Goal: Task Accomplishment & Management: Complete application form

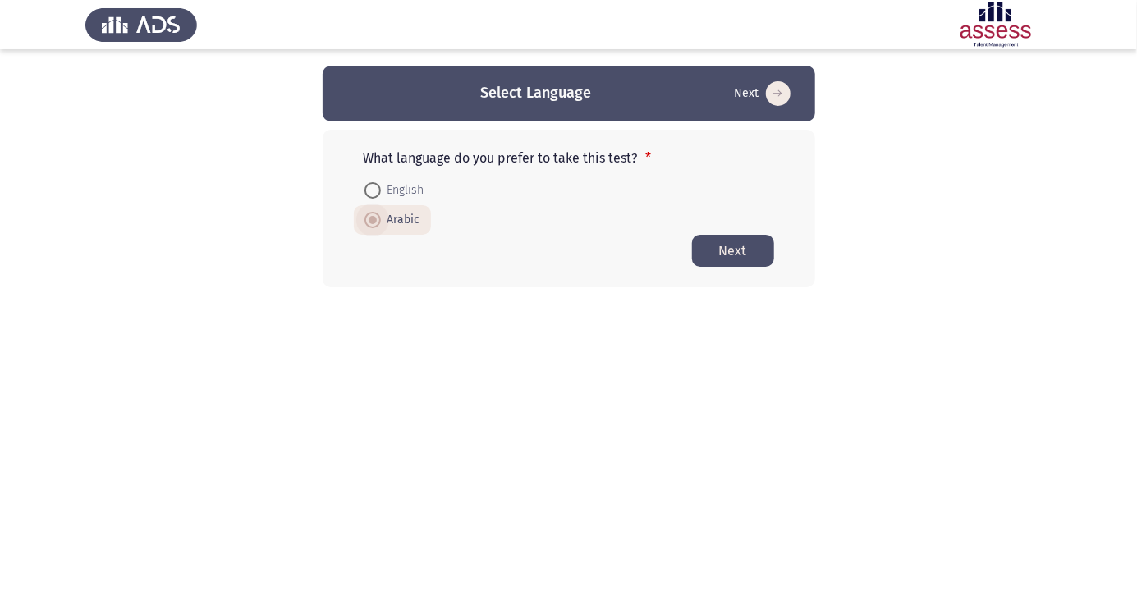
click at [732, 275] on div "What language do you prefer to take this test? * English Arabic Next" at bounding box center [569, 209] width 493 height 158
click at [731, 255] on button "Next" at bounding box center [733, 251] width 82 height 32
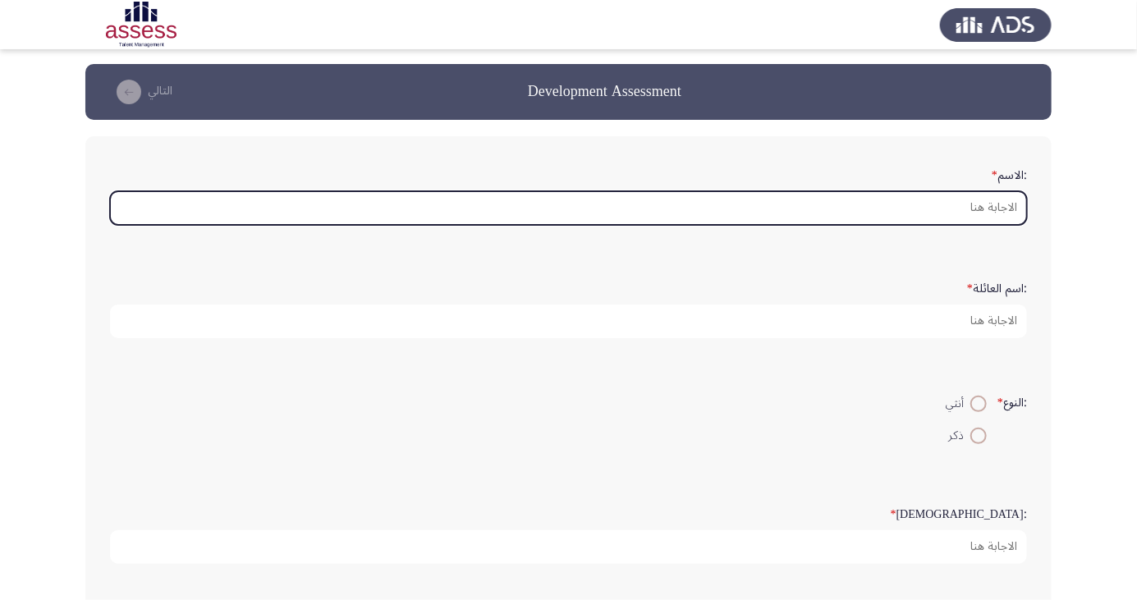
click at [1005, 208] on input ":الاسم *" at bounding box center [568, 208] width 917 height 34
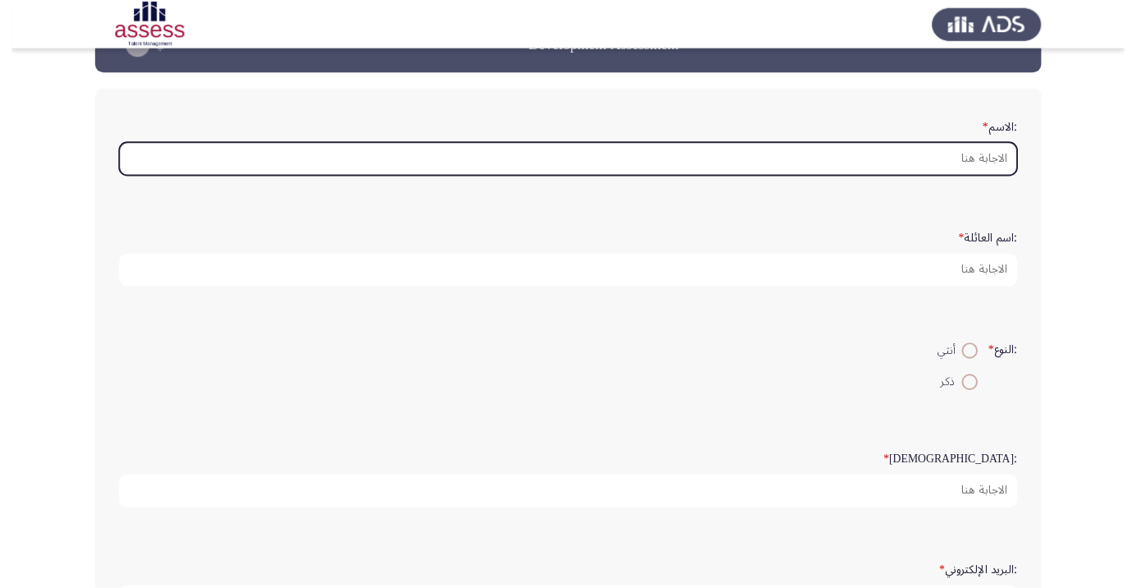
scroll to position [80, 0]
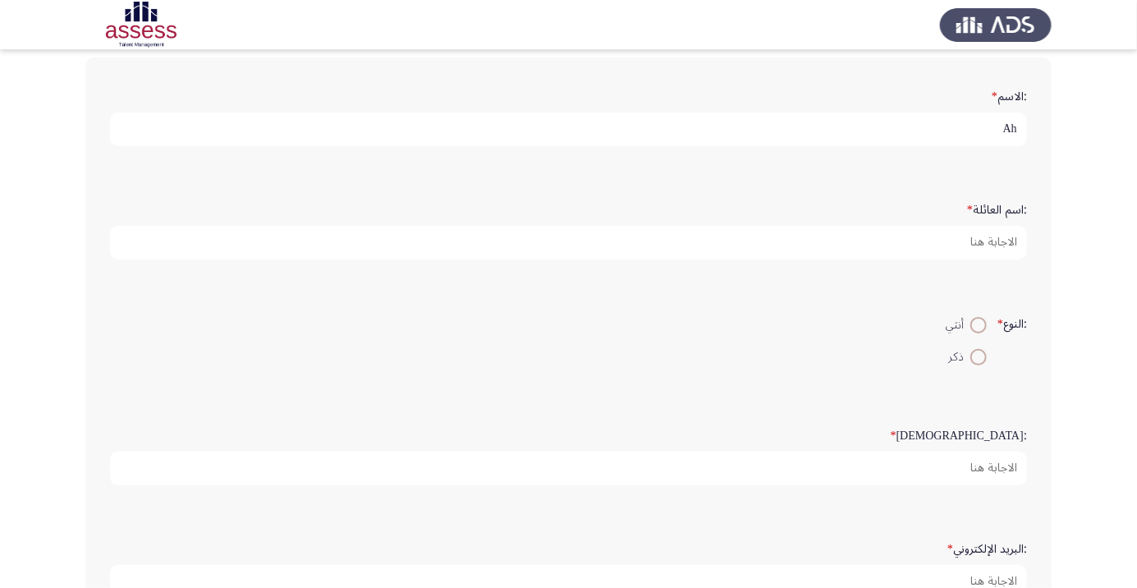
type input "A"
type input "[PERSON_NAME]"
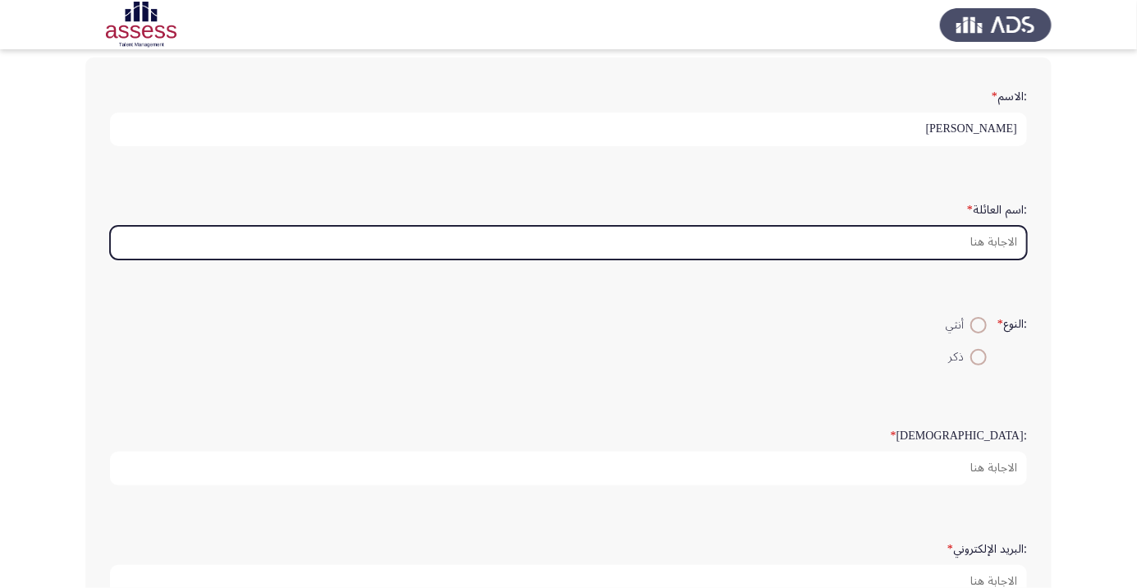
click at [976, 235] on input ":اسم العائلة *" at bounding box center [568, 243] width 917 height 34
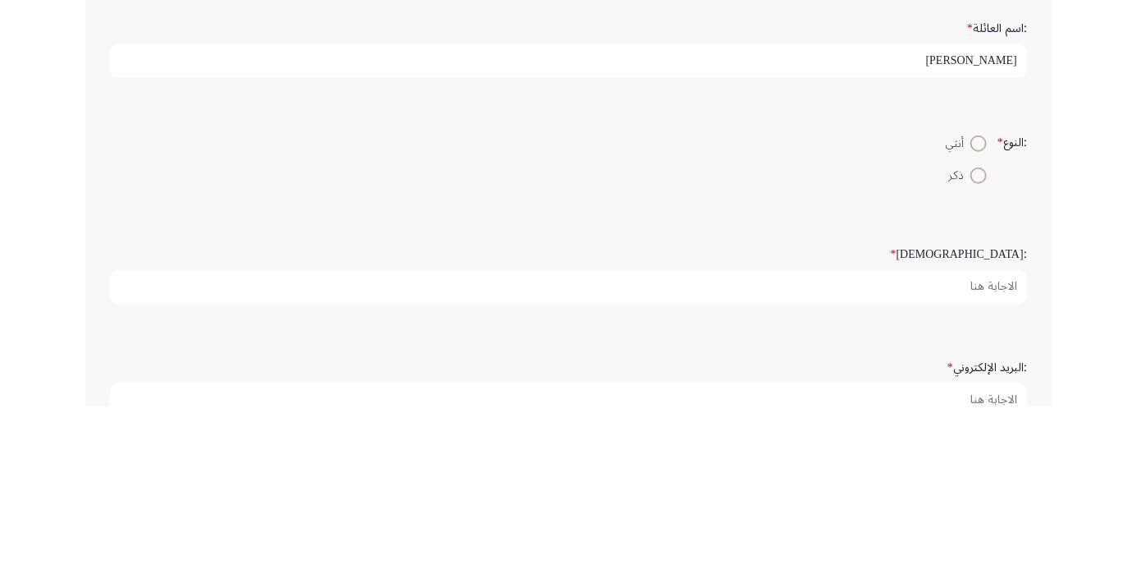
type input "[PERSON_NAME]"
click at [979, 357] on span at bounding box center [979, 357] width 0 height 0
click at [976, 354] on input "ذكر" at bounding box center [979, 357] width 16 height 16
radio input "true"
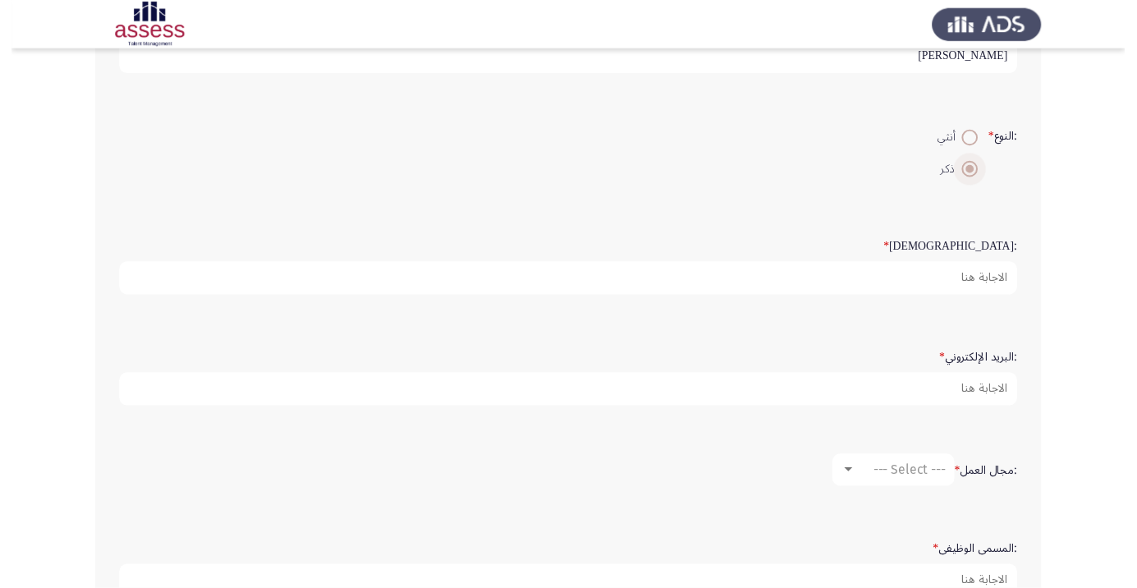
scroll to position [266, 0]
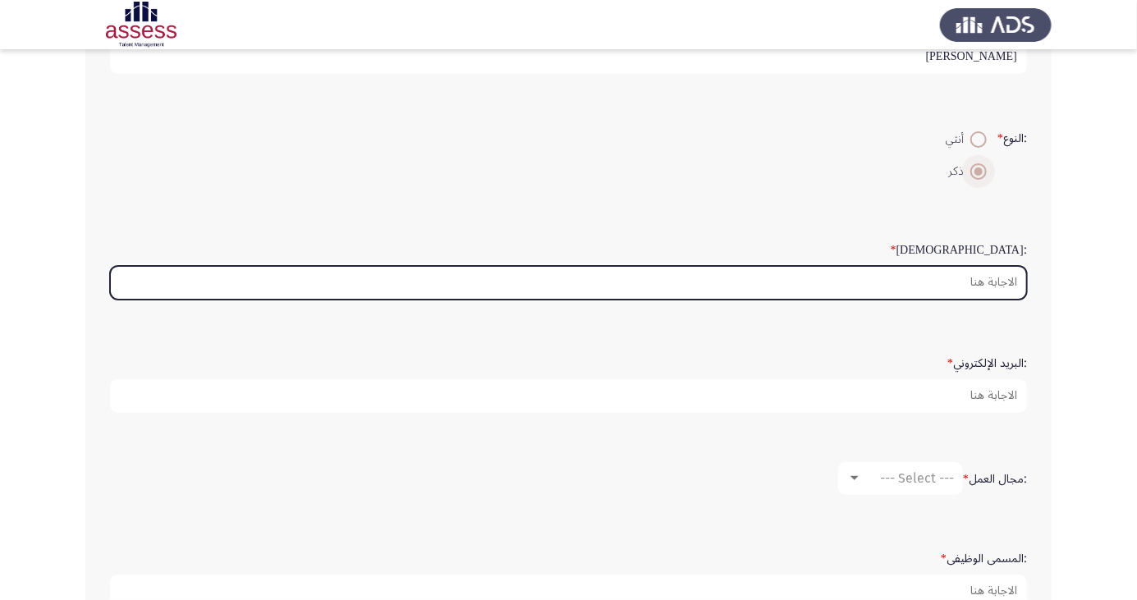
click at [1001, 279] on input ":السن *" at bounding box center [568, 283] width 917 height 34
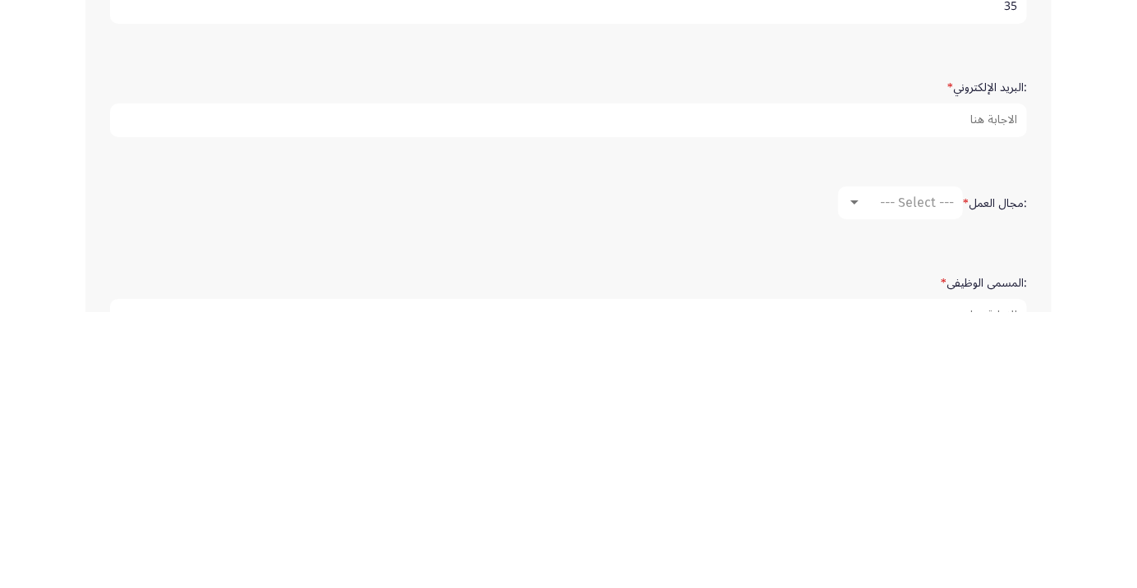
type input "35"
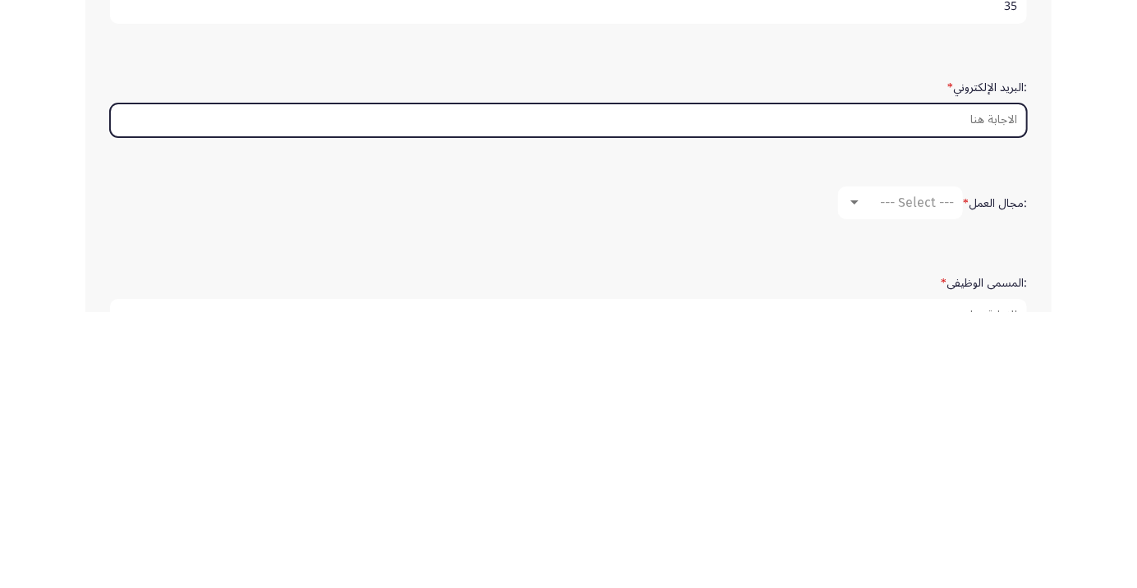
click at [999, 397] on input ":البريد الإلكتروني *" at bounding box center [568, 396] width 917 height 34
type input "[PERSON_NAME]"
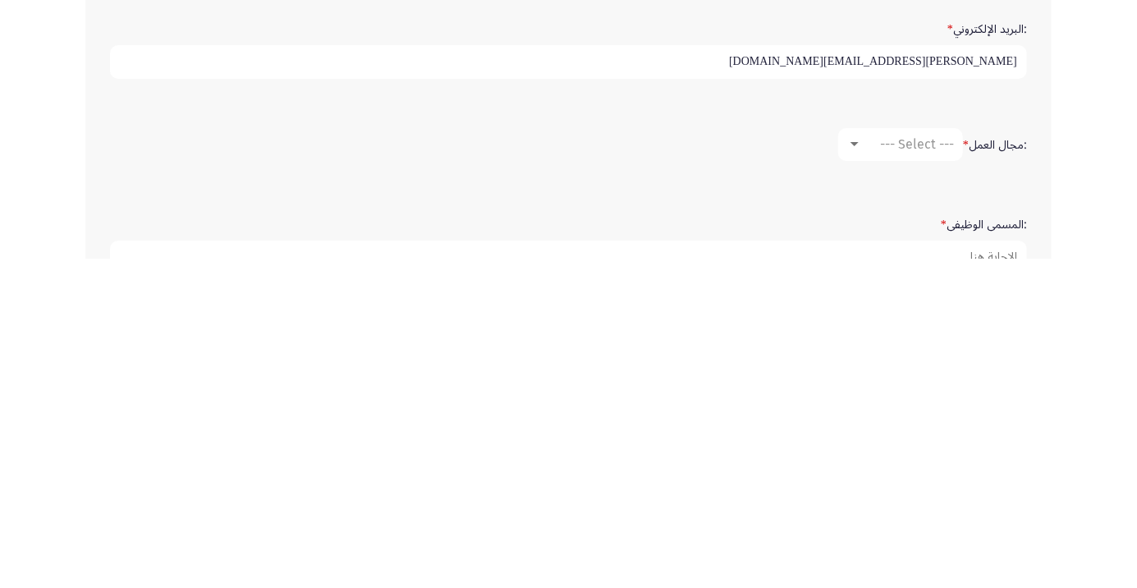
type input "[PERSON_NAME][EMAIL_ADDRESS][DOMAIN_NAME]"
click at [905, 470] on span "--- Select ---" at bounding box center [917, 474] width 74 height 16
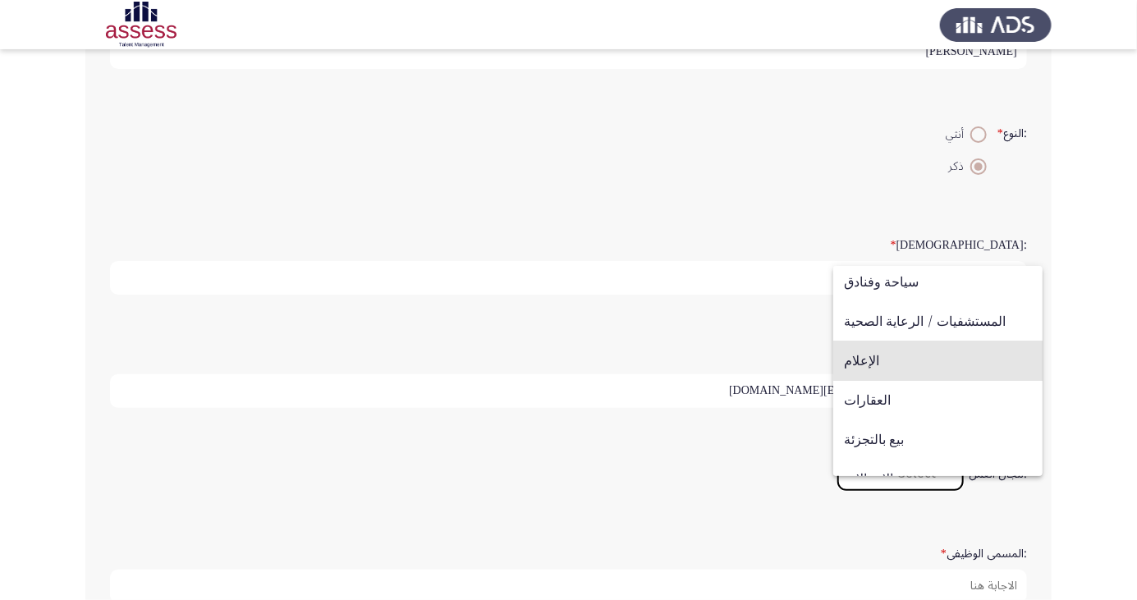
scroll to position [539, 0]
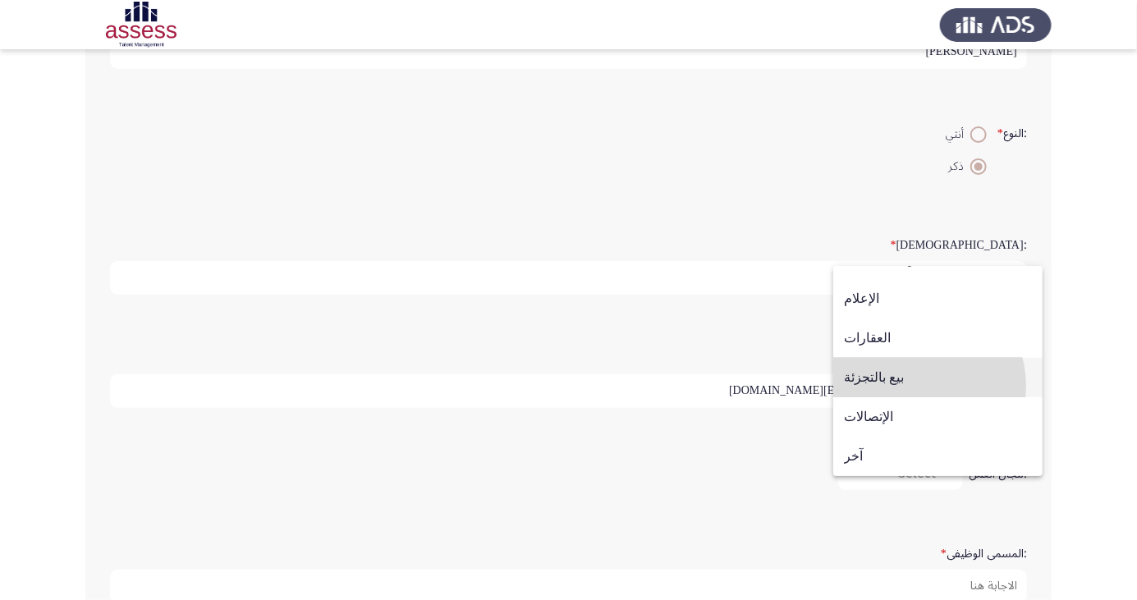
click at [912, 386] on span "بيع بالتجزئة" at bounding box center [938, 377] width 188 height 39
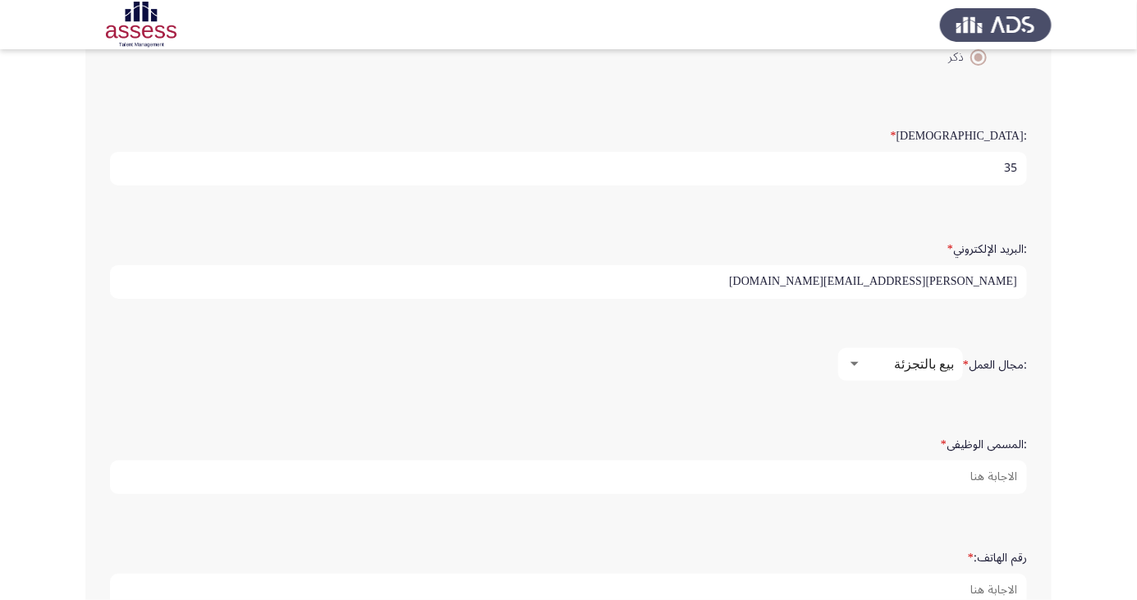
scroll to position [409, 0]
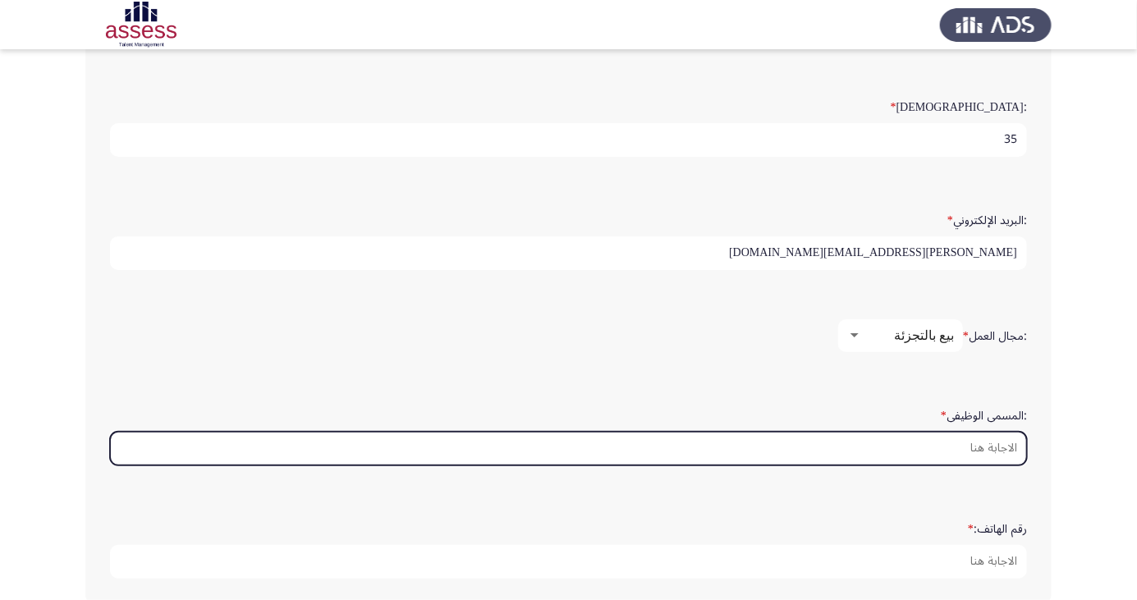
click at [1005, 443] on input ":المسمى الوظيفى *" at bounding box center [568, 449] width 917 height 34
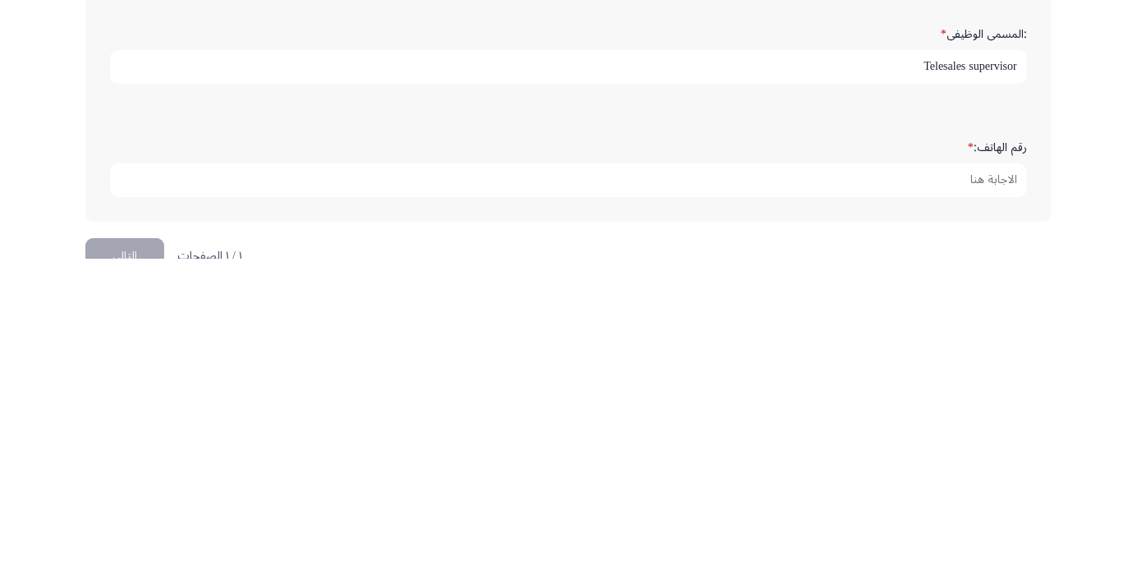
scroll to position [500, 0]
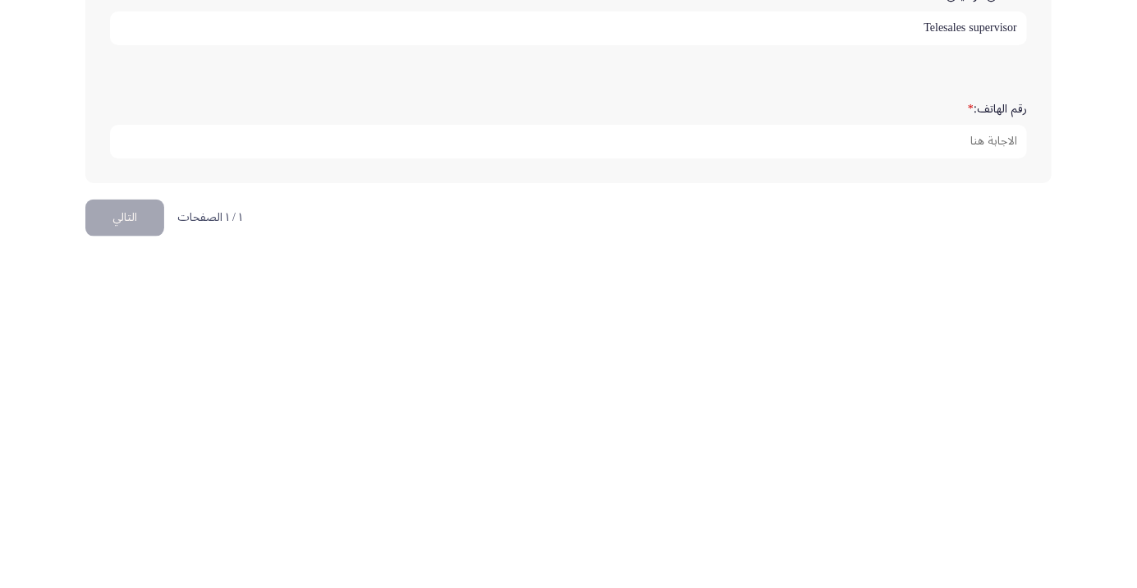
type input "Telesales supervisor"
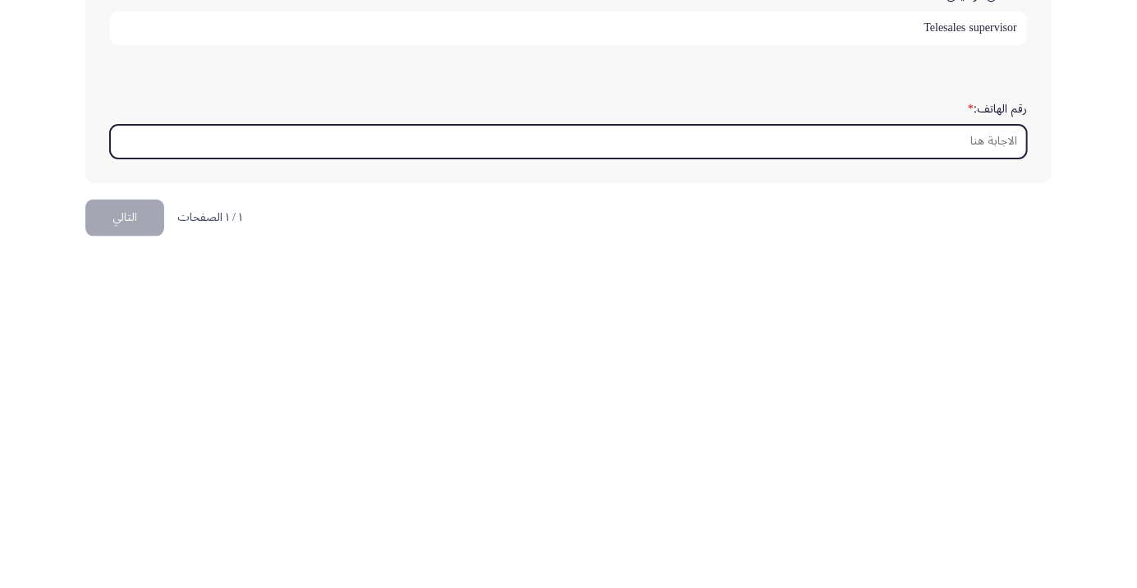
click at [1001, 465] on input "رقم الهاتف: *" at bounding box center [568, 471] width 917 height 34
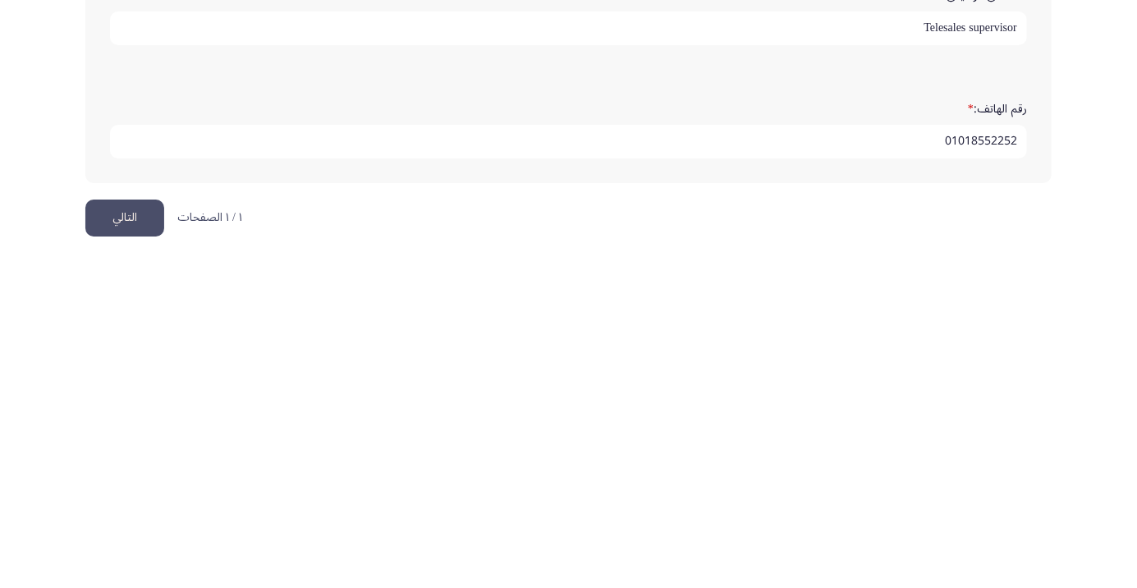
type input "01018552252"
click at [139, 539] on button "التالي" at bounding box center [124, 547] width 79 height 37
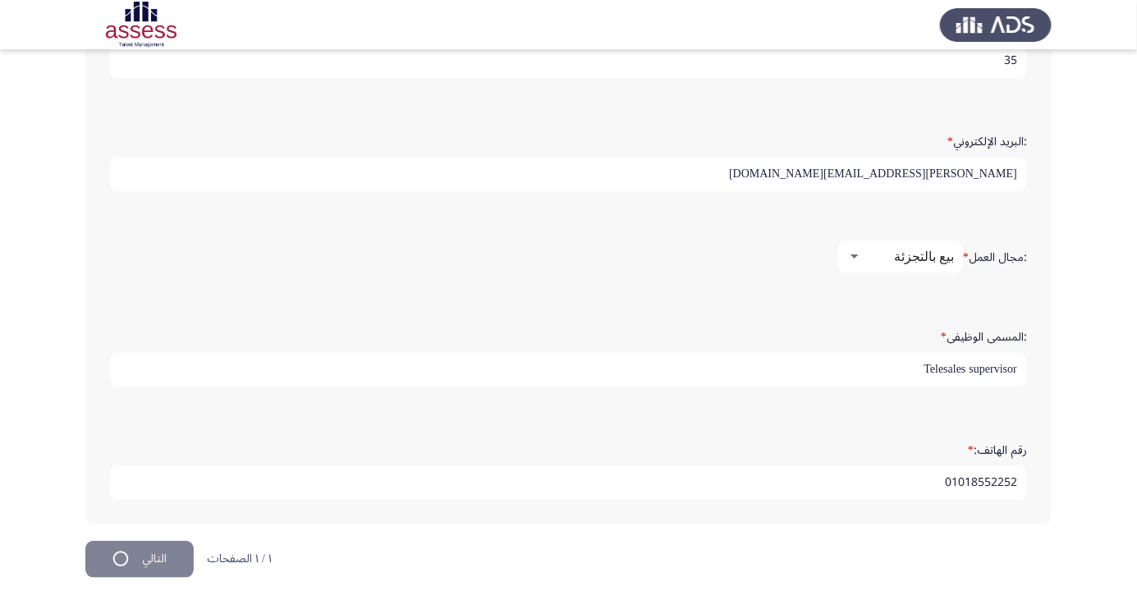
scroll to position [0, 0]
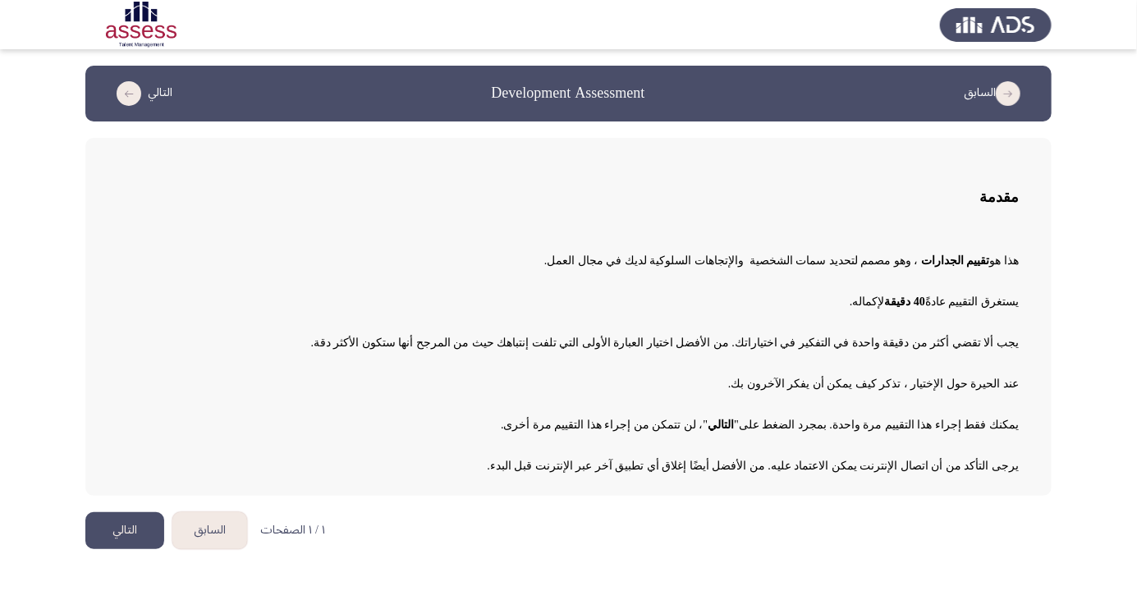
click at [113, 540] on button "التالي" at bounding box center [124, 530] width 79 height 37
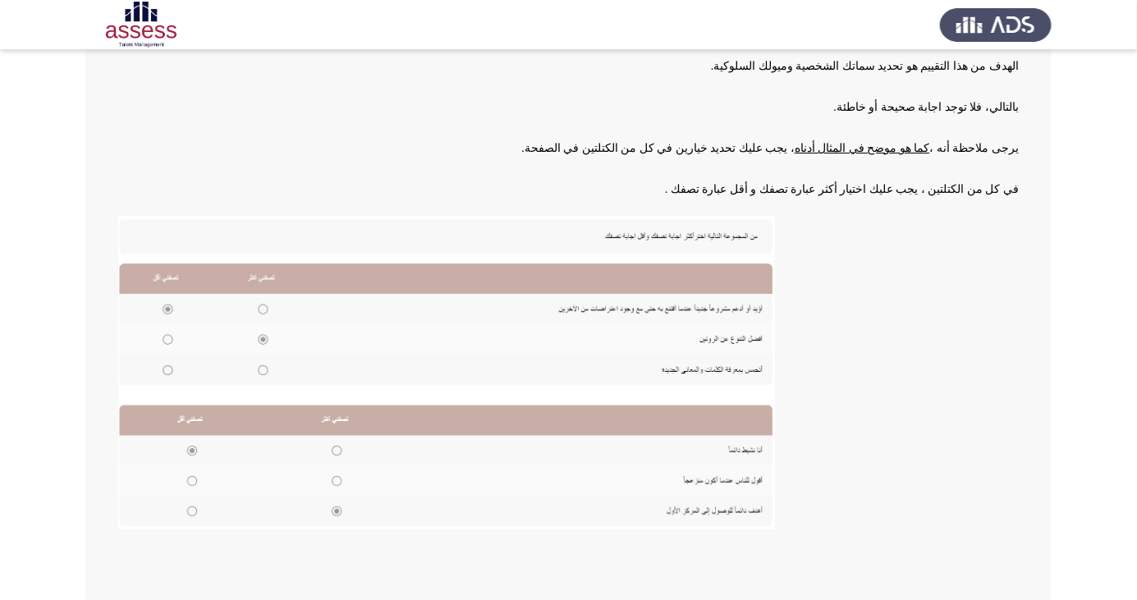
scroll to position [168, 0]
click at [1051, 350] on div "إرشادات الهدف من هذا التقييم هو تحديد سماتك الشخصية وميولك السلوكية. بالتالي، ف…" at bounding box center [568, 290] width 967 height 641
click at [191, 485] on img at bounding box center [446, 373] width 657 height 314
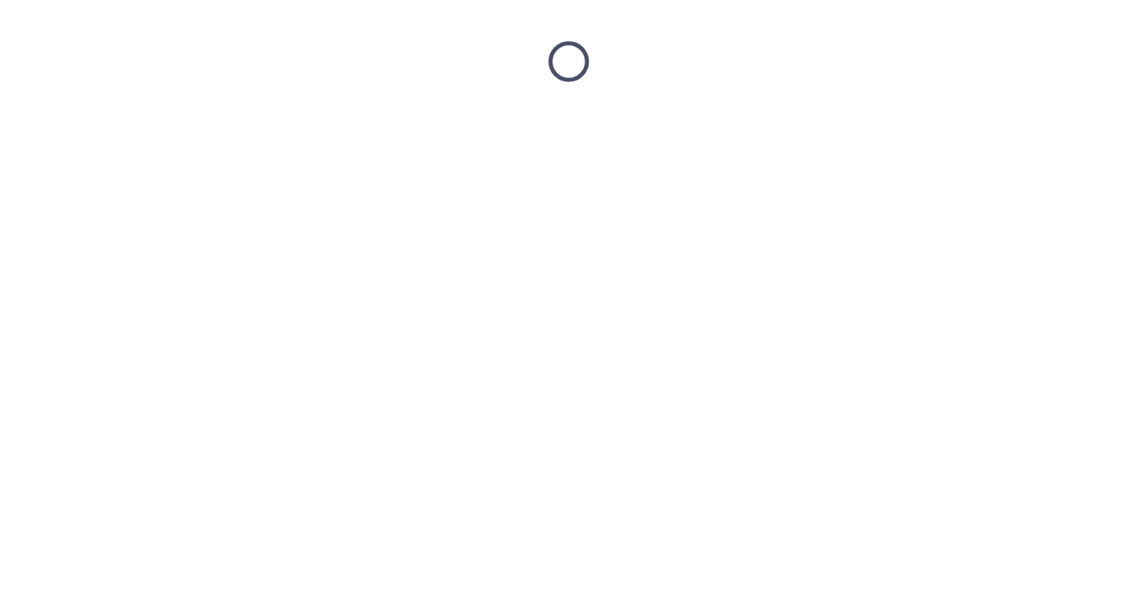
scroll to position [0, 0]
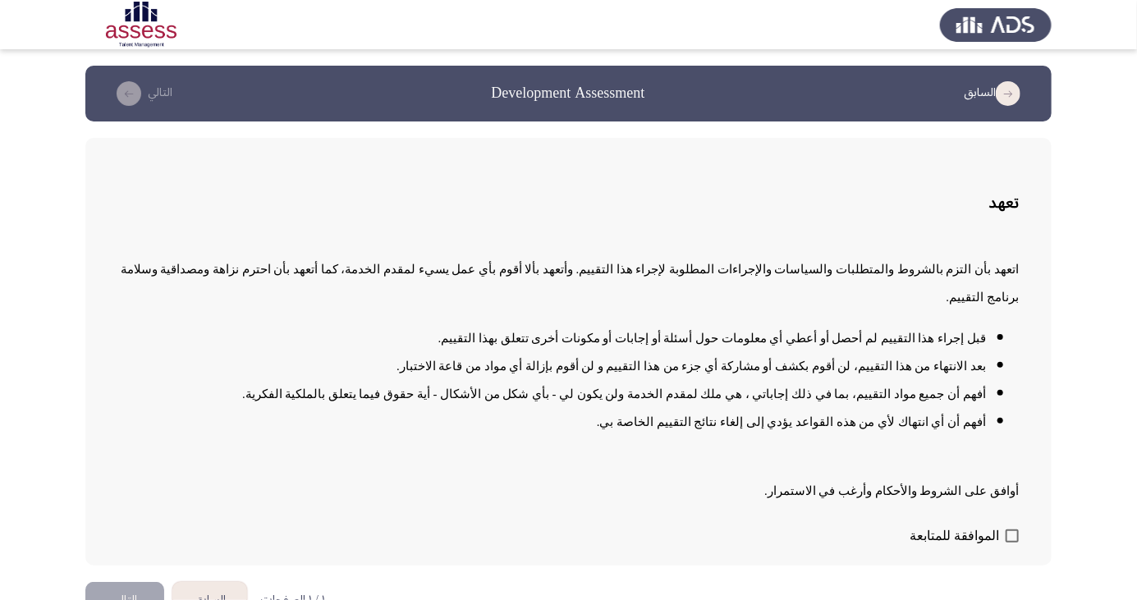
click at [1008, 543] on span at bounding box center [1012, 536] width 13 height 13
click at [1012, 544] on input "الموافقة للمتابعة" at bounding box center [1012, 543] width 1 height 1
checkbox input "true"
click at [122, 599] on button "التالي" at bounding box center [124, 600] width 79 height 37
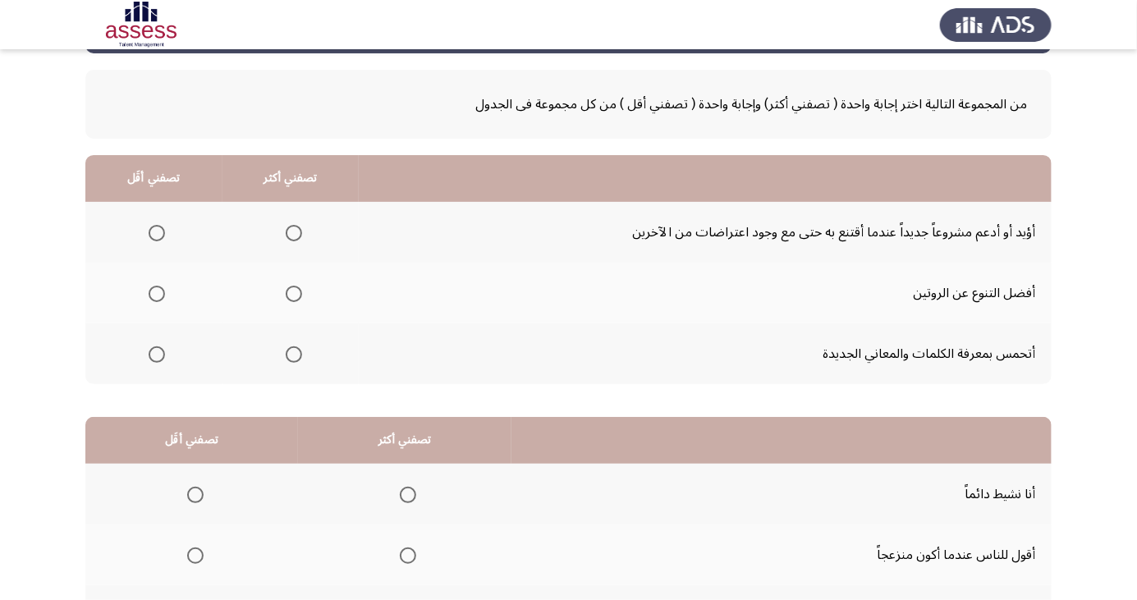
scroll to position [70, 0]
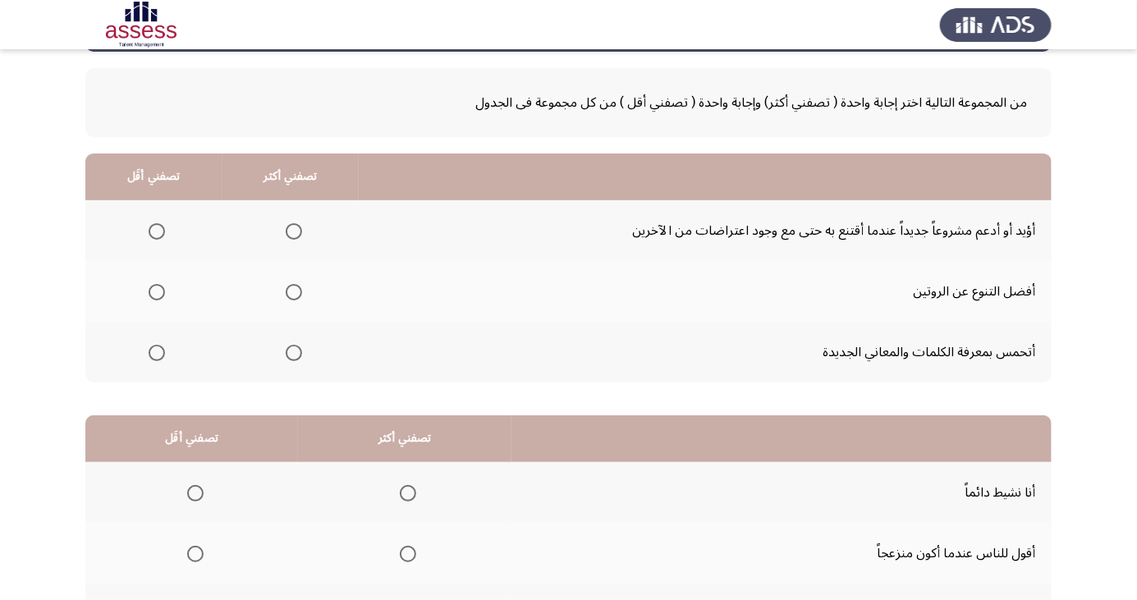
click at [294, 353] on span "Select an option" at bounding box center [294, 353] width 0 height 0
click at [292, 351] on input "Select an option" at bounding box center [294, 353] width 16 height 16
click at [157, 292] on span "Select an option" at bounding box center [157, 292] width 0 height 0
click at [156, 291] on input "Select an option" at bounding box center [157, 292] width 16 height 16
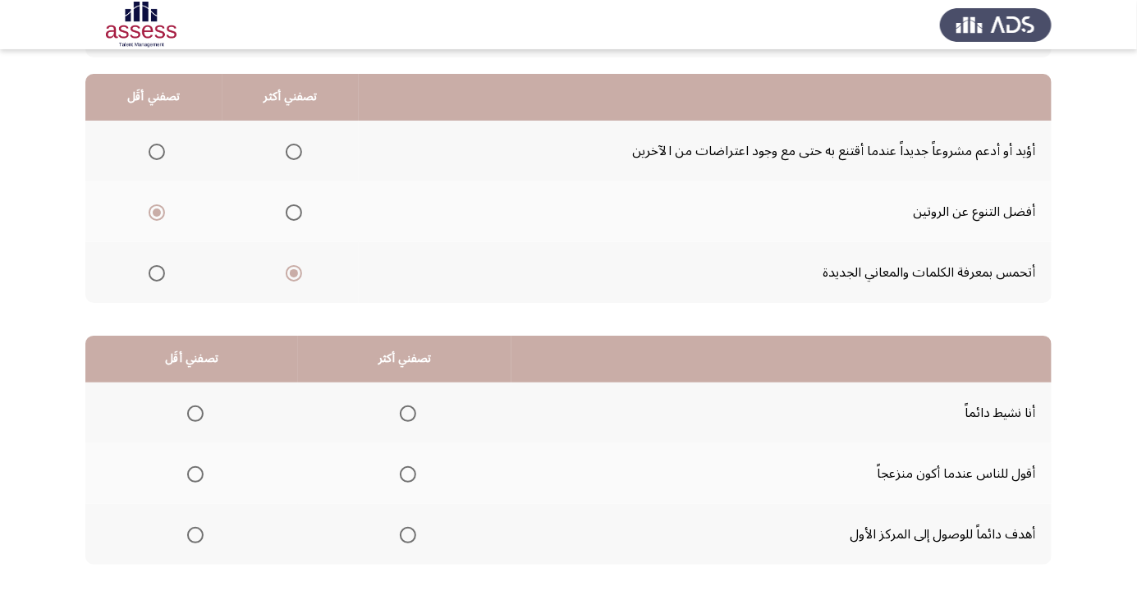
scroll to position [153, 0]
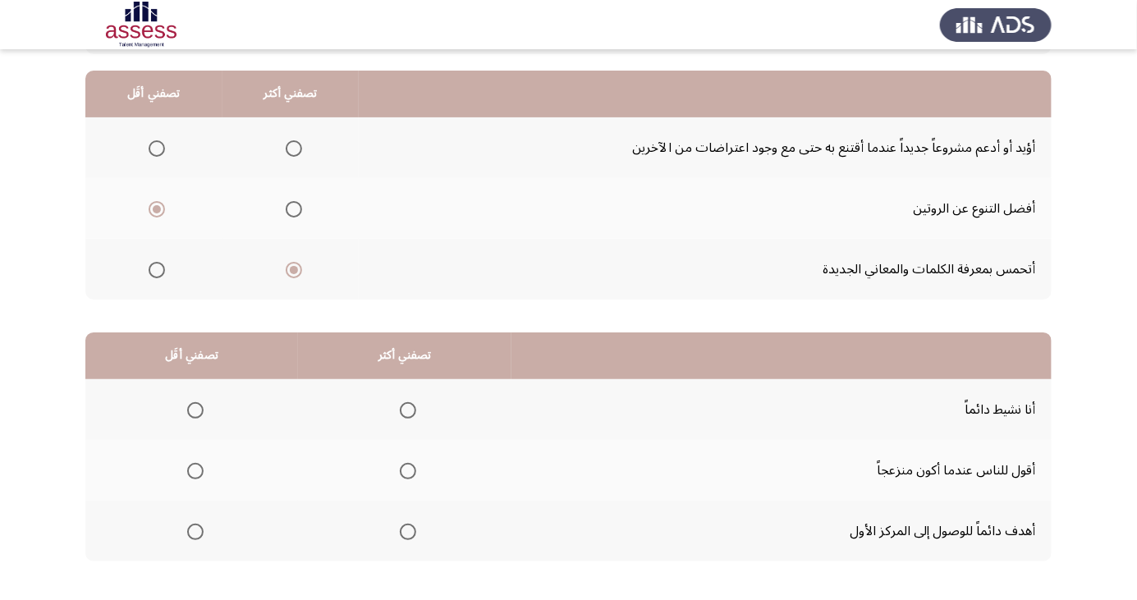
click at [157, 149] on span "Select an option" at bounding box center [157, 149] width 0 height 0
click at [156, 147] on input "Select an option" at bounding box center [157, 148] width 16 height 16
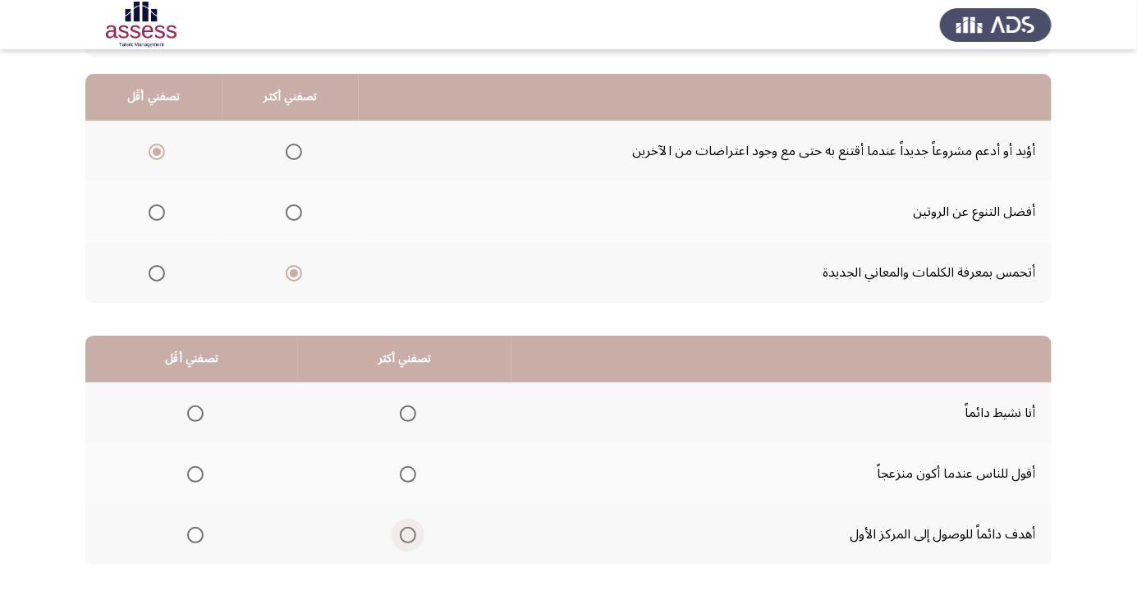
click at [408, 535] on span "Select an option" at bounding box center [408, 535] width 0 height 0
click at [406, 534] on input "Select an option" at bounding box center [408, 535] width 16 height 16
click at [195, 475] on span "Select an option" at bounding box center [195, 475] width 0 height 0
click at [194, 473] on input "Select an option" at bounding box center [195, 474] width 16 height 16
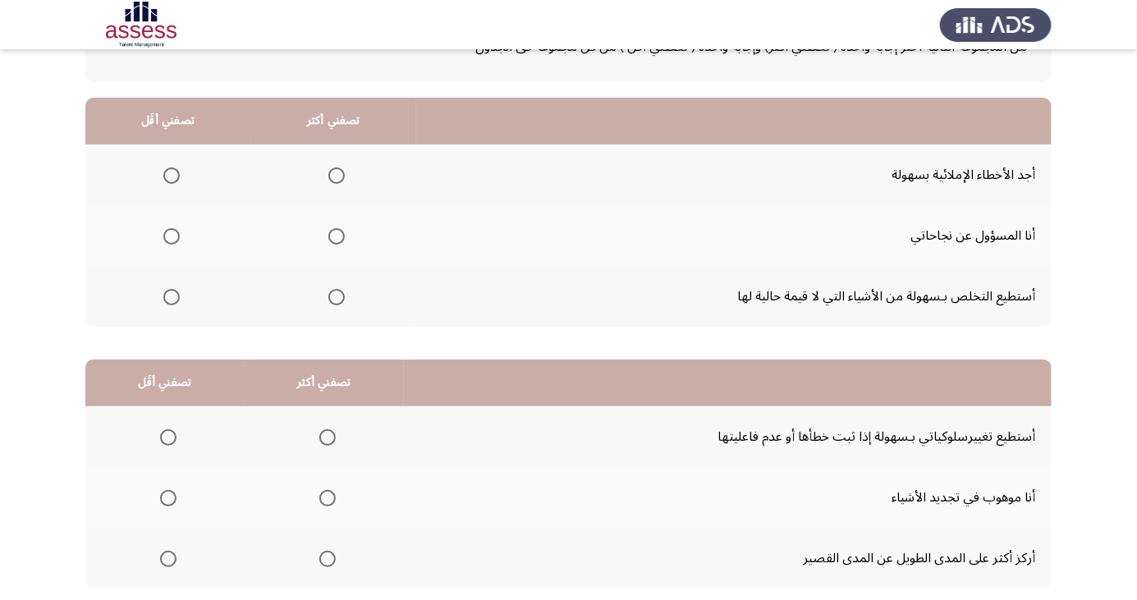
scroll to position [128, 0]
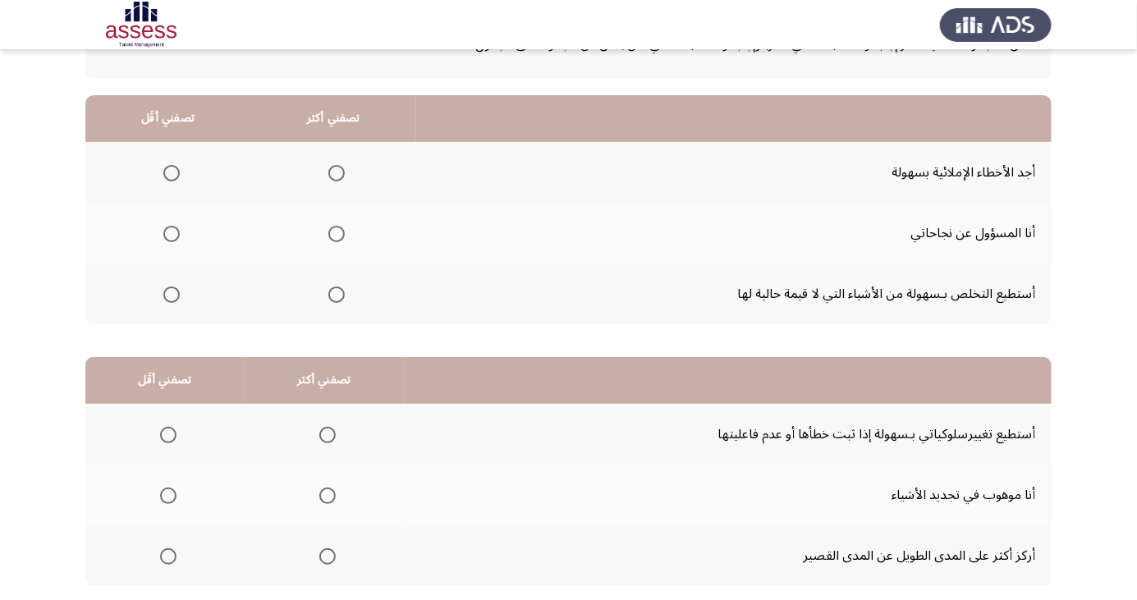
click at [178, 226] on span "Select an option" at bounding box center [171, 234] width 16 height 16
click at [178, 226] on input "Select an option" at bounding box center [171, 234] width 16 height 16
click at [336, 168] on span "Select an option" at bounding box center [336, 173] width 16 height 16
click at [336, 168] on input "Select an option" at bounding box center [336, 173] width 16 height 16
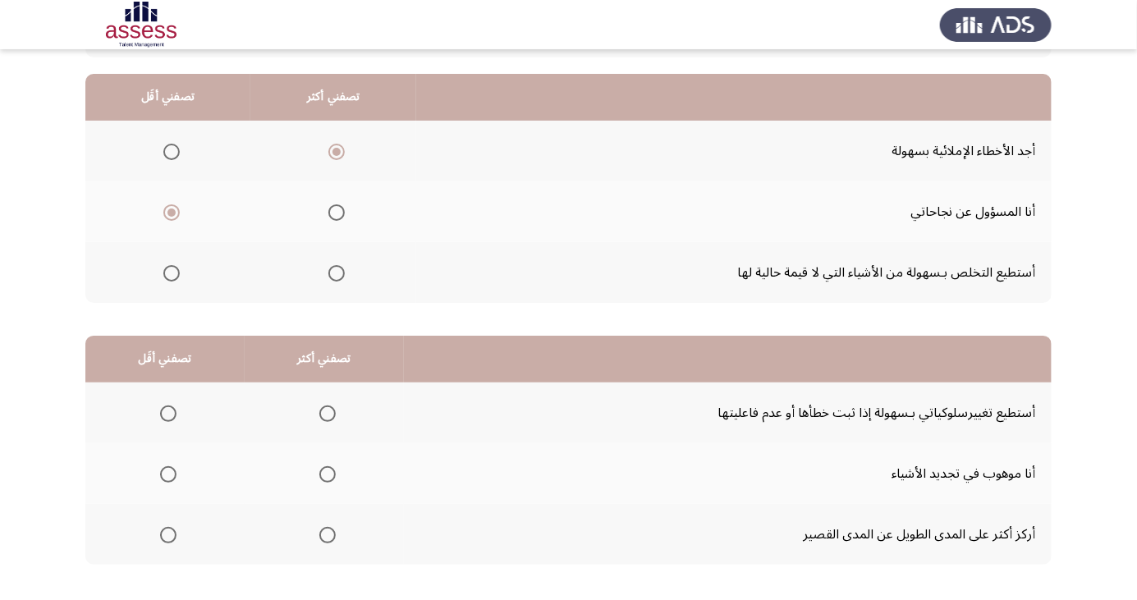
click at [324, 412] on span "Select an option" at bounding box center [327, 414] width 16 height 16
click at [324, 412] on input "Select an option" at bounding box center [327, 414] width 16 height 16
click at [168, 535] on span "Select an option" at bounding box center [168, 535] width 0 height 0
click at [167, 534] on input "Select an option" at bounding box center [168, 535] width 16 height 16
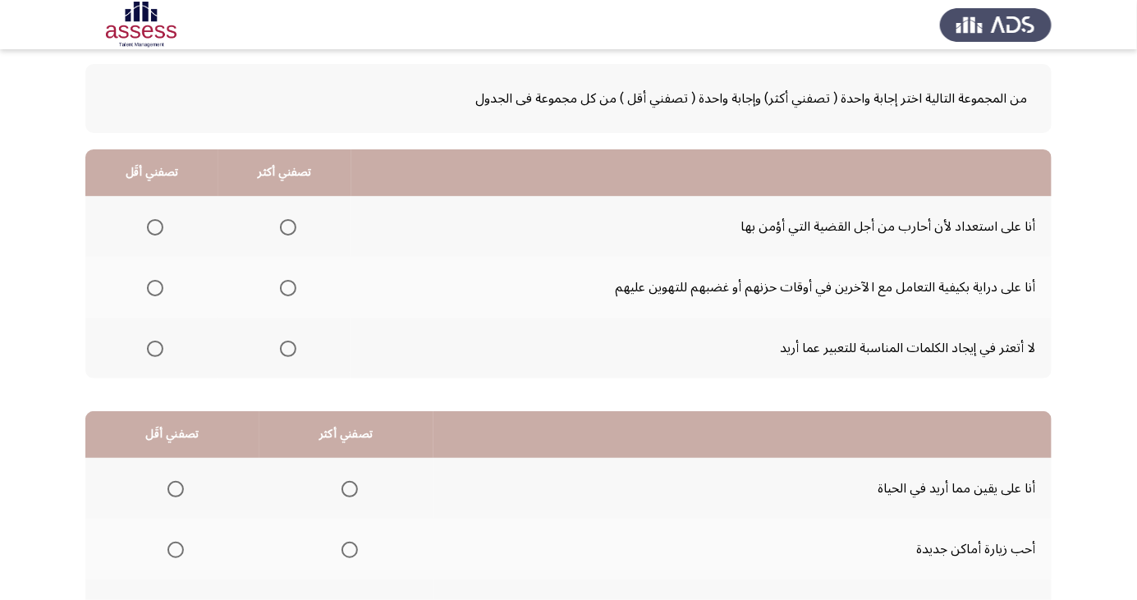
scroll to position [76, 0]
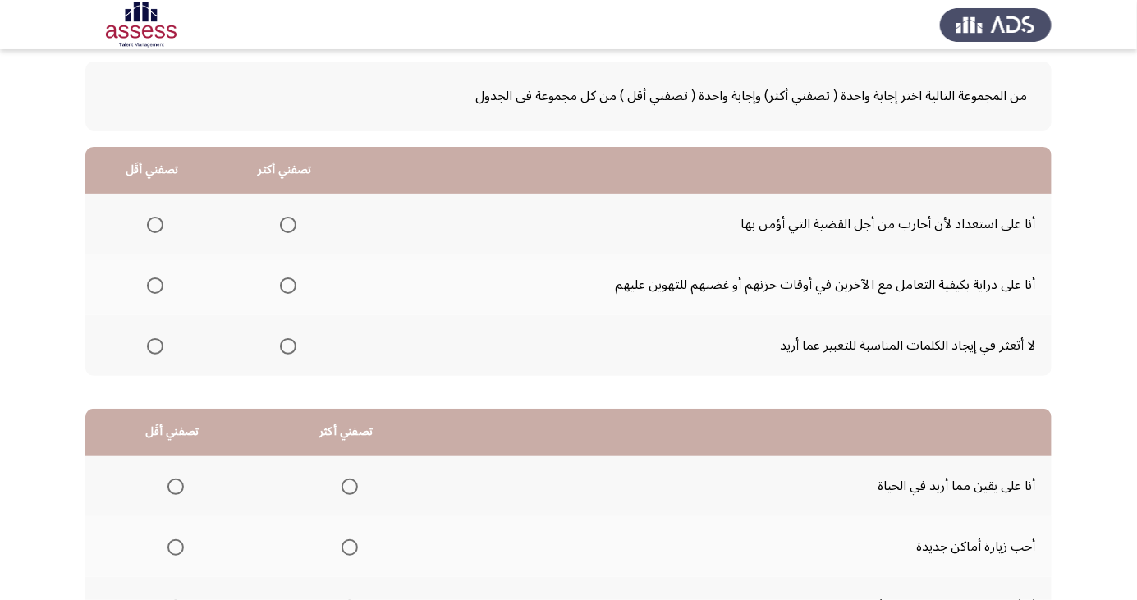
click at [294, 284] on span "Select an option" at bounding box center [288, 286] width 16 height 16
click at [294, 284] on input "Select an option" at bounding box center [288, 286] width 16 height 16
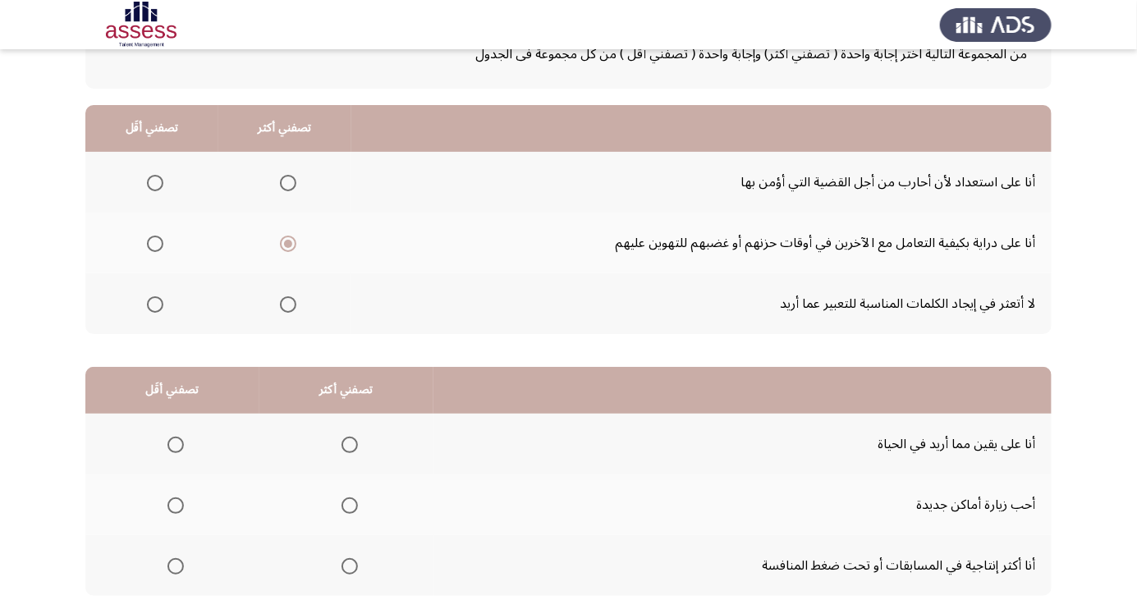
scroll to position [120, 0]
click at [155, 181] on span "Select an option" at bounding box center [155, 181] width 0 height 0
click at [154, 180] on input "Select an option" at bounding box center [155, 181] width 16 height 16
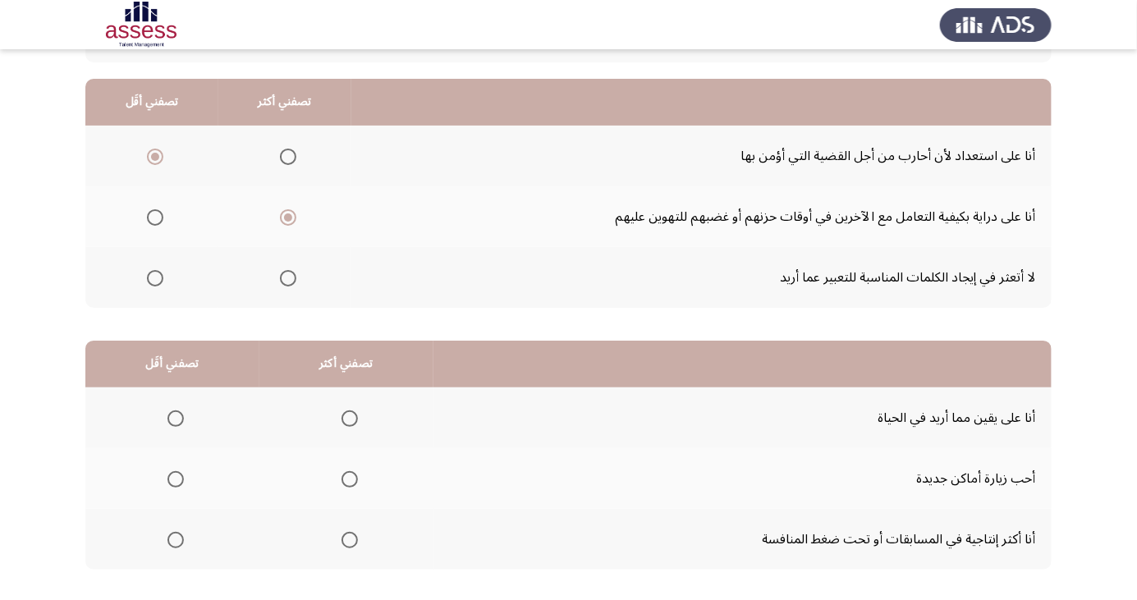
scroll to position [149, 0]
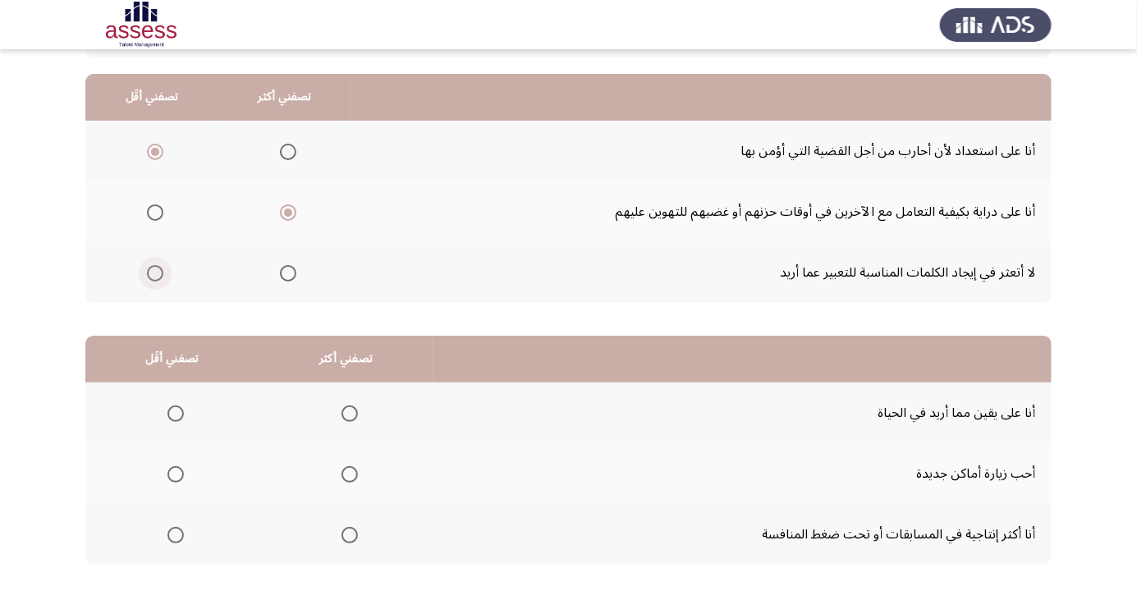
click at [155, 273] on span "Select an option" at bounding box center [155, 273] width 0 height 0
click at [154, 272] on input "Select an option" at bounding box center [155, 273] width 16 height 16
click at [174, 473] on span "Select an option" at bounding box center [176, 474] width 16 height 16
click at [174, 473] on input "Select an option" at bounding box center [176, 474] width 16 height 16
click at [354, 409] on span "Select an option" at bounding box center [350, 414] width 16 height 16
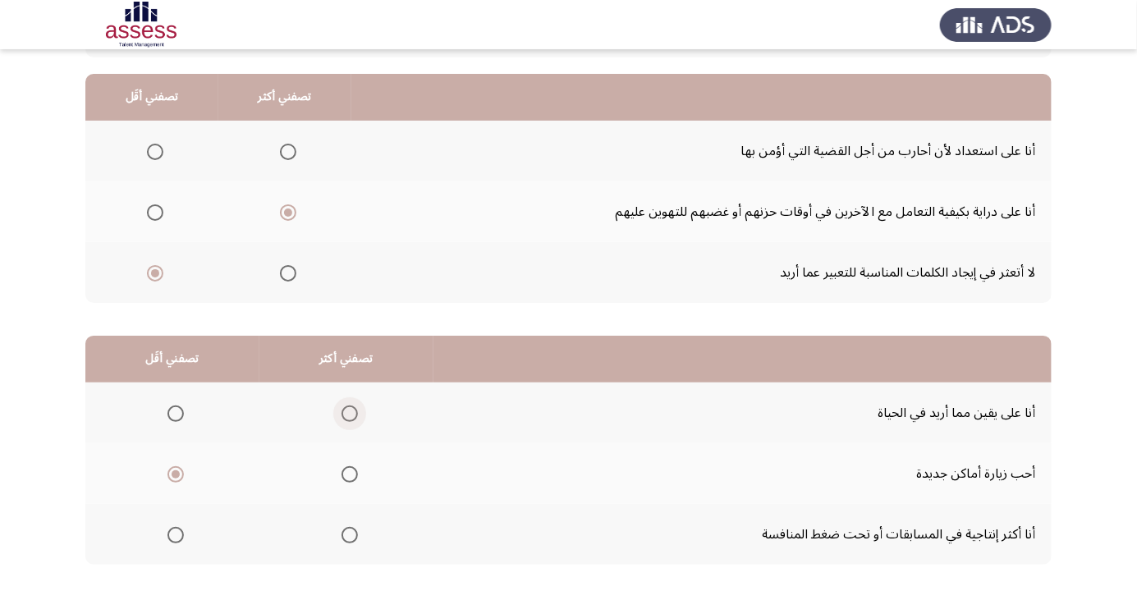
click at [354, 409] on input "Select an option" at bounding box center [350, 414] width 16 height 16
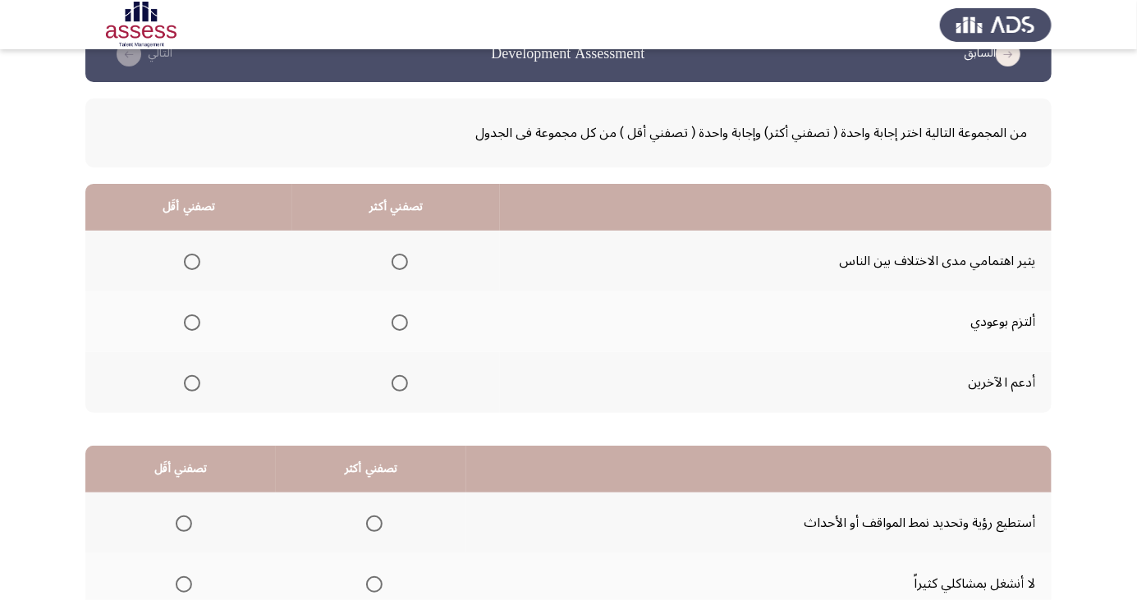
scroll to position [44, 0]
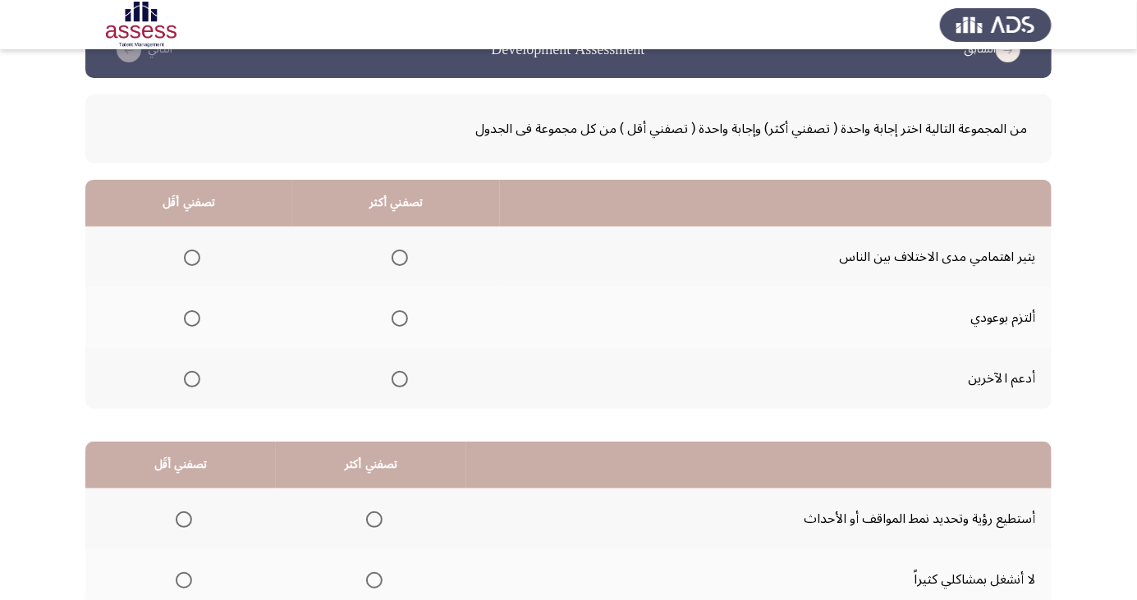
click at [414, 305] on th at bounding box center [396, 317] width 208 height 61
click at [195, 250] on span "Select an option" at bounding box center [192, 258] width 16 height 16
click at [195, 250] on input "Select an option" at bounding box center [192, 258] width 16 height 16
click at [401, 312] on span "Select an option" at bounding box center [400, 318] width 16 height 16
click at [401, 312] on input "Select an option" at bounding box center [400, 318] width 16 height 16
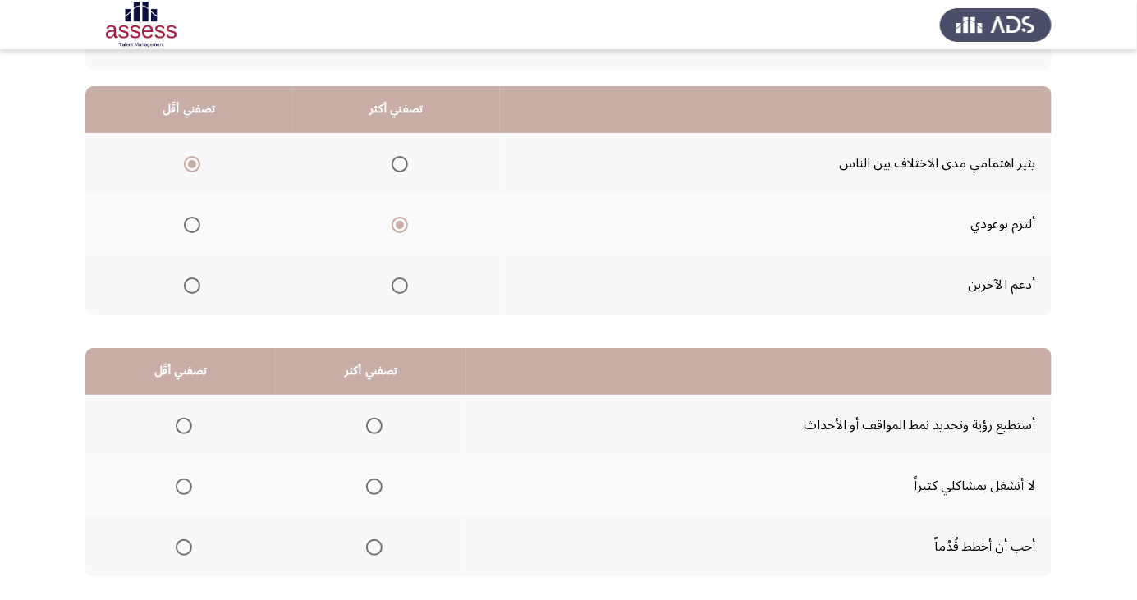
scroll to position [149, 0]
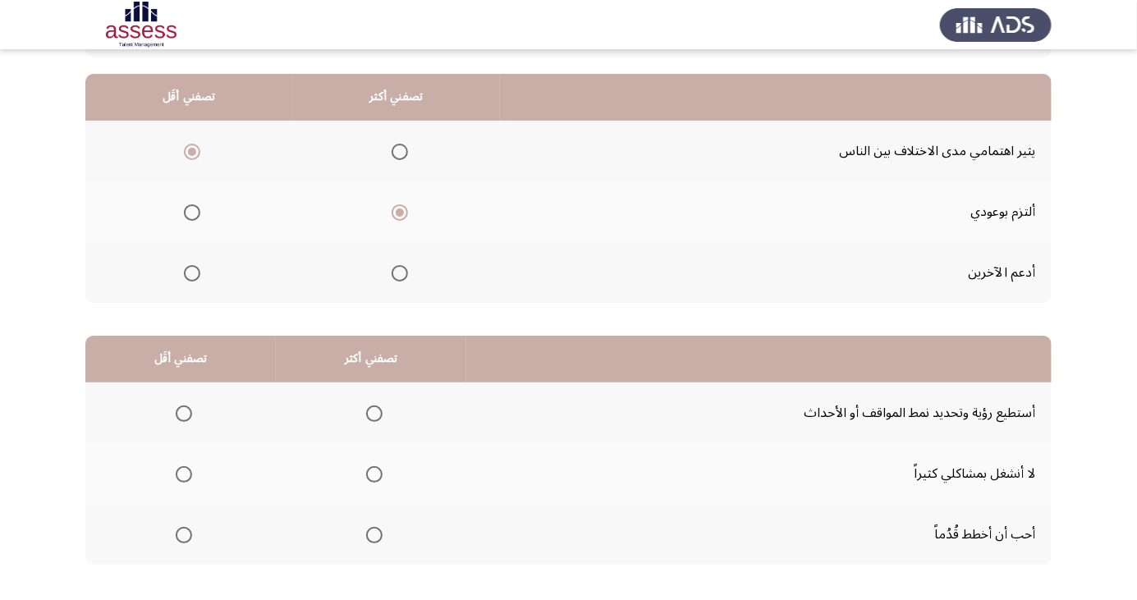
click at [376, 412] on span "Select an option" at bounding box center [374, 414] width 16 height 16
click at [376, 412] on input "Select an option" at bounding box center [374, 414] width 16 height 16
click at [184, 475] on span "Select an option" at bounding box center [184, 475] width 0 height 0
click at [182, 473] on input "Select an option" at bounding box center [184, 474] width 16 height 16
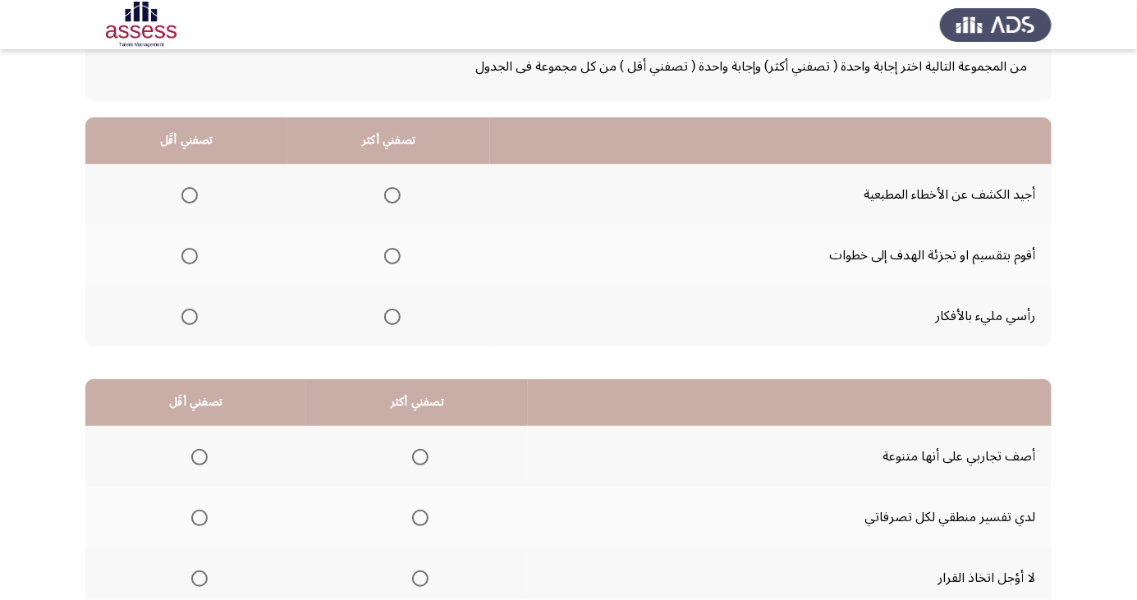
scroll to position [108, 0]
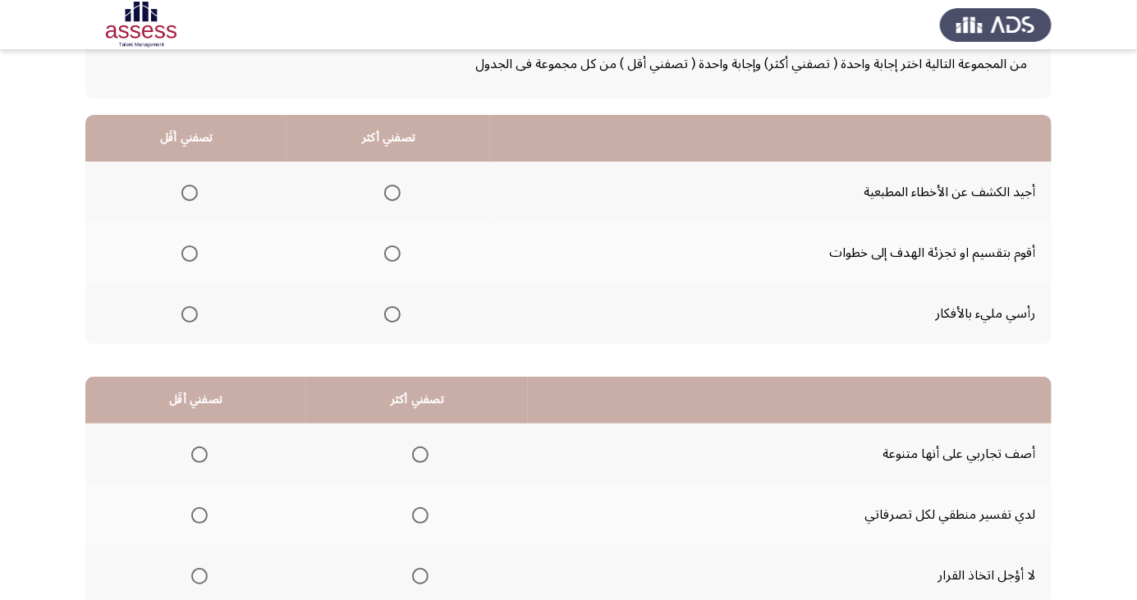
click at [410, 250] on th at bounding box center [388, 253] width 203 height 61
click at [393, 254] on span "Select an option" at bounding box center [393, 254] width 0 height 0
click at [389, 252] on input "Select an option" at bounding box center [392, 254] width 16 height 16
click at [188, 313] on span "Select an option" at bounding box center [189, 314] width 16 height 16
click at [188, 313] on input "Select an option" at bounding box center [189, 314] width 16 height 16
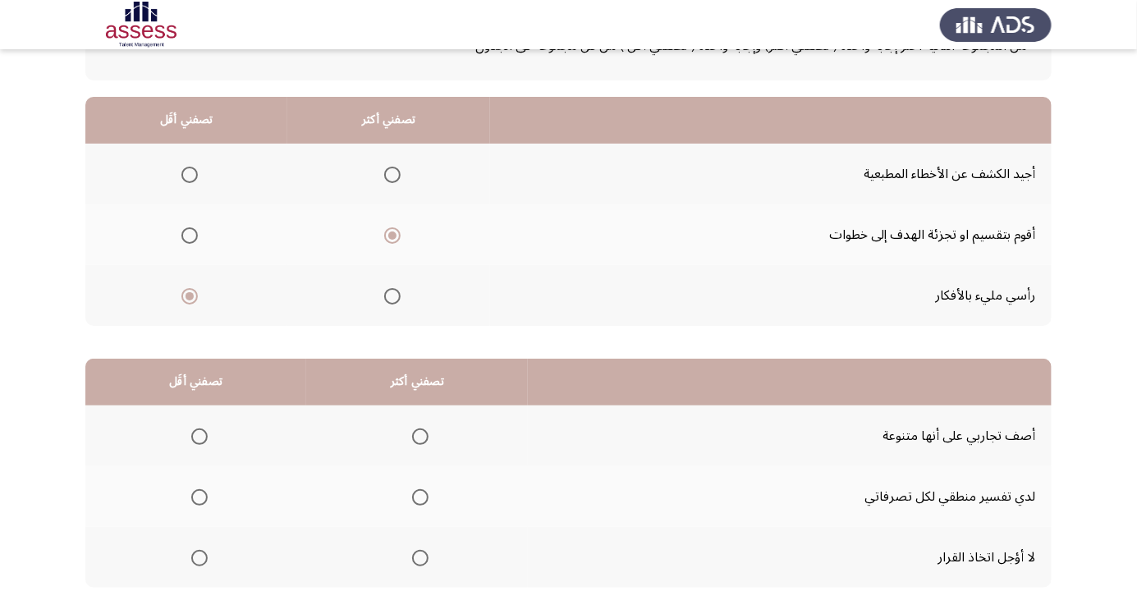
scroll to position [149, 0]
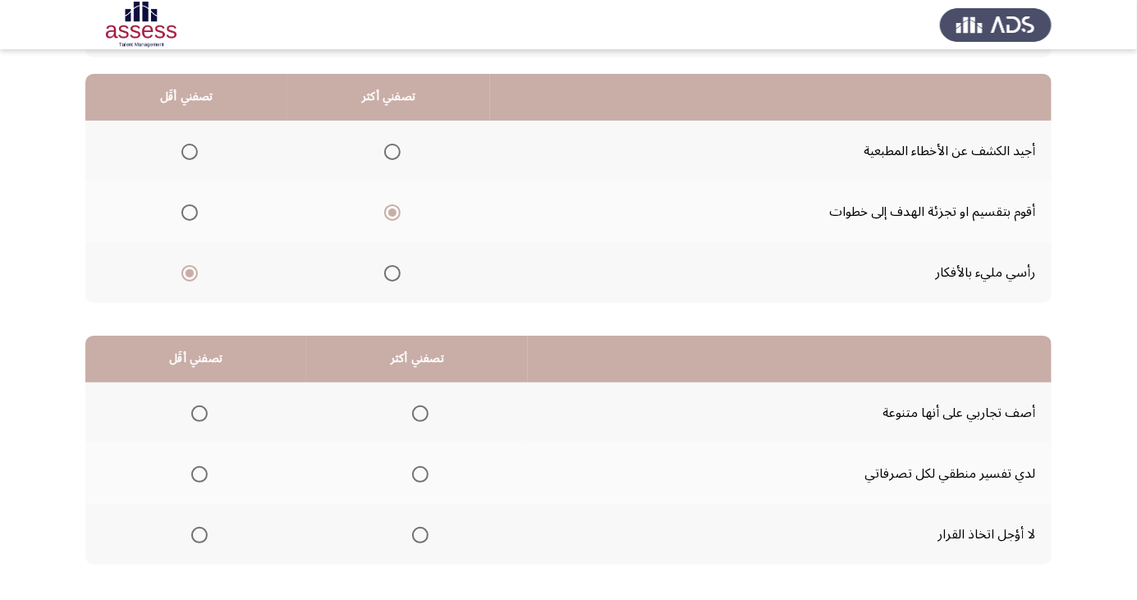
click at [426, 474] on span "Select an option" at bounding box center [420, 474] width 16 height 16
click at [426, 474] on input "Select an option" at bounding box center [420, 474] width 16 height 16
click at [199, 534] on span "Select an option" at bounding box center [199, 535] width 16 height 16
click at [199, 534] on input "Select an option" at bounding box center [199, 535] width 16 height 16
click at [204, 407] on span "Select an option" at bounding box center [199, 414] width 16 height 16
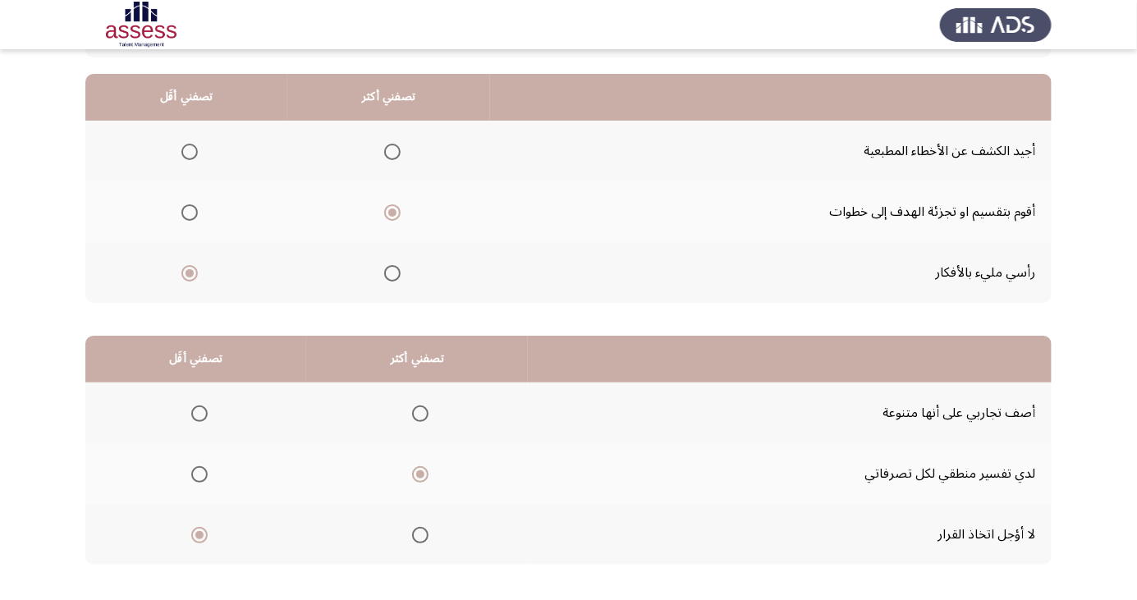
click at [204, 407] on input "Select an option" at bounding box center [199, 414] width 16 height 16
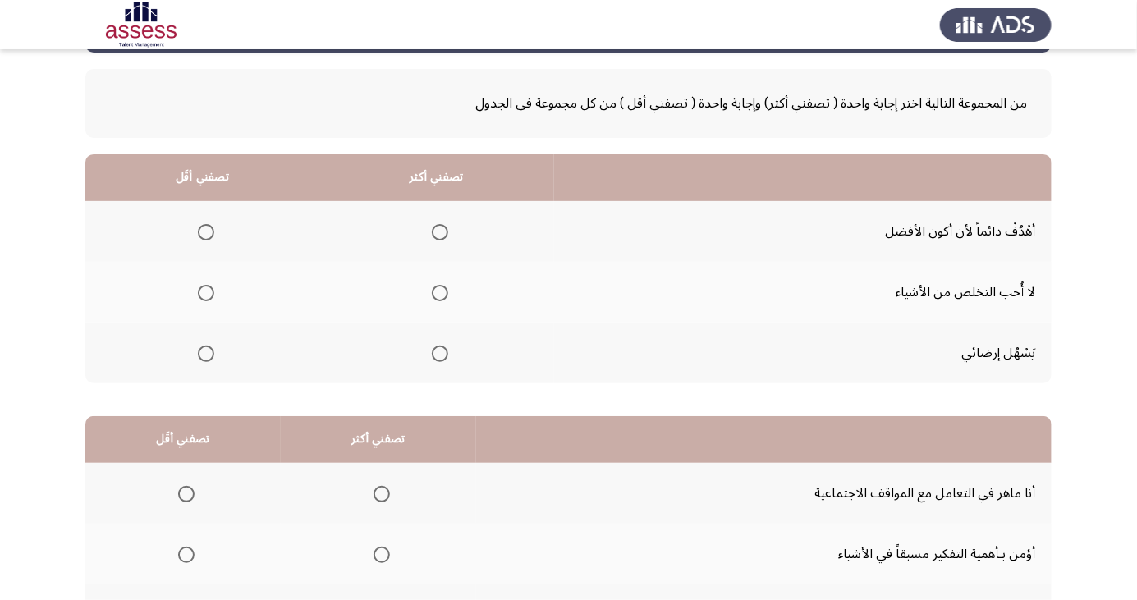
scroll to position [72, 0]
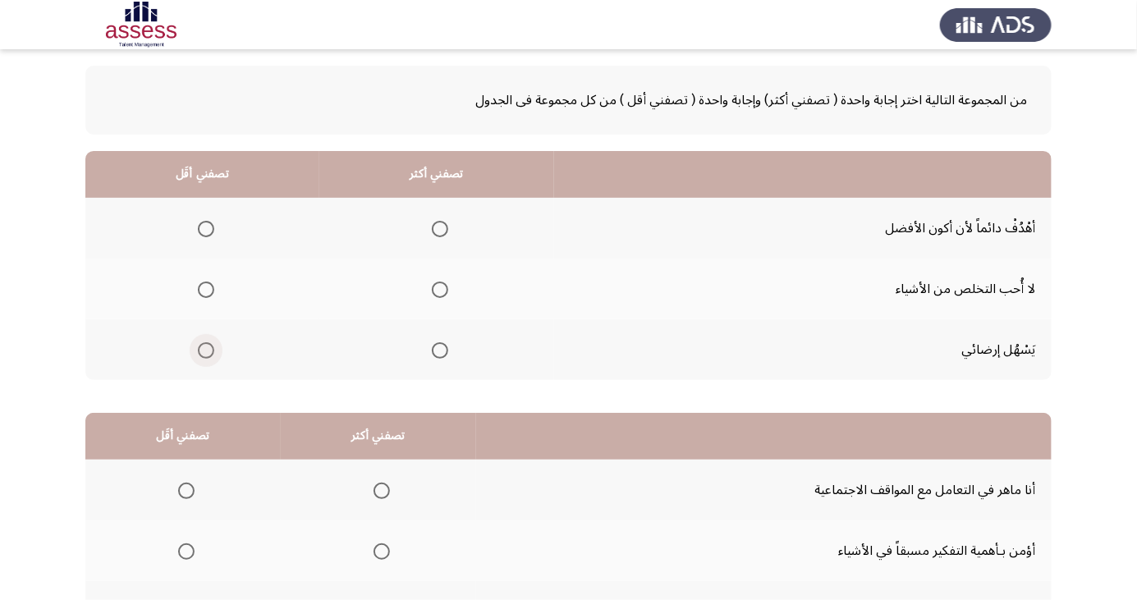
click at [209, 354] on span "Select an option" at bounding box center [206, 350] width 16 height 16
click at [209, 354] on input "Select an option" at bounding box center [206, 350] width 16 height 16
click at [444, 223] on span "Select an option" at bounding box center [440, 229] width 16 height 16
click at [444, 223] on input "Select an option" at bounding box center [440, 229] width 16 height 16
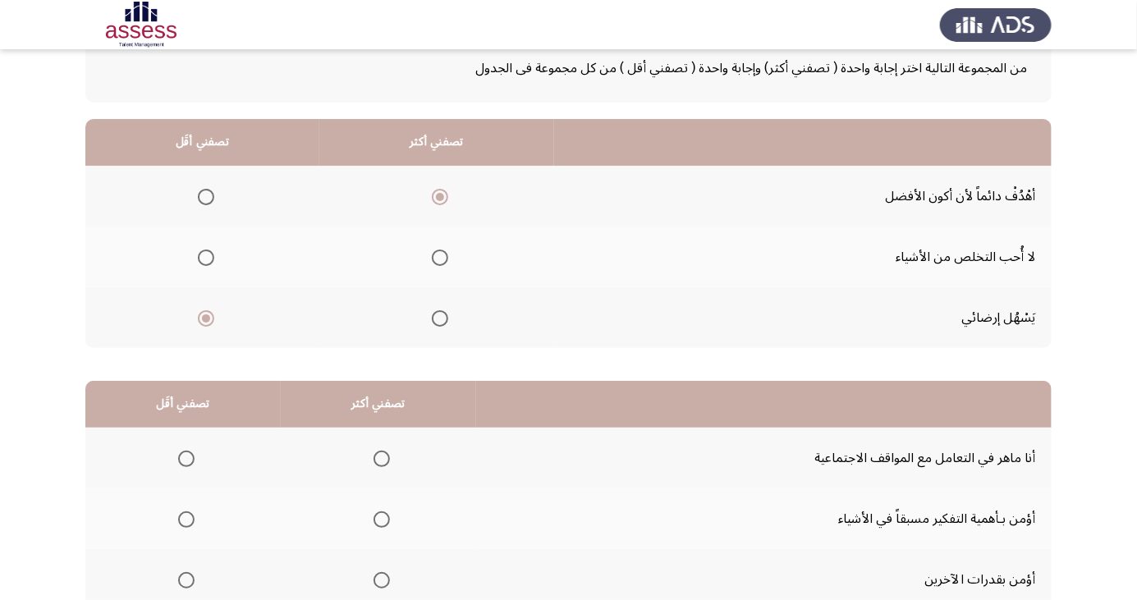
scroll to position [149, 0]
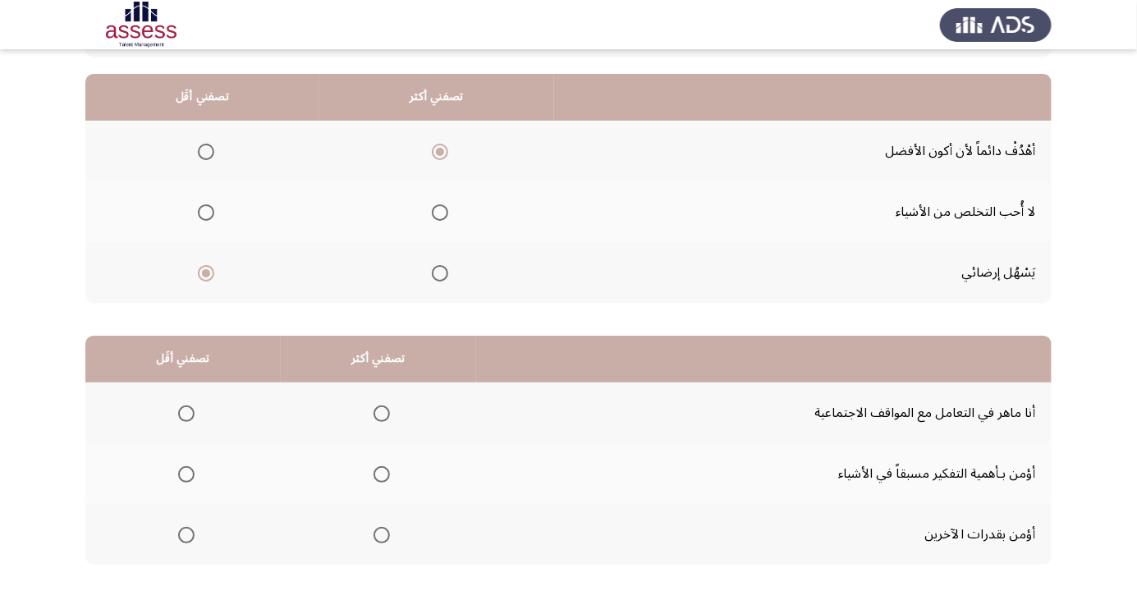
click at [398, 405] on th at bounding box center [378, 413] width 195 height 61
click at [386, 410] on span "Select an option" at bounding box center [382, 414] width 16 height 16
click at [386, 410] on input "Select an option" at bounding box center [382, 414] width 16 height 16
click at [186, 539] on span "Select an option" at bounding box center [186, 535] width 16 height 16
click at [186, 539] on input "Select an option" at bounding box center [186, 535] width 16 height 16
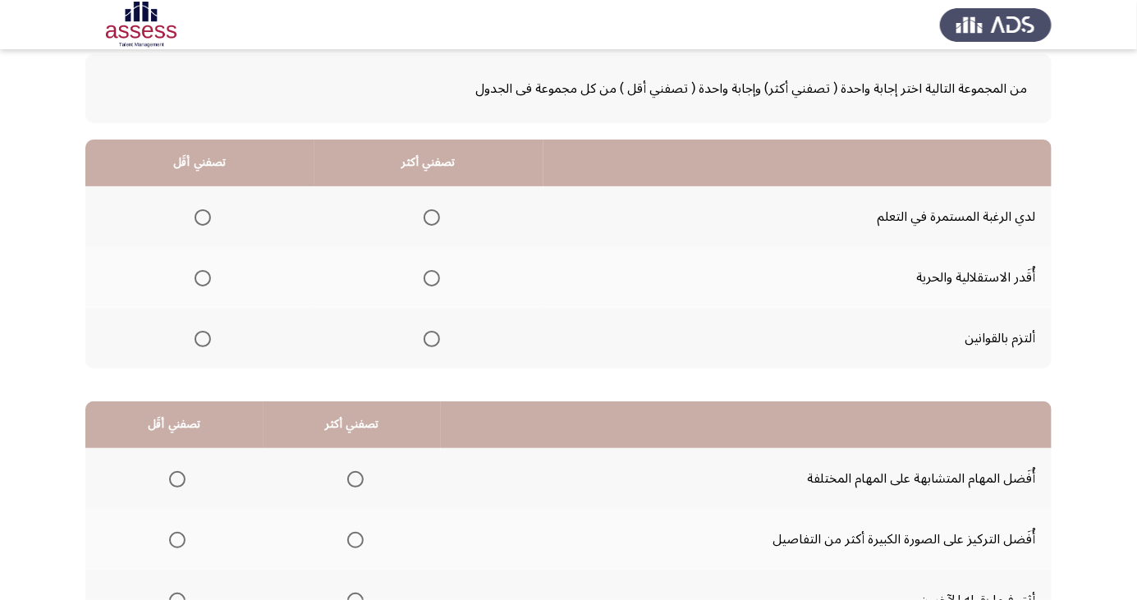
scroll to position [85, 0]
click at [429, 214] on span "Select an option" at bounding box center [432, 216] width 16 height 16
click at [429, 214] on input "Select an option" at bounding box center [432, 216] width 16 height 16
click at [203, 338] on span "Select an option" at bounding box center [203, 338] width 0 height 0
click at [202, 335] on input "Select an option" at bounding box center [203, 337] width 16 height 16
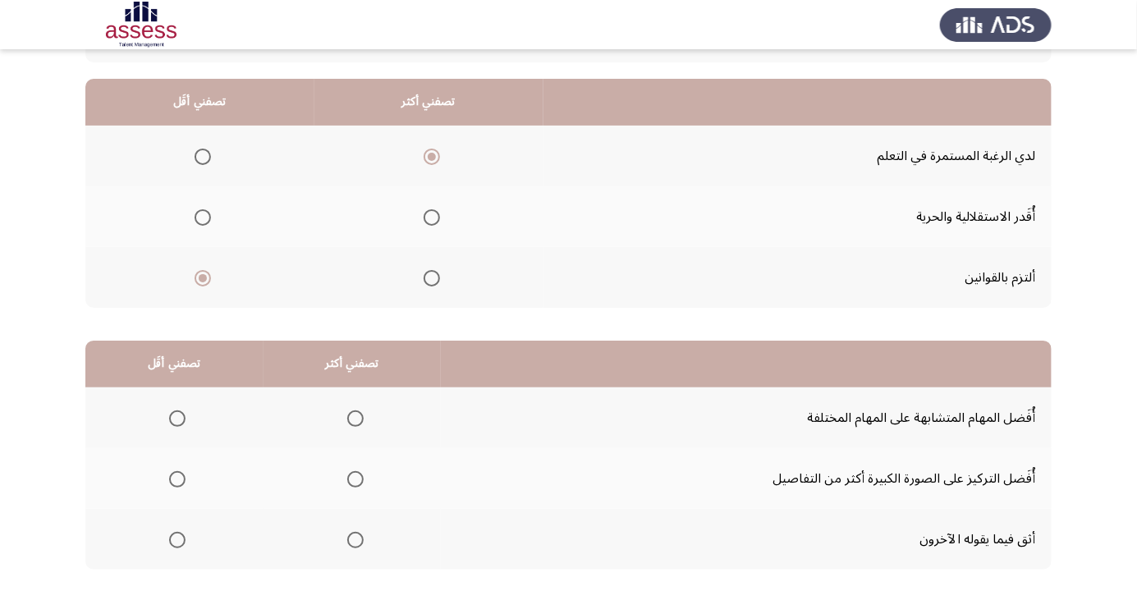
scroll to position [149, 0]
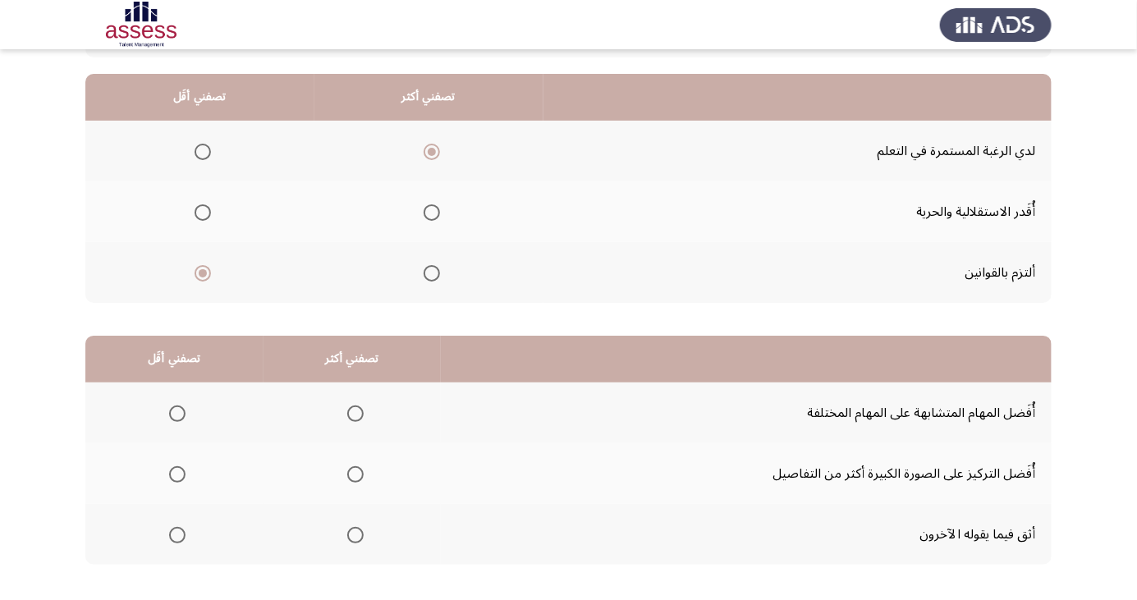
click at [177, 412] on span "Select an option" at bounding box center [177, 414] width 16 height 16
click at [177, 412] on input "Select an option" at bounding box center [177, 414] width 16 height 16
click at [177, 473] on span "Select an option" at bounding box center [177, 474] width 16 height 16
click at [177, 473] on input "Select an option" at bounding box center [177, 474] width 16 height 16
click at [359, 535] on span "Select an option" at bounding box center [355, 535] width 16 height 16
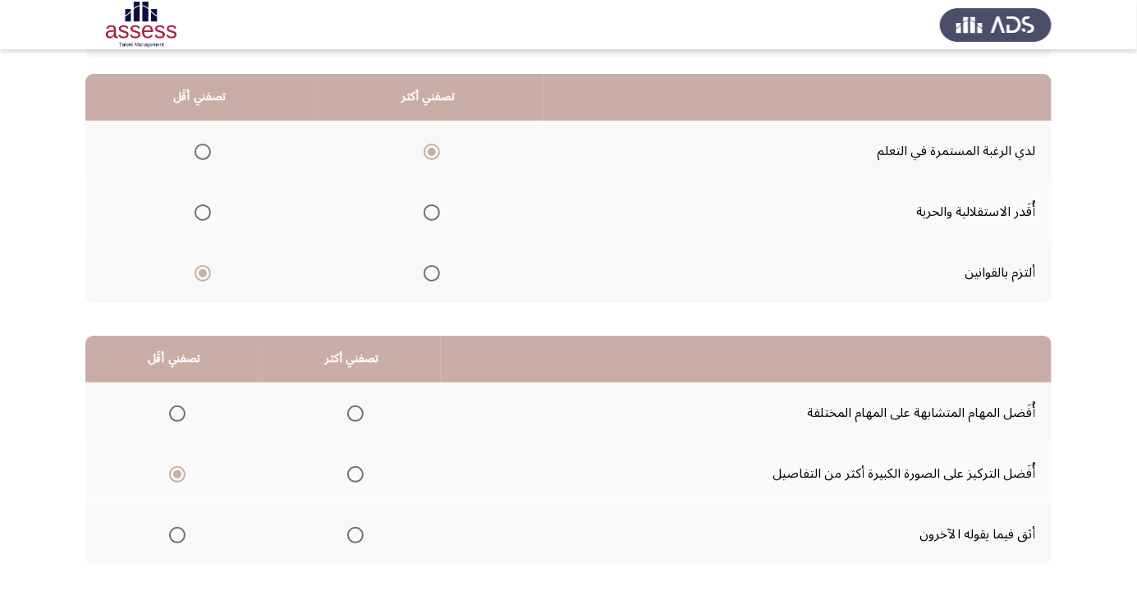
click at [359, 535] on input "Select an option" at bounding box center [355, 535] width 16 height 16
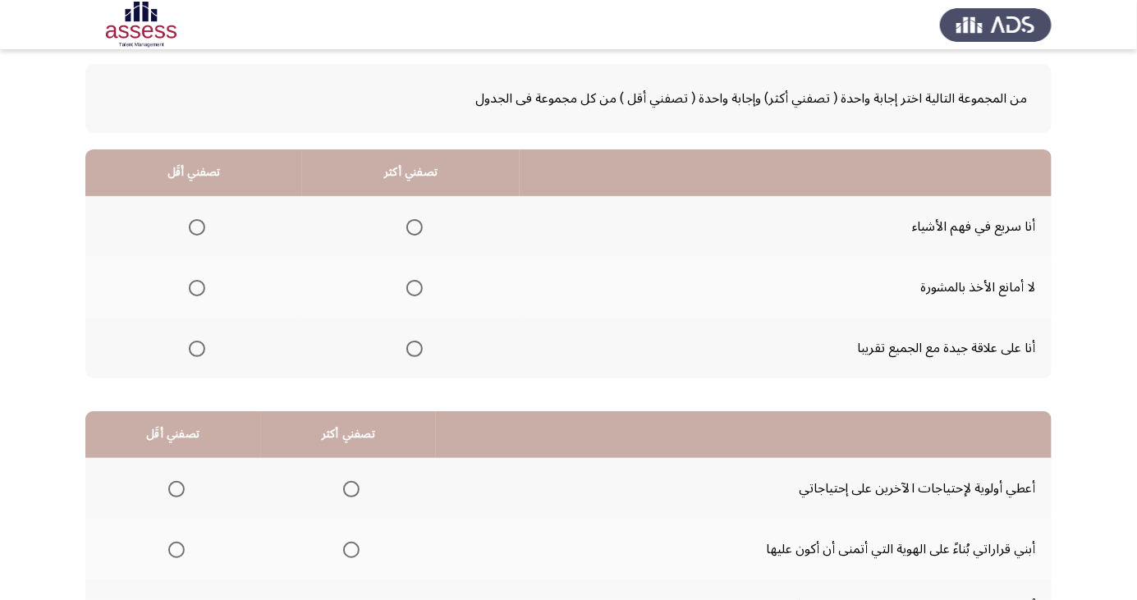
scroll to position [76, 0]
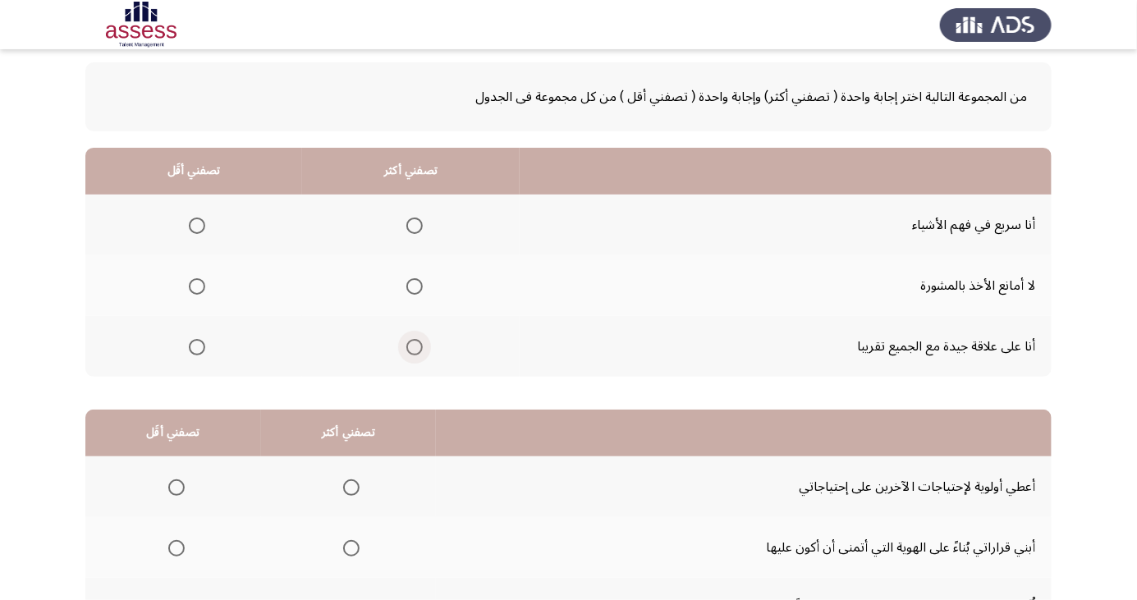
click at [415, 347] on span "Select an option" at bounding box center [415, 347] width 0 height 0
click at [410, 346] on input "Select an option" at bounding box center [414, 347] width 16 height 16
click at [200, 286] on span "Select an option" at bounding box center [197, 286] width 16 height 16
click at [200, 286] on input "Select an option" at bounding box center [197, 286] width 16 height 16
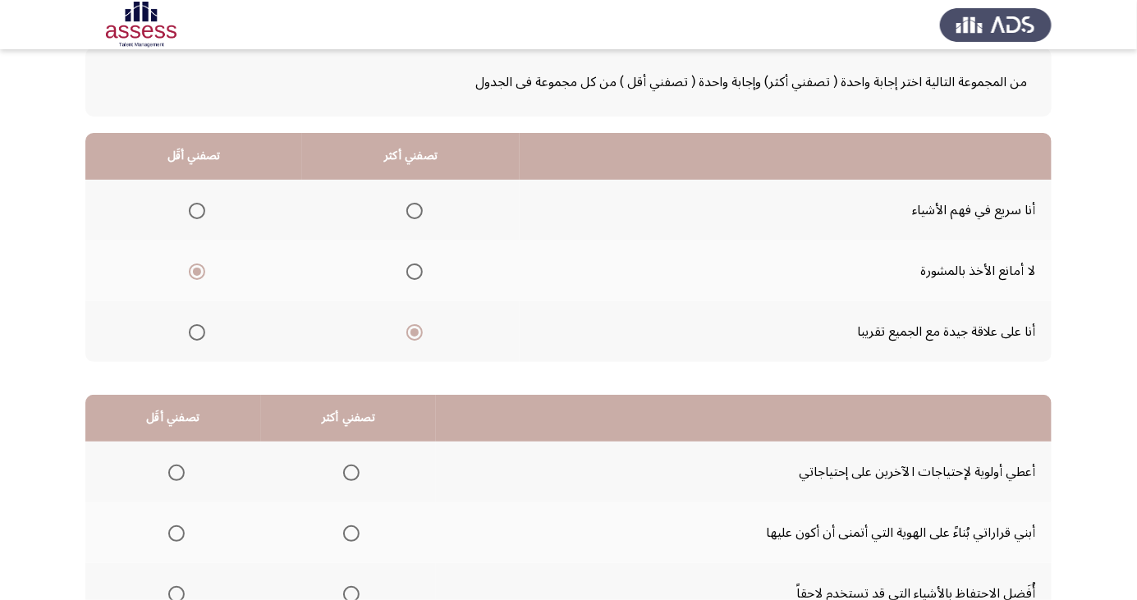
scroll to position [149, 0]
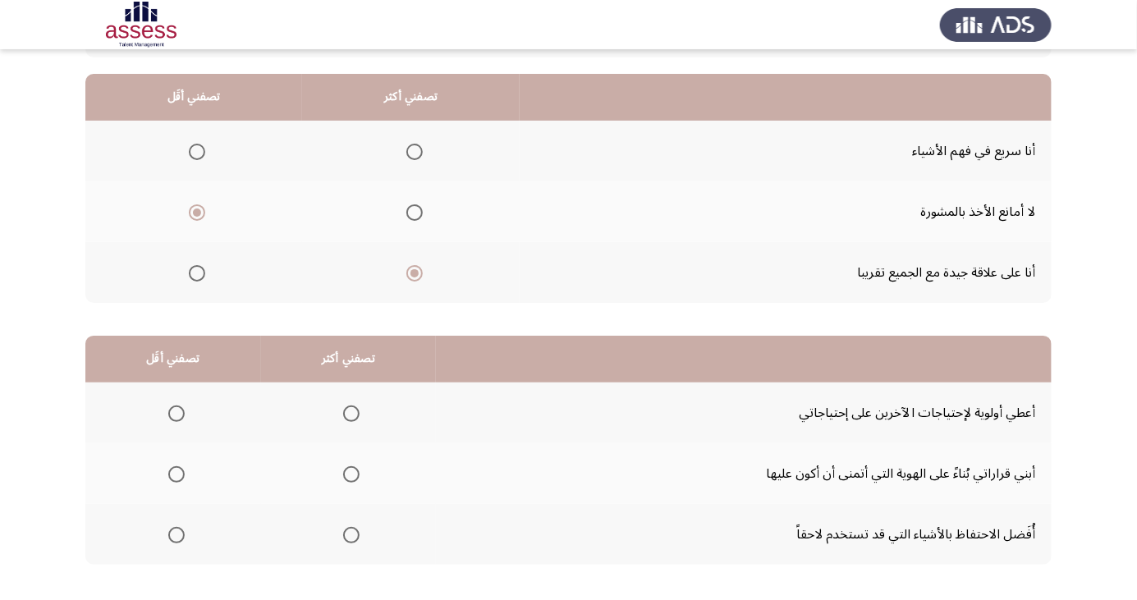
click at [357, 531] on span "Select an option" at bounding box center [351, 535] width 16 height 16
click at [357, 531] on input "Select an option" at bounding box center [351, 535] width 16 height 16
click at [179, 407] on span "Select an option" at bounding box center [176, 414] width 16 height 16
click at [179, 407] on input "Select an option" at bounding box center [176, 414] width 16 height 16
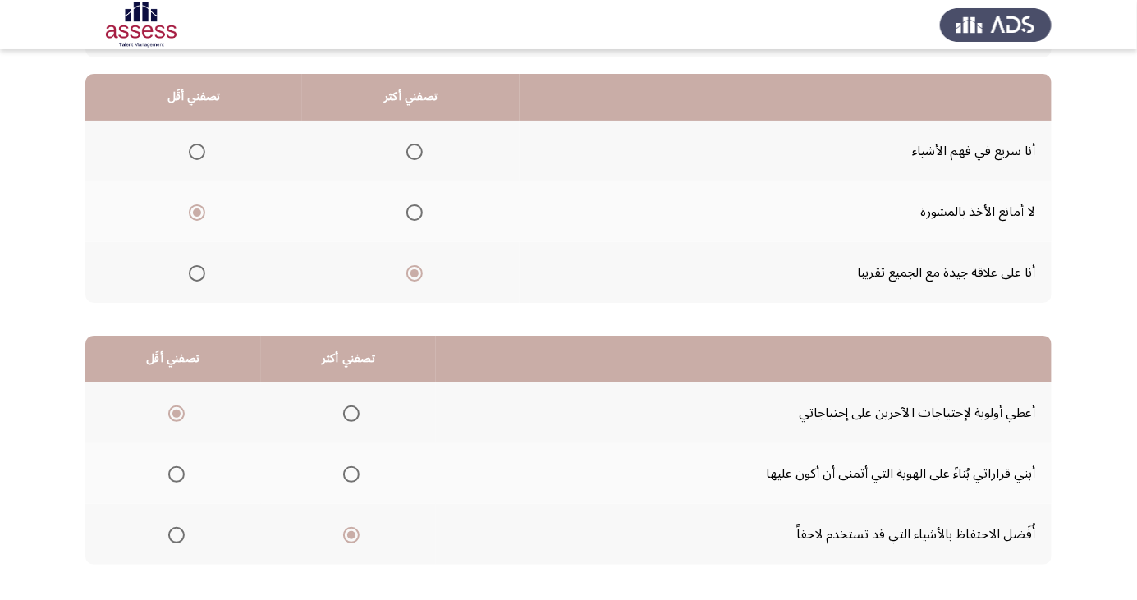
scroll to position [0, 0]
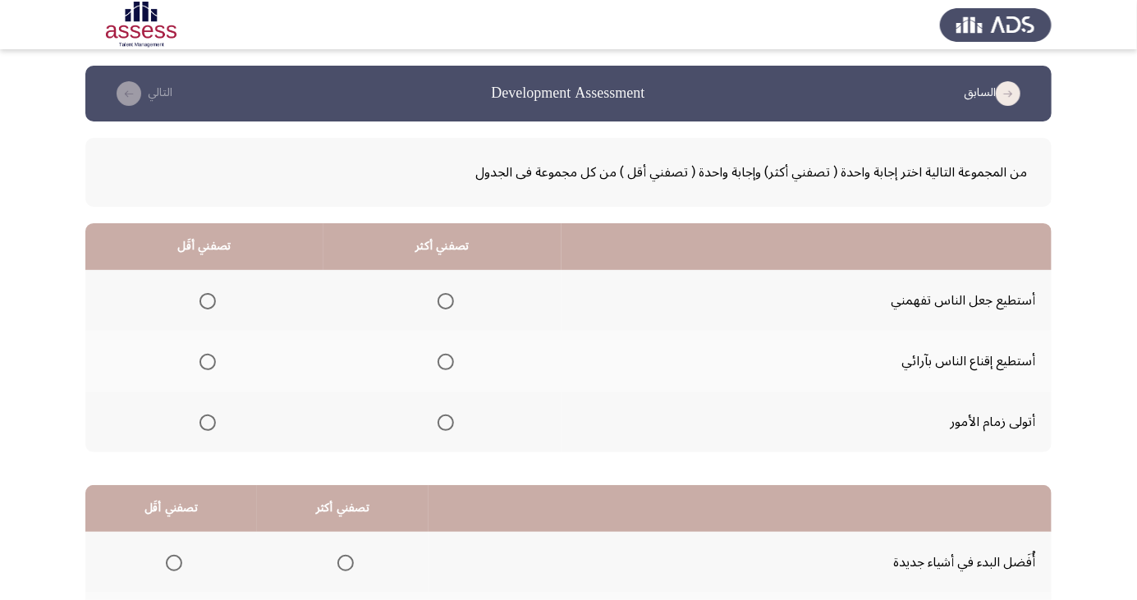
click at [443, 361] on span "Select an option" at bounding box center [446, 362] width 16 height 16
click at [443, 361] on input "Select an option" at bounding box center [446, 362] width 16 height 16
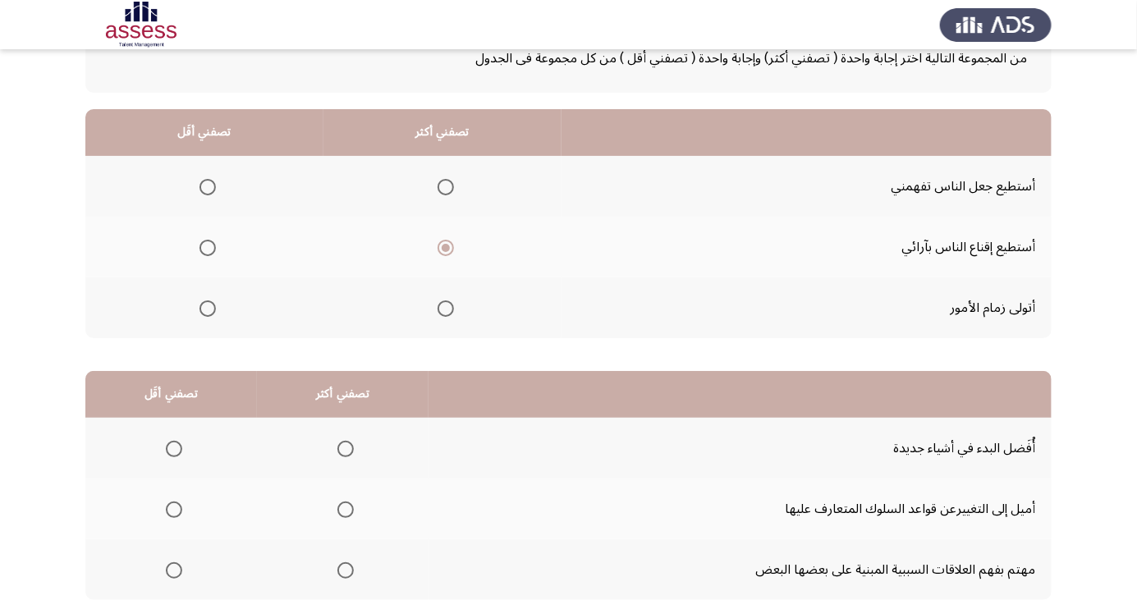
scroll to position [135, 0]
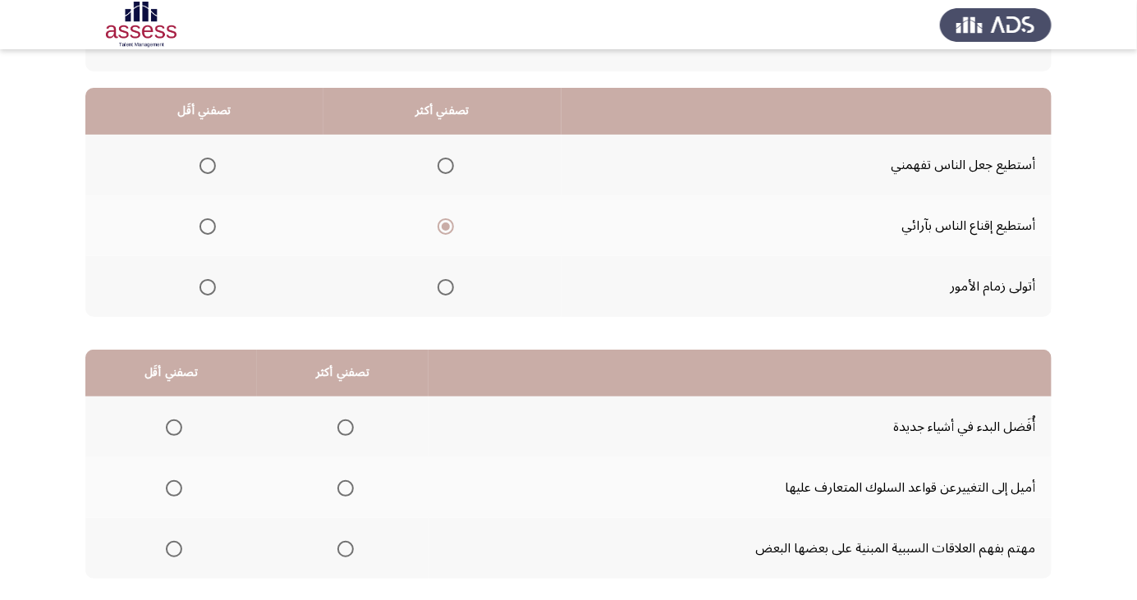
click at [208, 287] on span "Select an option" at bounding box center [208, 287] width 0 height 0
click at [206, 286] on input "Select an option" at bounding box center [208, 287] width 16 height 16
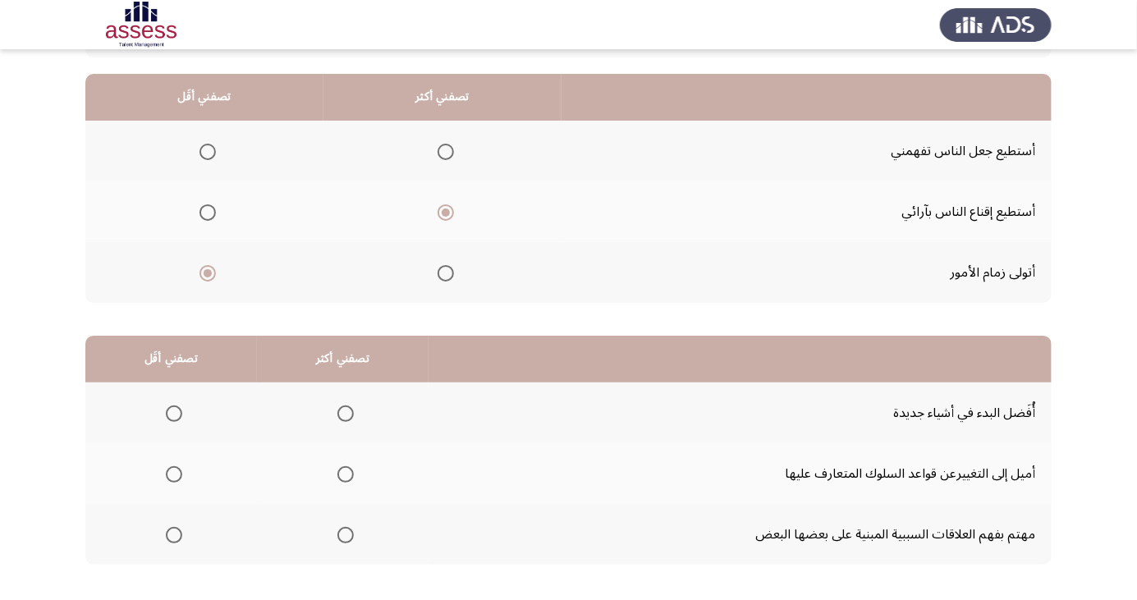
click at [174, 475] on span "Select an option" at bounding box center [174, 475] width 0 height 0
click at [173, 473] on input "Select an option" at bounding box center [174, 474] width 16 height 16
click at [174, 535] on span "Select an option" at bounding box center [174, 535] width 0 height 0
click at [173, 534] on input "Select an option" at bounding box center [174, 535] width 16 height 16
click at [346, 414] on span "Select an option" at bounding box center [346, 414] width 0 height 0
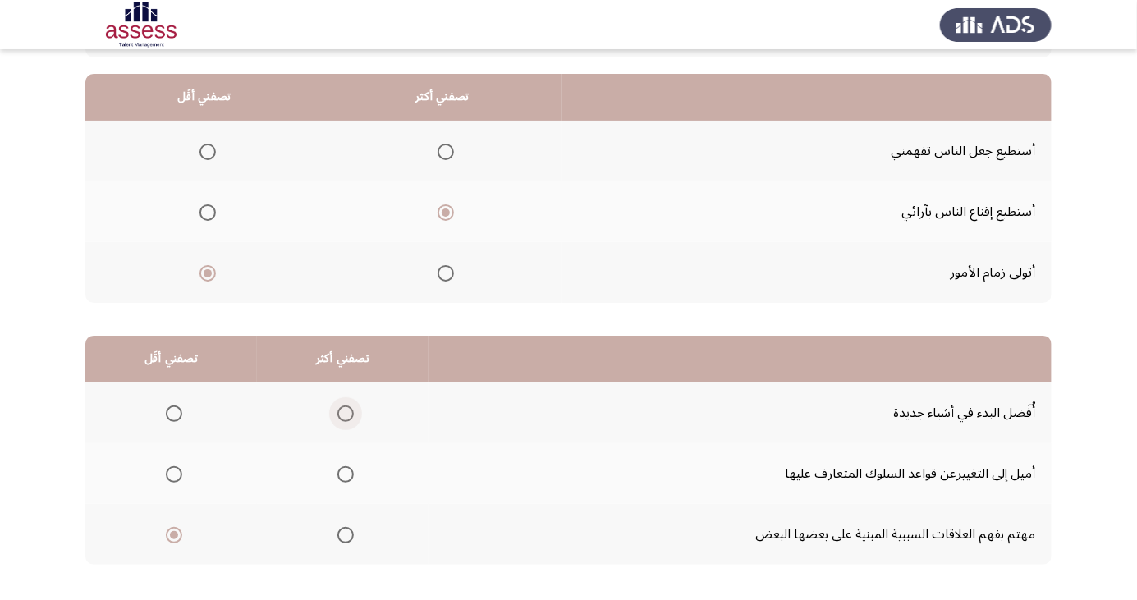
click at [342, 412] on input "Select an option" at bounding box center [346, 414] width 16 height 16
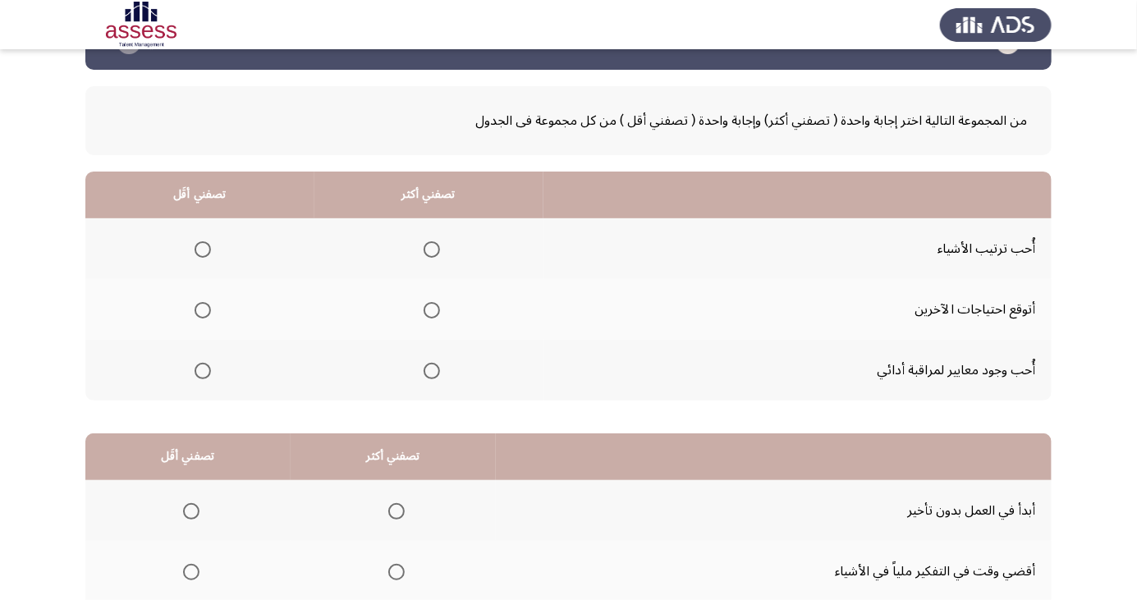
scroll to position [84, 0]
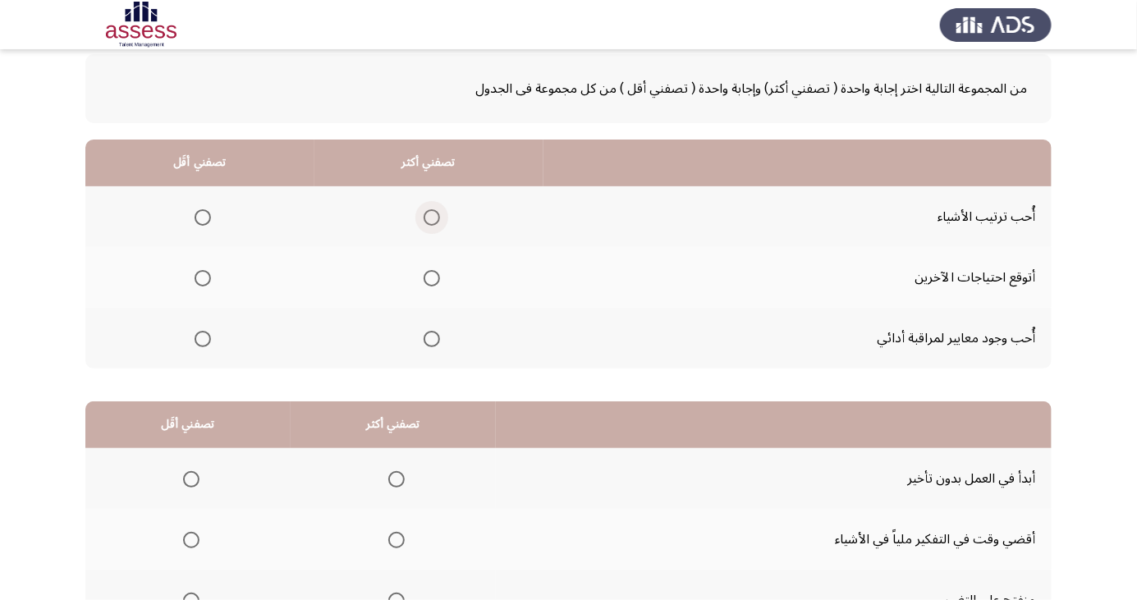
click at [432, 218] on span "Select an option" at bounding box center [432, 218] width 0 height 0
click at [429, 216] on input "Select an option" at bounding box center [432, 217] width 16 height 16
click at [203, 278] on span "Select an option" at bounding box center [203, 278] width 0 height 0
click at [202, 277] on input "Select an option" at bounding box center [203, 278] width 16 height 16
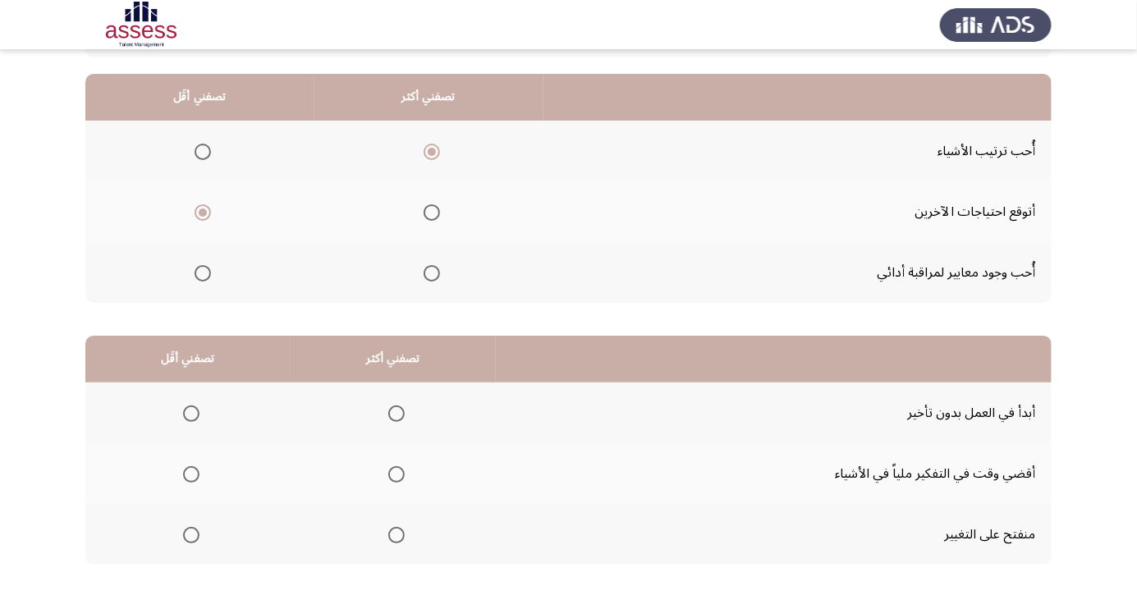
click at [191, 475] on span "Select an option" at bounding box center [191, 475] width 0 height 0
click at [191, 473] on input "Select an option" at bounding box center [191, 474] width 16 height 16
click at [401, 411] on span "Select an option" at bounding box center [396, 414] width 16 height 16
click at [401, 411] on input "Select an option" at bounding box center [396, 414] width 16 height 16
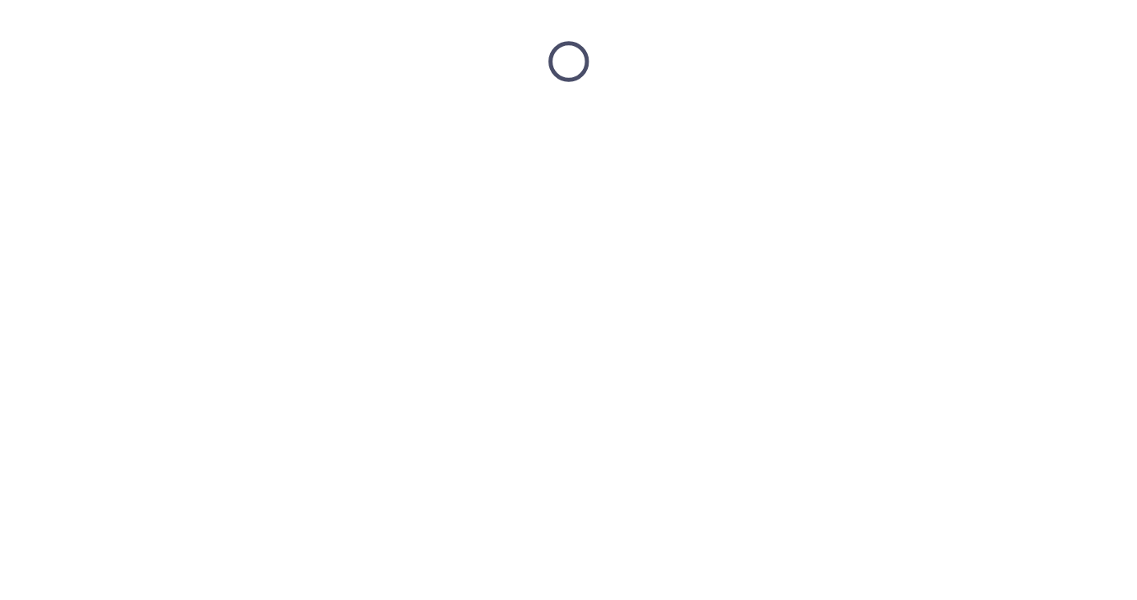
scroll to position [0, 0]
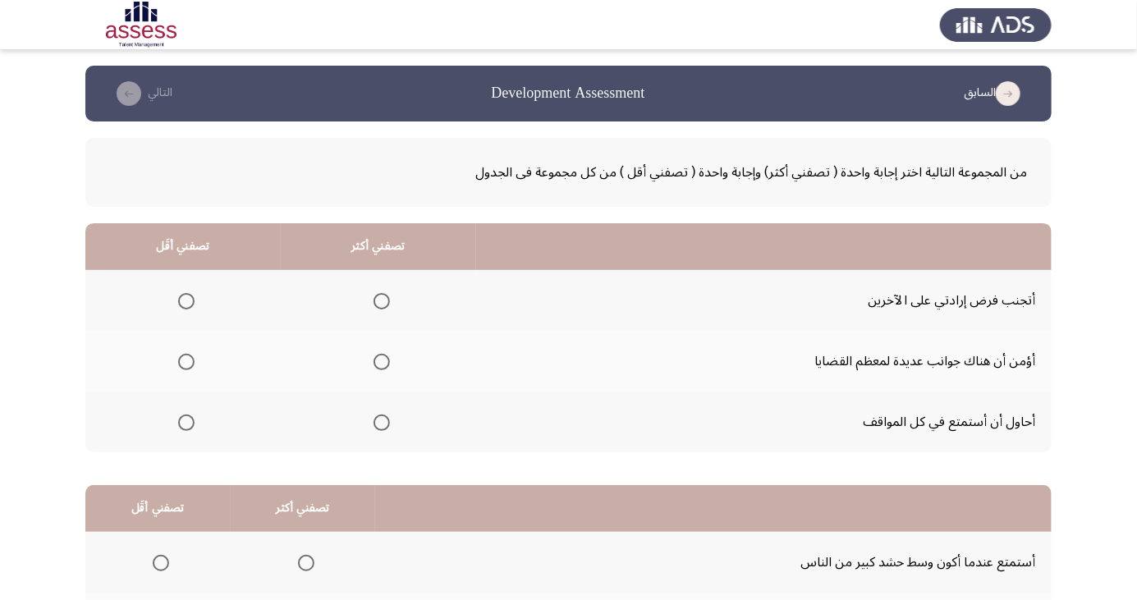
click at [184, 301] on span "Select an option" at bounding box center [186, 301] width 16 height 16
click at [184, 301] on input "Select an option" at bounding box center [186, 301] width 16 height 16
click at [377, 301] on span "Select an option" at bounding box center [382, 301] width 16 height 16
click at [377, 301] on input "Select an option" at bounding box center [382, 301] width 16 height 16
click at [184, 421] on span "Select an option" at bounding box center [186, 423] width 16 height 16
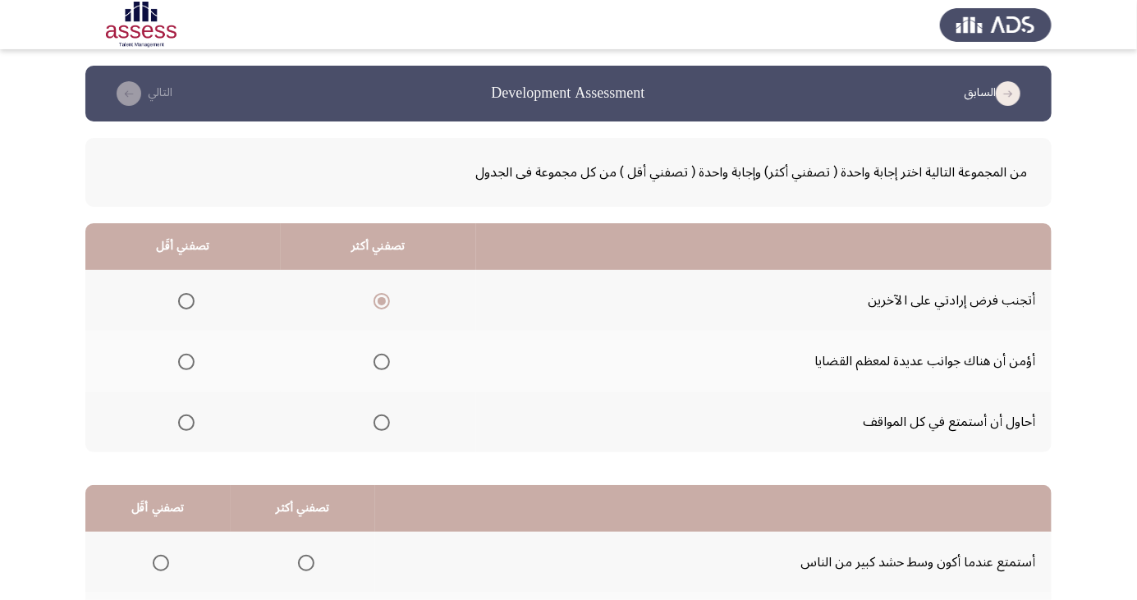
click at [184, 421] on input "Select an option" at bounding box center [186, 423] width 16 height 16
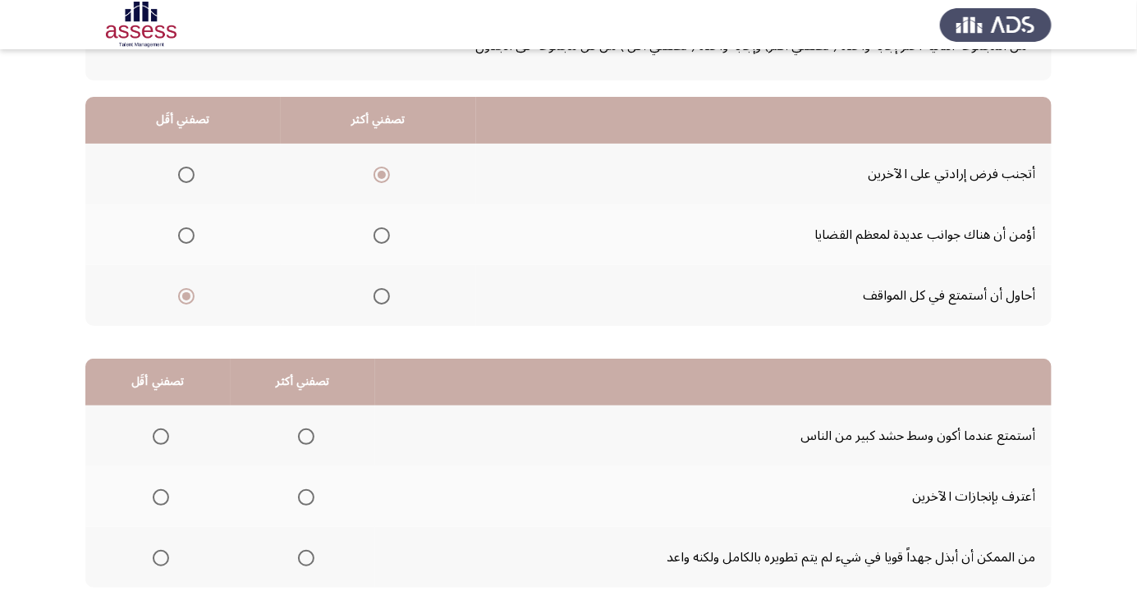
scroll to position [149, 0]
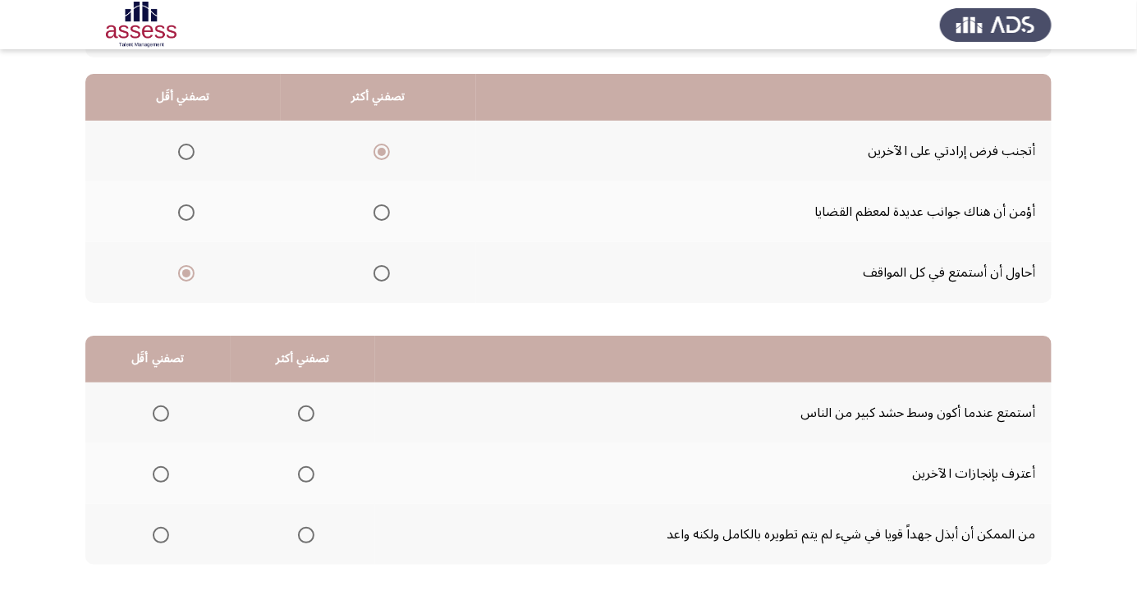
click at [306, 535] on span "Select an option" at bounding box center [306, 535] width 0 height 0
click at [304, 534] on input "Select an option" at bounding box center [306, 535] width 16 height 16
click at [161, 535] on span "Select an option" at bounding box center [161, 535] width 0 height 0
click at [160, 534] on input "Select an option" at bounding box center [161, 535] width 16 height 16
click at [165, 407] on span "Select an option" at bounding box center [161, 414] width 16 height 16
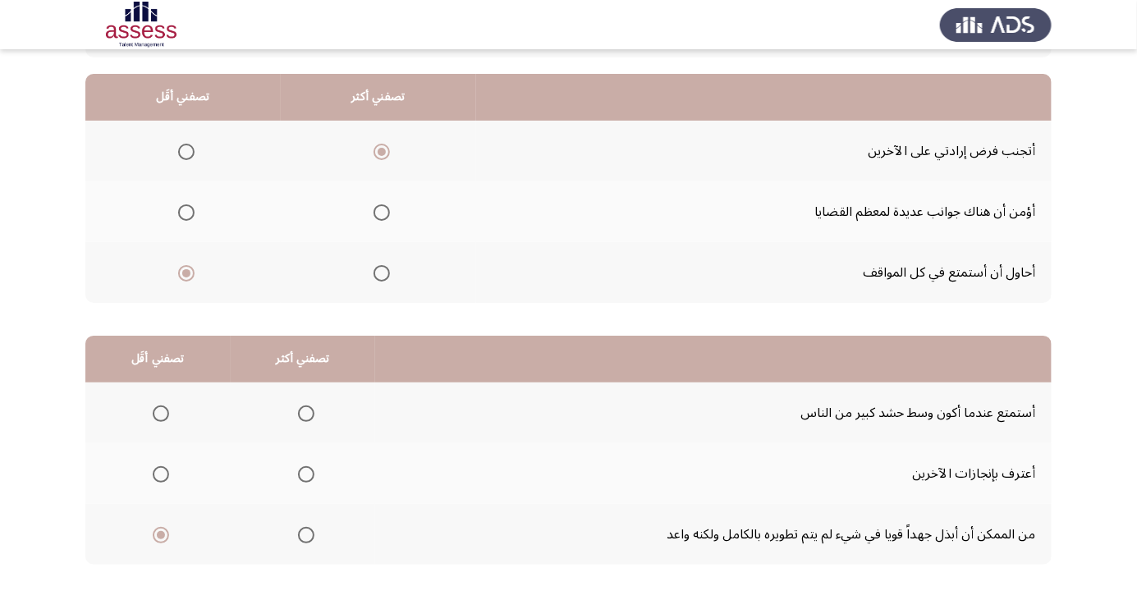
click at [165, 407] on input "Select an option" at bounding box center [161, 414] width 16 height 16
click at [306, 475] on span "Select an option" at bounding box center [306, 475] width 0 height 0
click at [304, 473] on input "Select an option" at bounding box center [306, 474] width 16 height 16
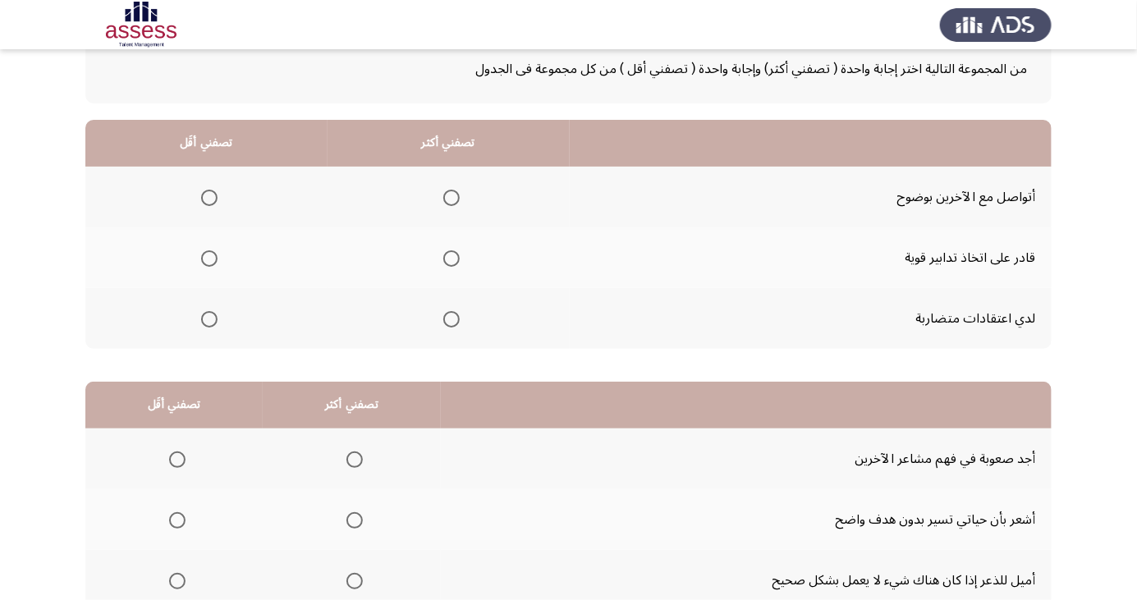
scroll to position [108, 0]
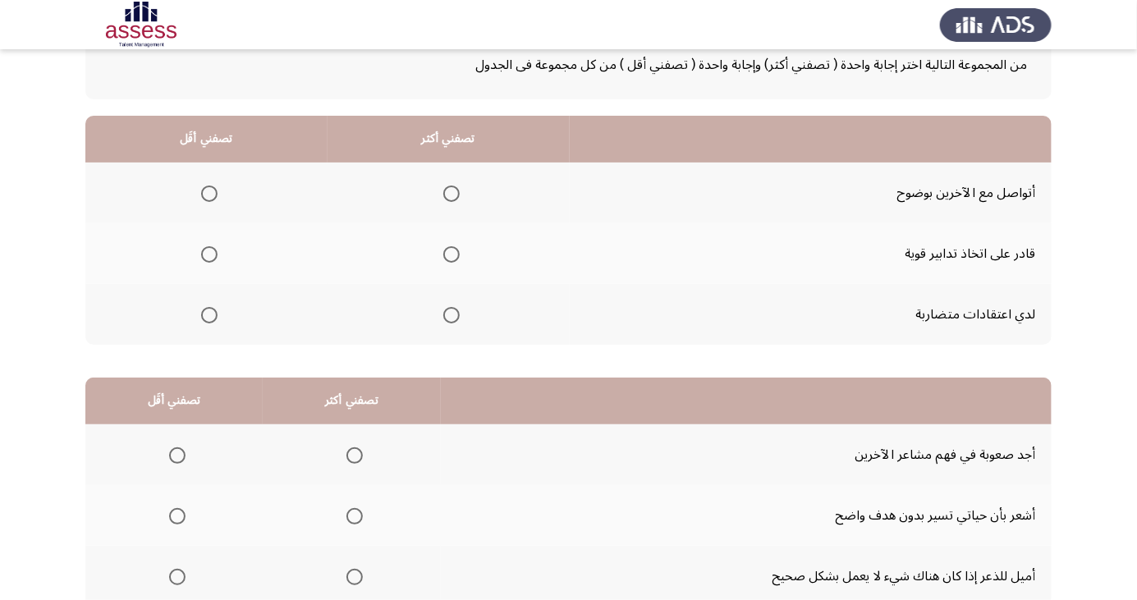
click at [452, 194] on span "Select an option" at bounding box center [452, 194] width 0 height 0
click at [450, 192] on input "Select an option" at bounding box center [451, 194] width 16 height 16
click at [209, 314] on span "Select an option" at bounding box center [209, 315] width 16 height 16
click at [209, 314] on input "Select an option" at bounding box center [209, 315] width 16 height 16
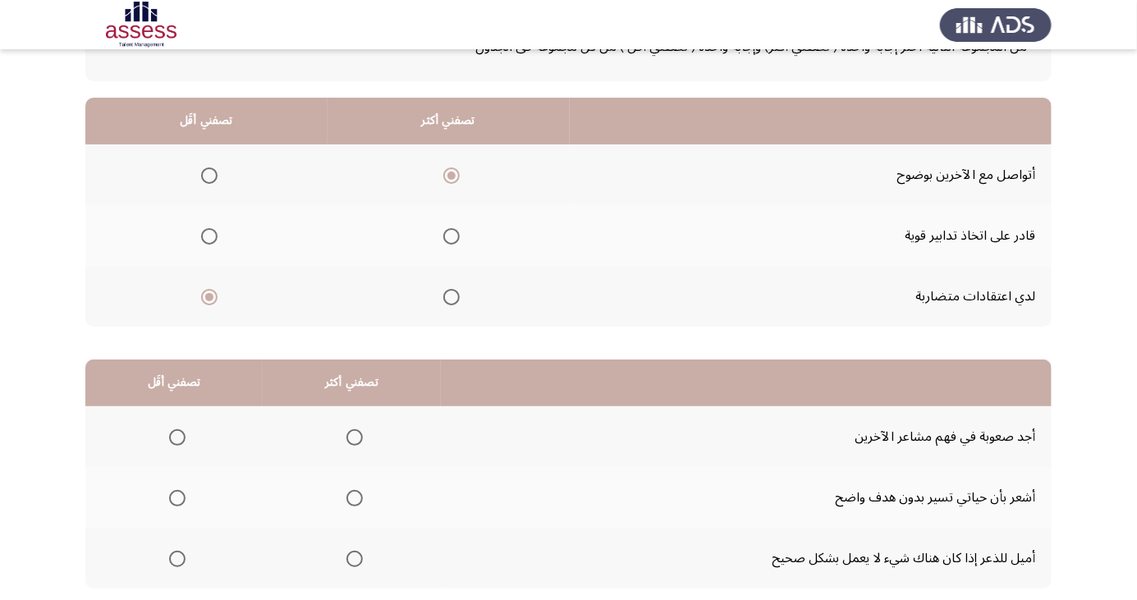
scroll to position [149, 0]
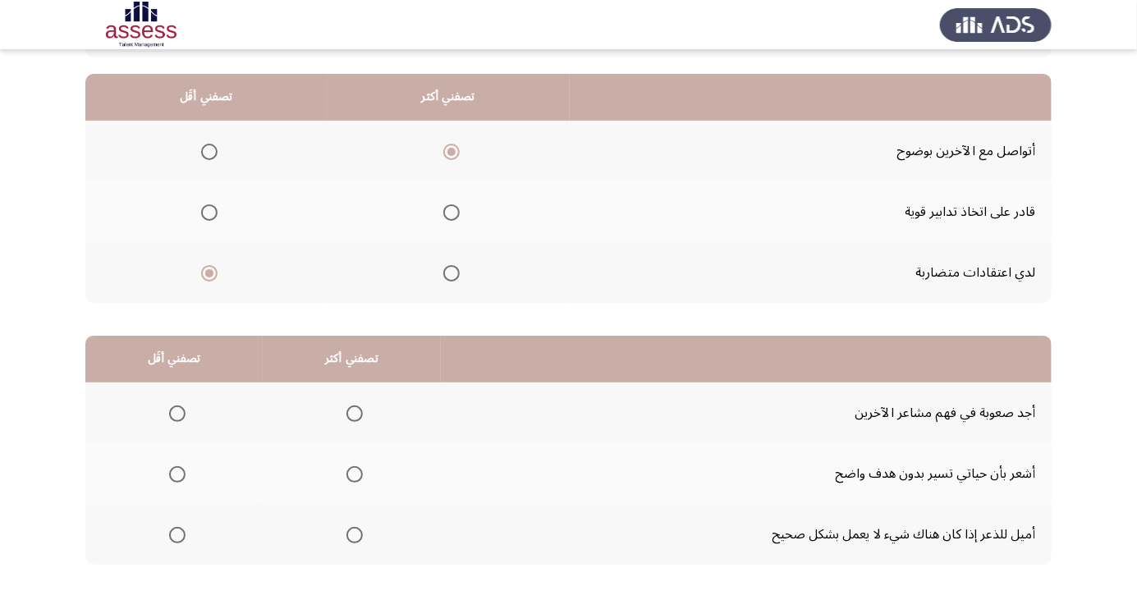
click at [176, 412] on span "Select an option" at bounding box center [177, 414] width 16 height 16
click at [176, 412] on input "Select an option" at bounding box center [177, 414] width 16 height 16
click at [176, 534] on span "Select an option" at bounding box center [177, 535] width 16 height 16
click at [176, 534] on input "Select an option" at bounding box center [177, 535] width 16 height 16
click at [356, 406] on span "Select an option" at bounding box center [355, 414] width 16 height 16
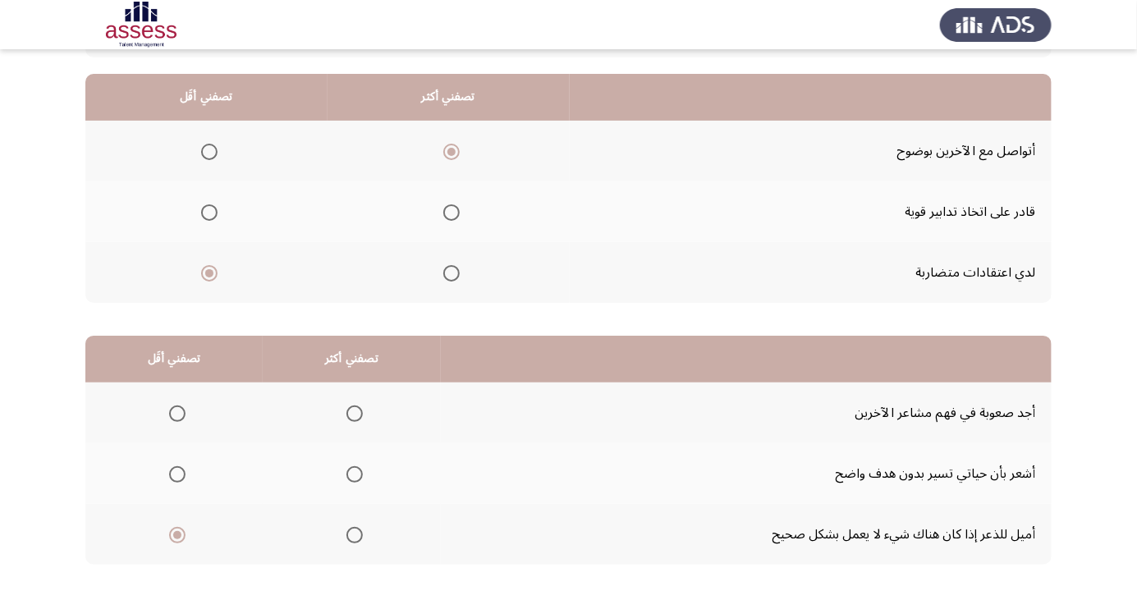
click at [356, 406] on input "Select an option" at bounding box center [355, 414] width 16 height 16
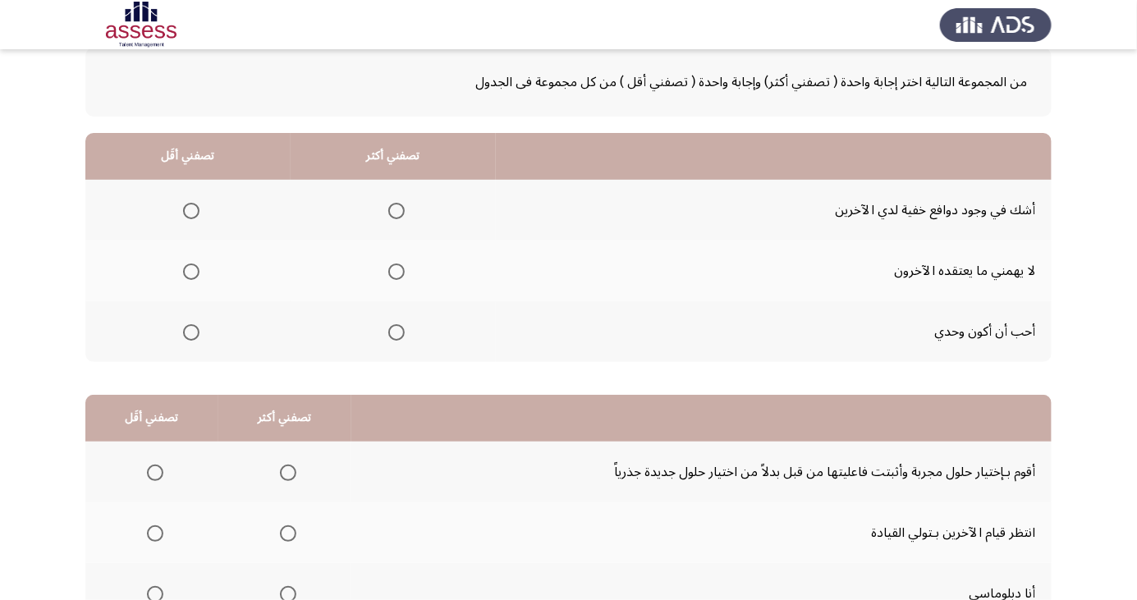
scroll to position [91, 0]
click at [191, 332] on span "Select an option" at bounding box center [191, 332] width 0 height 0
click at [190, 330] on input "Select an option" at bounding box center [191, 332] width 16 height 16
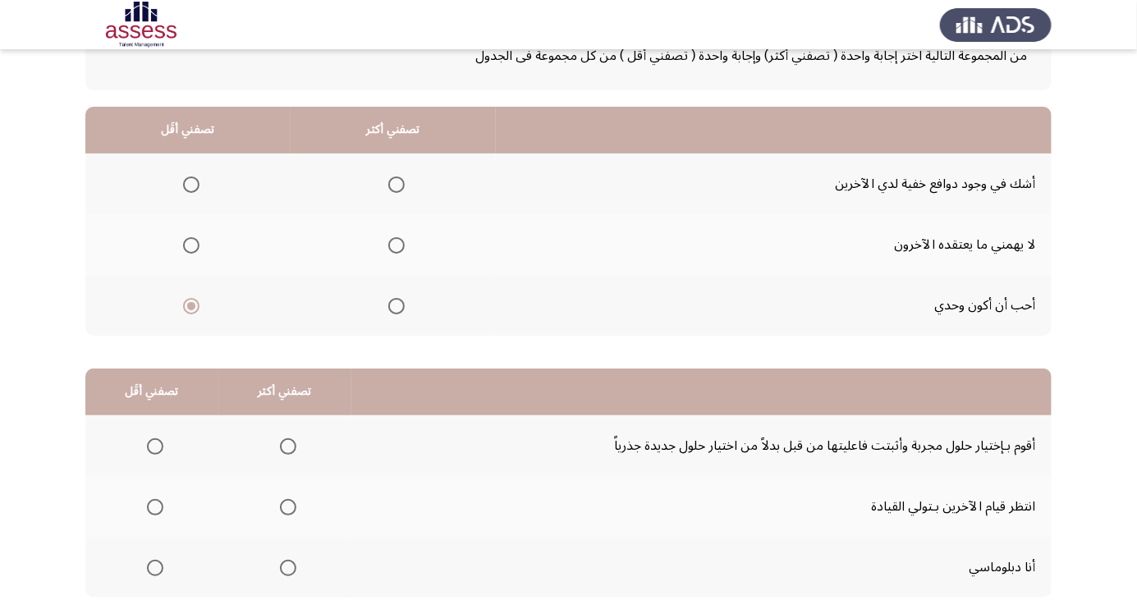
scroll to position [130, 0]
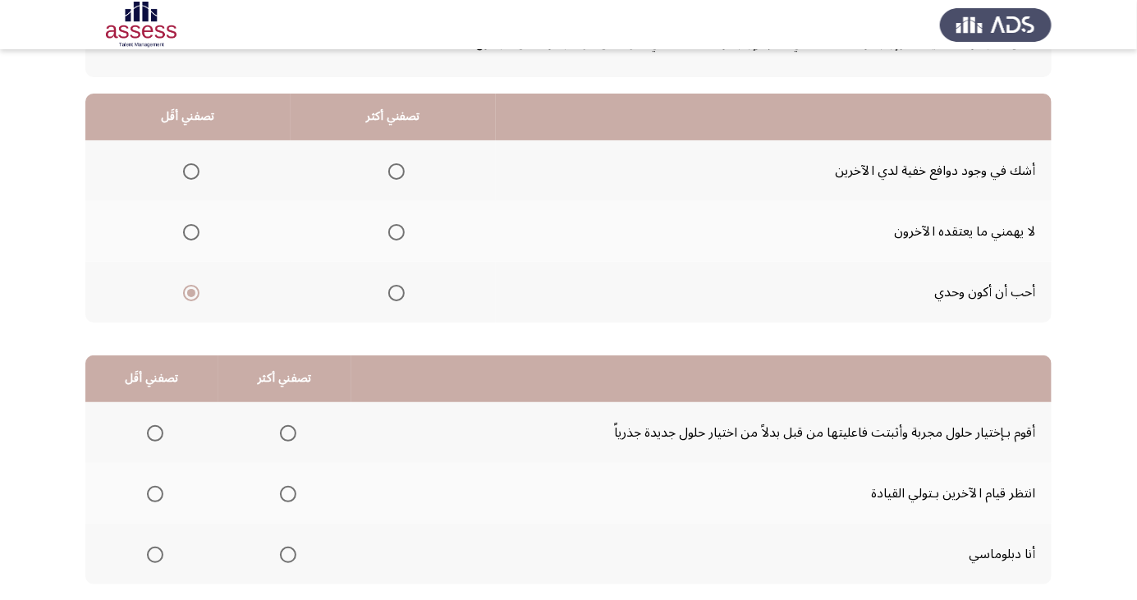
click at [397, 232] on span "Select an option" at bounding box center [397, 232] width 0 height 0
click at [393, 231] on input "Select an option" at bounding box center [396, 232] width 16 height 16
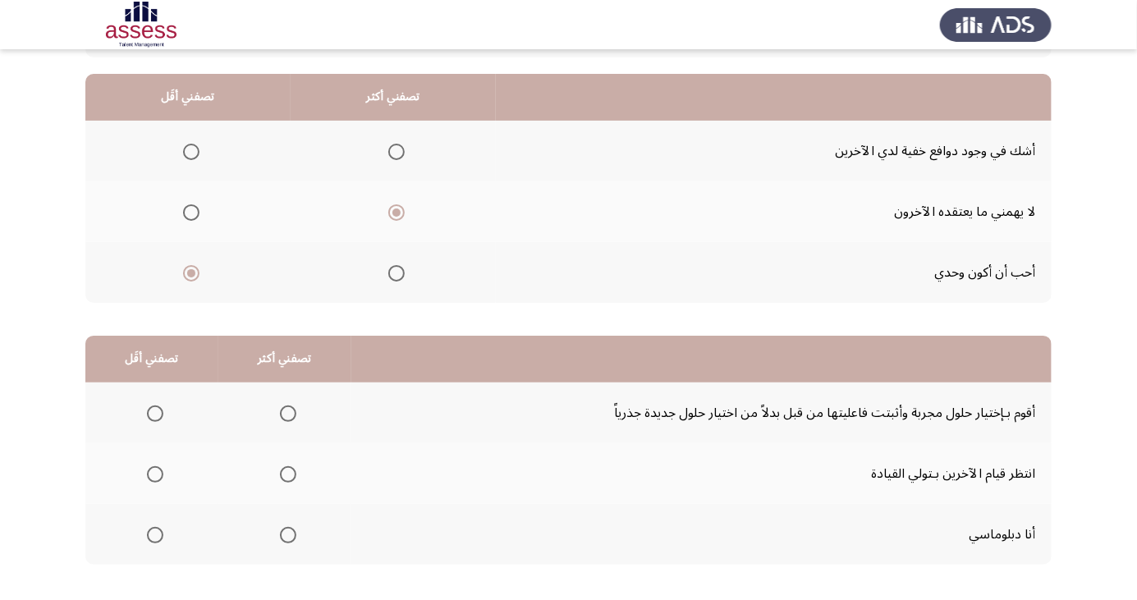
click at [155, 475] on span "Select an option" at bounding box center [155, 475] width 0 height 0
click at [154, 473] on input "Select an option" at bounding box center [155, 474] width 16 height 16
click at [289, 531] on span "Select an option" at bounding box center [288, 535] width 16 height 16
click at [289, 531] on input "Select an option" at bounding box center [288, 535] width 16 height 16
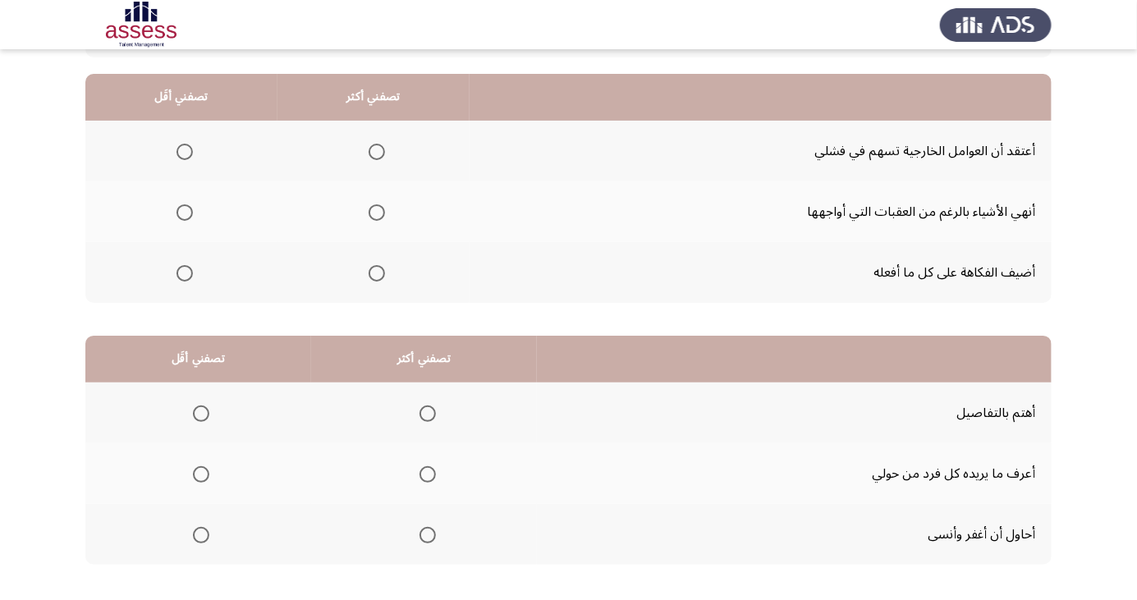
click at [185, 152] on span "Select an option" at bounding box center [185, 152] width 0 height 0
click at [184, 151] on input "Select an option" at bounding box center [185, 152] width 16 height 16
click at [377, 213] on span "Select an option" at bounding box center [377, 213] width 0 height 0
click at [375, 211] on input "Select an option" at bounding box center [377, 212] width 16 height 16
click at [428, 414] on span "Select an option" at bounding box center [428, 414] width 0 height 0
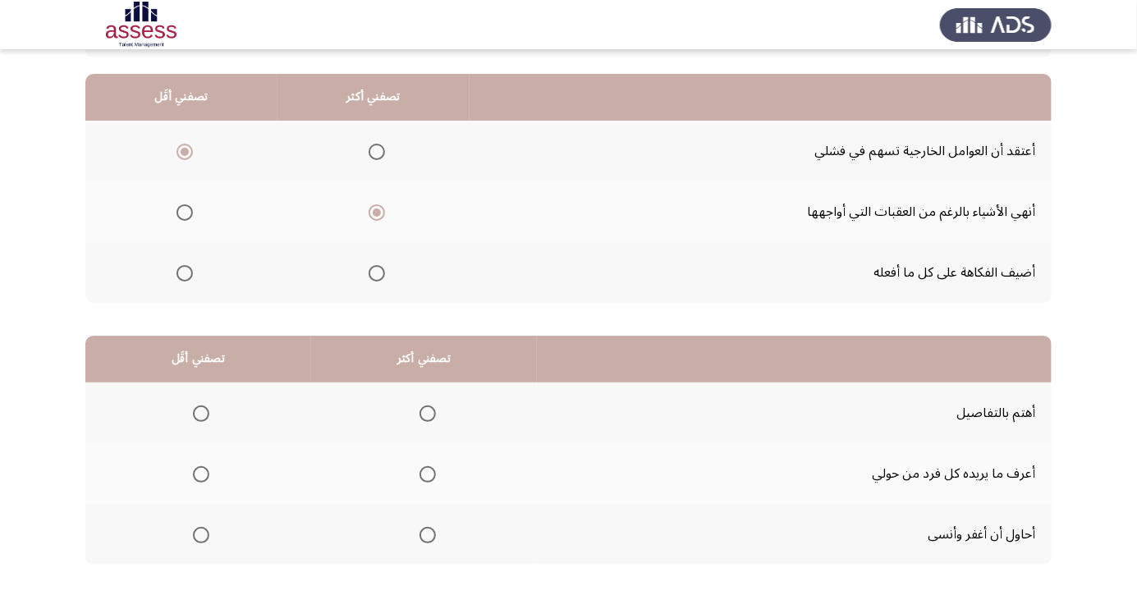
click at [427, 412] on input "Select an option" at bounding box center [428, 414] width 16 height 16
click at [201, 535] on span "Select an option" at bounding box center [201, 535] width 0 height 0
click at [201, 534] on input "Select an option" at bounding box center [201, 535] width 16 height 16
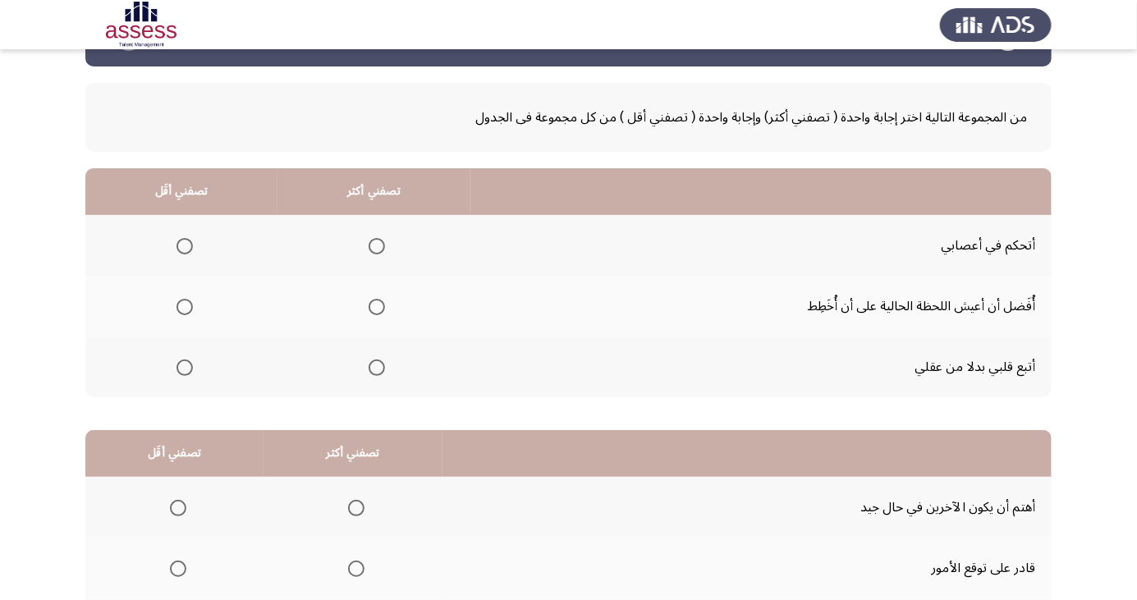
scroll to position [57, 0]
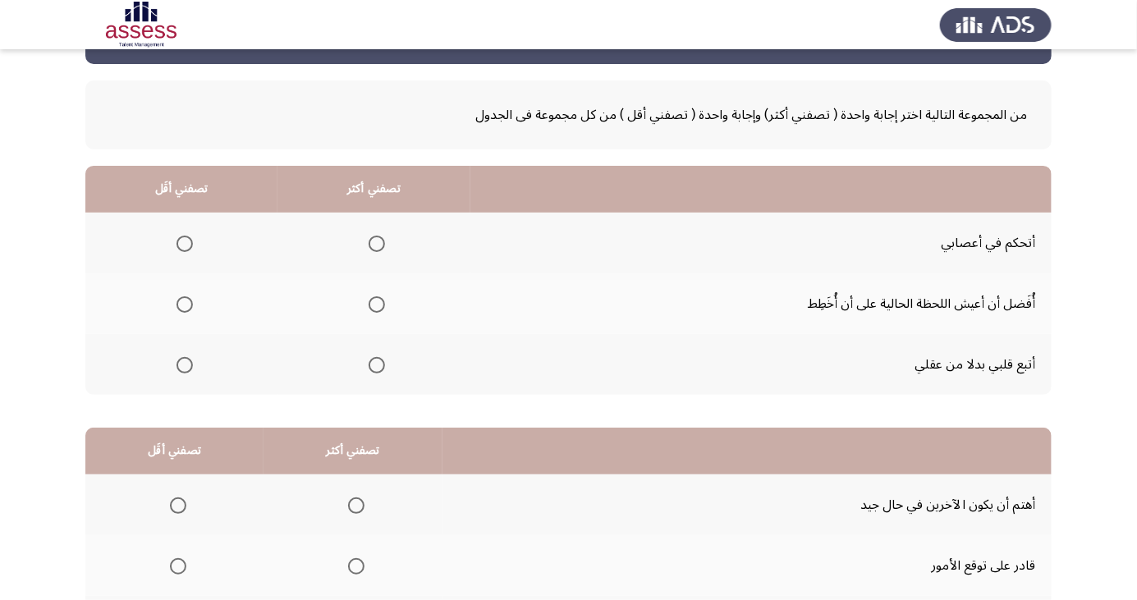
click at [377, 244] on span "Select an option" at bounding box center [377, 244] width 0 height 0
click at [372, 242] on input "Select an option" at bounding box center [377, 244] width 16 height 16
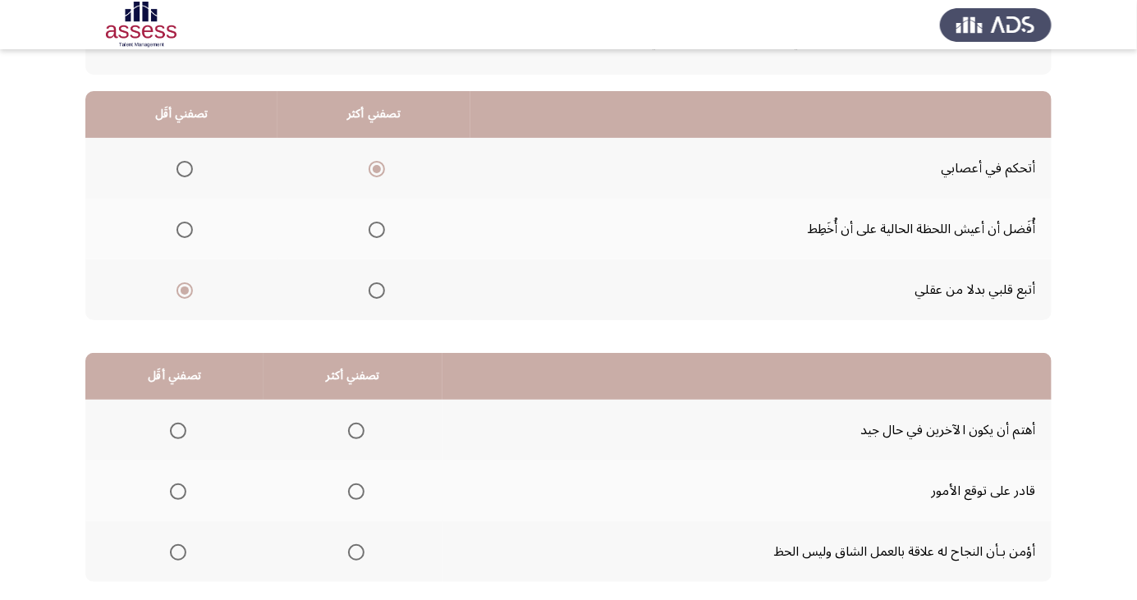
scroll to position [149, 0]
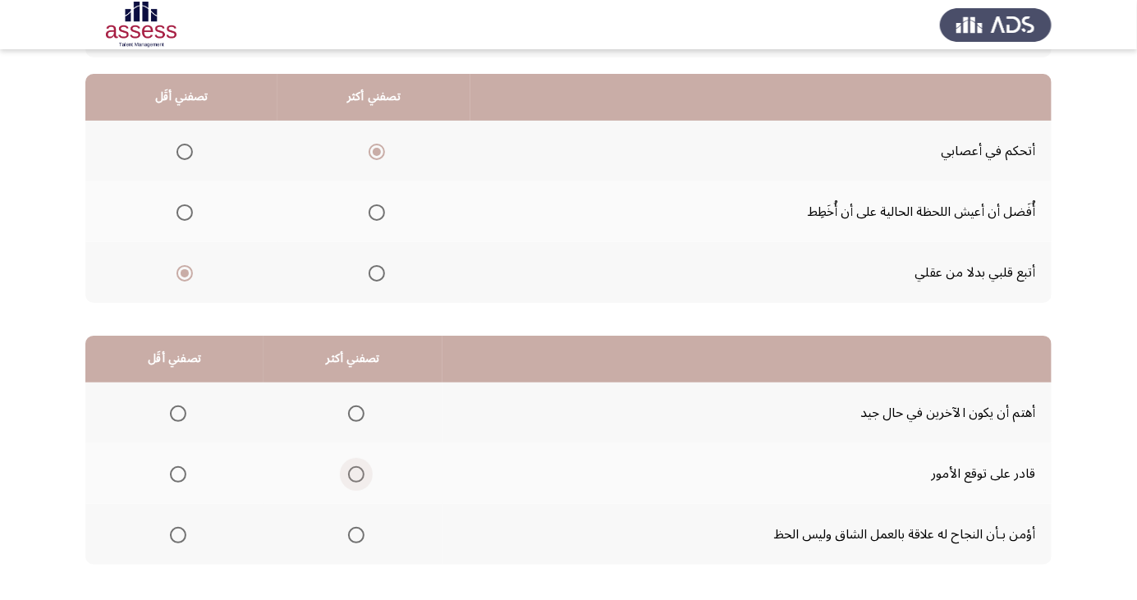
click at [356, 475] on span "Select an option" at bounding box center [356, 475] width 0 height 0
click at [351, 473] on input "Select an option" at bounding box center [356, 474] width 16 height 16
click at [178, 414] on span "Select an option" at bounding box center [178, 414] width 0 height 0
click at [176, 412] on input "Select an option" at bounding box center [178, 414] width 16 height 16
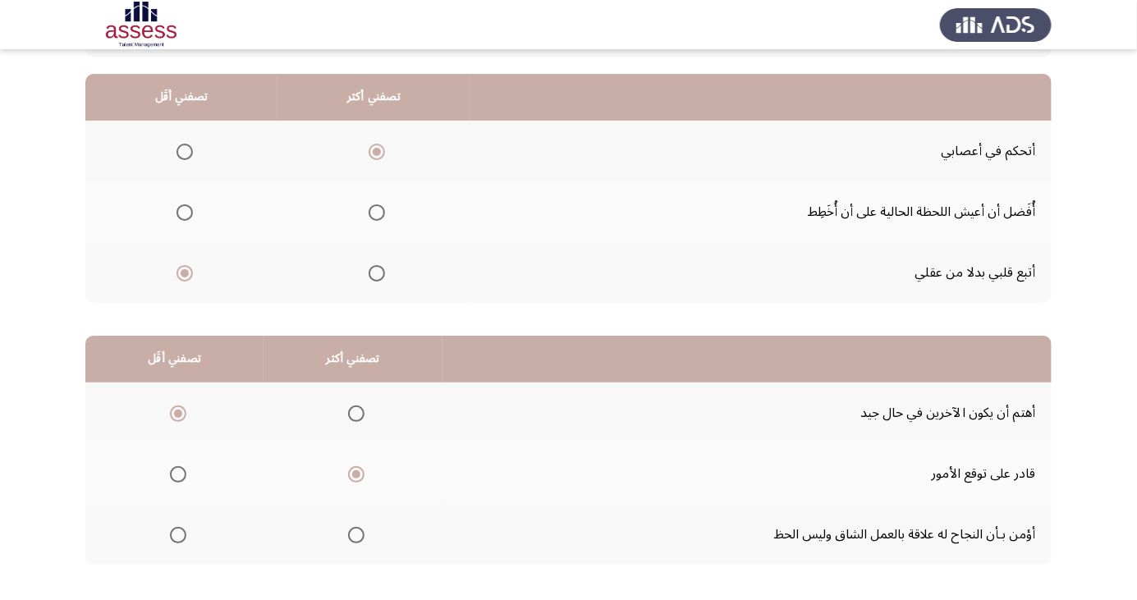
scroll to position [0, 0]
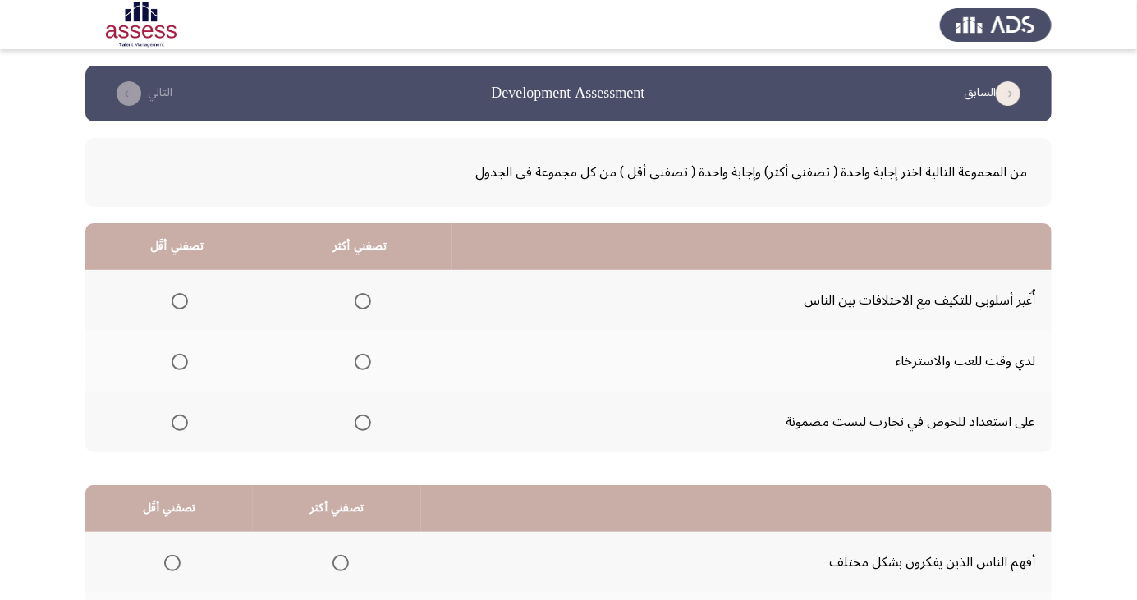
click at [180, 362] on span "Select an option" at bounding box center [180, 362] width 0 height 0
click at [179, 361] on input "Select an option" at bounding box center [180, 362] width 16 height 16
click at [361, 301] on span "Select an option" at bounding box center [363, 301] width 16 height 16
click at [361, 301] on input "Select an option" at bounding box center [363, 301] width 16 height 16
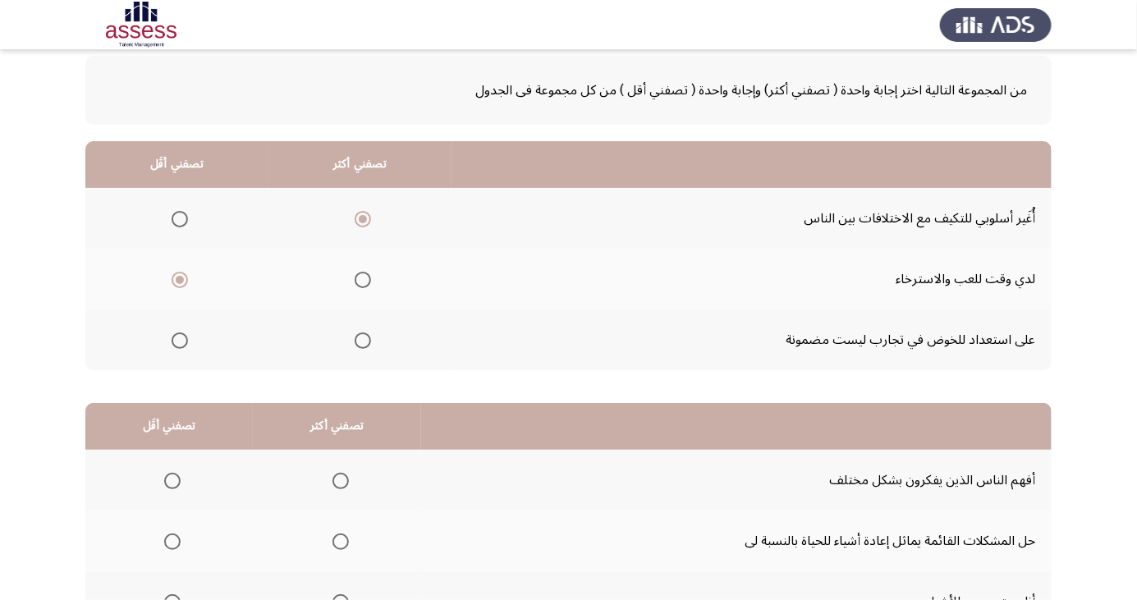
scroll to position [149, 0]
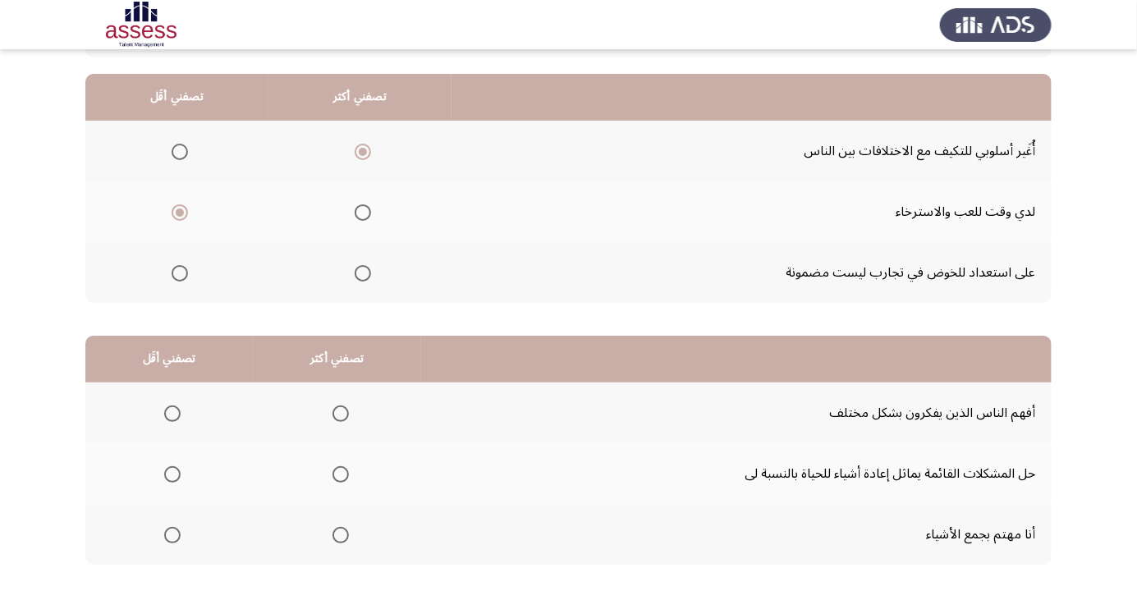
click at [340, 472] on span "Select an option" at bounding box center [341, 474] width 16 height 16
click at [340, 472] on input "Select an option" at bounding box center [341, 474] width 16 height 16
click at [171, 534] on span "Select an option" at bounding box center [172, 535] width 16 height 16
click at [171, 534] on input "Select an option" at bounding box center [172, 535] width 16 height 16
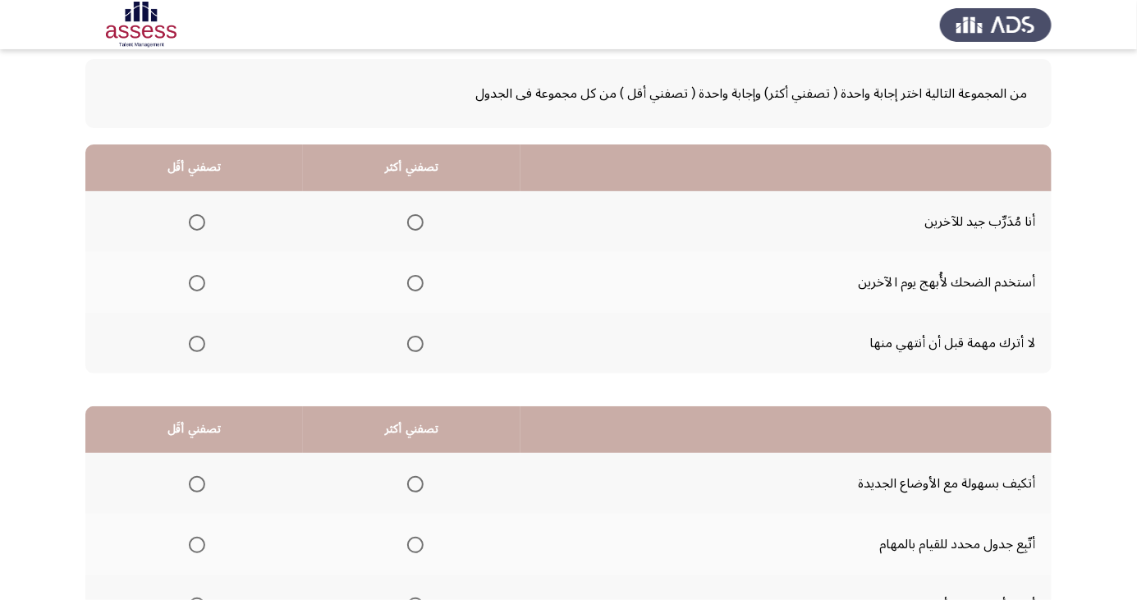
scroll to position [57, 0]
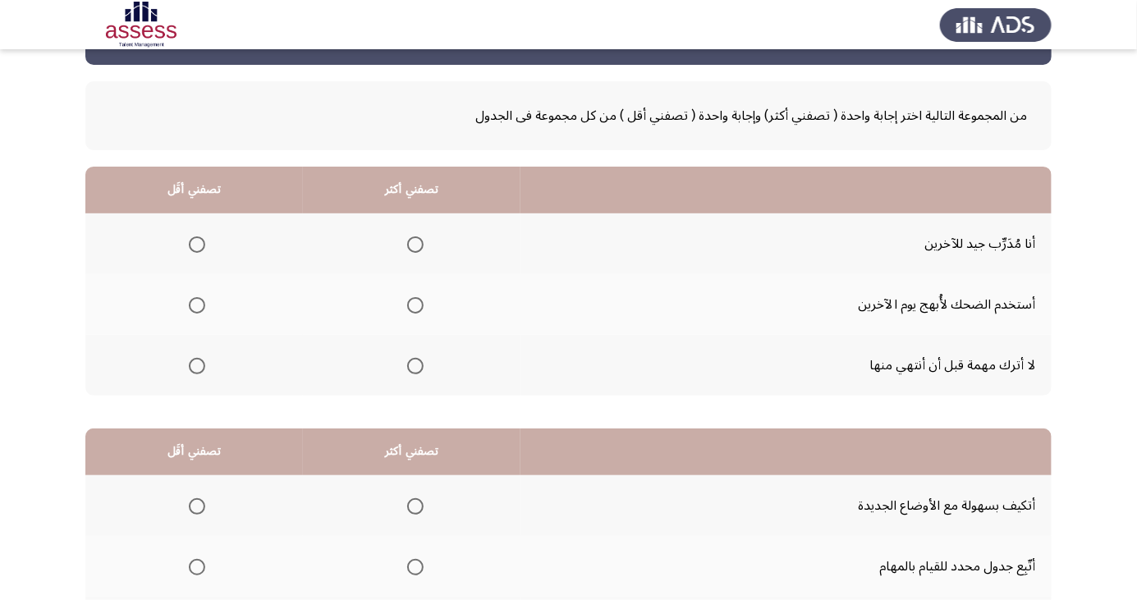
click at [415, 245] on span "Select an option" at bounding box center [415, 245] width 0 height 0
click at [414, 243] on input "Select an option" at bounding box center [415, 245] width 16 height 16
click at [197, 305] on span "Select an option" at bounding box center [197, 305] width 0 height 0
click at [197, 304] on input "Select an option" at bounding box center [197, 305] width 16 height 16
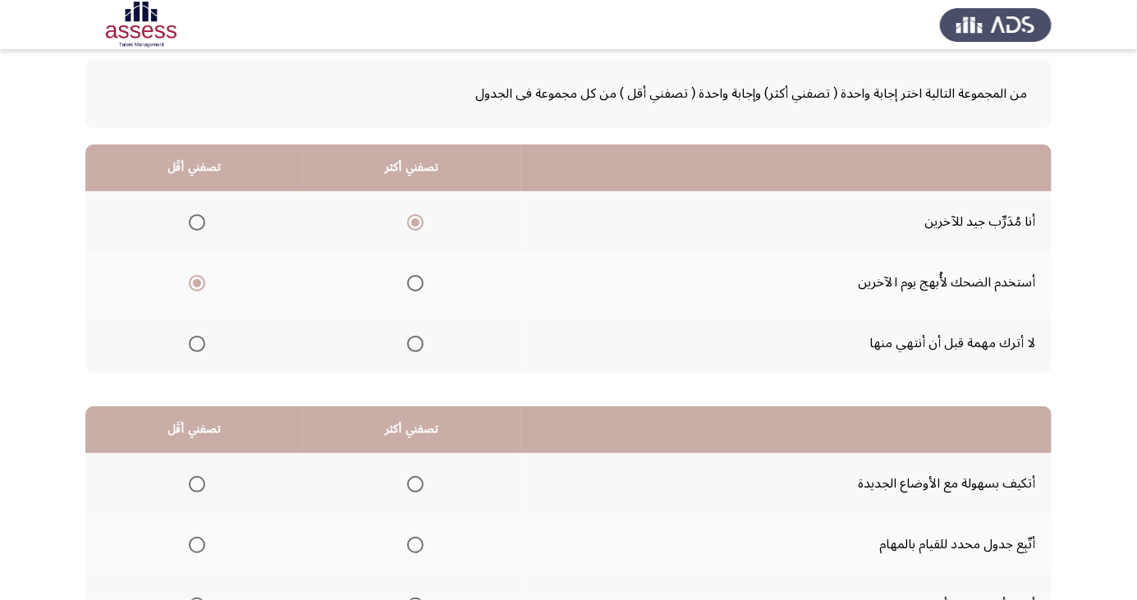
scroll to position [149, 0]
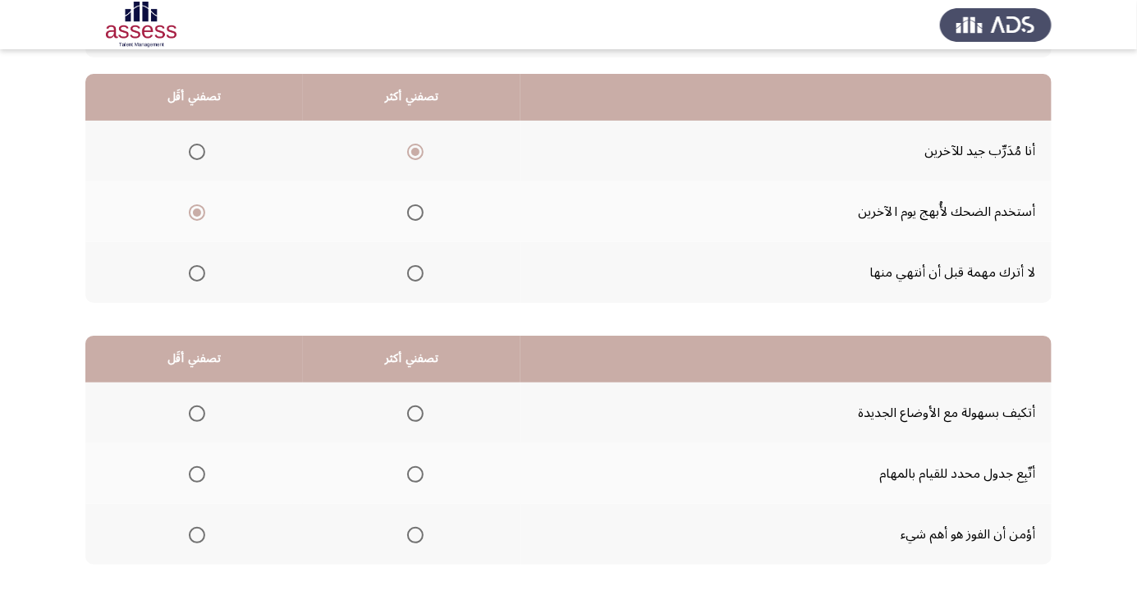
click at [415, 414] on span "Select an option" at bounding box center [415, 414] width 0 height 0
click at [414, 412] on input "Select an option" at bounding box center [415, 414] width 16 height 16
click at [196, 534] on span "Select an option" at bounding box center [197, 535] width 16 height 16
click at [196, 534] on input "Select an option" at bounding box center [197, 535] width 16 height 16
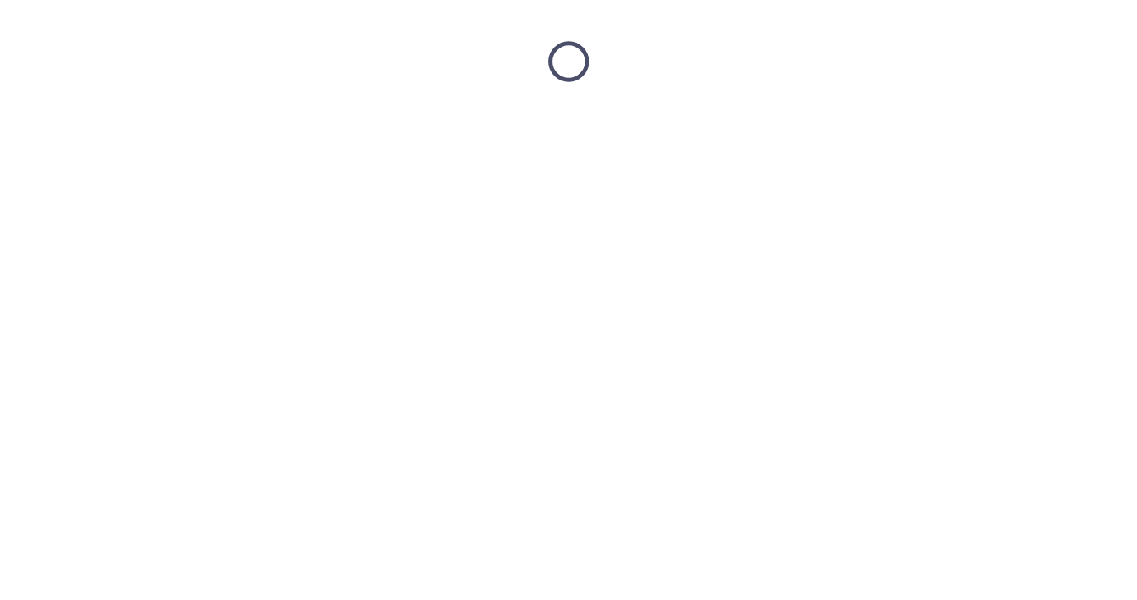
scroll to position [0, 0]
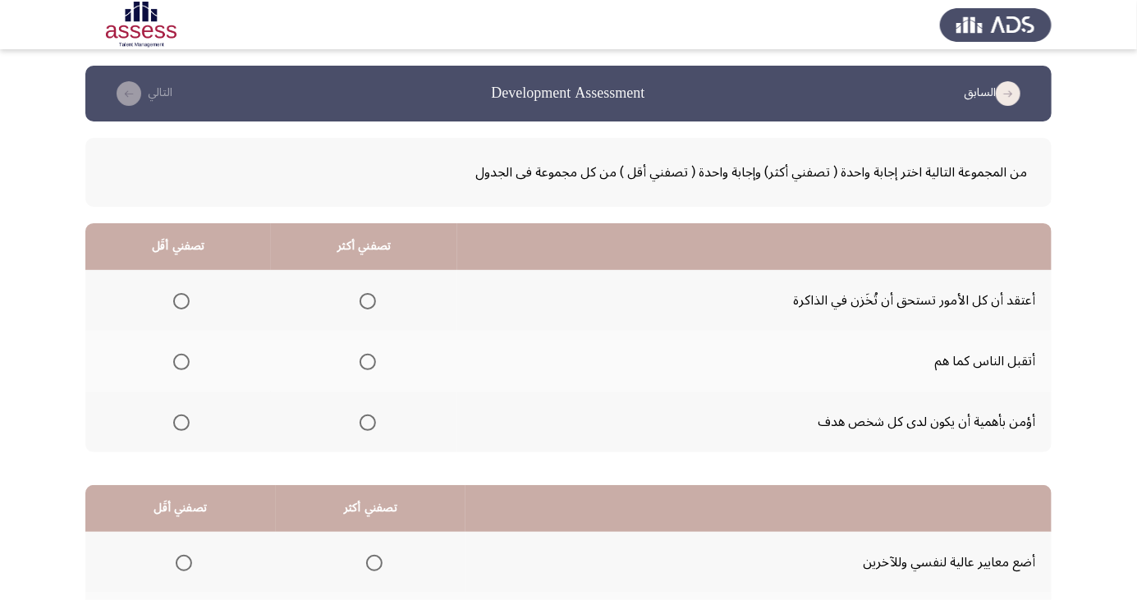
click at [368, 423] on span "Select an option" at bounding box center [368, 423] width 0 height 0
click at [368, 421] on input "Select an option" at bounding box center [368, 423] width 16 height 16
click at [181, 362] on span "Select an option" at bounding box center [181, 362] width 0 height 0
click at [181, 361] on input "Select an option" at bounding box center [181, 362] width 16 height 16
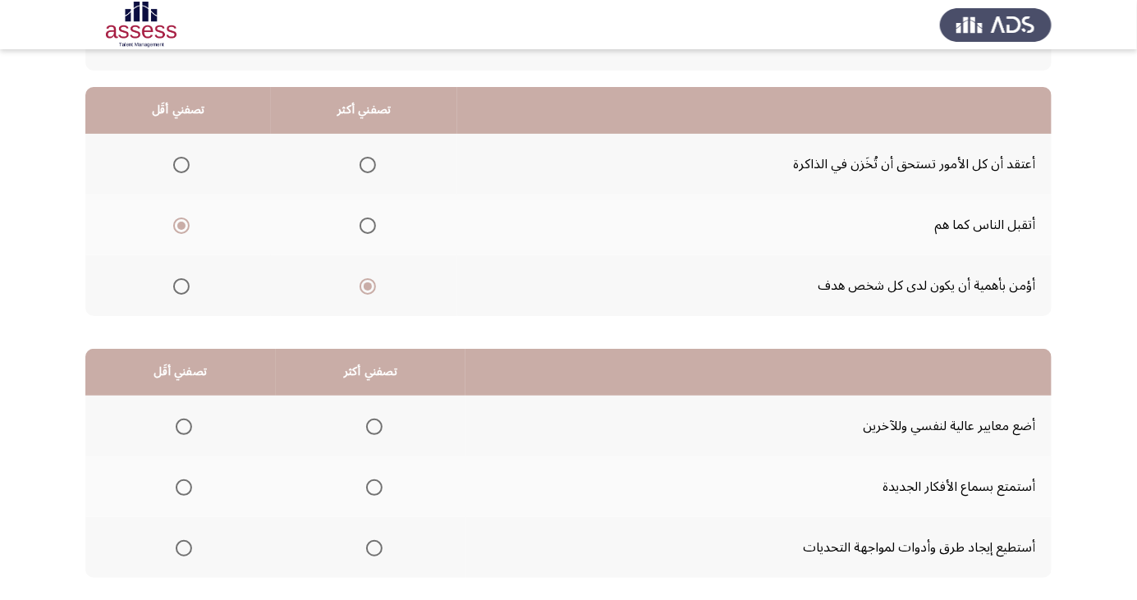
scroll to position [149, 0]
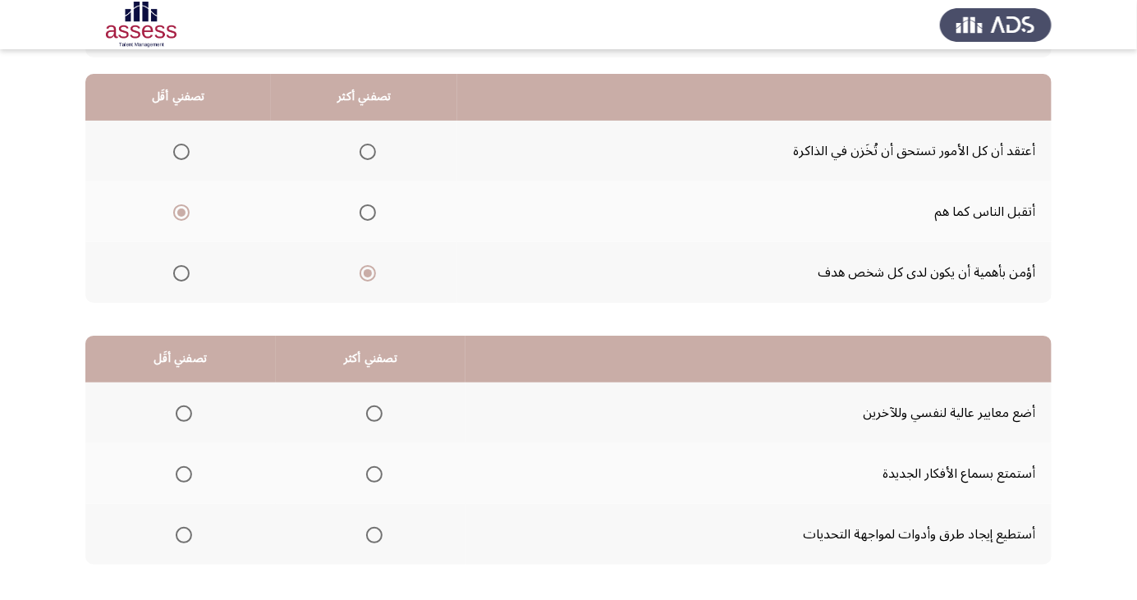
click at [182, 412] on span "Select an option" at bounding box center [184, 414] width 16 height 16
click at [182, 412] on input "Select an option" at bounding box center [184, 414] width 16 height 16
click at [366, 534] on span "Select an option" at bounding box center [374, 535] width 16 height 16
click at [366, 534] on input "Select an option" at bounding box center [374, 535] width 16 height 16
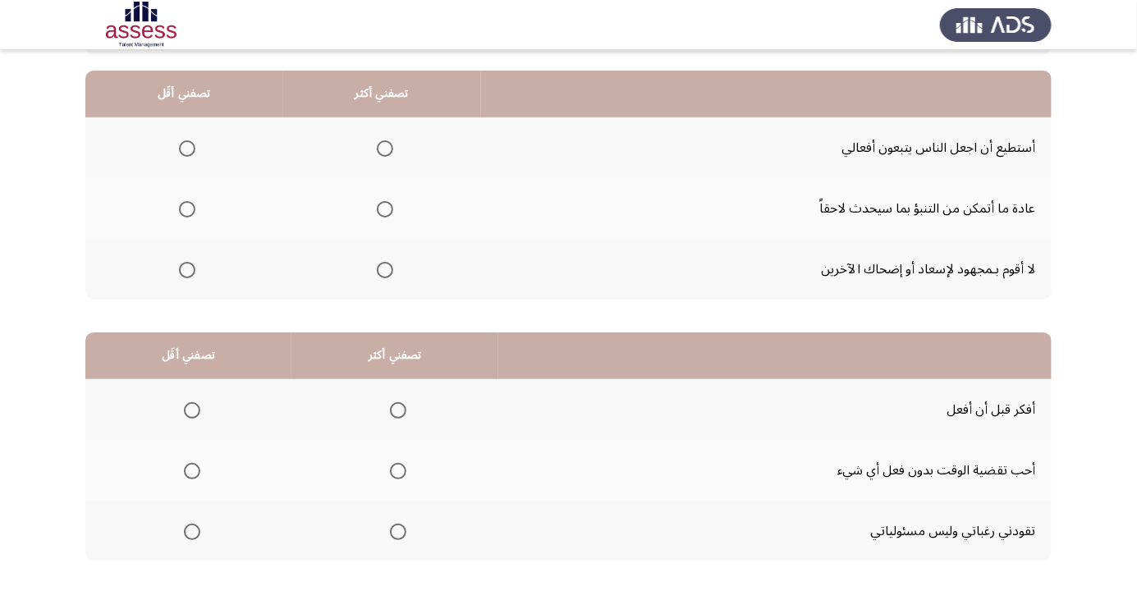
scroll to position [158, 0]
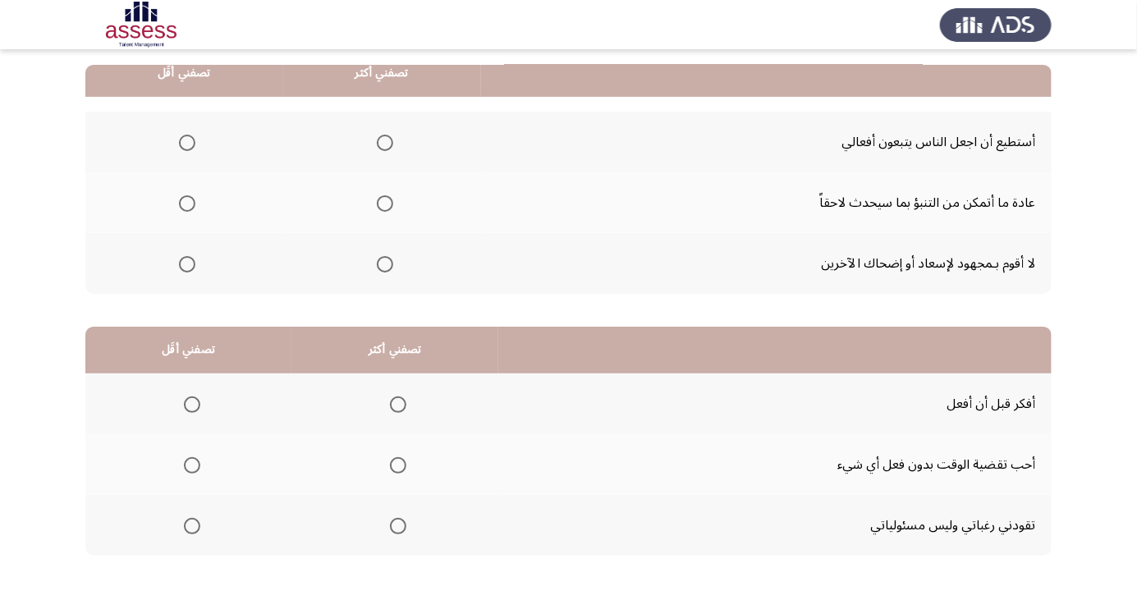
click at [1133, 250] on app-assessment-container "السابق Development Assessment التالي من المجموعة التالية اختر إجابة واحدة ( تصف…" at bounding box center [568, 256] width 1137 height 698
click at [187, 264] on span "Select an option" at bounding box center [187, 264] width 0 height 0
click at [186, 263] on input "Select an option" at bounding box center [187, 264] width 16 height 16
click at [385, 204] on span "Select an option" at bounding box center [385, 204] width 0 height 0
click at [382, 202] on input "Select an option" at bounding box center [385, 203] width 16 height 16
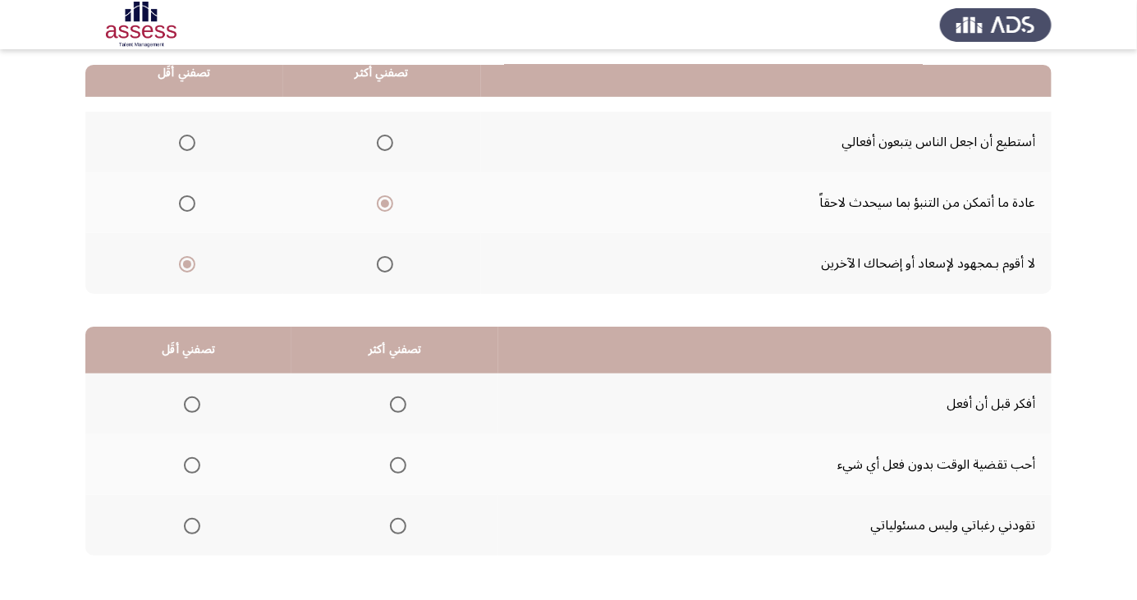
scroll to position [149, 0]
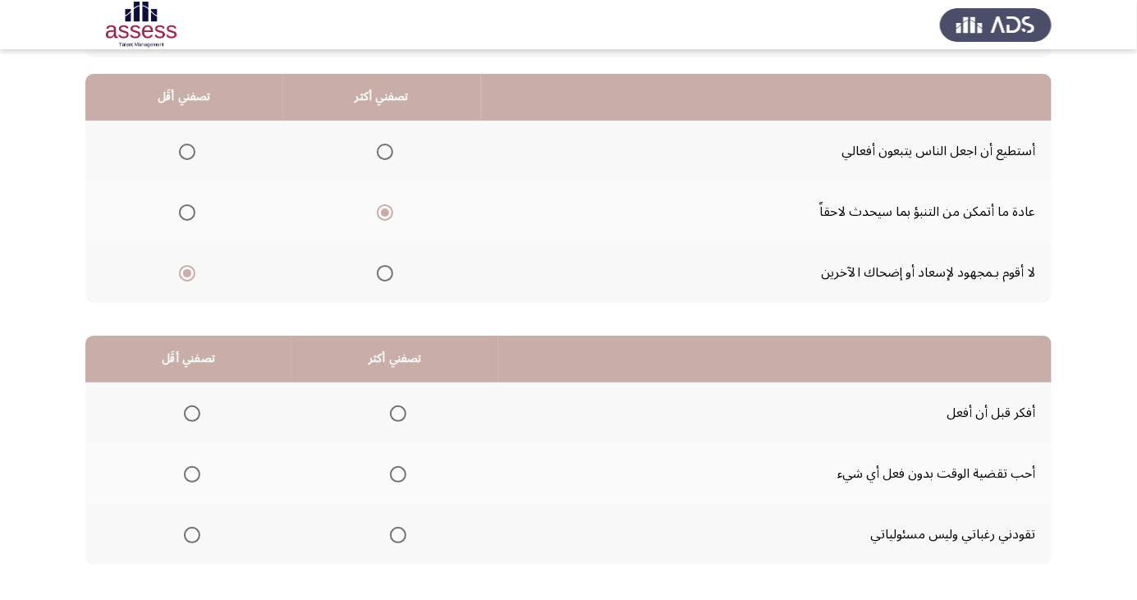
click at [390, 408] on span "Select an option" at bounding box center [398, 414] width 16 height 16
click at [390, 408] on input "Select an option" at bounding box center [398, 414] width 16 height 16
click at [197, 530] on span "Select an option" at bounding box center [192, 535] width 16 height 16
click at [197, 530] on input "Select an option" at bounding box center [192, 535] width 16 height 16
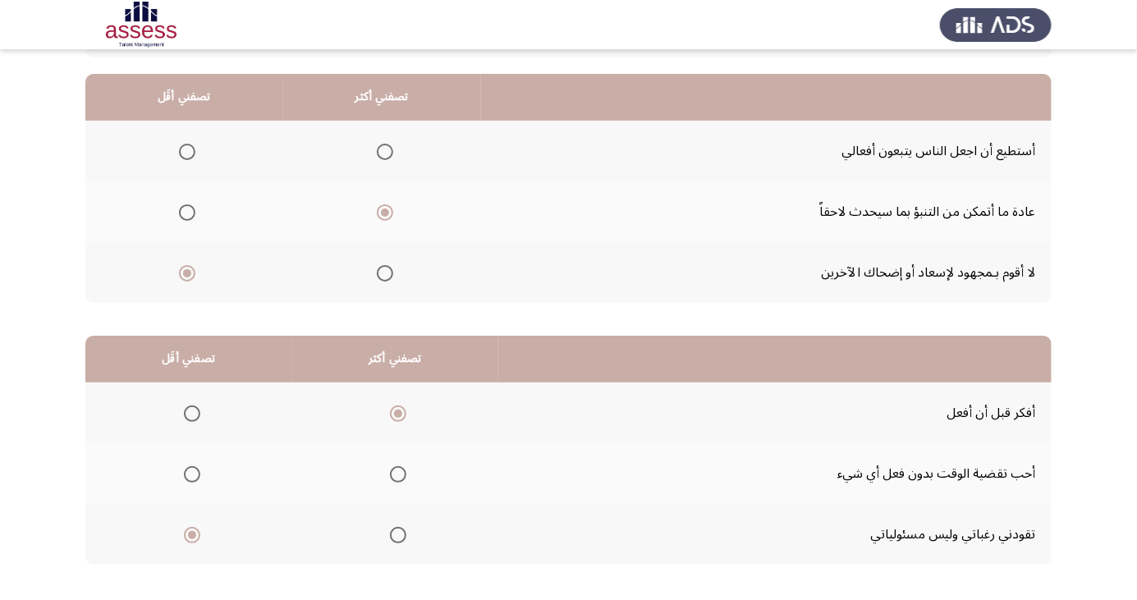
scroll to position [0, 0]
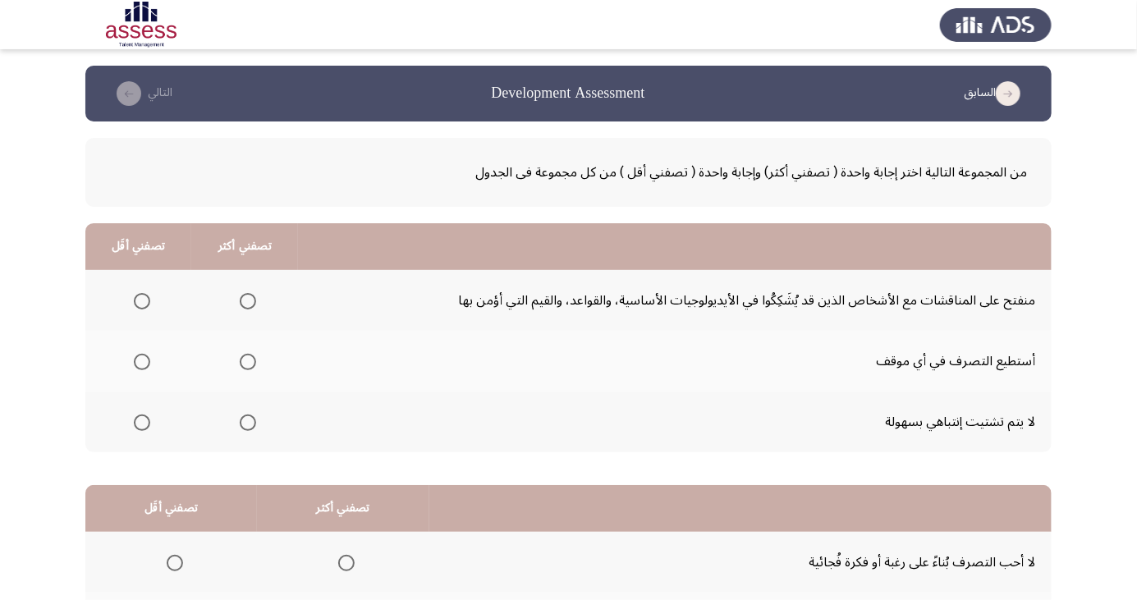
click at [142, 301] on span "Select an option" at bounding box center [142, 301] width 0 height 0
click at [140, 301] on input "Select an option" at bounding box center [142, 301] width 16 height 16
click at [248, 362] on span "Select an option" at bounding box center [248, 362] width 0 height 0
click at [246, 361] on input "Select an option" at bounding box center [248, 362] width 16 height 16
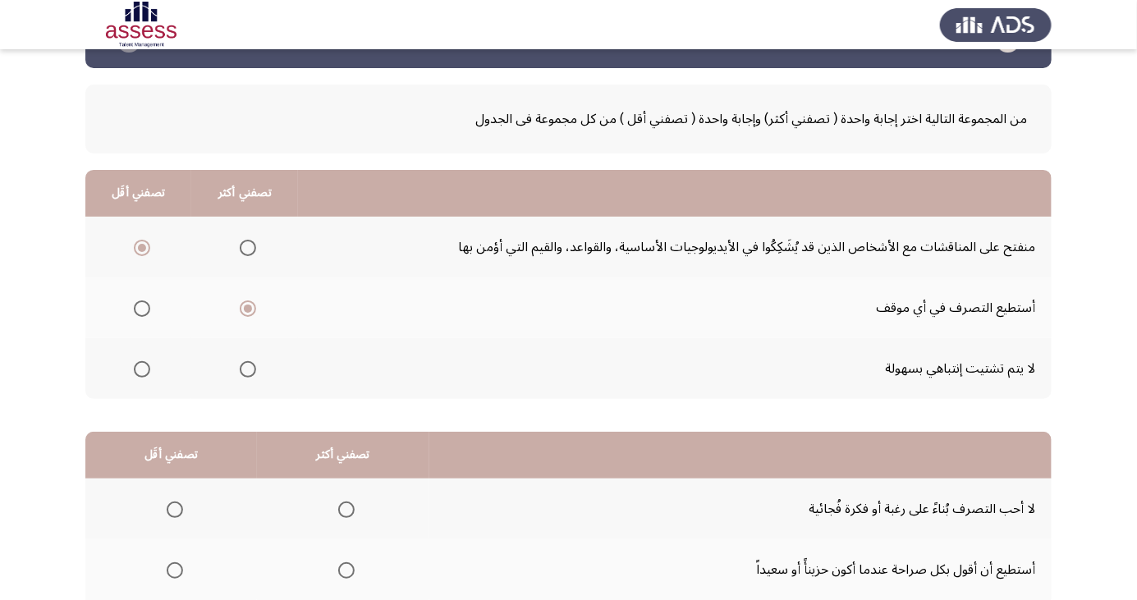
scroll to position [149, 0]
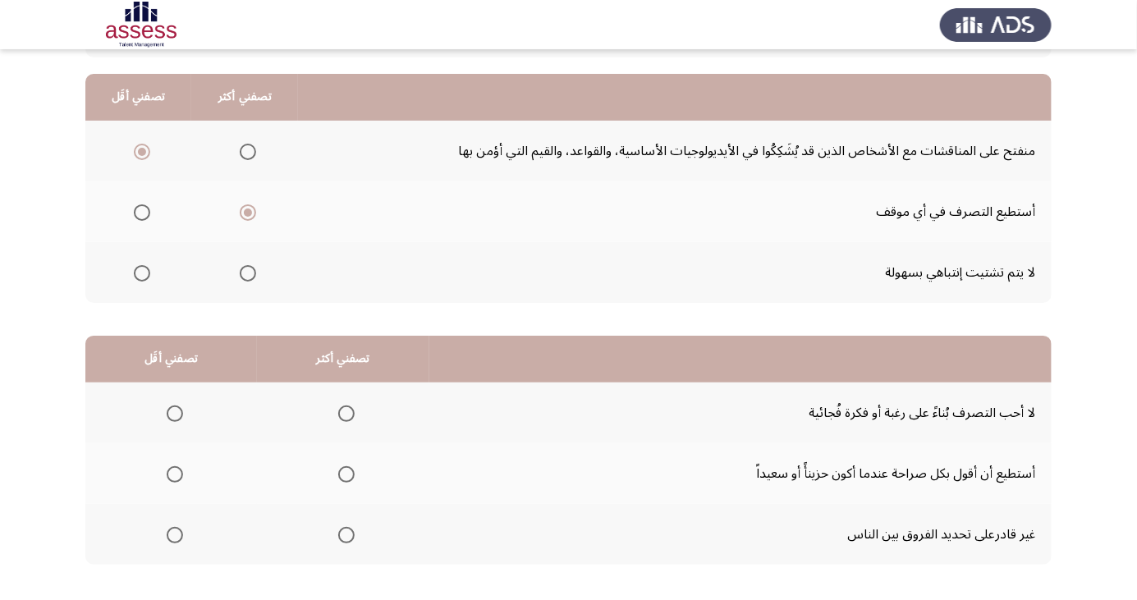
click at [175, 475] on span "Select an option" at bounding box center [175, 475] width 0 height 0
click at [173, 473] on input "Select an option" at bounding box center [175, 474] width 16 height 16
click at [172, 528] on span "Select an option" at bounding box center [175, 535] width 16 height 16
click at [172, 528] on input "Select an option" at bounding box center [175, 535] width 16 height 16
click at [347, 414] on span "Select an option" at bounding box center [347, 414] width 0 height 0
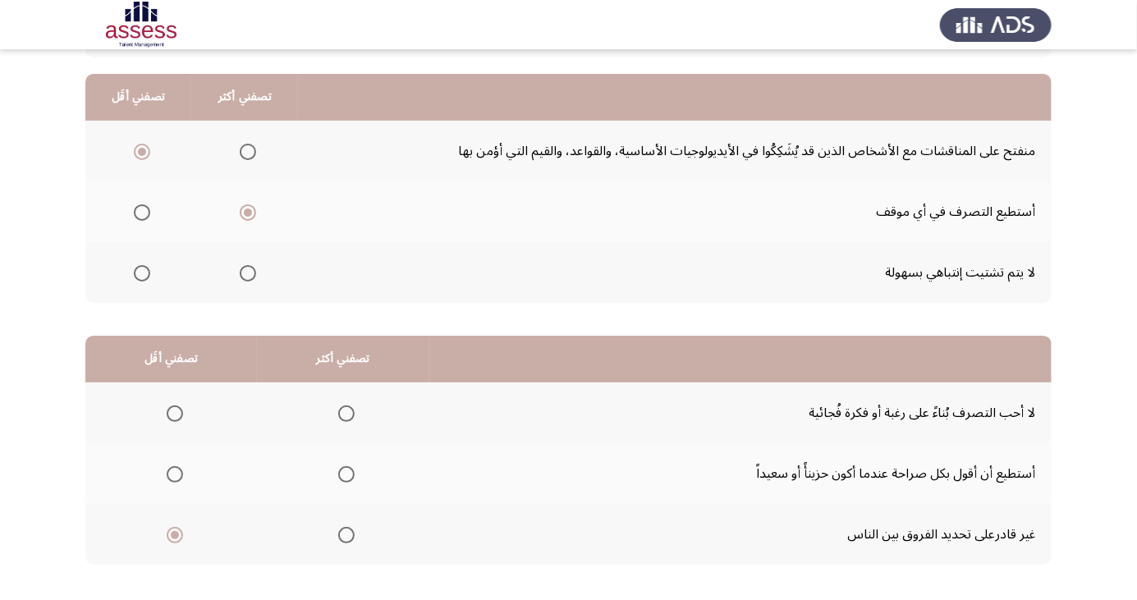
click at [342, 412] on input "Select an option" at bounding box center [346, 414] width 16 height 16
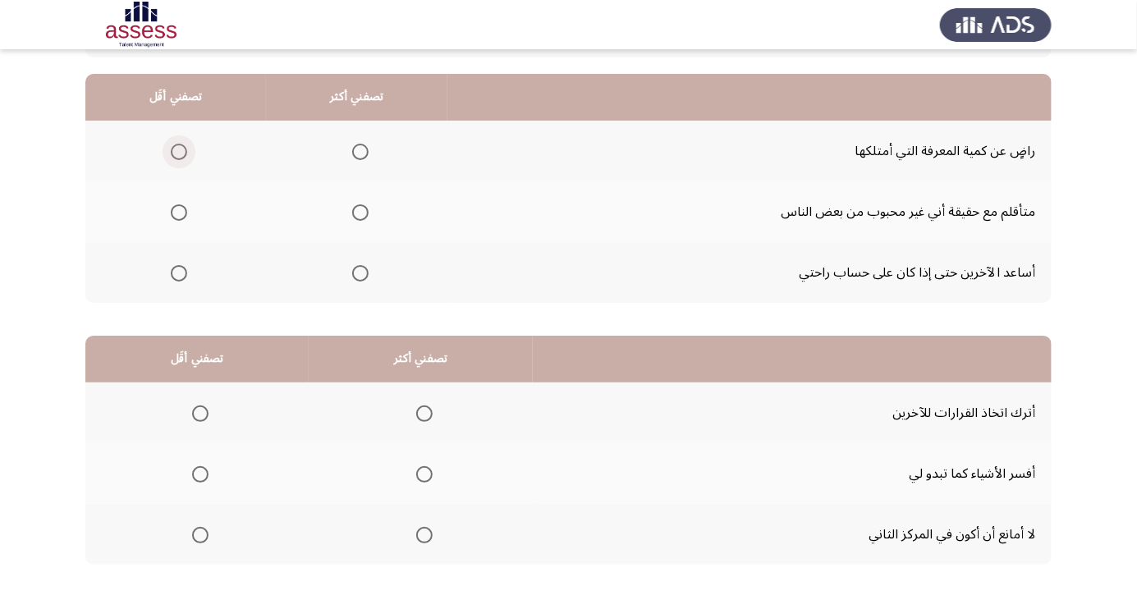
click at [179, 152] on span "Select an option" at bounding box center [179, 152] width 0 height 0
click at [177, 151] on input "Select an option" at bounding box center [179, 152] width 16 height 16
click at [361, 273] on span "Select an option" at bounding box center [361, 273] width 0 height 0
click at [357, 272] on input "Select an option" at bounding box center [360, 273] width 16 height 16
click at [201, 406] on span "Select an option" at bounding box center [200, 414] width 16 height 16
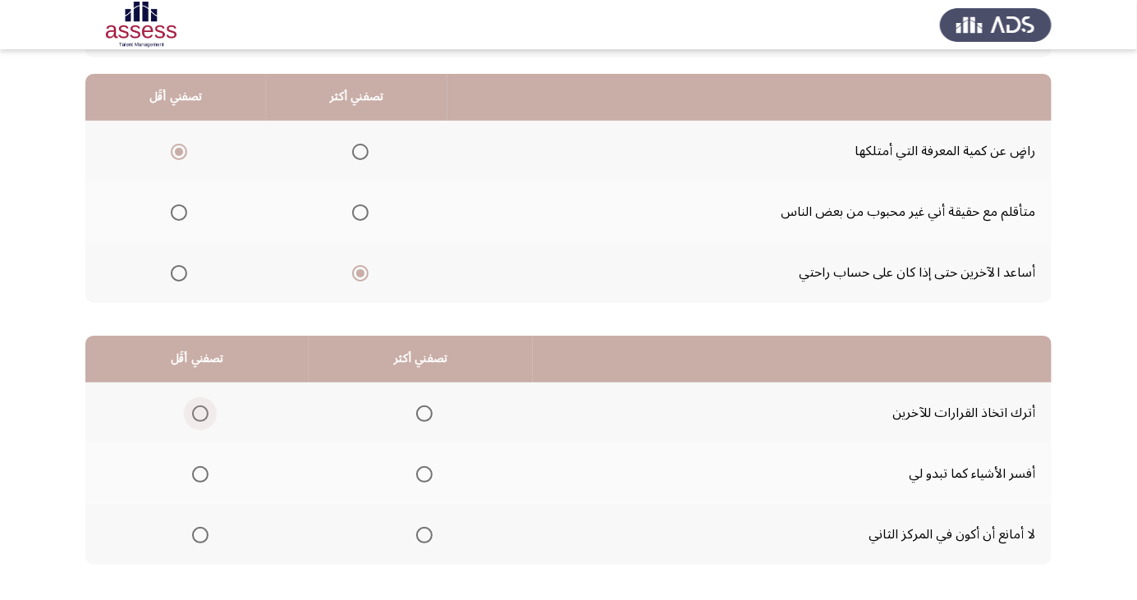
click at [201, 406] on input "Select an option" at bounding box center [200, 414] width 16 height 16
click at [429, 475] on span "Select an option" at bounding box center [424, 474] width 16 height 16
click at [429, 475] on input "Select an option" at bounding box center [424, 474] width 16 height 16
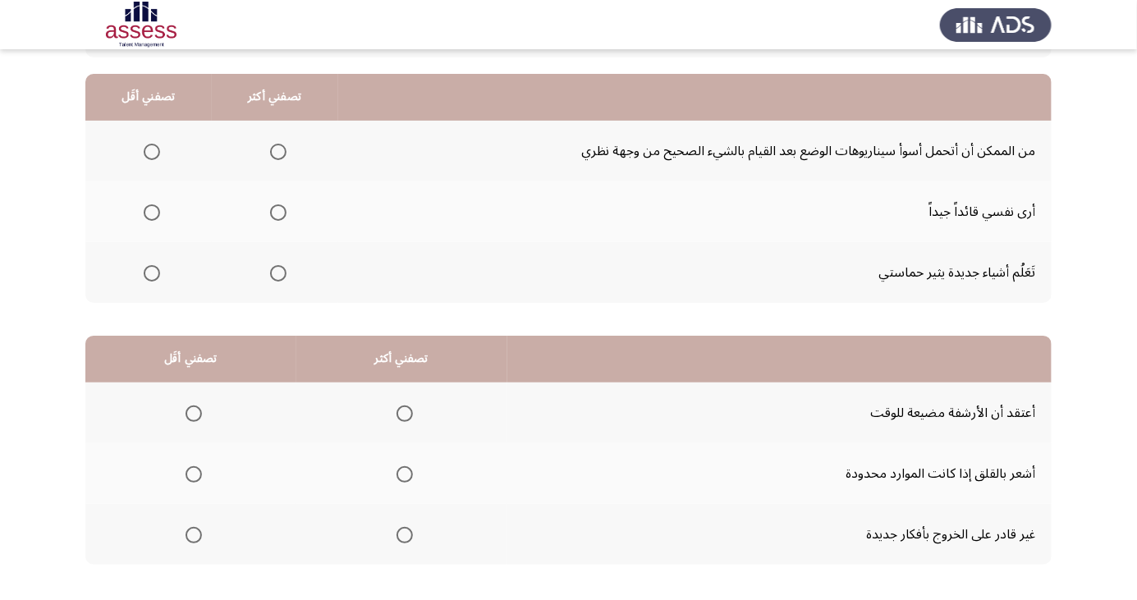
click at [278, 213] on span "Select an option" at bounding box center [278, 213] width 0 height 0
click at [275, 211] on input "Select an option" at bounding box center [278, 212] width 16 height 16
click at [152, 152] on span "Select an option" at bounding box center [152, 152] width 0 height 0
click at [150, 151] on input "Select an option" at bounding box center [152, 152] width 16 height 16
click at [195, 540] on span "Select an option" at bounding box center [194, 535] width 16 height 16
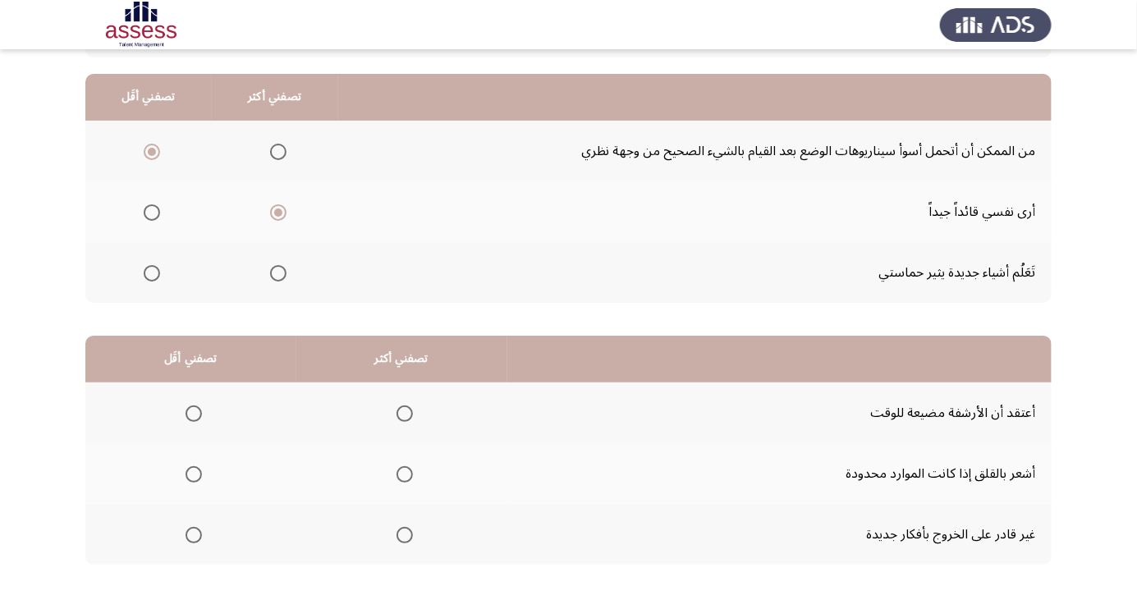
click at [195, 540] on input "Select an option" at bounding box center [194, 535] width 16 height 16
click at [403, 395] on th at bounding box center [401, 413] width 211 height 61
click at [405, 414] on span "Select an option" at bounding box center [405, 414] width 0 height 0
click at [402, 412] on input "Select an option" at bounding box center [405, 414] width 16 height 16
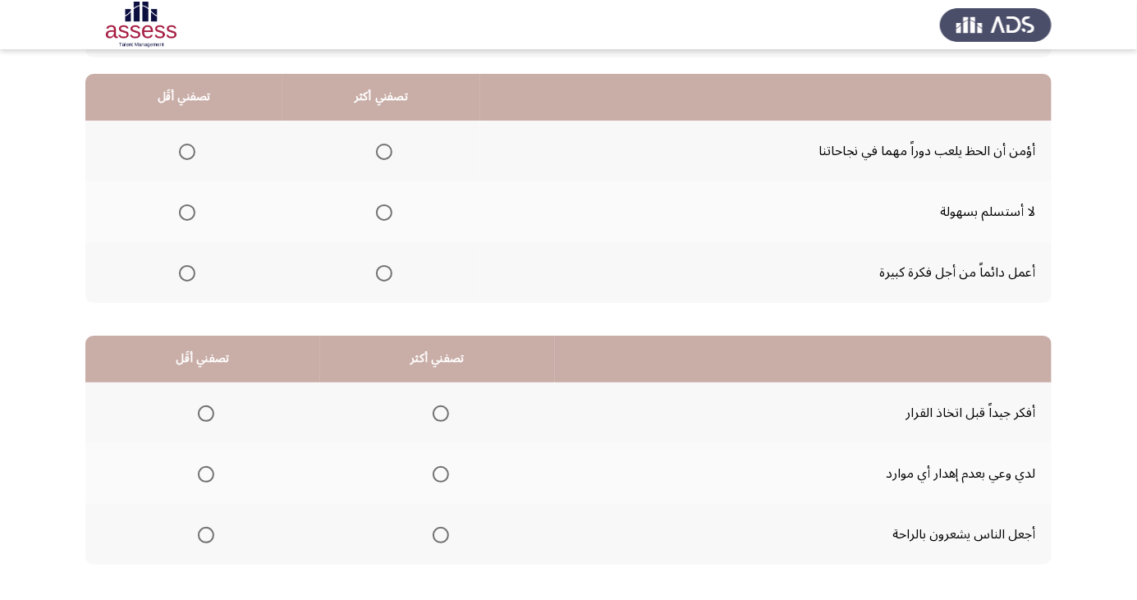
click at [384, 213] on span "Select an option" at bounding box center [384, 213] width 0 height 0
click at [381, 211] on input "Select an option" at bounding box center [384, 212] width 16 height 16
click at [210, 531] on span "Select an option" at bounding box center [206, 535] width 16 height 16
click at [210, 531] on input "Select an option" at bounding box center [206, 535] width 16 height 16
click at [443, 406] on span "Select an option" at bounding box center [441, 414] width 16 height 16
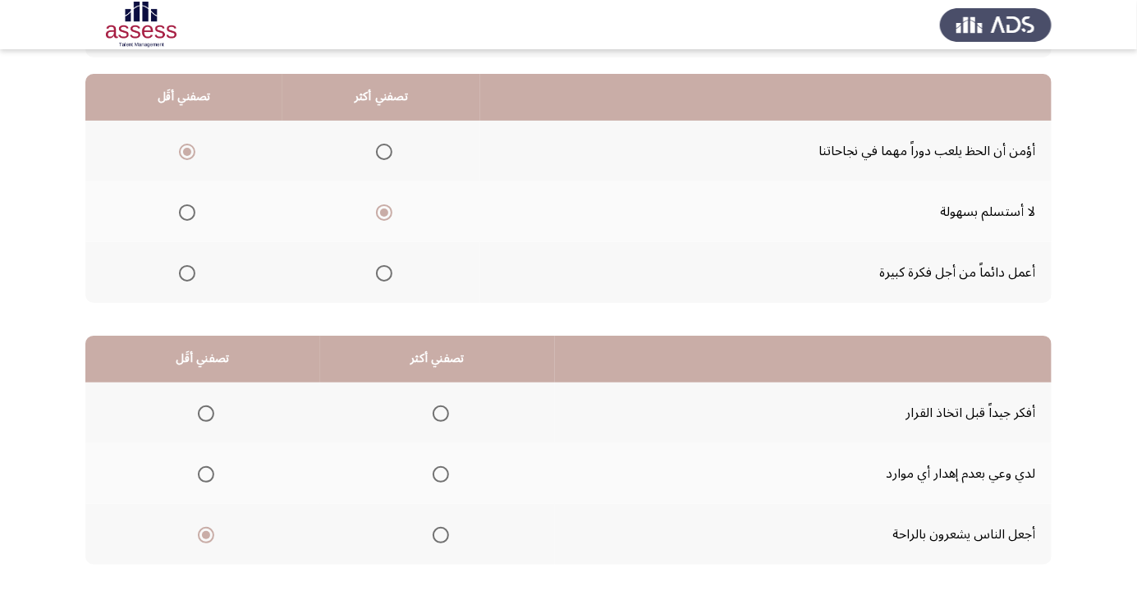
click at [443, 406] on input "Select an option" at bounding box center [441, 414] width 16 height 16
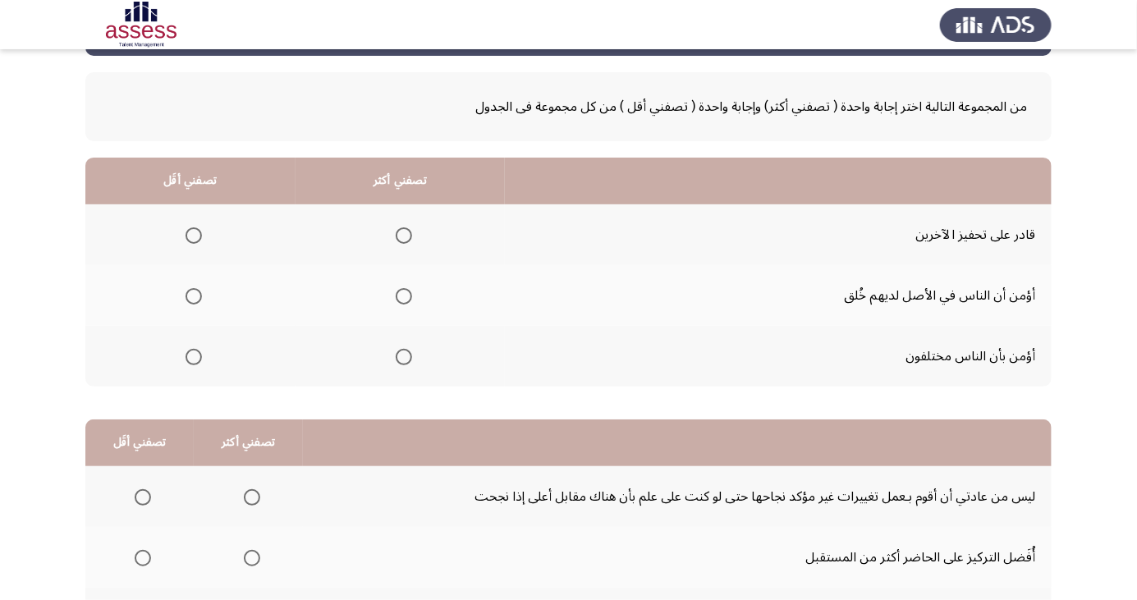
scroll to position [76, 0]
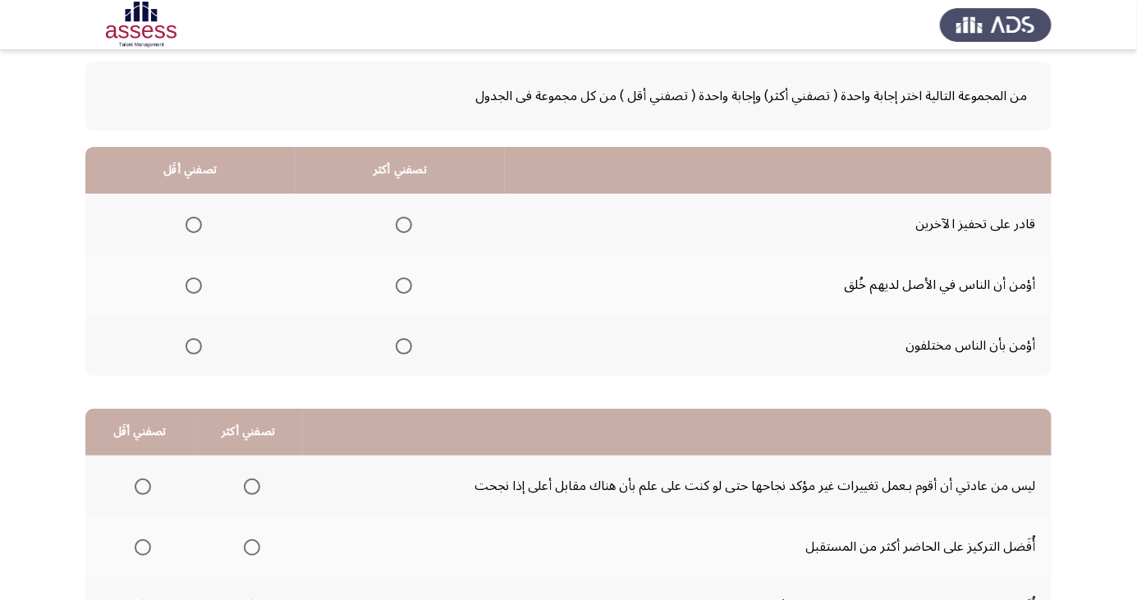
click at [194, 286] on span "Select an option" at bounding box center [194, 286] width 0 height 0
click at [193, 284] on input "Select an option" at bounding box center [194, 286] width 16 height 16
click at [403, 225] on span "Select an option" at bounding box center [403, 225] width 0 height 0
click at [403, 223] on input "Select an option" at bounding box center [404, 225] width 16 height 16
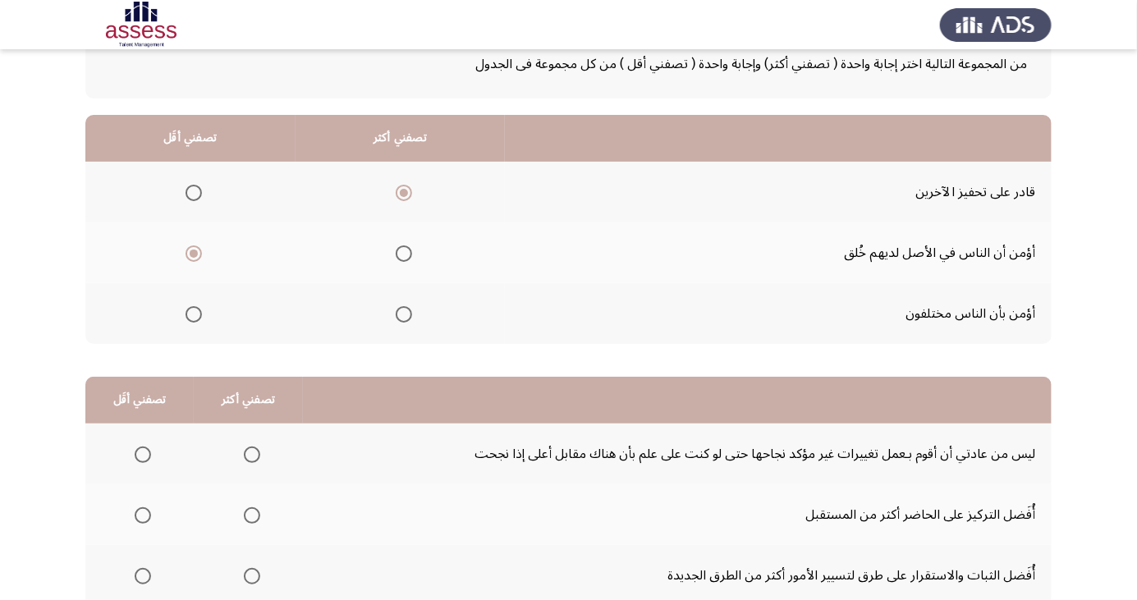
scroll to position [149, 0]
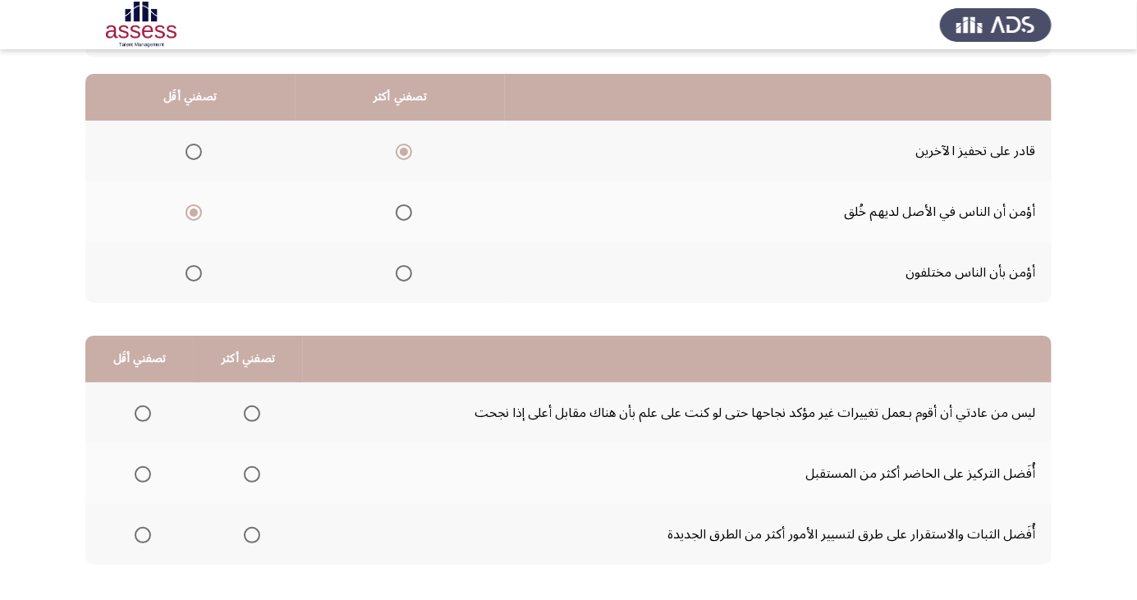
click at [874, 599] on div "من المجموعة التالية اختر إجابة واحدة ( تصفني أكثر) وإجابة واحدة ( تصفني أقل ) م…" at bounding box center [568, 293] width 967 height 642
click at [141, 412] on span "Select an option" at bounding box center [143, 414] width 16 height 16
click at [141, 412] on input "Select an option" at bounding box center [143, 414] width 16 height 16
click at [249, 534] on span "Select an option" at bounding box center [252, 535] width 16 height 16
click at [249, 534] on input "Select an option" at bounding box center [252, 535] width 16 height 16
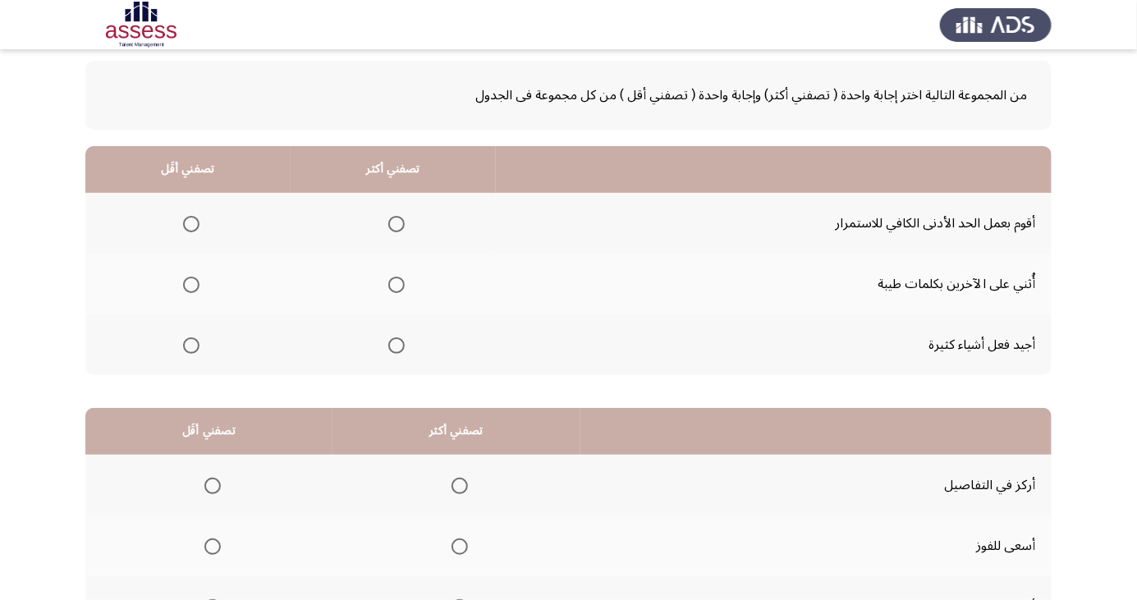
scroll to position [79, 0]
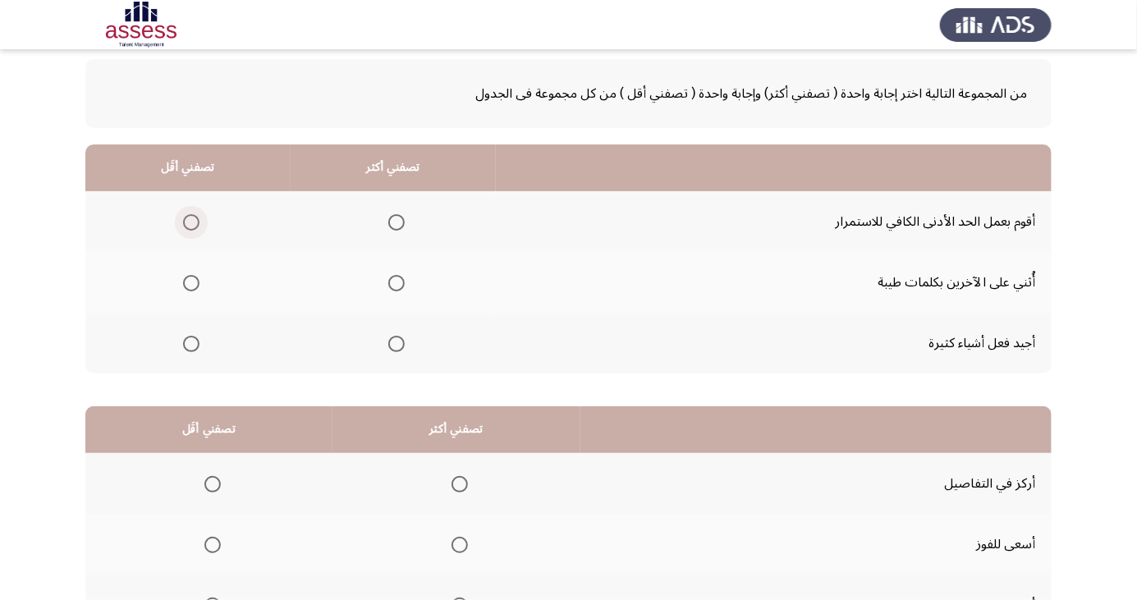
click at [184, 223] on span "Select an option" at bounding box center [191, 222] width 16 height 16
click at [184, 223] on input "Select an option" at bounding box center [191, 222] width 16 height 16
click at [393, 347] on span "Select an option" at bounding box center [396, 344] width 16 height 16
click at [393, 347] on input "Select an option" at bounding box center [396, 344] width 16 height 16
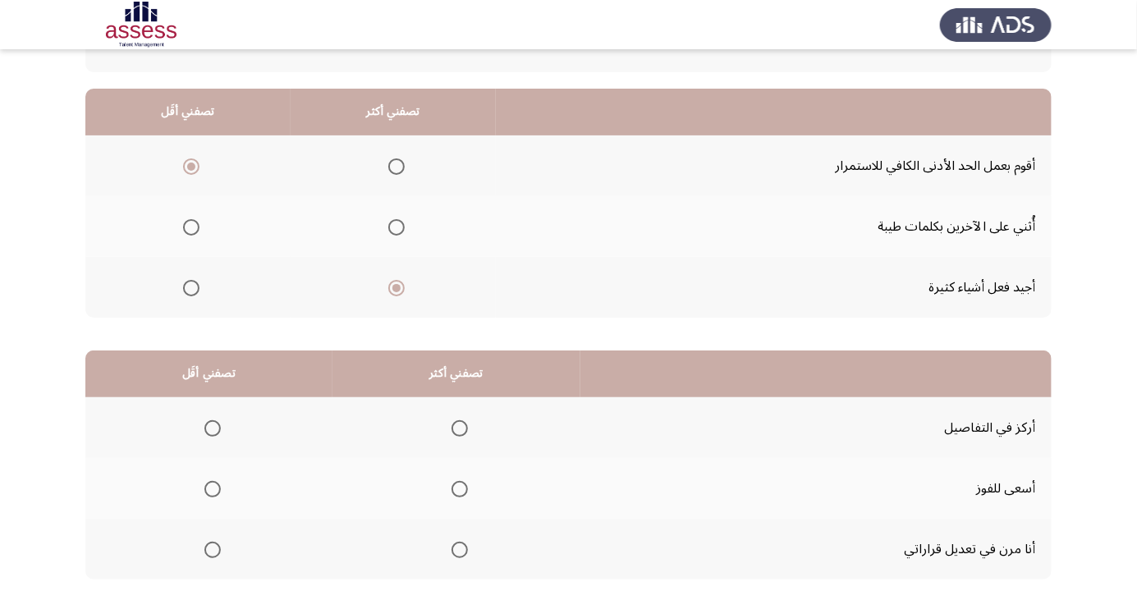
scroll to position [149, 0]
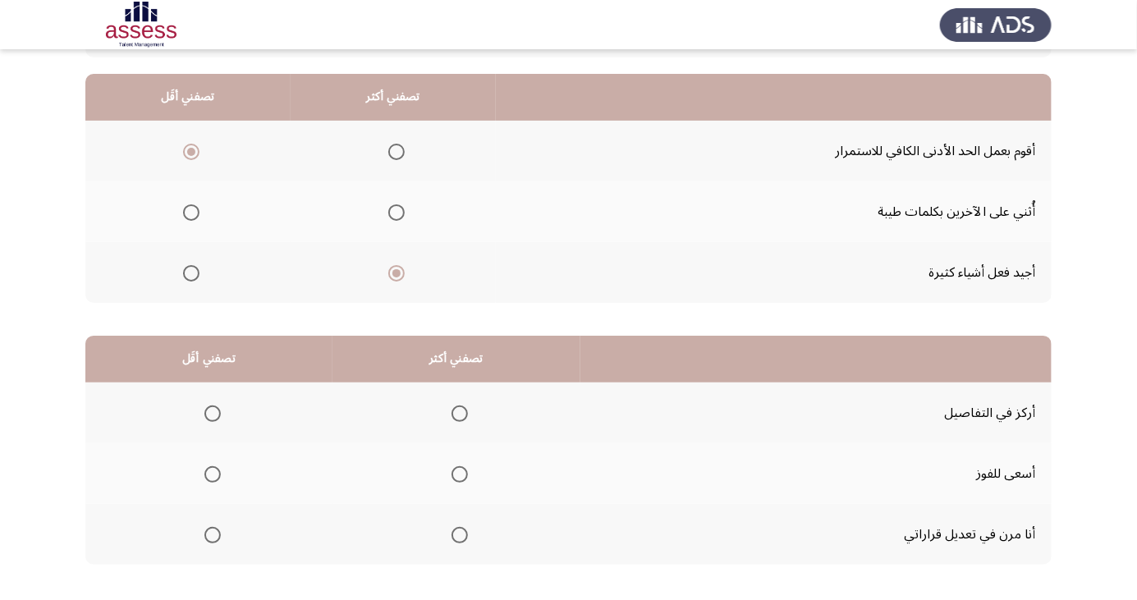
click at [461, 413] on span "Select an option" at bounding box center [460, 414] width 16 height 16
click at [461, 413] on input "Select an option" at bounding box center [460, 414] width 16 height 16
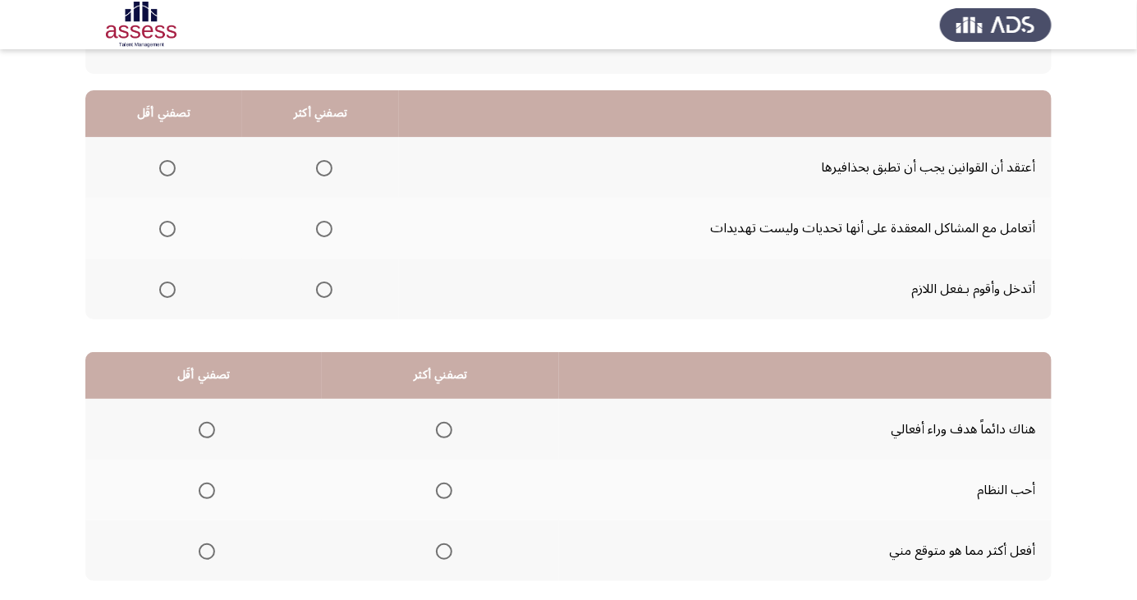
scroll to position [121, 0]
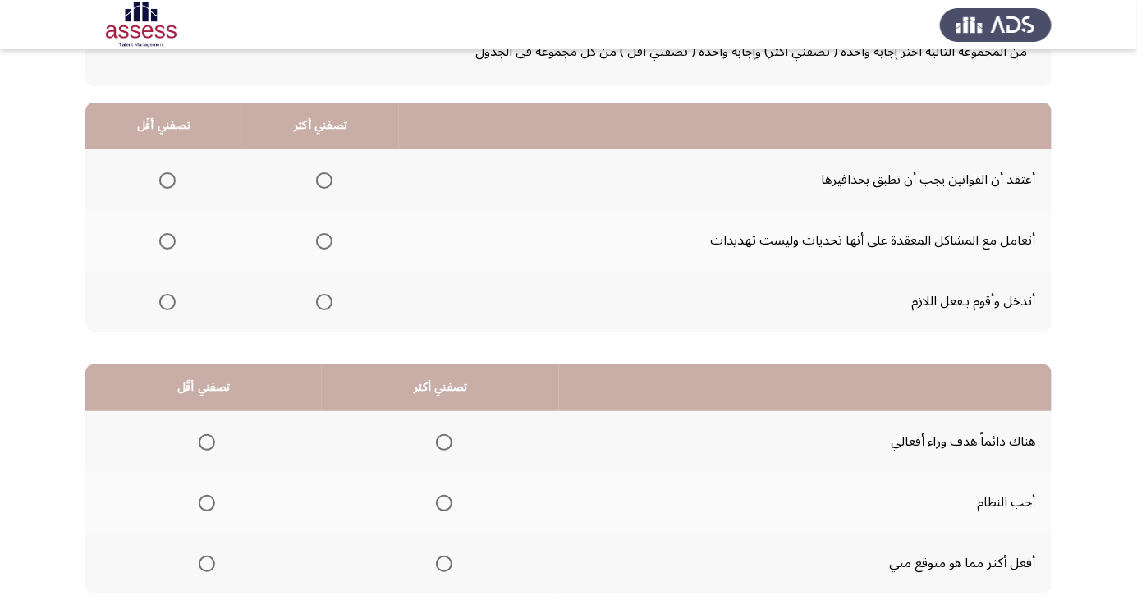
click at [324, 181] on span "Select an option" at bounding box center [324, 181] width 0 height 0
click at [323, 179] on input "Select an option" at bounding box center [324, 180] width 16 height 16
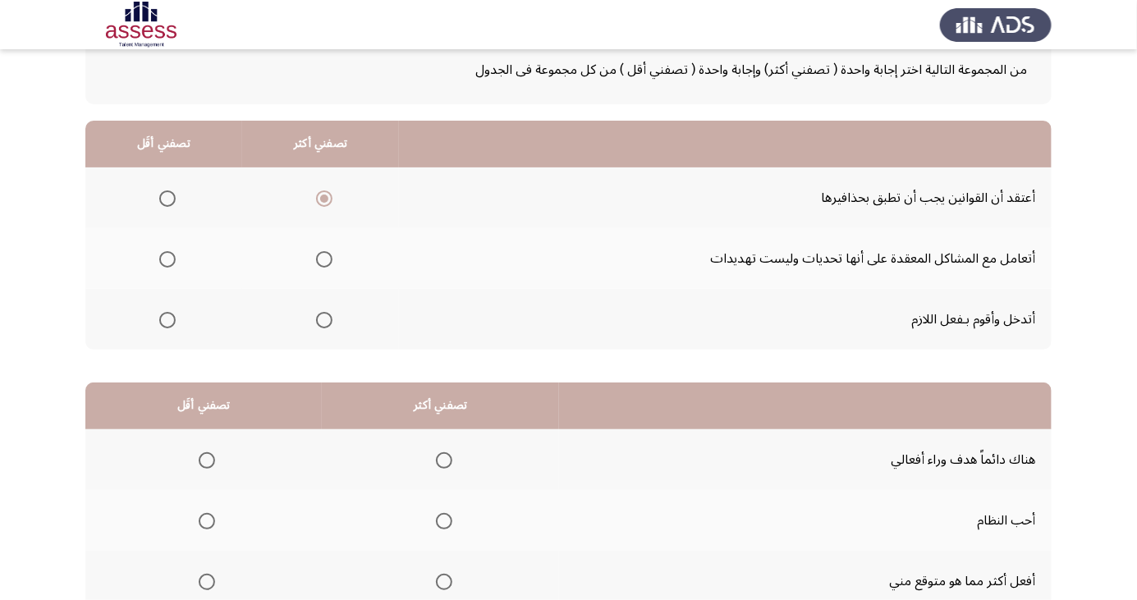
click at [168, 199] on span "Select an option" at bounding box center [168, 199] width 0 height 0
click at [166, 197] on input "Select an option" at bounding box center [167, 199] width 16 height 16
click at [324, 320] on span "Select an option" at bounding box center [324, 320] width 0 height 0
click at [323, 319] on input "Select an option" at bounding box center [324, 320] width 16 height 16
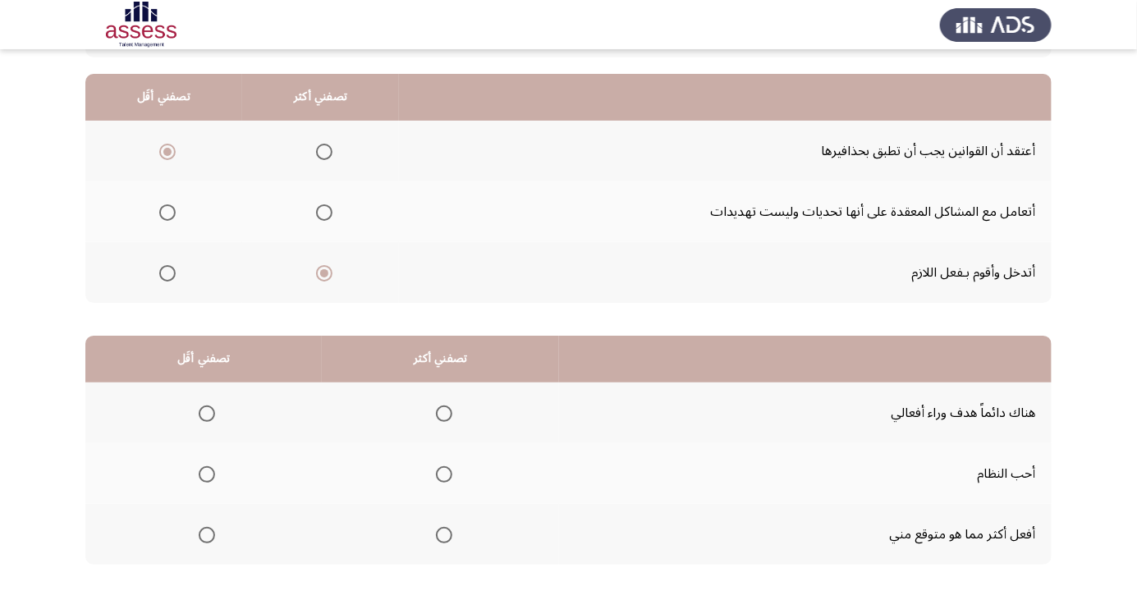
click at [207, 393] on th at bounding box center [203, 413] width 237 height 61
click at [207, 414] on span "Select an option" at bounding box center [207, 414] width 0 height 0
click at [206, 412] on input "Select an option" at bounding box center [207, 414] width 16 height 16
click at [439, 528] on span "Select an option" at bounding box center [444, 535] width 16 height 16
click at [439, 528] on input "Select an option" at bounding box center [444, 535] width 16 height 16
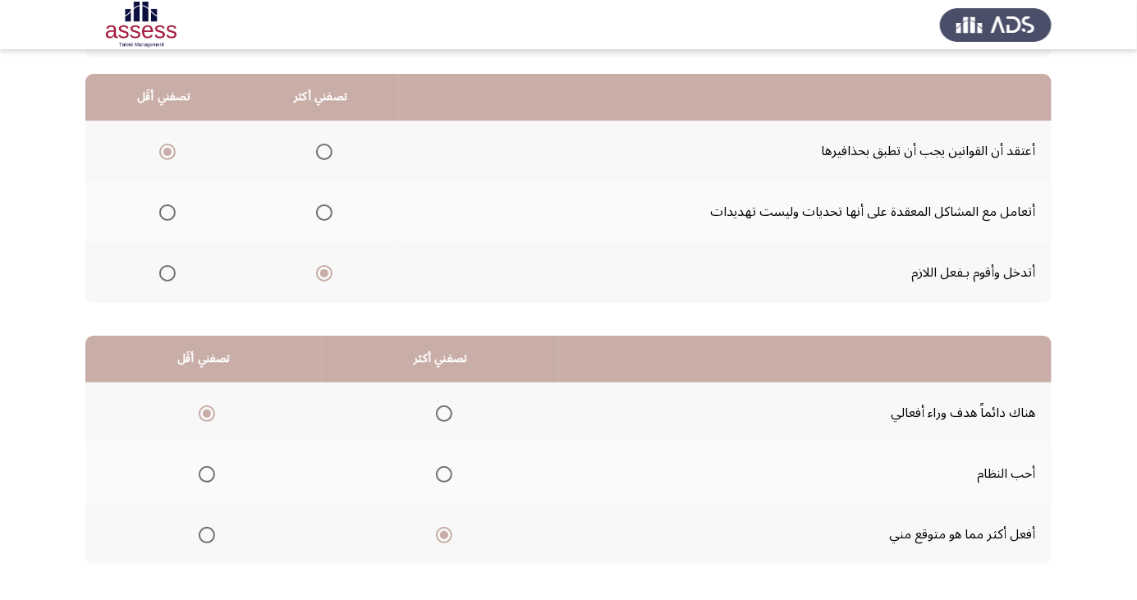
click at [441, 473] on span "Select an option" at bounding box center [444, 474] width 16 height 16
click at [441, 473] on input "Select an option" at bounding box center [444, 474] width 16 height 16
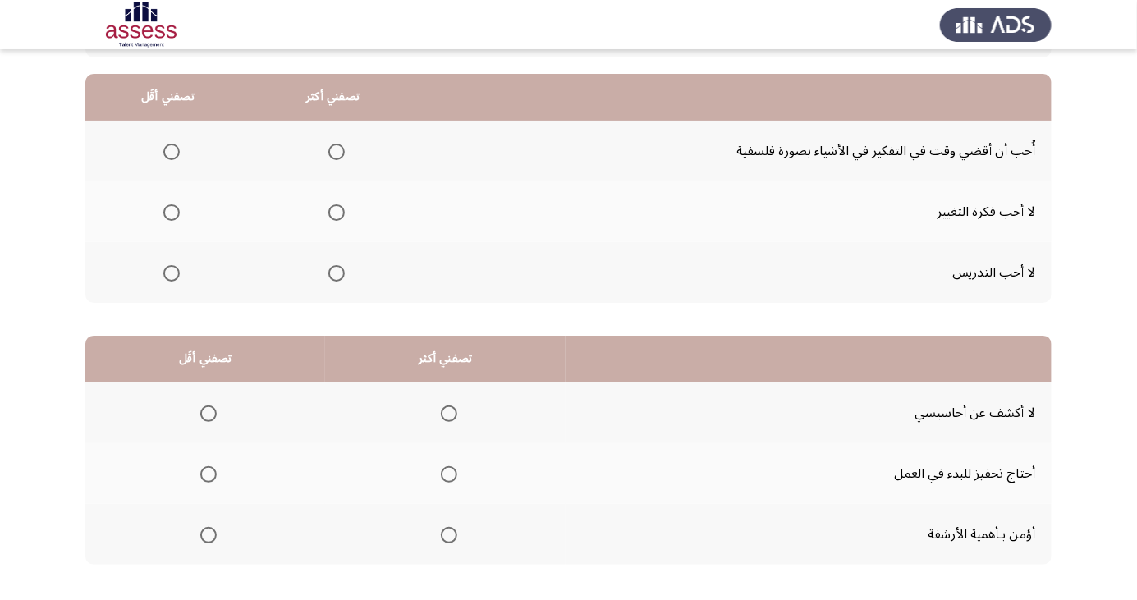
click at [171, 273] on span "Select an option" at bounding box center [171, 273] width 0 height 0
click at [170, 272] on input "Select an option" at bounding box center [171, 273] width 16 height 16
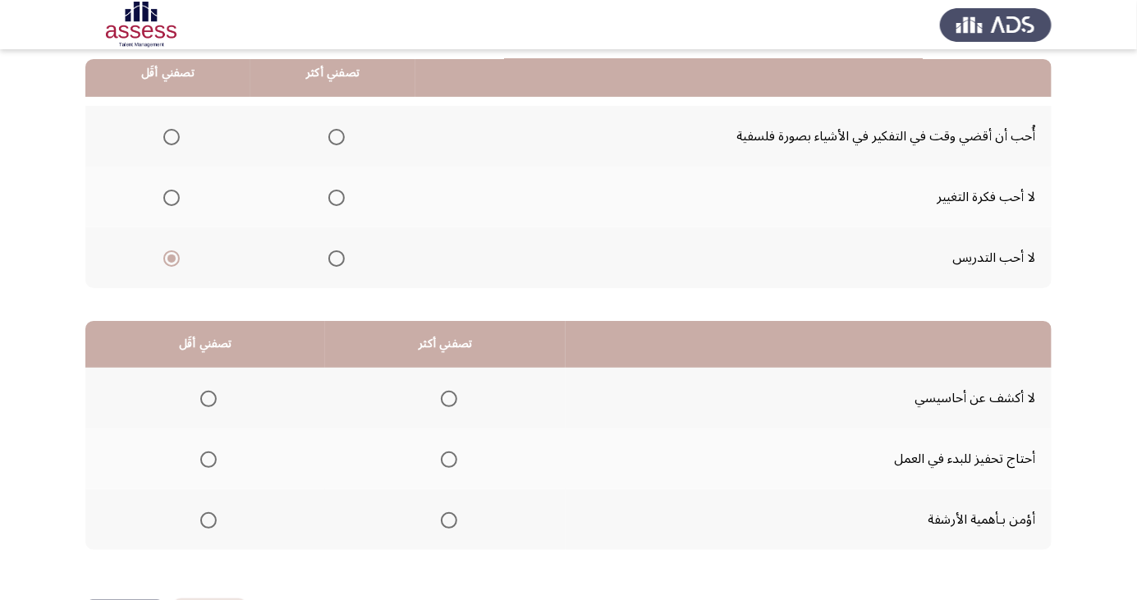
click at [333, 196] on span "Select an option" at bounding box center [336, 198] width 16 height 16
click at [333, 196] on input "Select an option" at bounding box center [336, 198] width 16 height 16
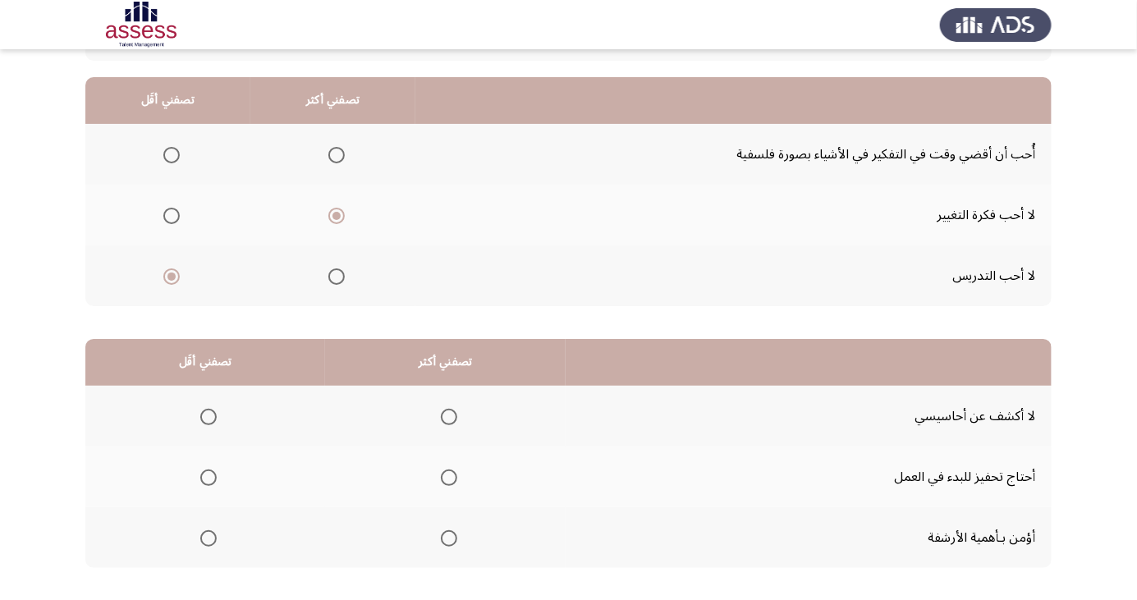
scroll to position [147, 0]
click at [207, 536] on span "Select an option" at bounding box center [208, 538] width 16 height 16
click at [207, 536] on input "Select an option" at bounding box center [208, 538] width 16 height 16
click at [453, 397] on th at bounding box center [445, 415] width 241 height 61
click at [446, 415] on span "Select an option" at bounding box center [449, 416] width 16 height 16
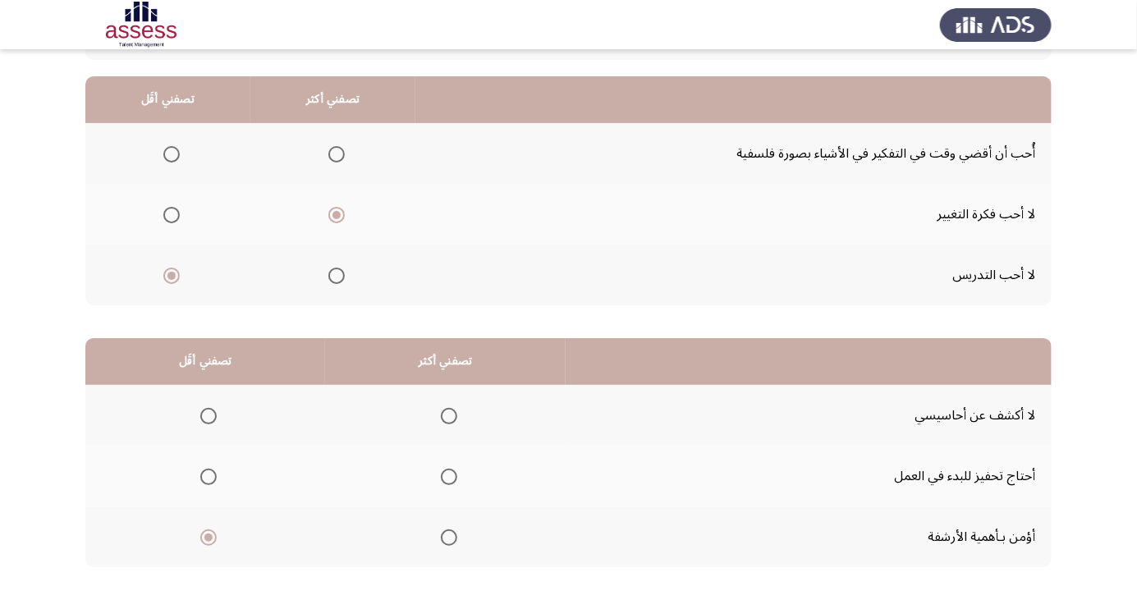
click at [446, 415] on input "Select an option" at bounding box center [449, 416] width 16 height 16
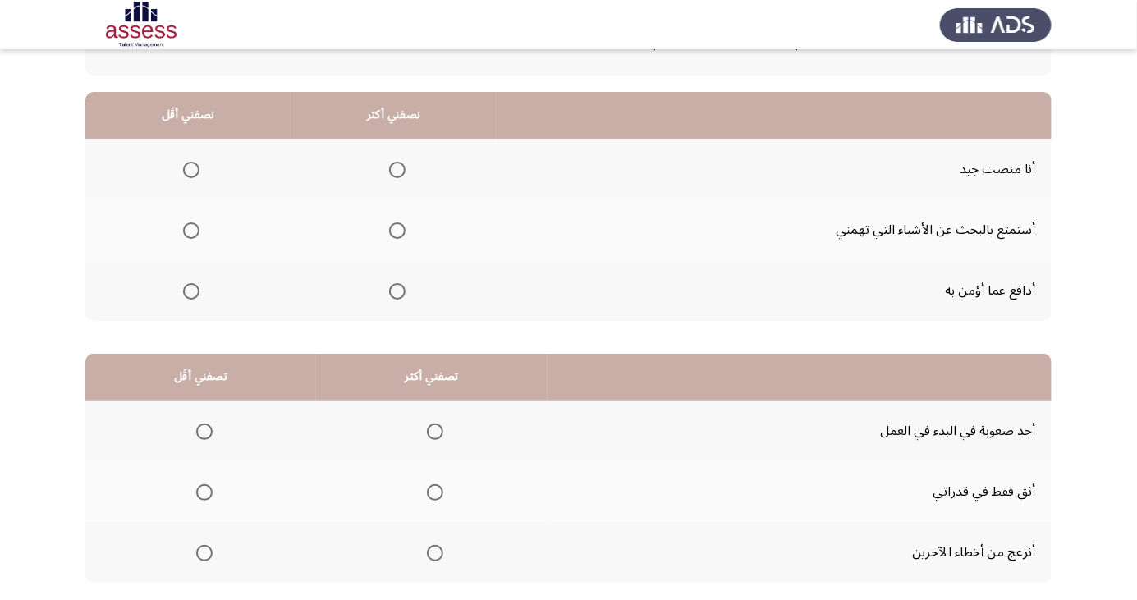
scroll to position [122, 0]
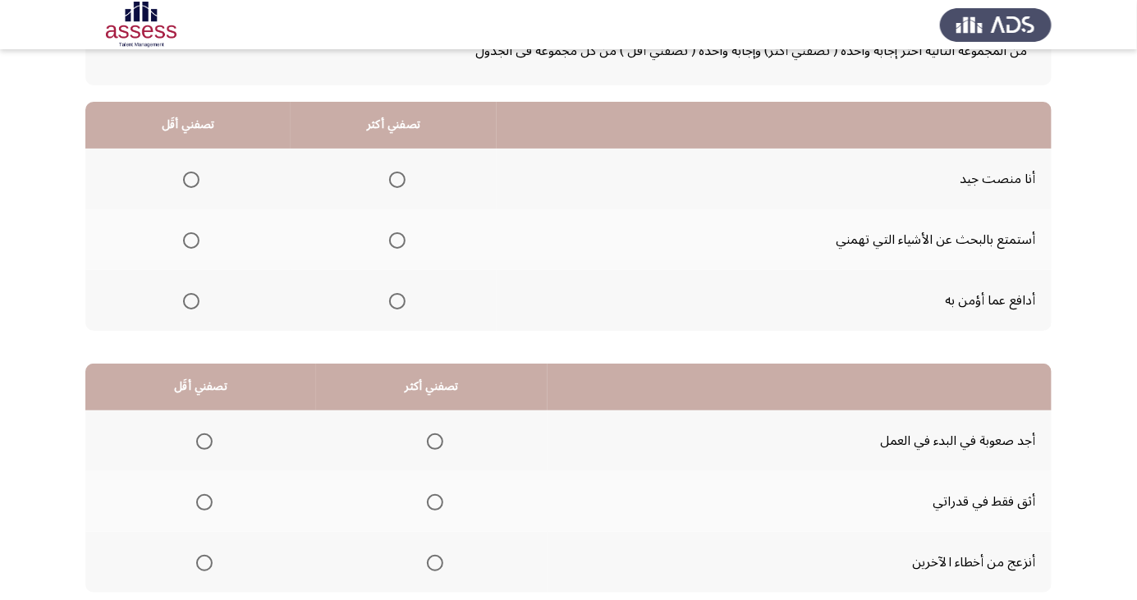
click at [394, 184] on span "Select an option" at bounding box center [397, 180] width 16 height 16
click at [394, 184] on input "Select an option" at bounding box center [397, 180] width 16 height 16
click at [191, 301] on span "Select an option" at bounding box center [191, 301] width 0 height 0
click at [191, 300] on input "Select an option" at bounding box center [191, 301] width 16 height 16
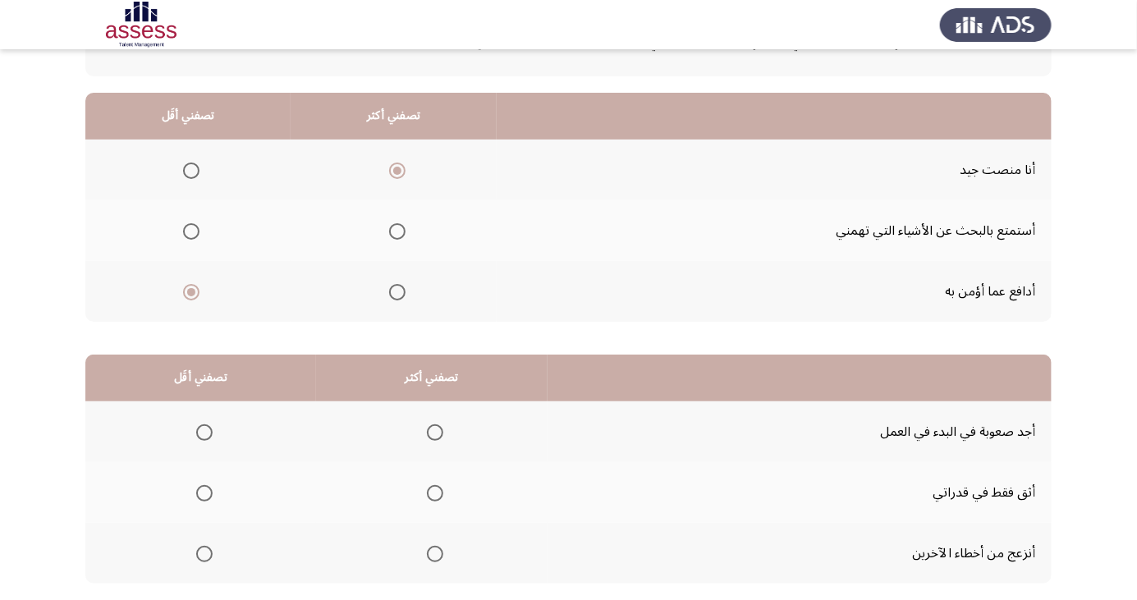
scroll to position [149, 0]
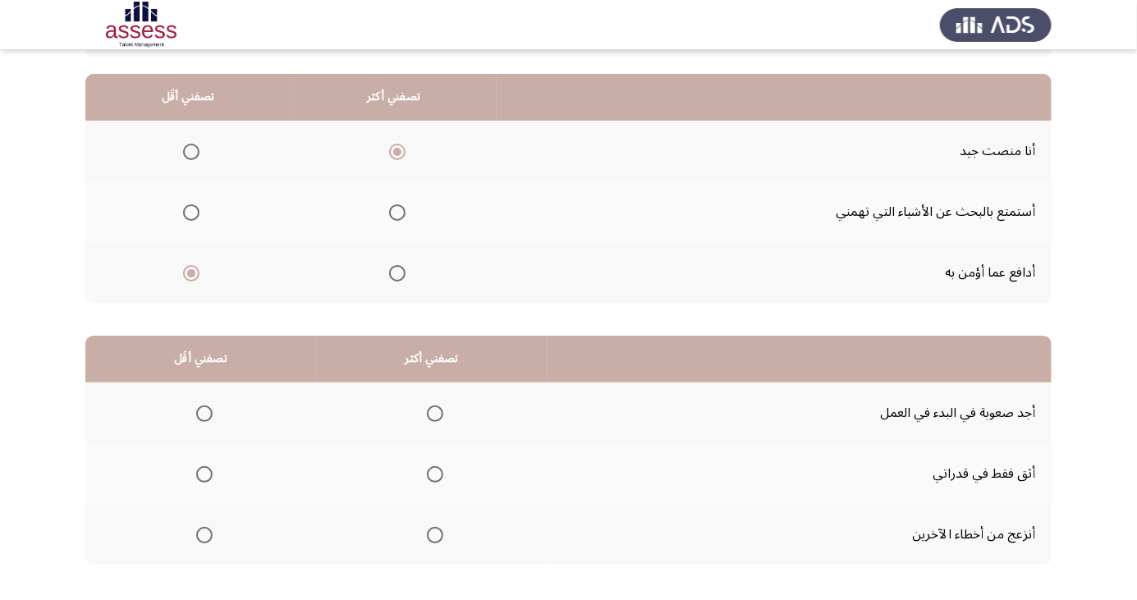
click at [200, 406] on span "Select an option" at bounding box center [204, 414] width 16 height 16
click at [200, 406] on input "Select an option" at bounding box center [204, 414] width 16 height 16
click at [439, 527] on span "Select an option" at bounding box center [435, 535] width 16 height 16
click at [439, 527] on input "Select an option" at bounding box center [435, 535] width 16 height 16
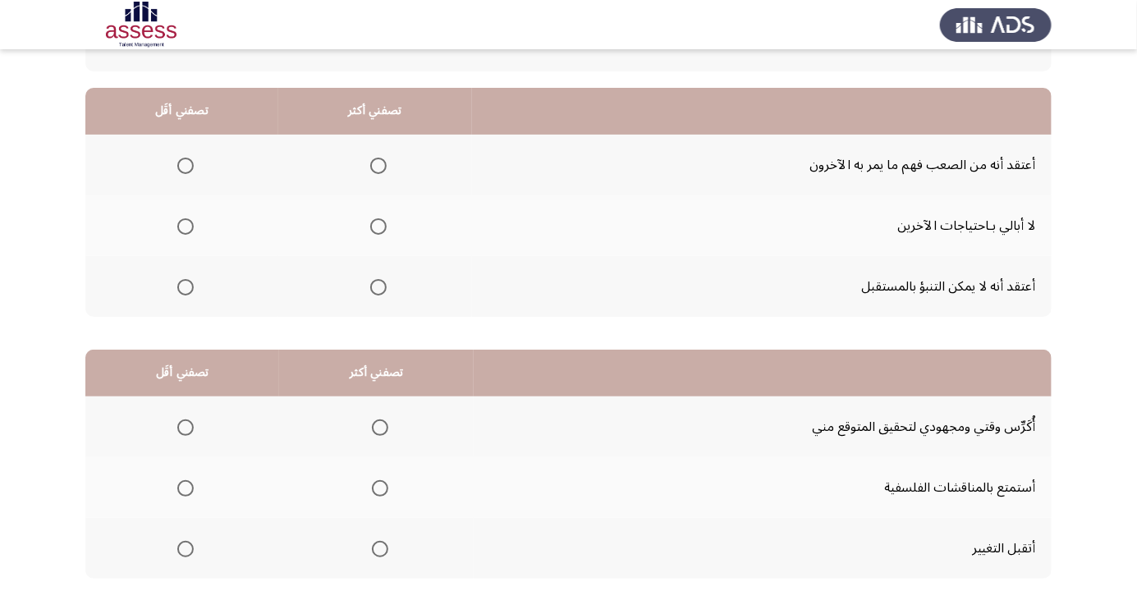
scroll to position [131, 0]
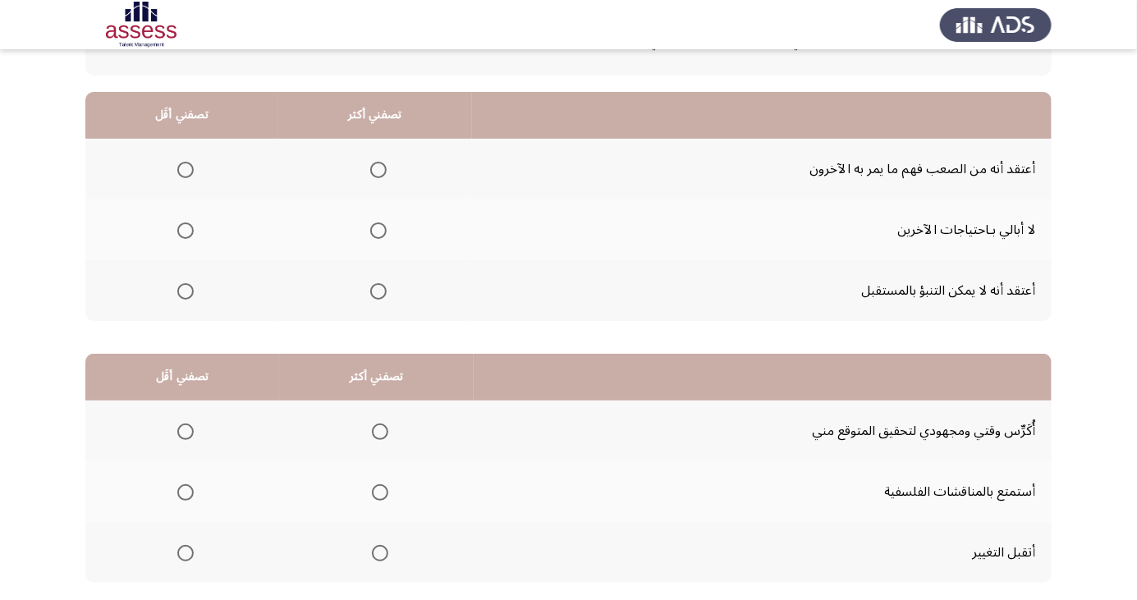
click at [379, 292] on span "Select an option" at bounding box center [379, 292] width 0 height 0
click at [377, 289] on input "Select an option" at bounding box center [378, 291] width 16 height 16
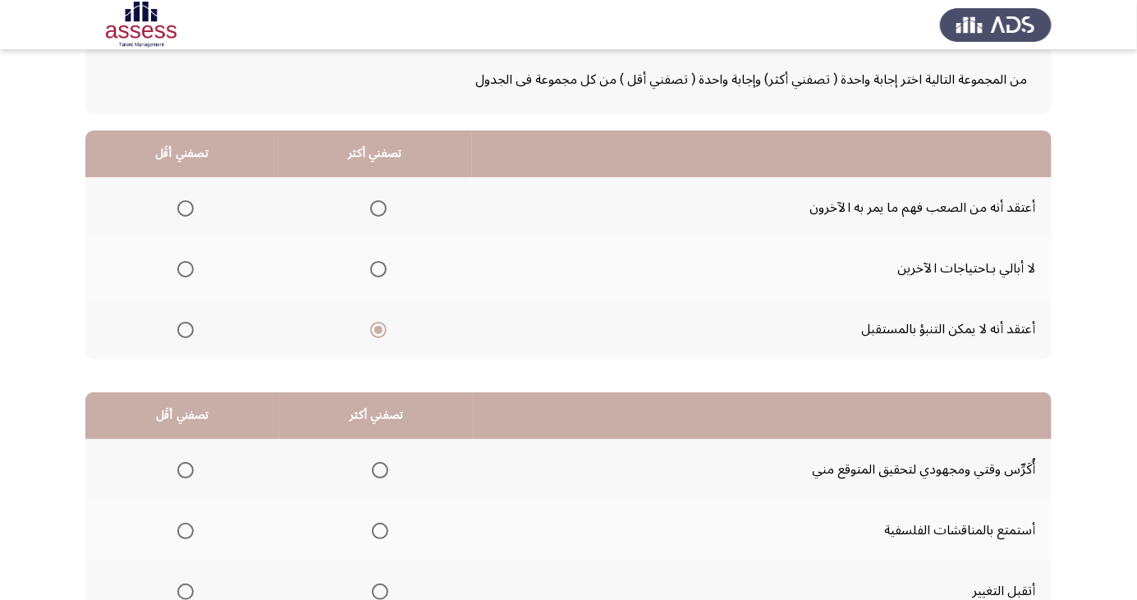
scroll to position [115, 0]
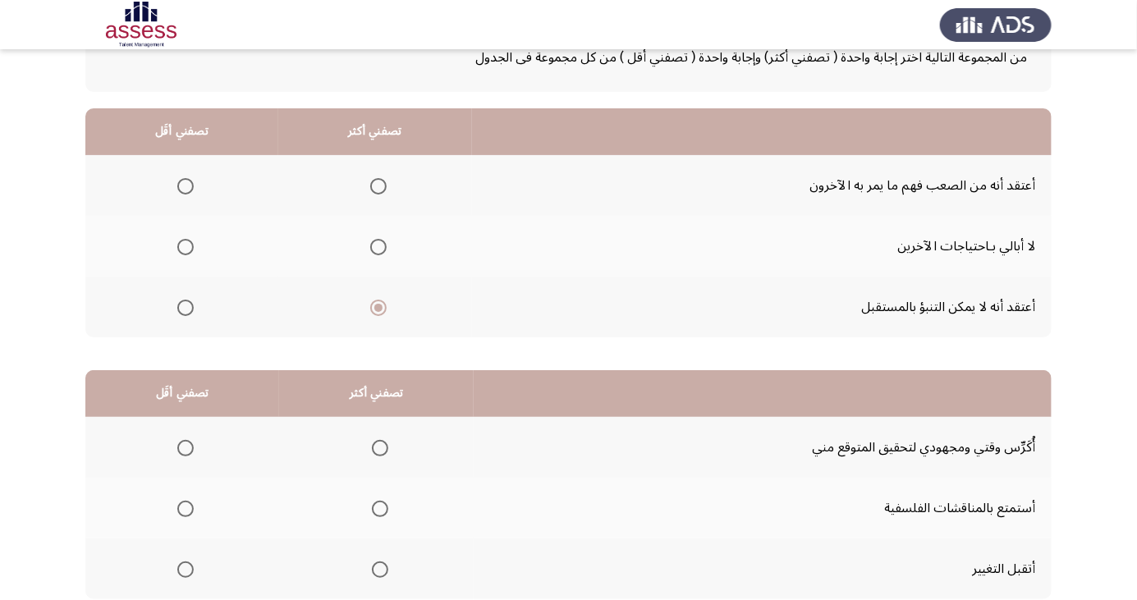
click at [184, 185] on span "Select an option" at bounding box center [185, 186] width 16 height 16
click at [184, 185] on input "Select an option" at bounding box center [185, 186] width 16 height 16
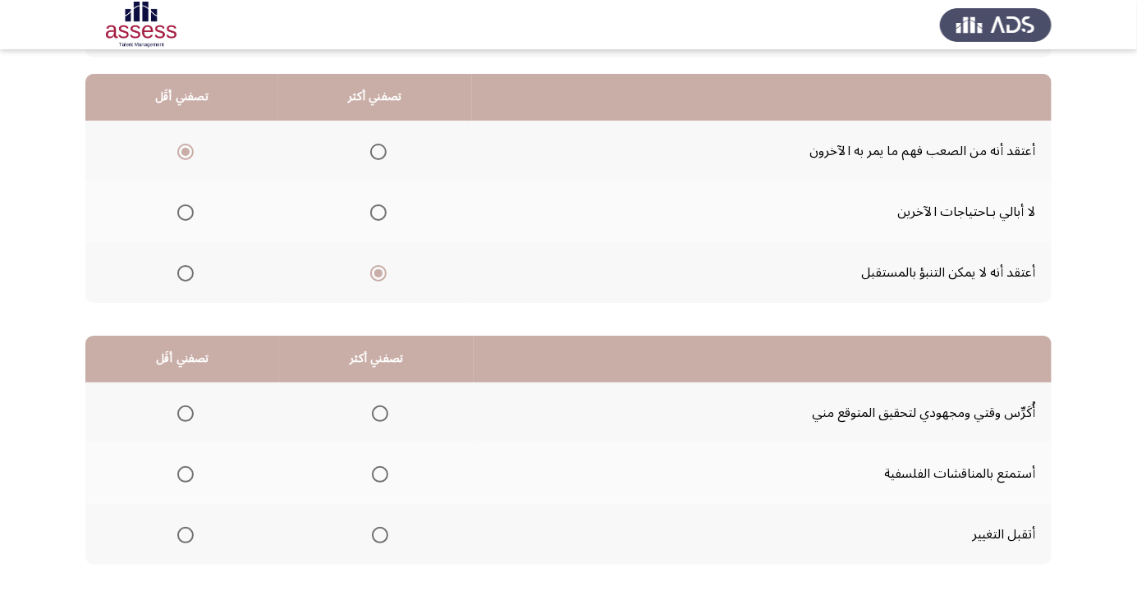
click at [184, 467] on span "Select an option" at bounding box center [185, 474] width 16 height 16
click at [184, 467] on input "Select an option" at bounding box center [185, 474] width 16 height 16
click at [379, 406] on span "Select an option" at bounding box center [380, 414] width 16 height 16
click at [379, 406] on input "Select an option" at bounding box center [380, 414] width 16 height 16
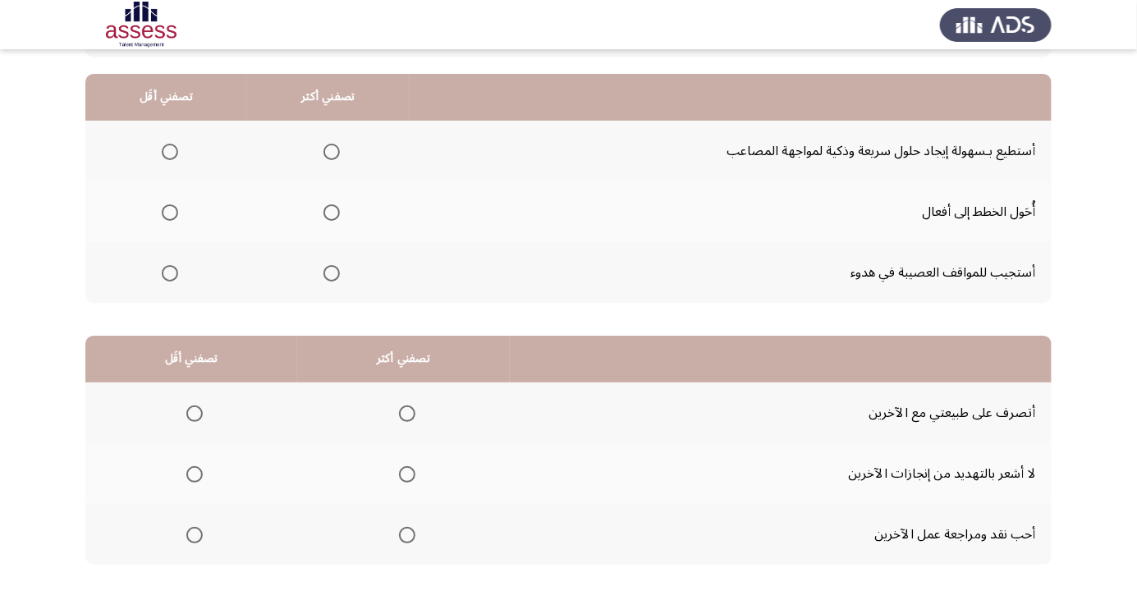
click at [332, 152] on span "Select an option" at bounding box center [332, 152] width 0 height 0
click at [328, 151] on input "Select an option" at bounding box center [332, 152] width 16 height 16
click at [170, 273] on span "Select an option" at bounding box center [170, 273] width 0 height 0
click at [168, 272] on input "Select an option" at bounding box center [170, 273] width 16 height 16
click at [401, 408] on span "Select an option" at bounding box center [407, 414] width 16 height 16
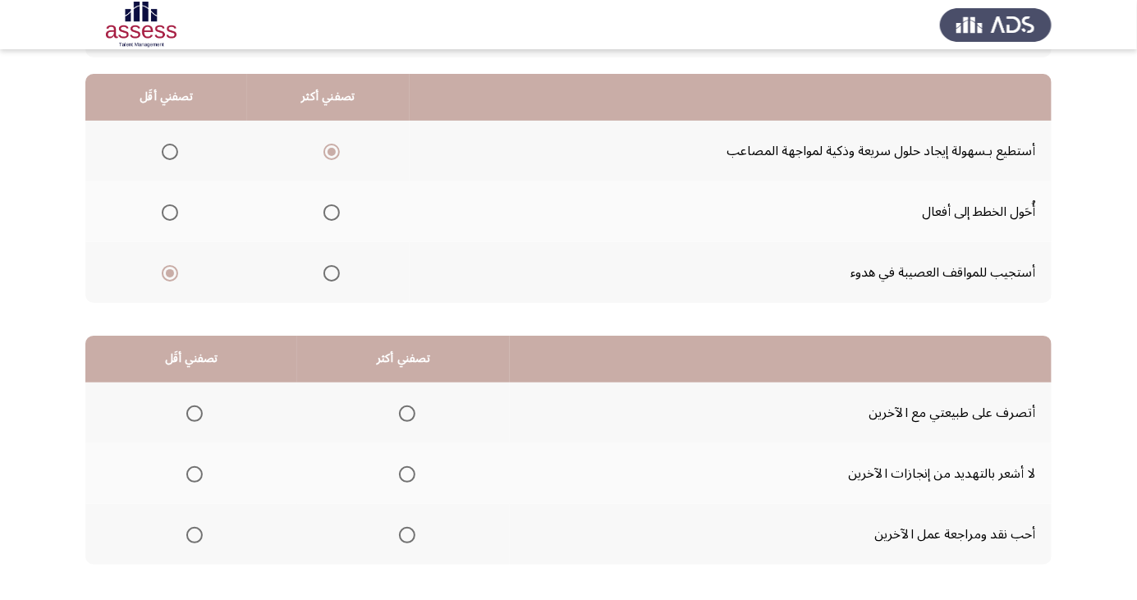
click at [401, 408] on input "Select an option" at bounding box center [407, 414] width 16 height 16
click at [191, 527] on span "Select an option" at bounding box center [194, 535] width 16 height 16
click at [191, 527] on input "Select an option" at bounding box center [194, 535] width 16 height 16
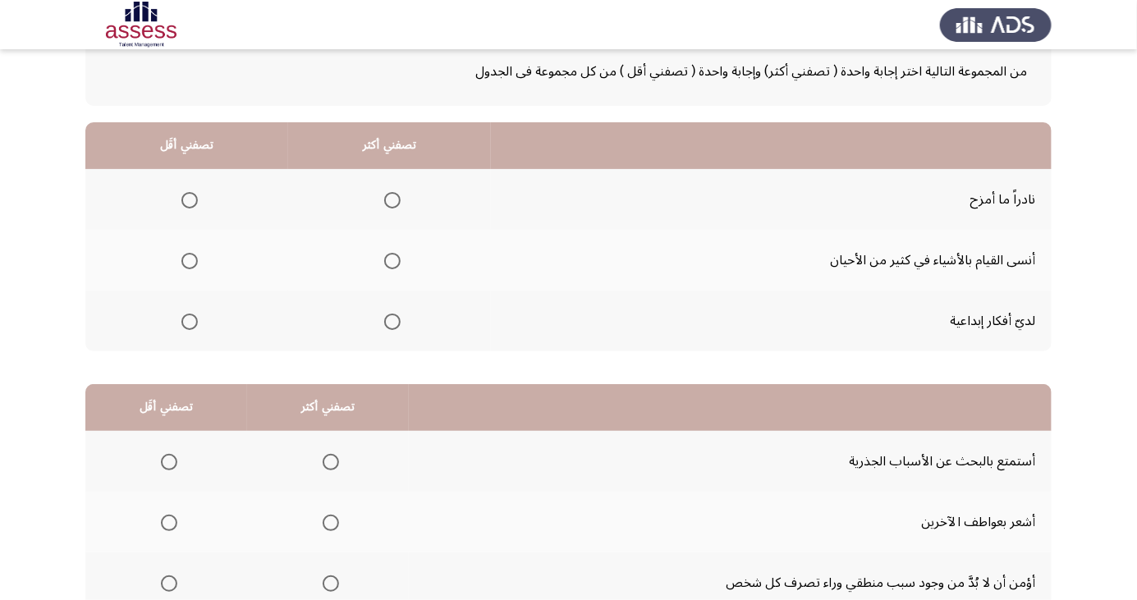
scroll to position [94, 0]
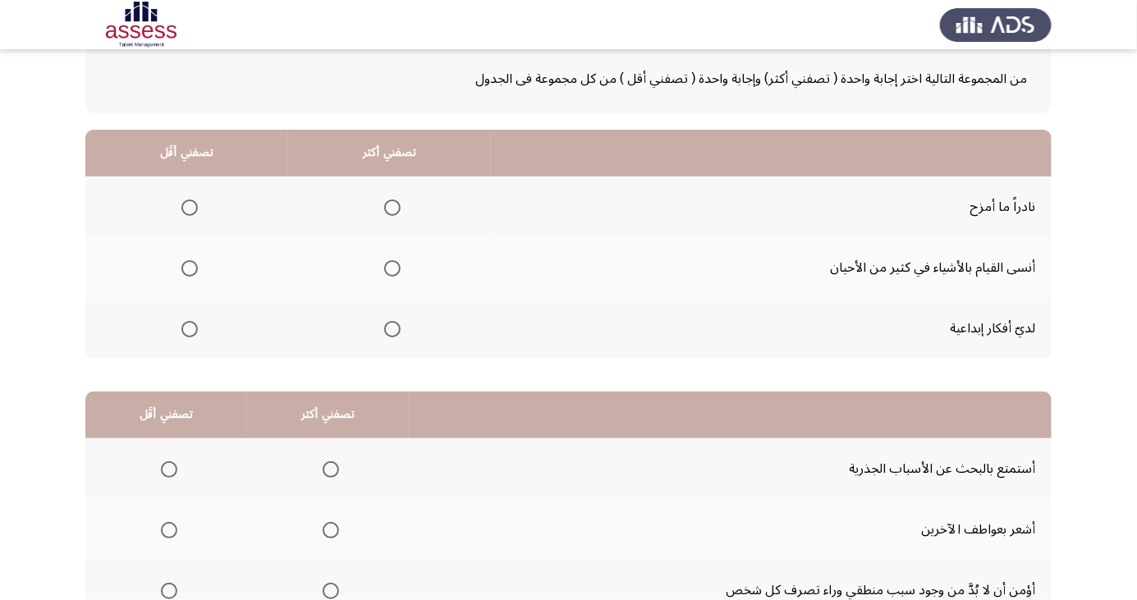
click at [189, 267] on span "Select an option" at bounding box center [189, 268] width 16 height 16
click at [189, 267] on input "Select an option" at bounding box center [189, 268] width 16 height 16
click at [393, 329] on span "Select an option" at bounding box center [393, 329] width 0 height 0
click at [390, 328] on input "Select an option" at bounding box center [392, 329] width 16 height 16
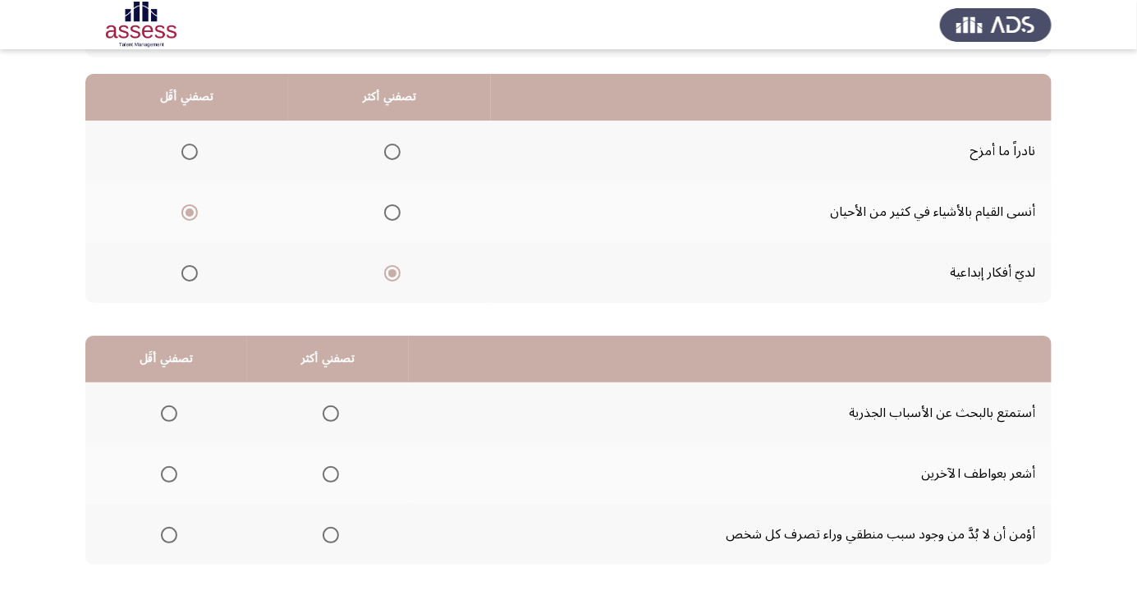
click at [331, 535] on span "Select an option" at bounding box center [331, 535] width 0 height 0
click at [328, 534] on input "Select an option" at bounding box center [331, 535] width 16 height 16
click at [172, 407] on span "Select an option" at bounding box center [169, 414] width 16 height 16
click at [172, 407] on input "Select an option" at bounding box center [169, 414] width 16 height 16
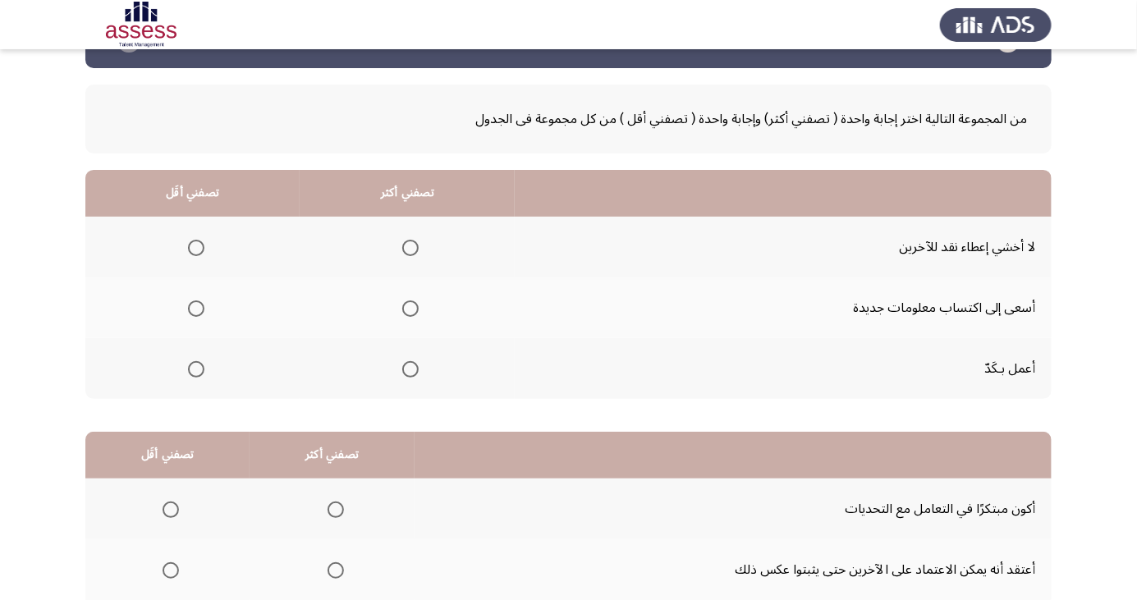
scroll to position [57, 0]
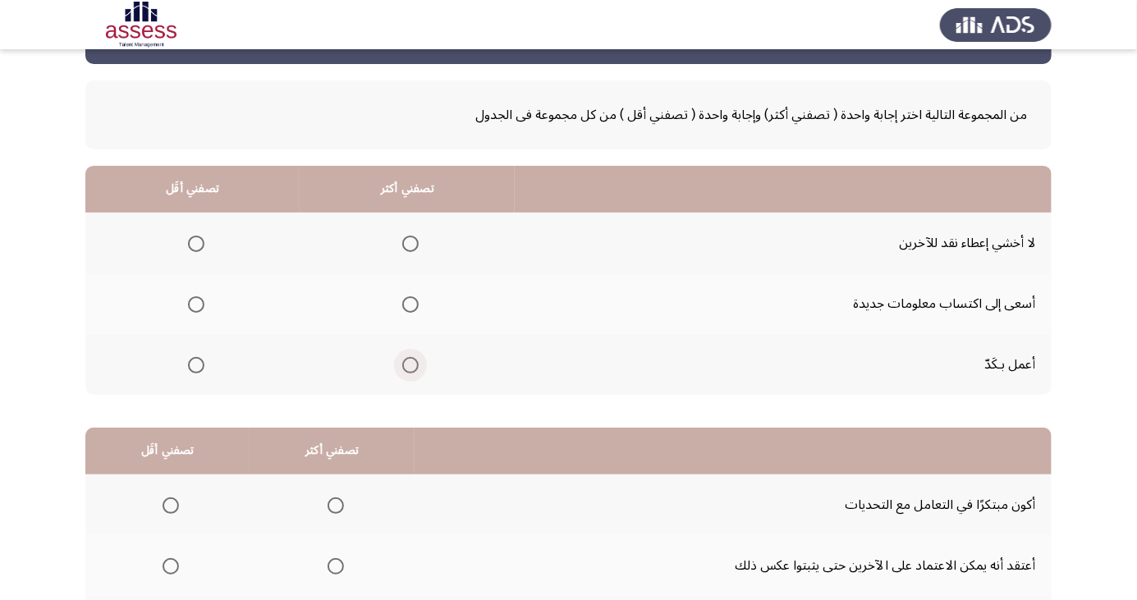
click at [410, 359] on span "Select an option" at bounding box center [410, 365] width 16 height 16
click at [410, 359] on input "Select an option" at bounding box center [410, 365] width 16 height 16
click at [196, 244] on span "Select an option" at bounding box center [196, 244] width 0 height 0
click at [195, 242] on input "Select an option" at bounding box center [196, 244] width 16 height 16
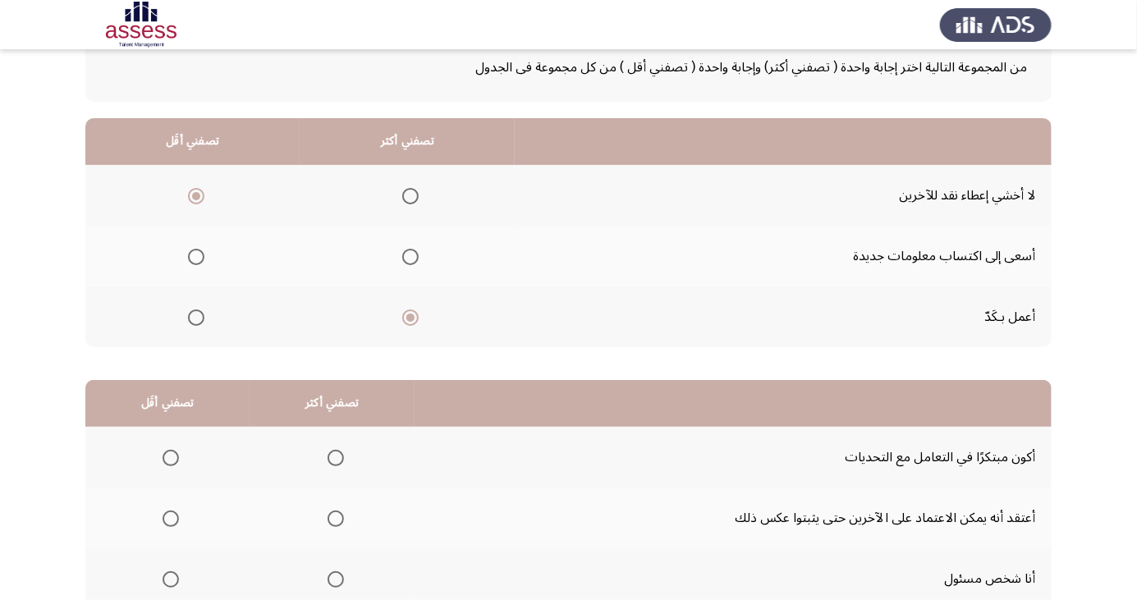
scroll to position [149, 0]
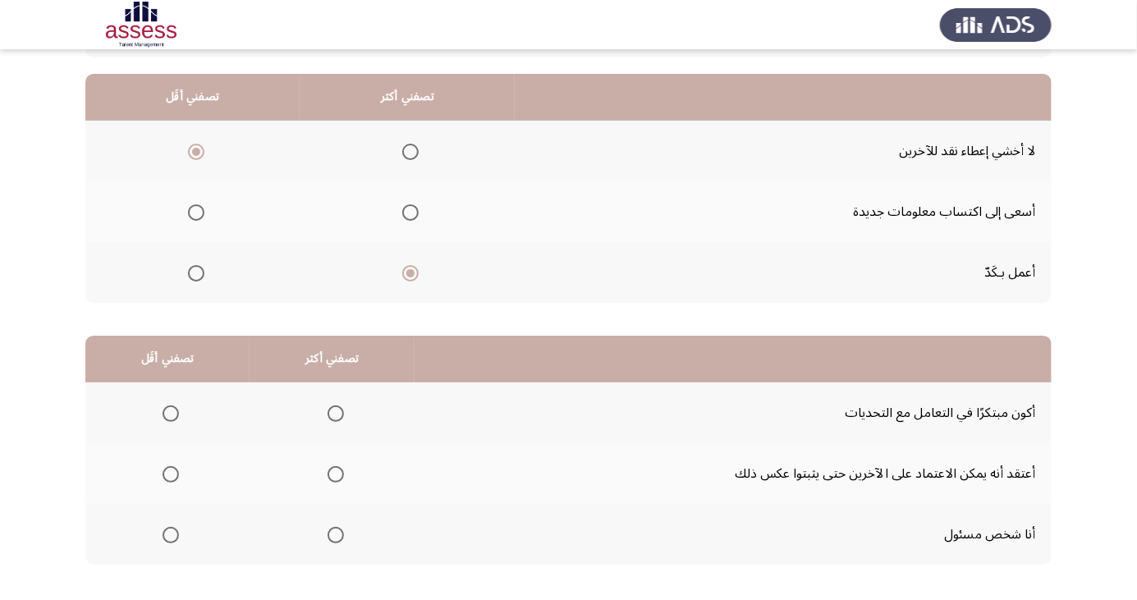
click at [335, 530] on span "Select an option" at bounding box center [336, 535] width 16 height 16
click at [335, 530] on input "Select an option" at bounding box center [336, 535] width 16 height 16
click at [171, 475] on span "Select an option" at bounding box center [171, 475] width 0 height 0
click at [170, 473] on input "Select an option" at bounding box center [171, 474] width 16 height 16
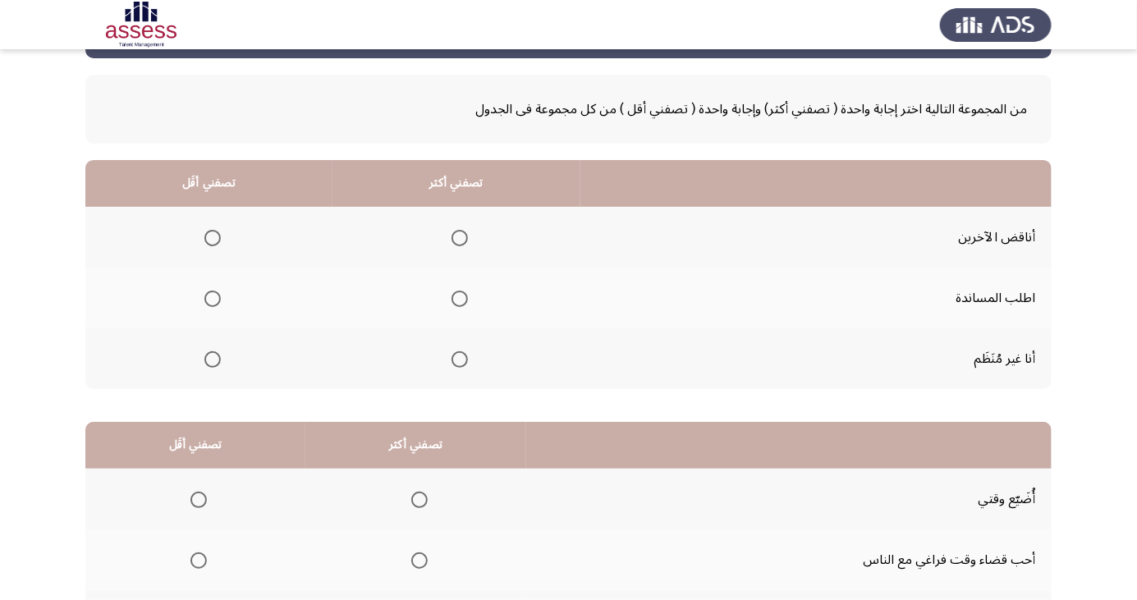
scroll to position [67, 0]
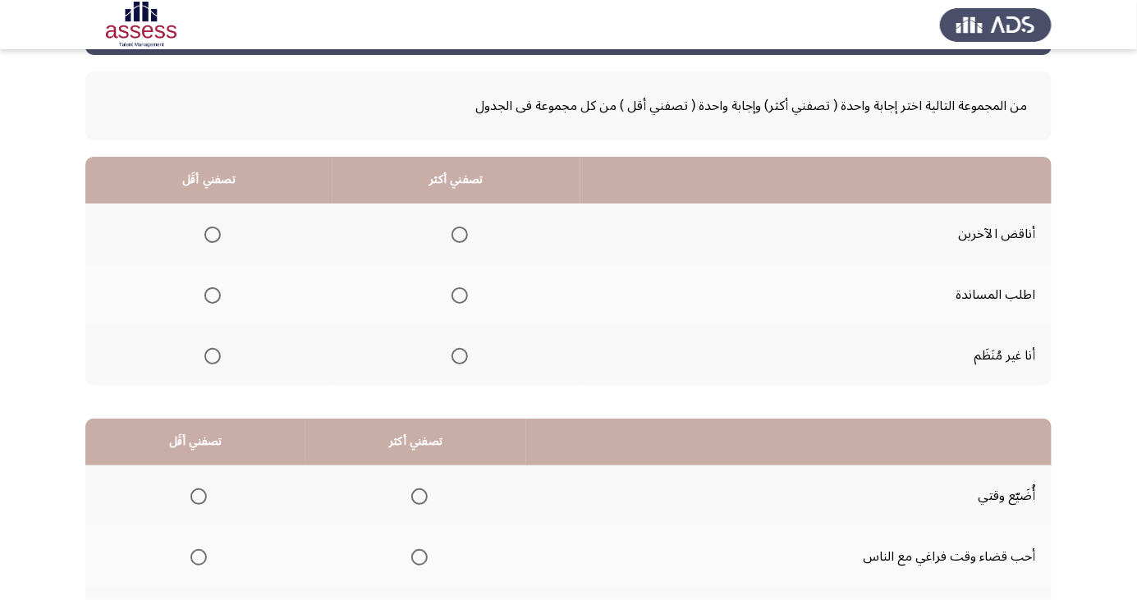
click at [213, 356] on span "Select an option" at bounding box center [213, 356] width 0 height 0
click at [210, 355] on input "Select an option" at bounding box center [212, 356] width 16 height 16
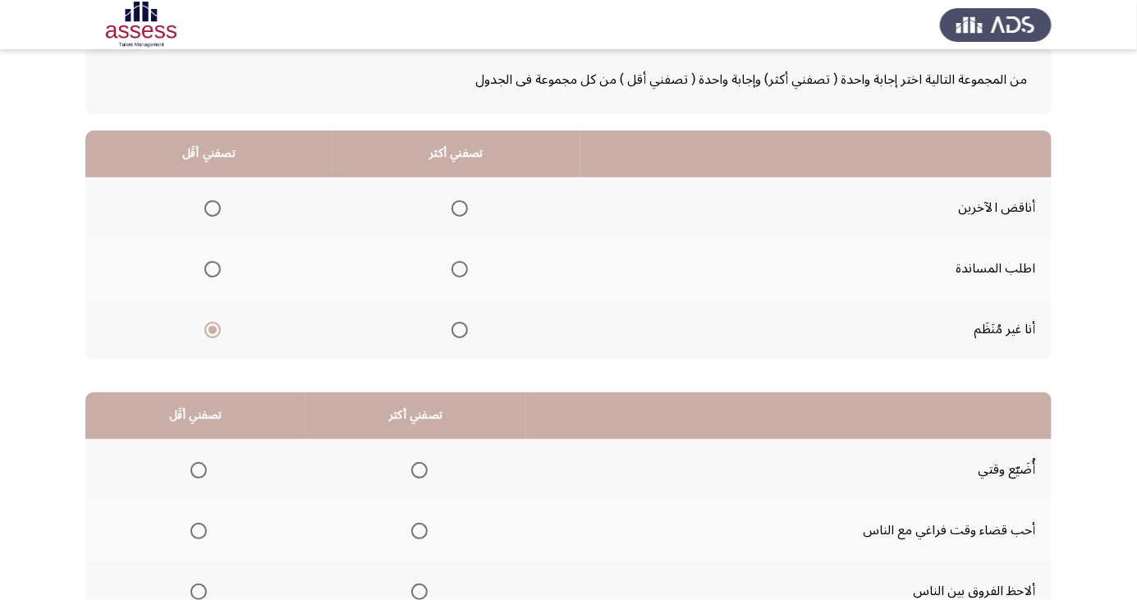
scroll to position [99, 0]
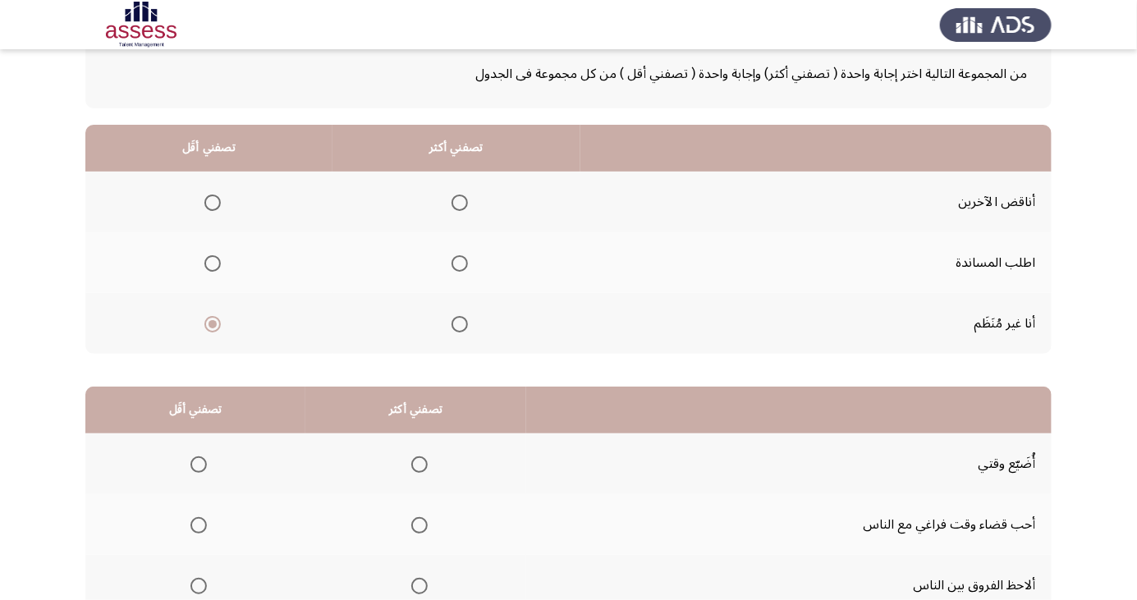
click at [460, 264] on span "Select an option" at bounding box center [460, 264] width 0 height 0
click at [456, 263] on input "Select an option" at bounding box center [460, 263] width 16 height 16
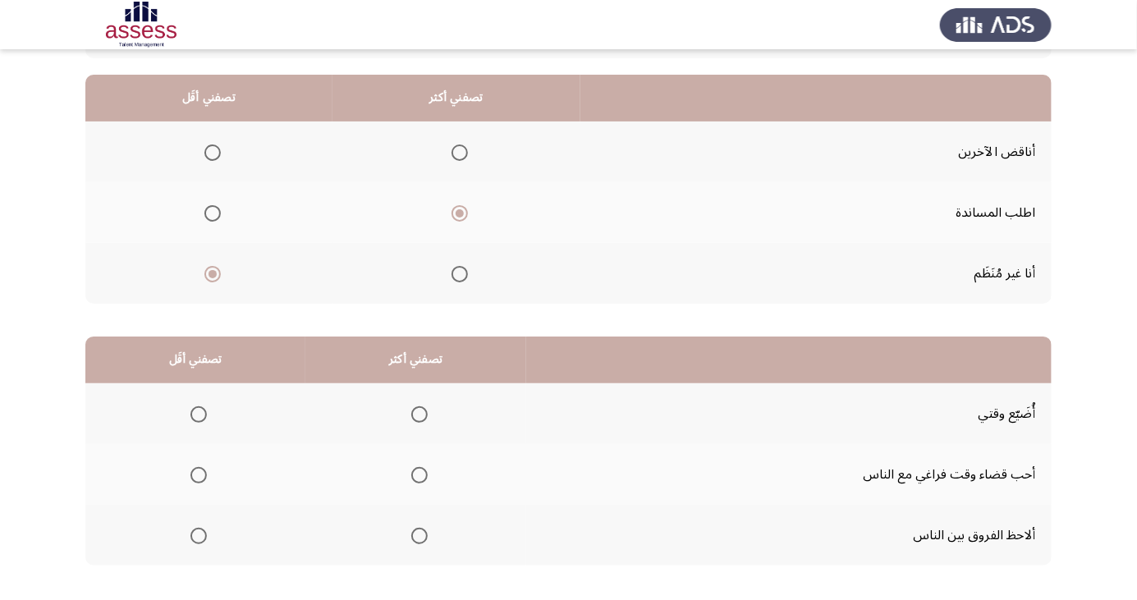
scroll to position [149, 0]
click at [197, 412] on span "Select an option" at bounding box center [199, 414] width 16 height 16
click at [197, 412] on input "Select an option" at bounding box center [199, 414] width 16 height 16
click at [419, 527] on span "Select an option" at bounding box center [419, 535] width 16 height 16
click at [419, 527] on input "Select an option" at bounding box center [419, 535] width 16 height 16
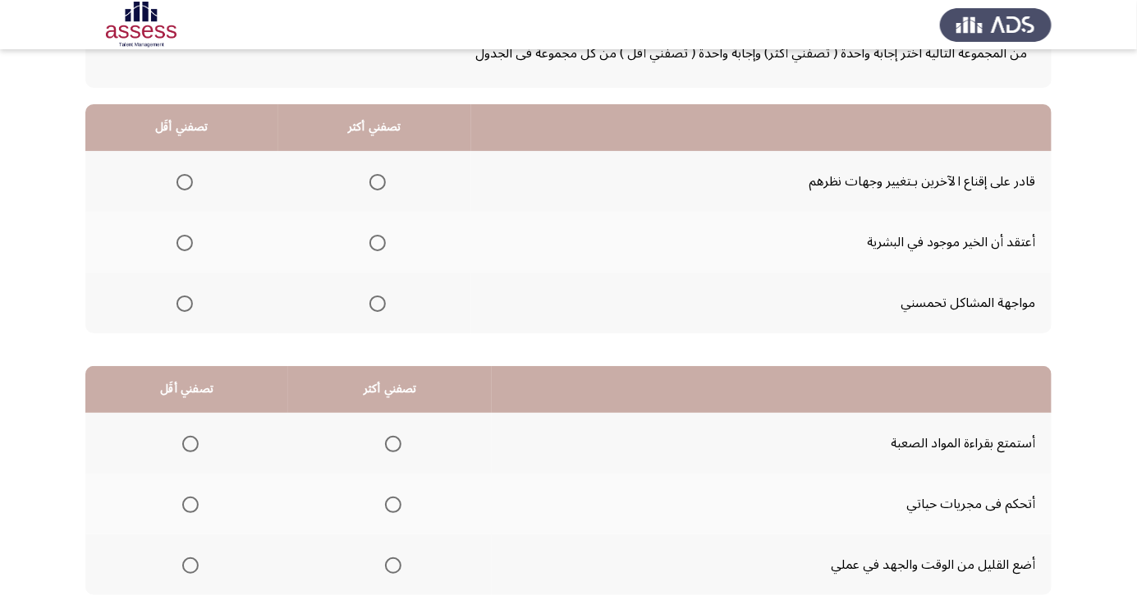
scroll to position [126, 0]
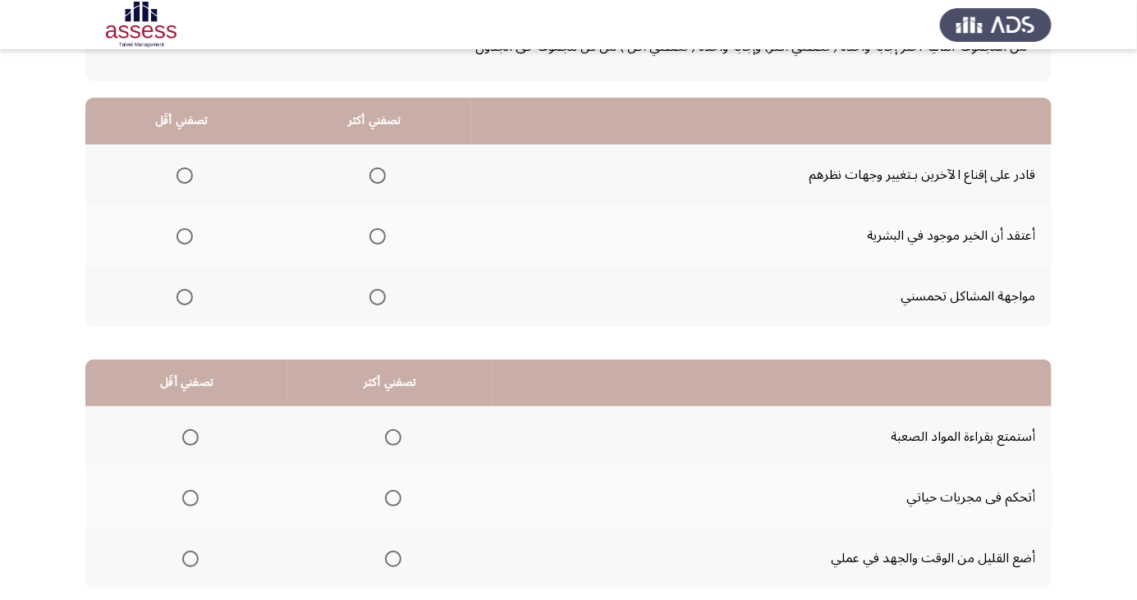
click at [185, 297] on span "Select an option" at bounding box center [185, 297] width 0 height 0
click at [183, 296] on input "Select an option" at bounding box center [185, 297] width 16 height 16
click at [378, 176] on span "Select an option" at bounding box center [378, 176] width 0 height 0
click at [374, 174] on input "Select an option" at bounding box center [378, 176] width 16 height 16
click at [197, 431] on span "Select an option" at bounding box center [190, 437] width 16 height 16
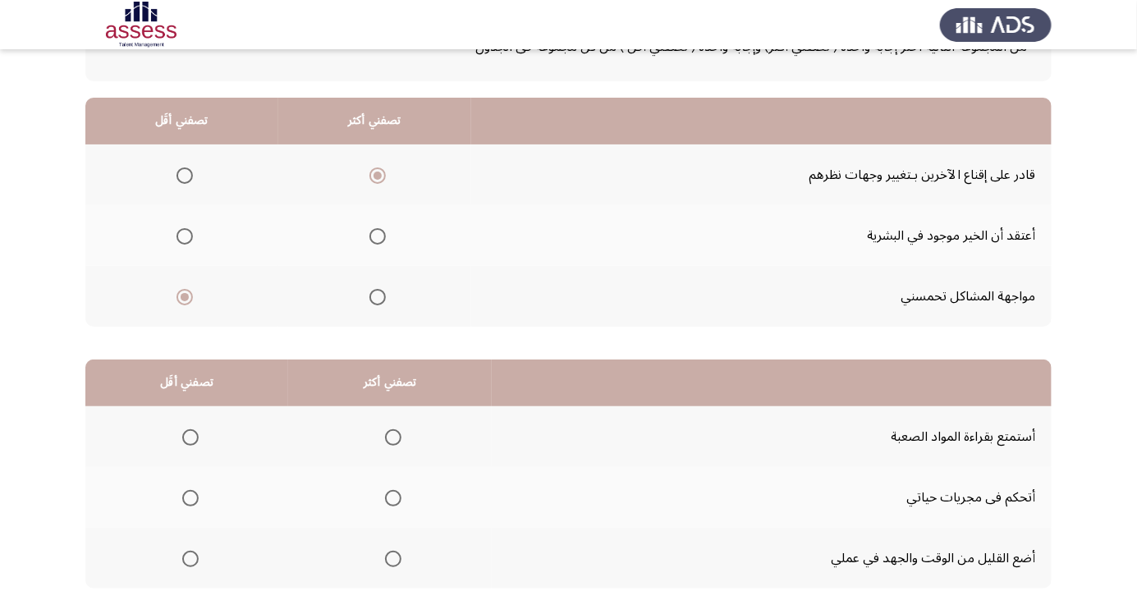
click at [197, 431] on input "Select an option" at bounding box center [190, 437] width 16 height 16
click at [393, 498] on span "Select an option" at bounding box center [393, 498] width 0 height 0
click at [393, 496] on input "Select an option" at bounding box center [393, 498] width 16 height 16
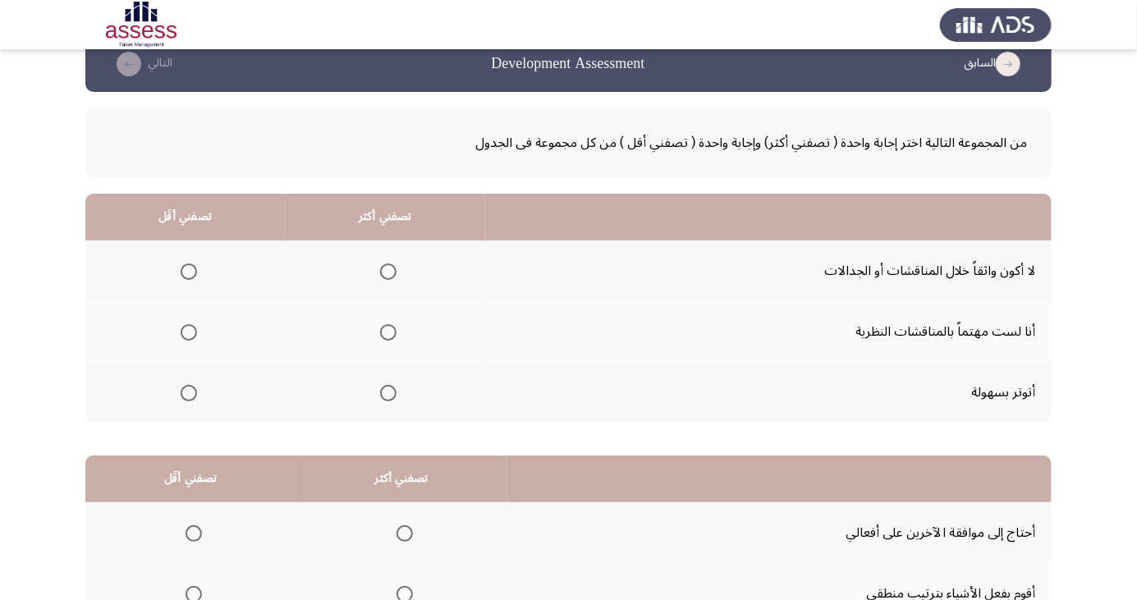
scroll to position [0, 0]
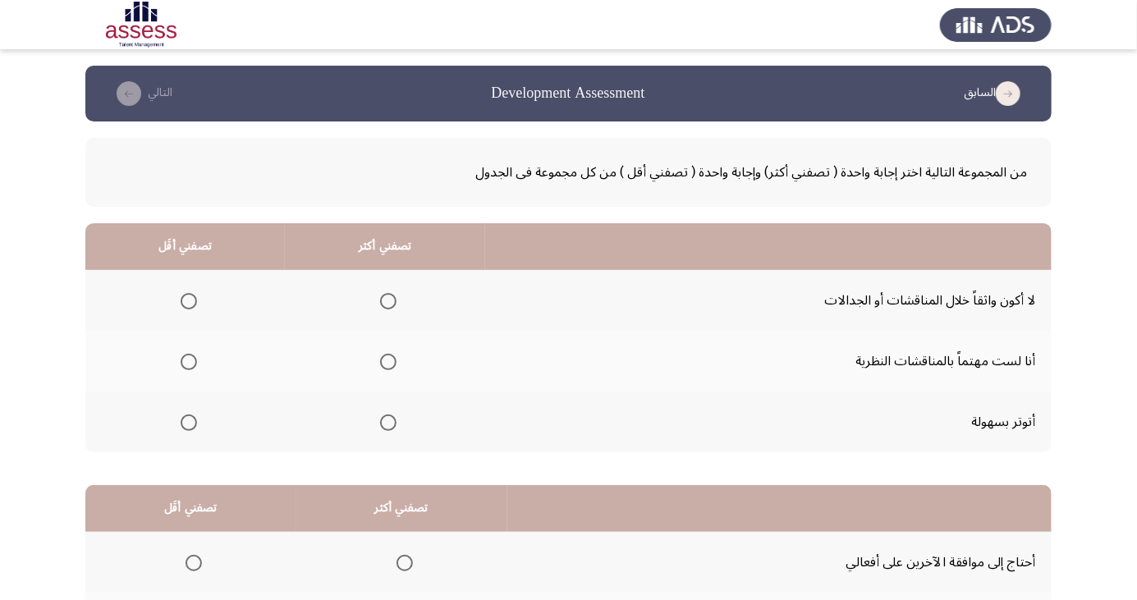
click at [189, 301] on span "Select an option" at bounding box center [189, 301] width 0 height 0
click at [187, 301] on input "Select an option" at bounding box center [189, 301] width 16 height 16
click at [385, 361] on span "Select an option" at bounding box center [388, 362] width 16 height 16
click at [385, 361] on input "Select an option" at bounding box center [388, 362] width 16 height 16
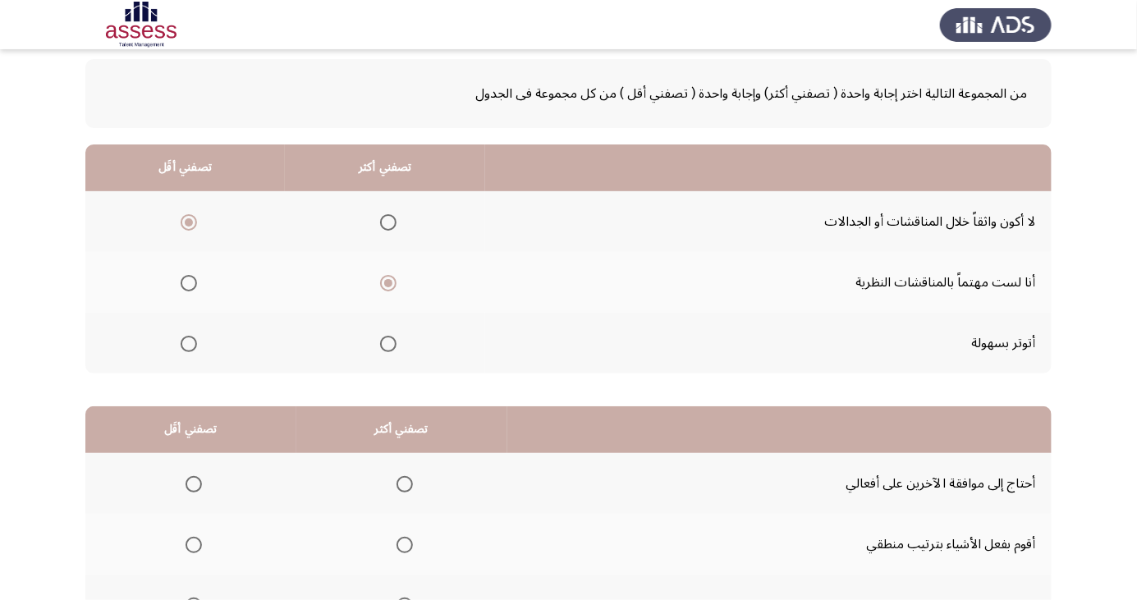
scroll to position [149, 0]
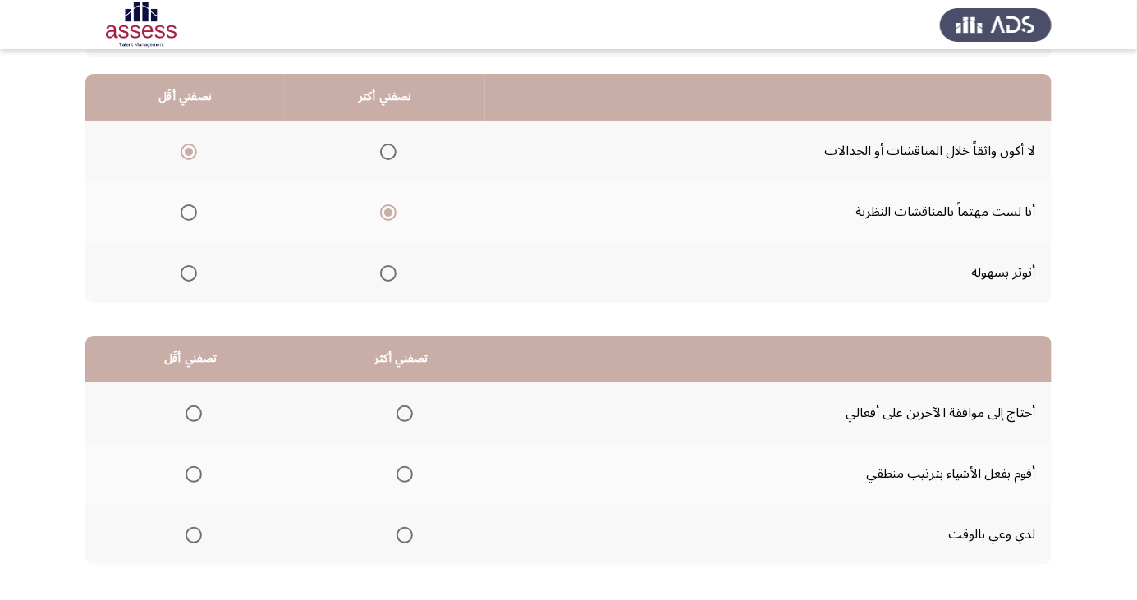
click at [402, 473] on span "Select an option" at bounding box center [405, 474] width 16 height 16
click at [402, 473] on input "Select an option" at bounding box center [405, 474] width 16 height 16
click at [192, 406] on span "Select an option" at bounding box center [194, 414] width 16 height 16
click at [192, 406] on input "Select an option" at bounding box center [194, 414] width 16 height 16
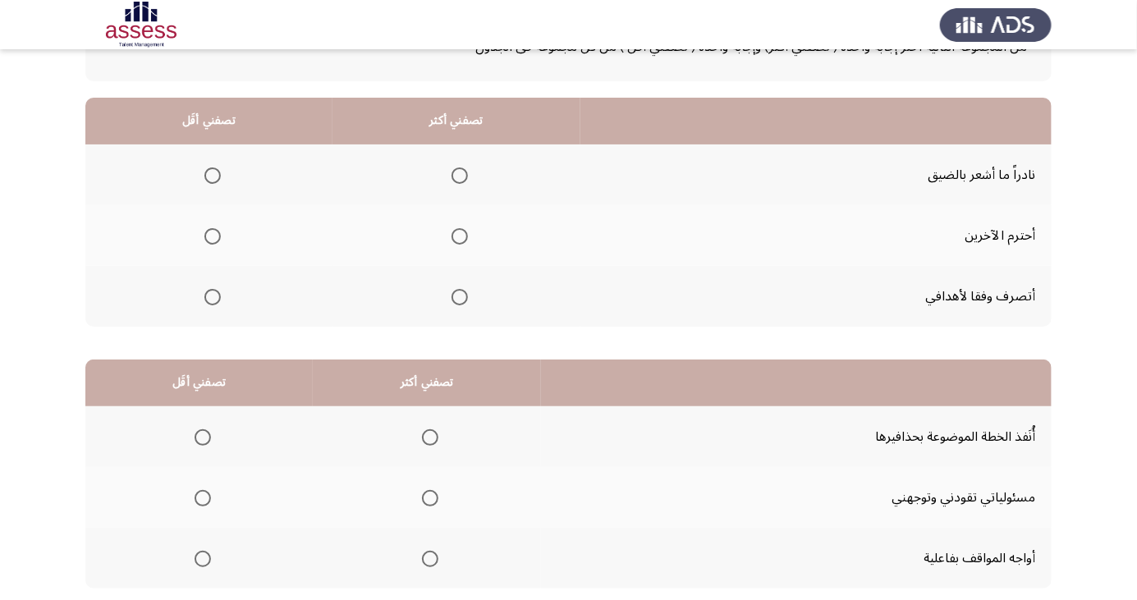
scroll to position [120, 0]
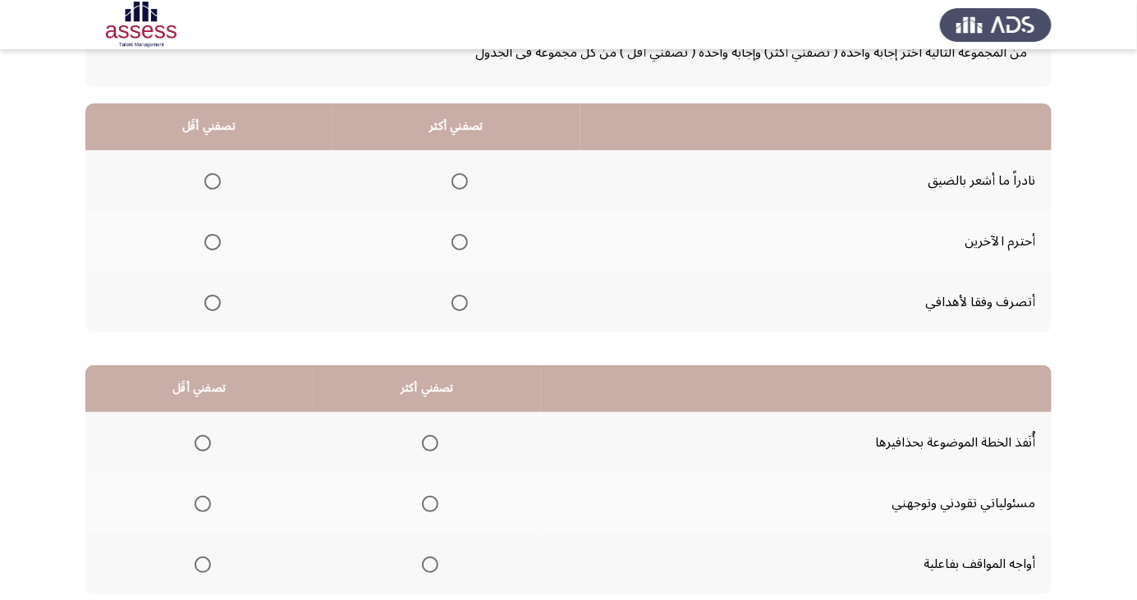
click at [460, 242] on span "Select an option" at bounding box center [460, 242] width 0 height 0
click at [456, 241] on input "Select an option" at bounding box center [460, 242] width 16 height 16
click at [213, 303] on span "Select an option" at bounding box center [213, 303] width 0 height 0
click at [210, 301] on input "Select an option" at bounding box center [212, 303] width 16 height 16
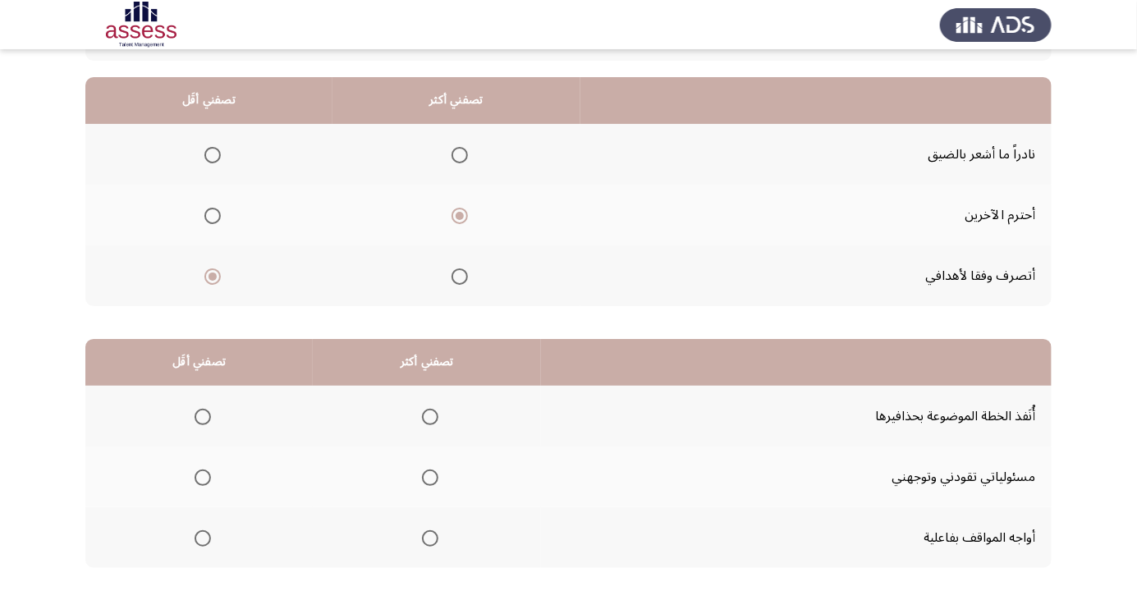
scroll to position [149, 0]
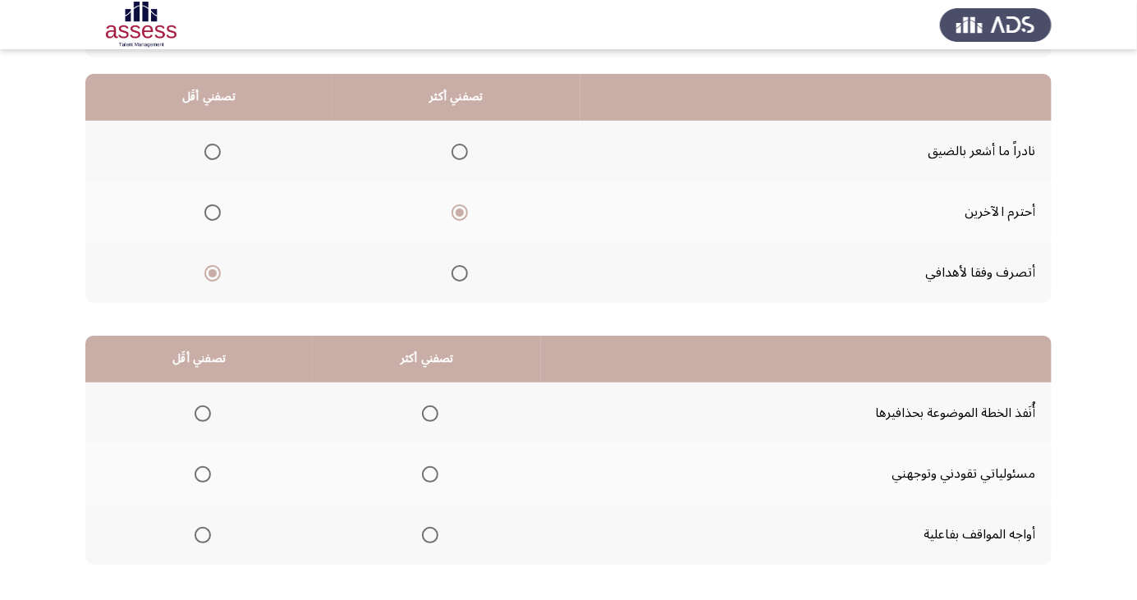
click at [425, 534] on span "Select an option" at bounding box center [430, 535] width 16 height 16
click at [425, 534] on input "Select an option" at bounding box center [430, 535] width 16 height 16
click at [204, 411] on span "Select an option" at bounding box center [203, 414] width 16 height 16
click at [204, 411] on input "Select an option" at bounding box center [203, 414] width 16 height 16
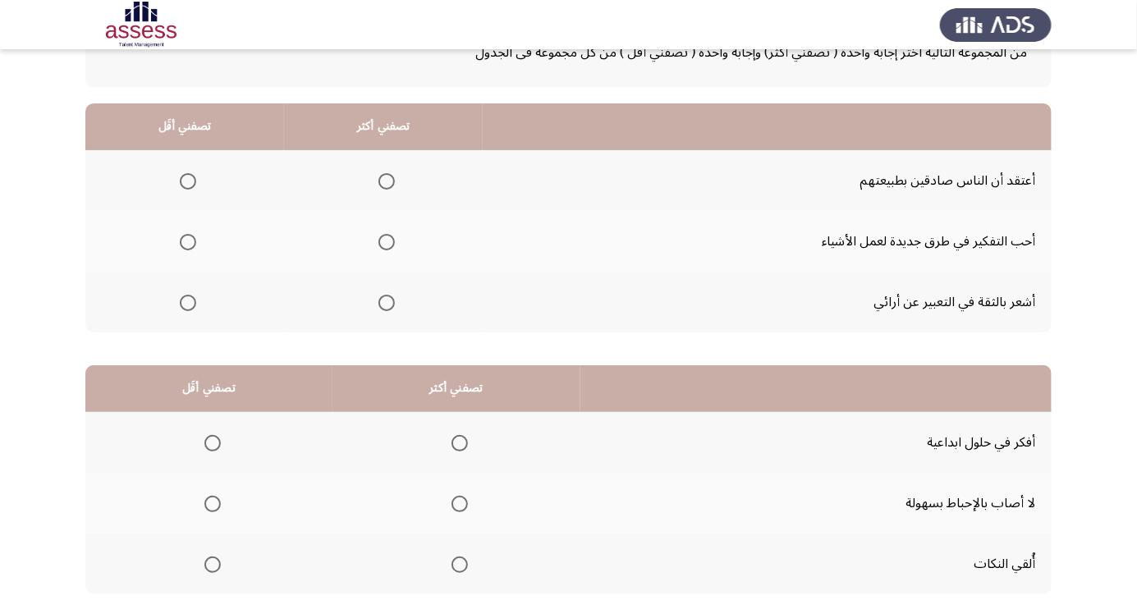
scroll to position [118, 0]
click at [186, 181] on span "Select an option" at bounding box center [188, 183] width 16 height 16
click at [186, 181] on input "Select an option" at bounding box center [188, 183] width 16 height 16
click at [388, 298] on span "Select an option" at bounding box center [387, 304] width 16 height 16
click at [388, 298] on input "Select an option" at bounding box center [387, 304] width 16 height 16
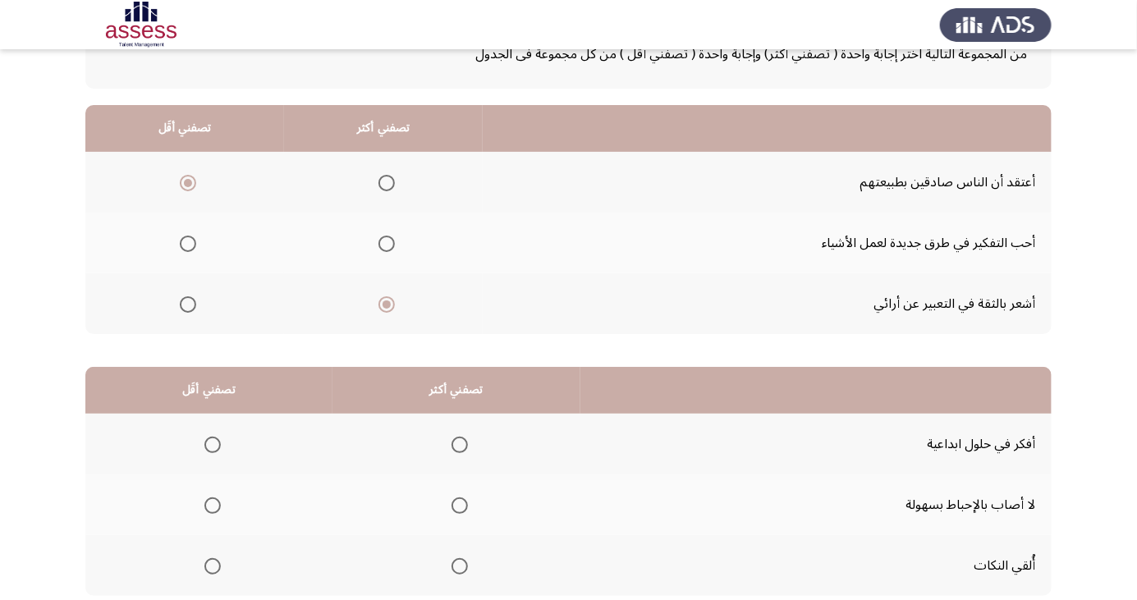
scroll to position [149, 0]
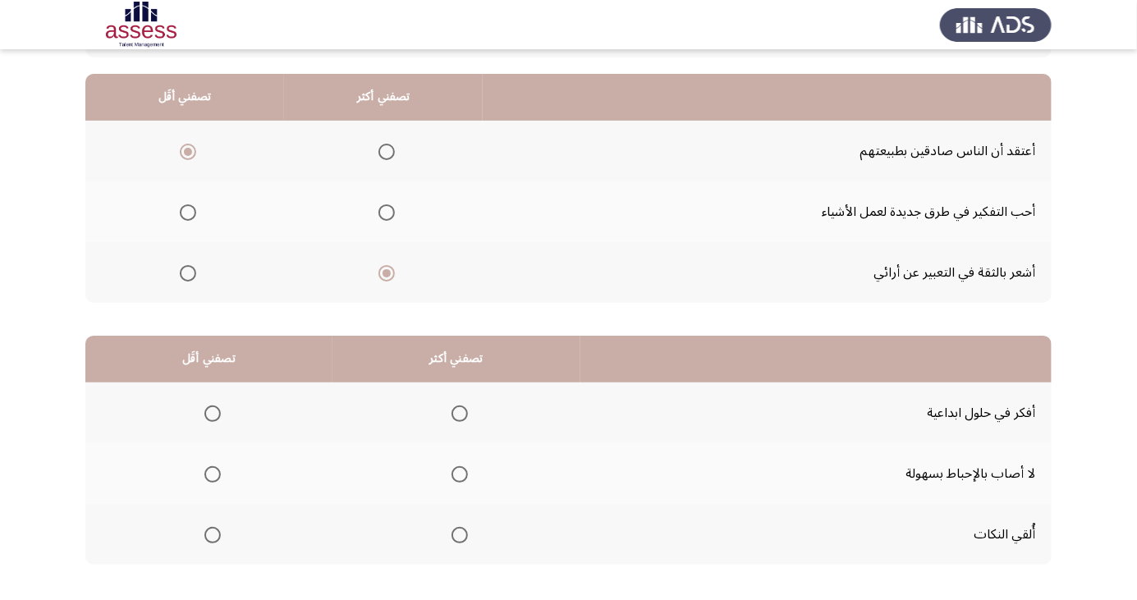
click at [213, 535] on span "Select an option" at bounding box center [213, 535] width 0 height 0
click at [210, 534] on input "Select an option" at bounding box center [212, 535] width 16 height 16
click at [460, 414] on span "Select an option" at bounding box center [460, 414] width 0 height 0
click at [456, 412] on input "Select an option" at bounding box center [460, 414] width 16 height 16
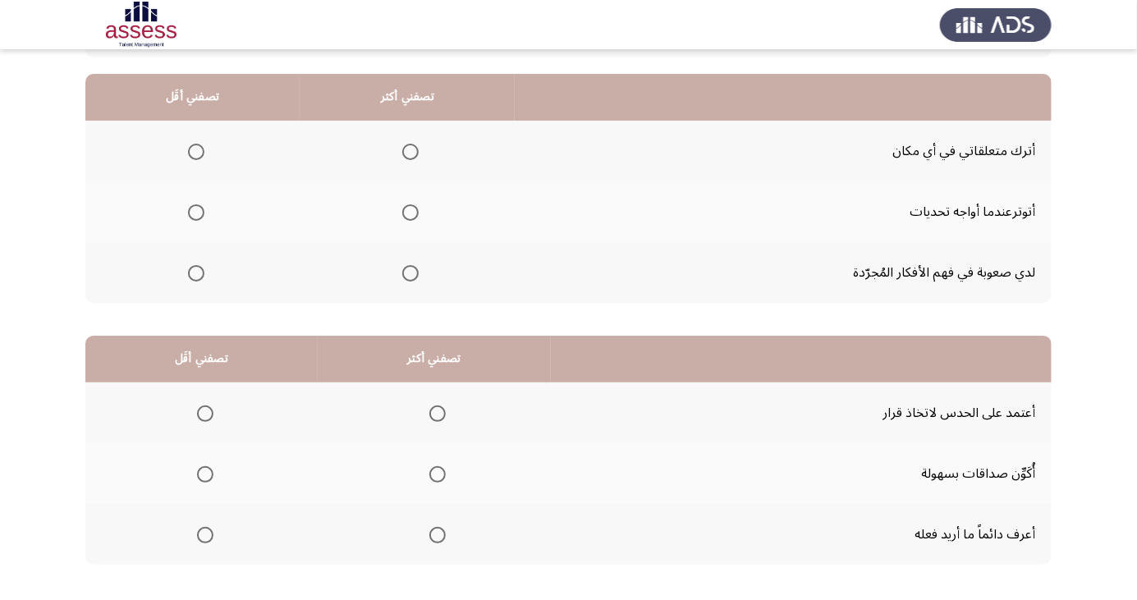
click at [196, 152] on span "Select an option" at bounding box center [196, 152] width 0 height 0
click at [195, 151] on input "Select an option" at bounding box center [196, 152] width 16 height 16
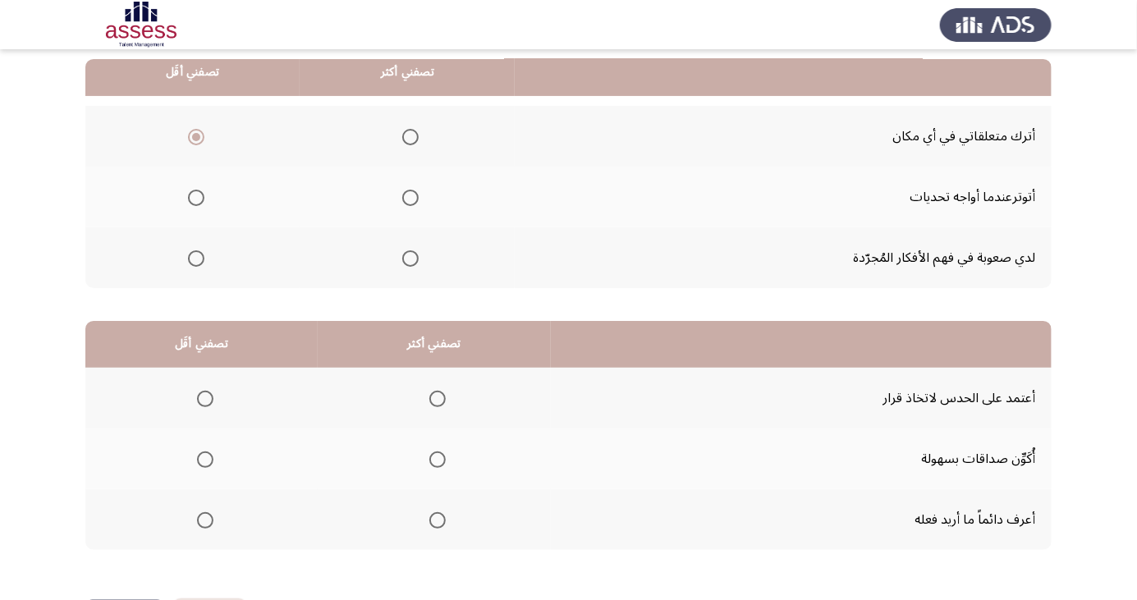
click at [418, 253] on span "Select an option" at bounding box center [410, 258] width 16 height 16
click at [418, 253] on input "Select an option" at bounding box center [410, 258] width 16 height 16
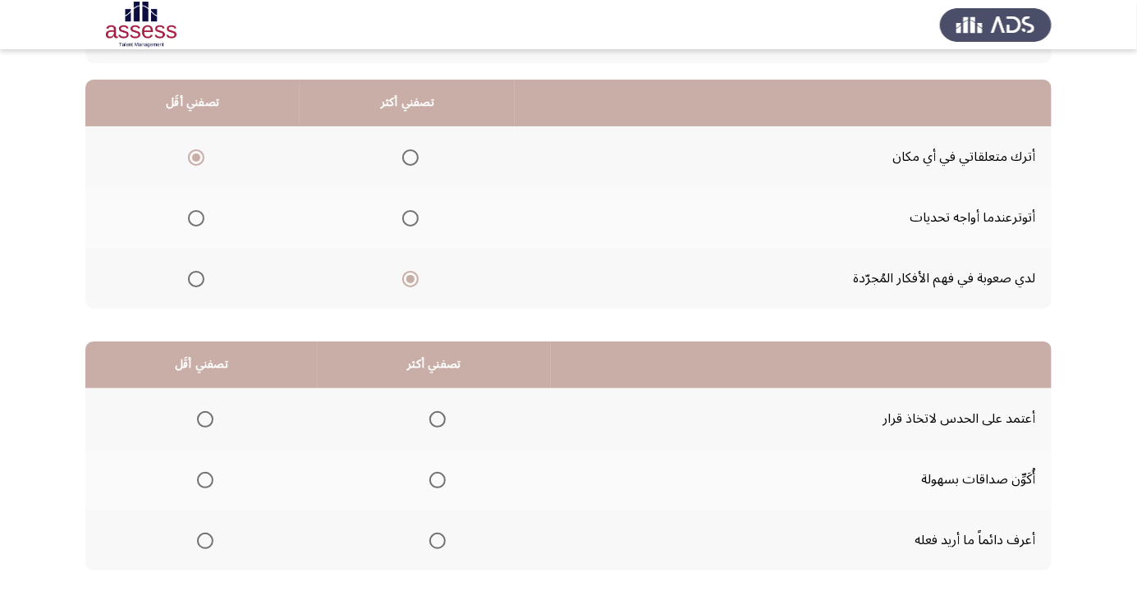
scroll to position [145, 0]
click at [200, 411] on span "Select an option" at bounding box center [205, 419] width 16 height 16
click at [200, 411] on input "Select an option" at bounding box center [205, 419] width 16 height 16
click at [438, 540] on span "Select an option" at bounding box center [438, 540] width 0 height 0
click at [437, 539] on input "Select an option" at bounding box center [437, 540] width 16 height 16
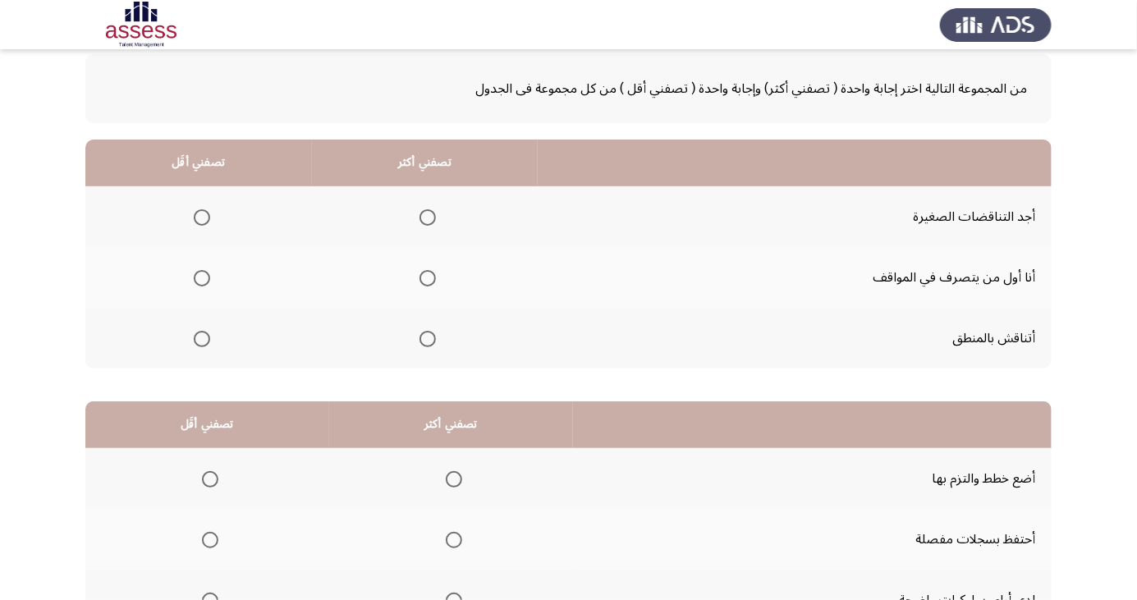
scroll to position [108, 0]
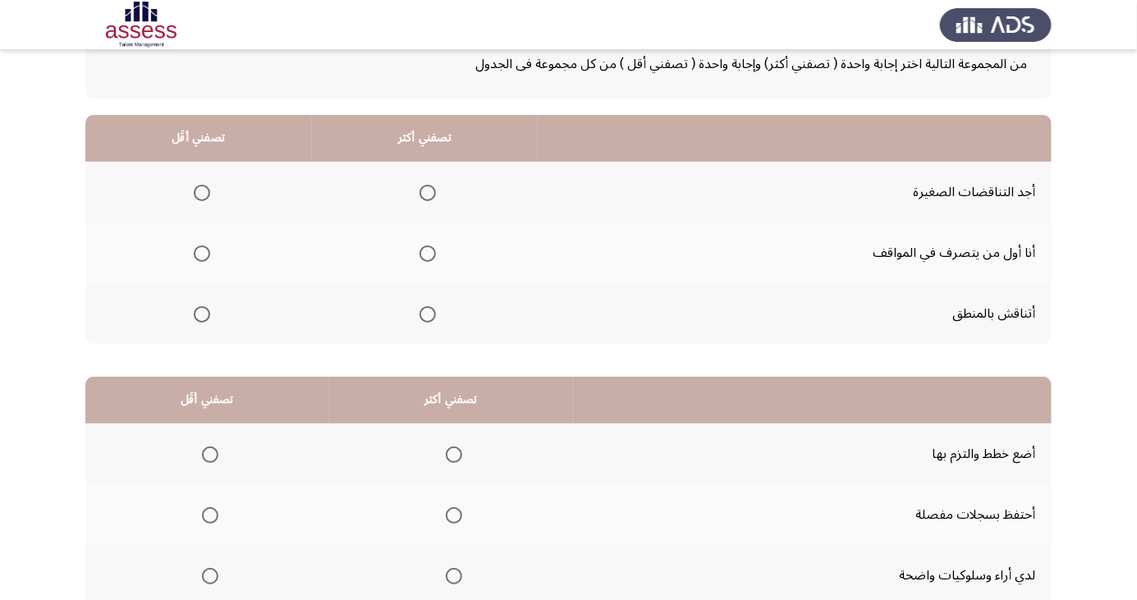
click at [428, 315] on span "Select an option" at bounding box center [428, 315] width 0 height 0
click at [426, 313] on input "Select an option" at bounding box center [428, 314] width 16 height 16
click at [200, 185] on span "Select an option" at bounding box center [202, 193] width 16 height 16
click at [200, 185] on input "Select an option" at bounding box center [202, 193] width 16 height 16
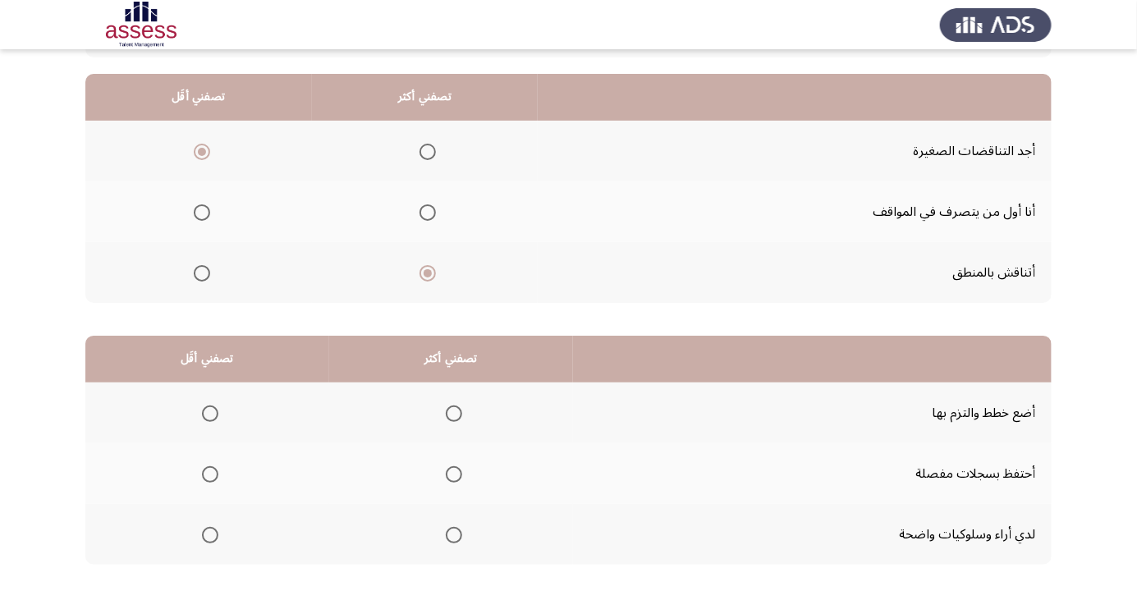
click at [210, 475] on span "Select an option" at bounding box center [210, 475] width 0 height 0
click at [209, 473] on input "Select an option" at bounding box center [210, 474] width 16 height 16
click at [446, 407] on span "Select an option" at bounding box center [454, 414] width 16 height 16
click at [446, 407] on input "Select an option" at bounding box center [454, 414] width 16 height 16
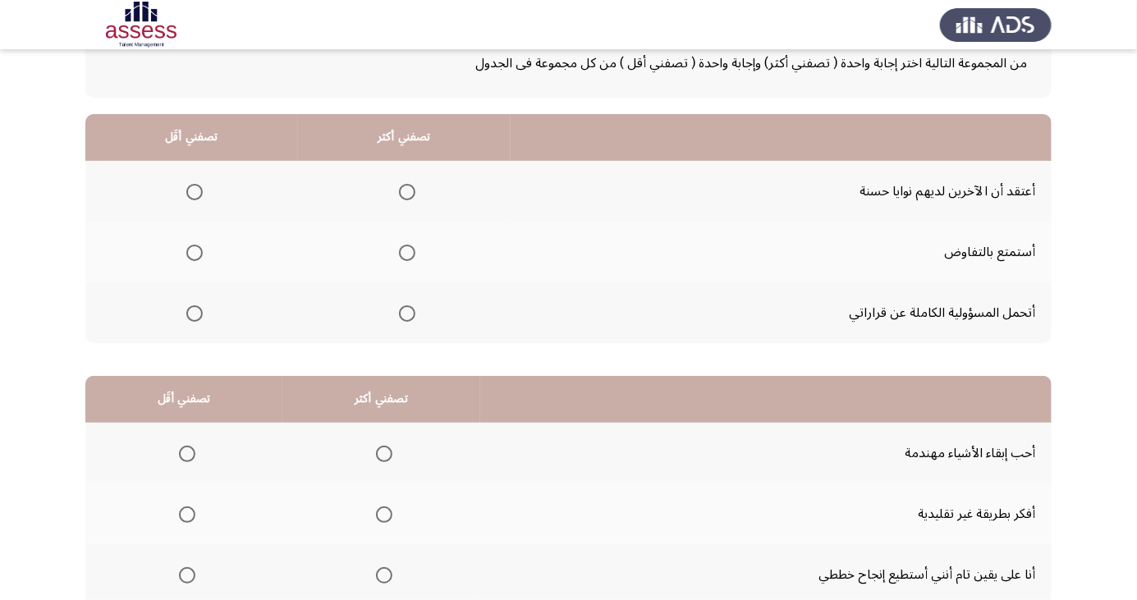
scroll to position [116, 0]
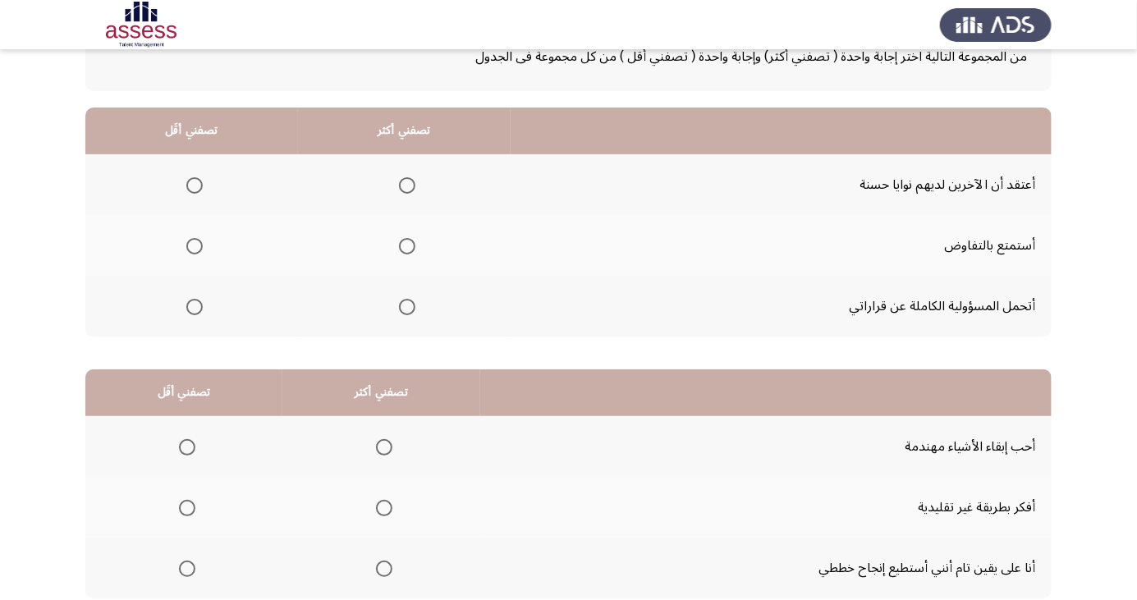
click at [195, 186] on span "Select an option" at bounding box center [195, 186] width 0 height 0
click at [194, 184] on input "Select an option" at bounding box center [194, 185] width 16 height 16
click at [407, 307] on span "Select an option" at bounding box center [407, 307] width 0 height 0
click at [406, 305] on input "Select an option" at bounding box center [407, 307] width 16 height 16
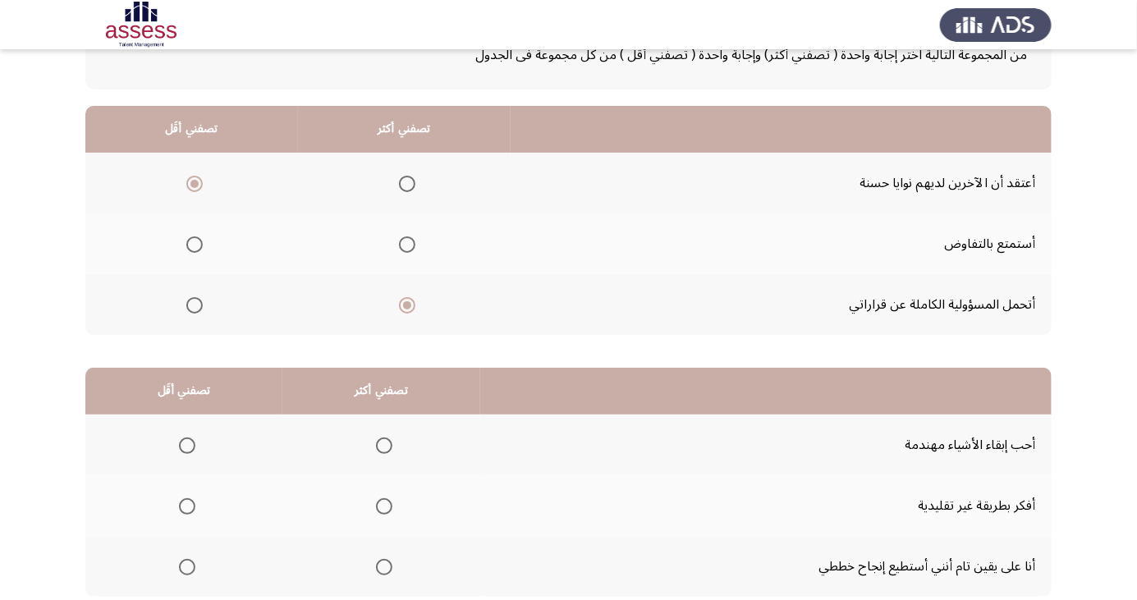
scroll to position [149, 0]
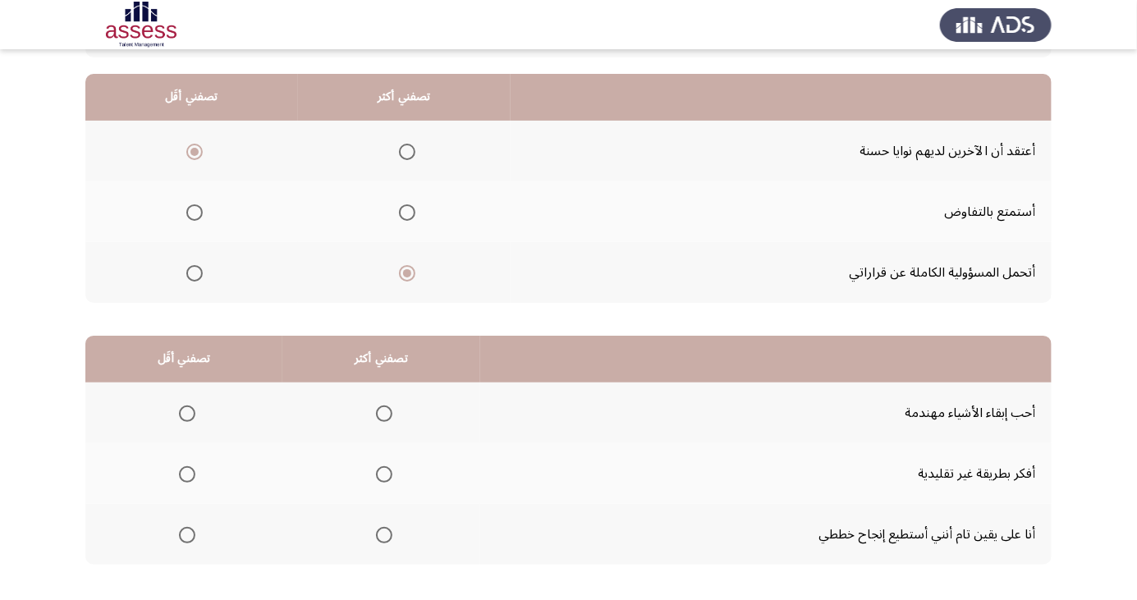
click at [384, 414] on span "Select an option" at bounding box center [384, 414] width 0 height 0
click at [381, 412] on input "Select an option" at bounding box center [384, 414] width 16 height 16
click at [186, 473] on span "Select an option" at bounding box center [187, 474] width 16 height 16
click at [186, 473] on input "Select an option" at bounding box center [187, 474] width 16 height 16
click at [384, 475] on span "Select an option" at bounding box center [384, 475] width 0 height 0
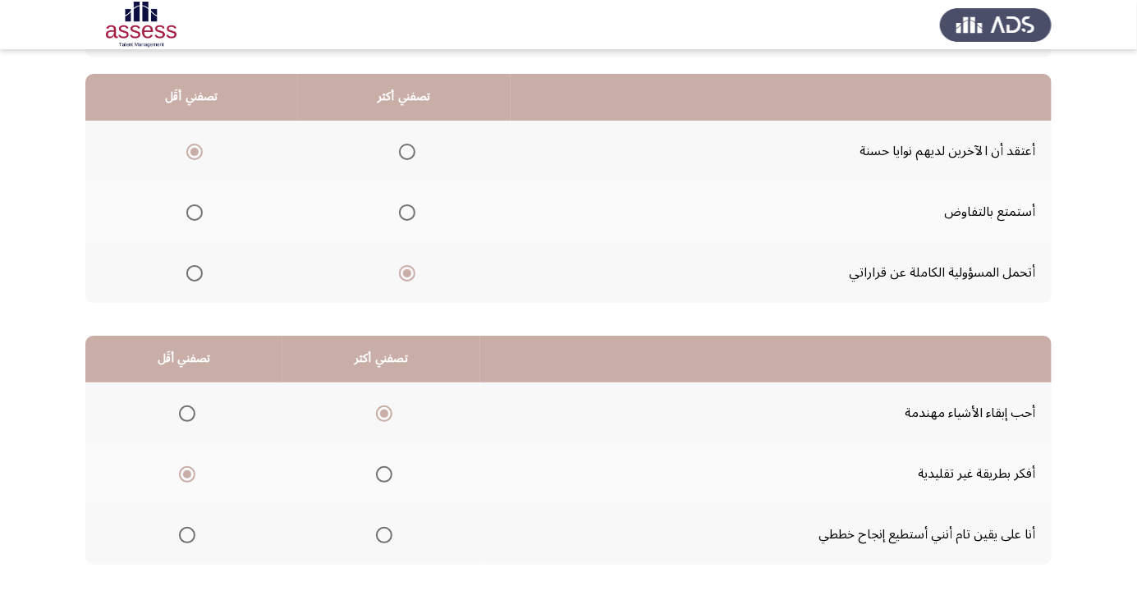
click at [381, 473] on input "Select an option" at bounding box center [384, 474] width 16 height 16
click at [191, 413] on span "Select an option" at bounding box center [187, 414] width 16 height 16
click at [191, 413] on input "Select an option" at bounding box center [187, 414] width 16 height 16
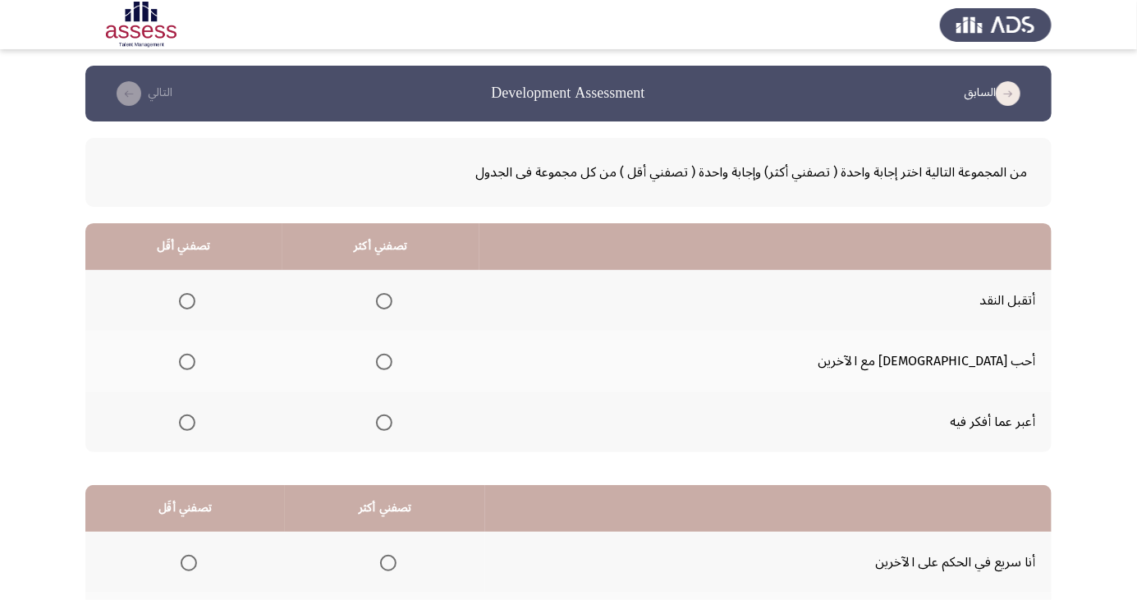
click at [384, 362] on span "Select an option" at bounding box center [384, 362] width 0 height 0
click at [393, 361] on input "Select an option" at bounding box center [384, 362] width 16 height 16
click at [195, 425] on span "Select an option" at bounding box center [187, 423] width 16 height 16
click at [195, 425] on input "Select an option" at bounding box center [187, 423] width 16 height 16
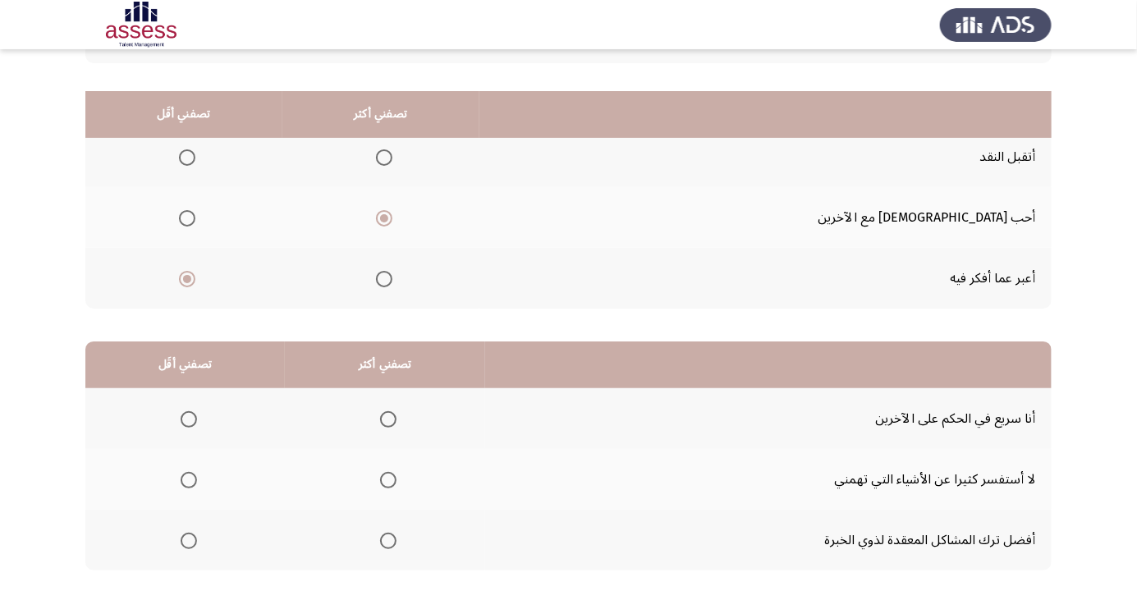
scroll to position [145, 0]
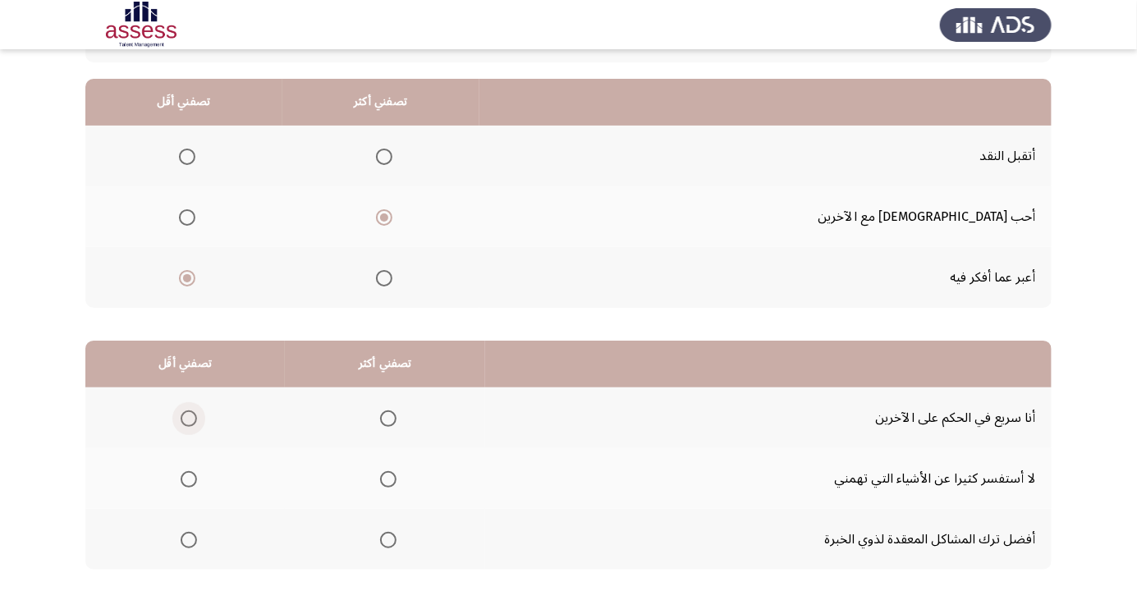
click at [193, 416] on span "Select an option" at bounding box center [189, 419] width 16 height 16
click at [193, 416] on input "Select an option" at bounding box center [189, 419] width 16 height 16
click at [392, 535] on span "Select an option" at bounding box center [388, 540] width 16 height 16
click at [392, 535] on input "Select an option" at bounding box center [388, 540] width 16 height 16
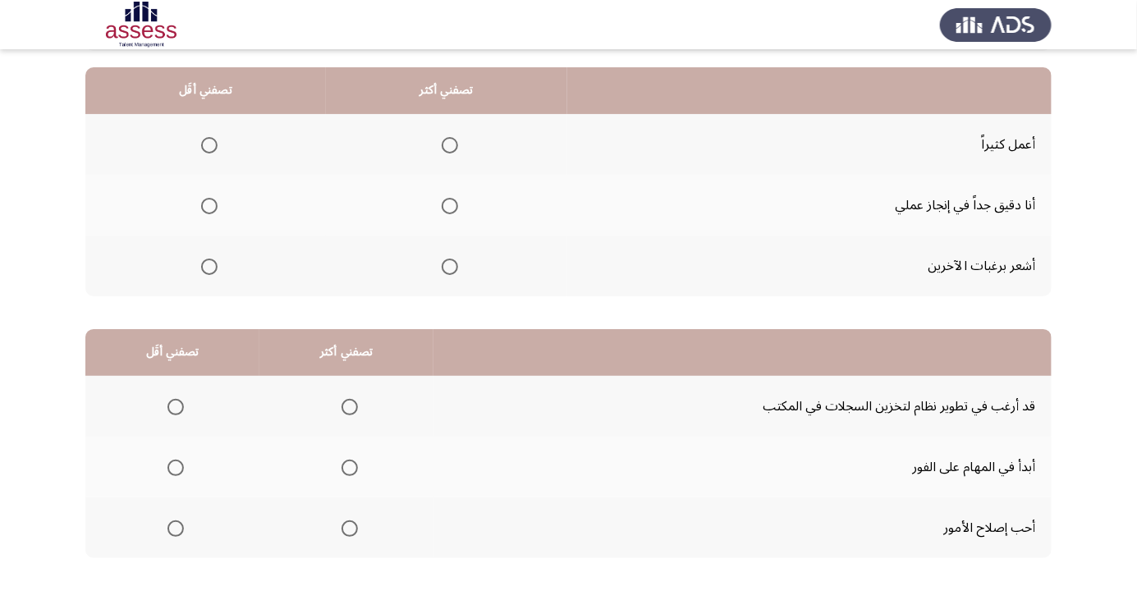
scroll to position [166, 0]
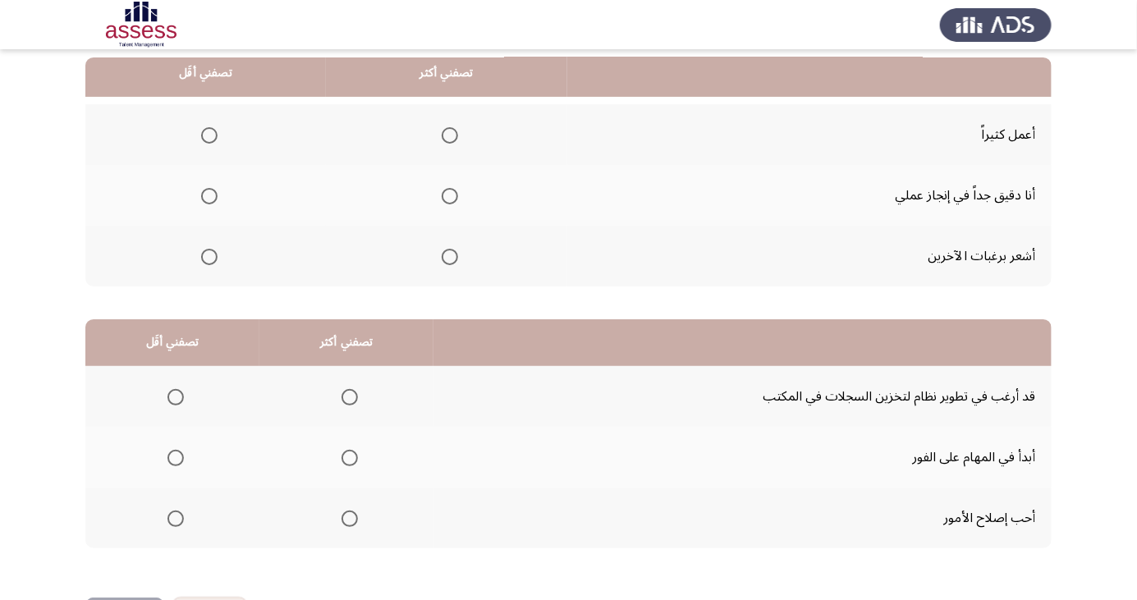
click at [450, 196] on span "Select an option" at bounding box center [450, 196] width 0 height 0
click at [447, 195] on input "Select an option" at bounding box center [450, 196] width 16 height 16
click at [214, 253] on span "Select an option" at bounding box center [209, 257] width 16 height 16
click at [214, 253] on input "Select an option" at bounding box center [209, 257] width 16 height 16
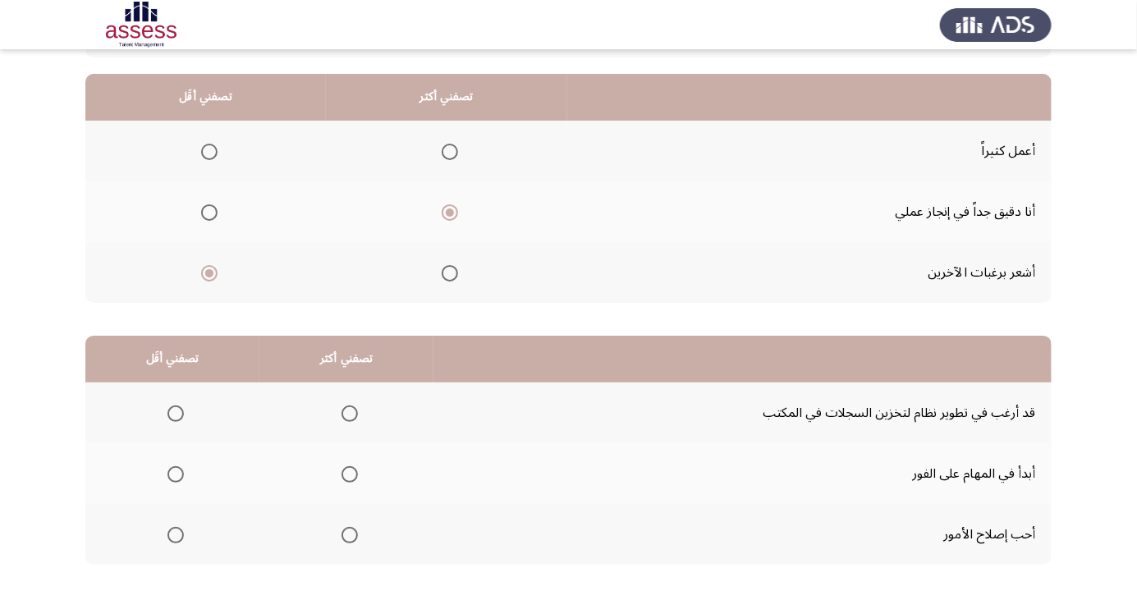
click at [175, 407] on span "Select an option" at bounding box center [176, 414] width 16 height 16
click at [175, 407] on input "Select an option" at bounding box center [176, 414] width 16 height 16
click at [351, 534] on span "Select an option" at bounding box center [350, 535] width 16 height 16
click at [351, 534] on input "Select an option" at bounding box center [350, 535] width 16 height 16
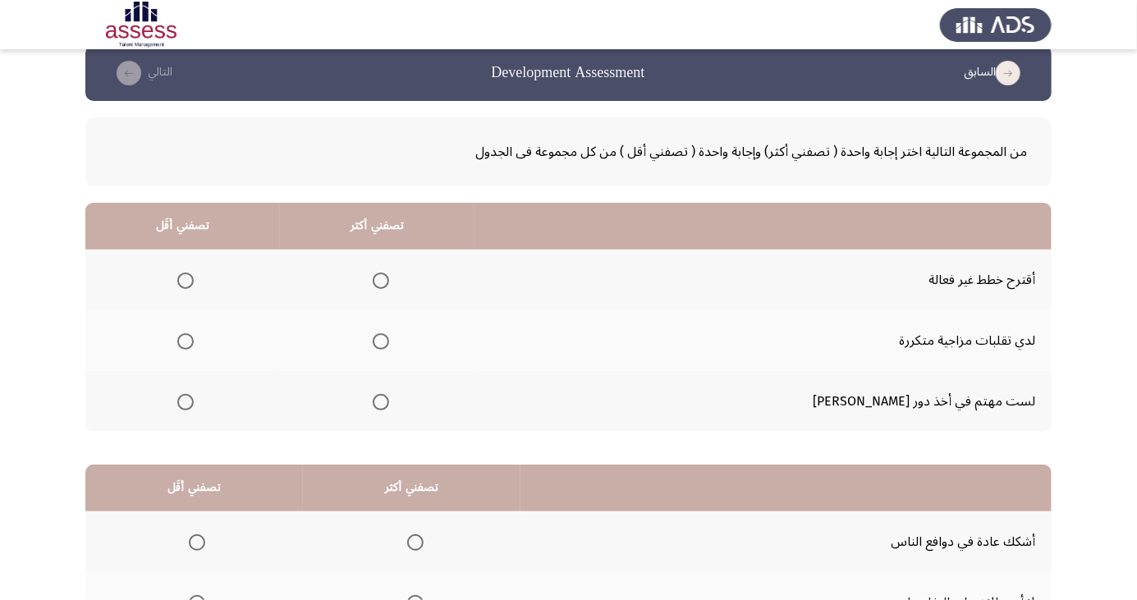
scroll to position [9, 0]
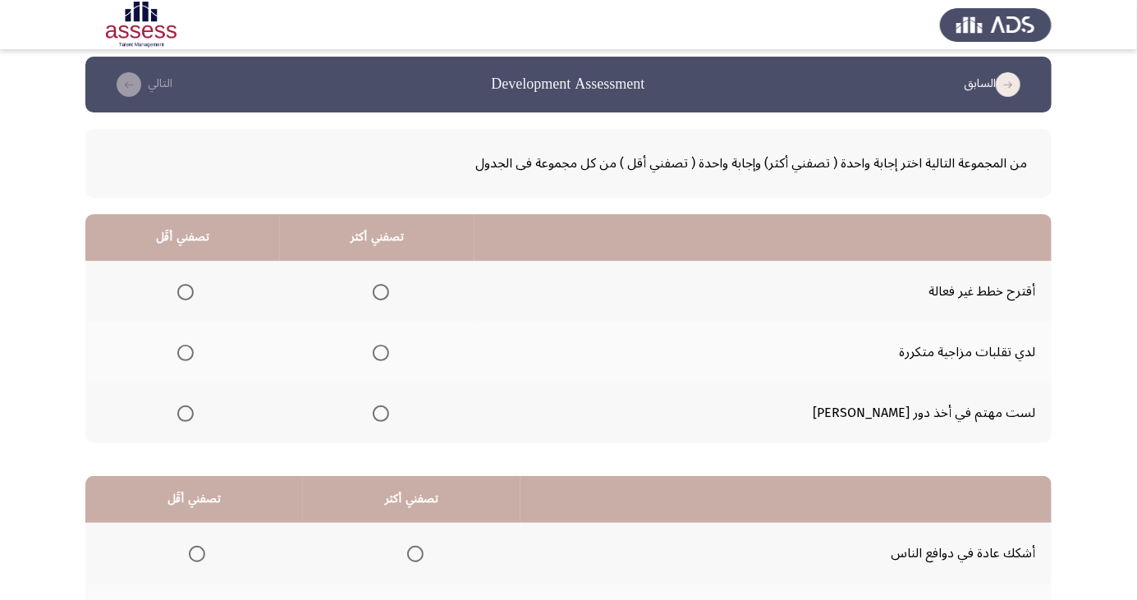
click at [186, 292] on span "Select an option" at bounding box center [186, 292] width 0 height 0
click at [194, 291] on input "Select an option" at bounding box center [185, 292] width 16 height 16
click at [204, 430] on th at bounding box center [182, 413] width 195 height 61
click at [186, 414] on span "Select an option" at bounding box center [186, 414] width 0 height 0
click at [194, 412] on input "Select an option" at bounding box center [185, 414] width 16 height 16
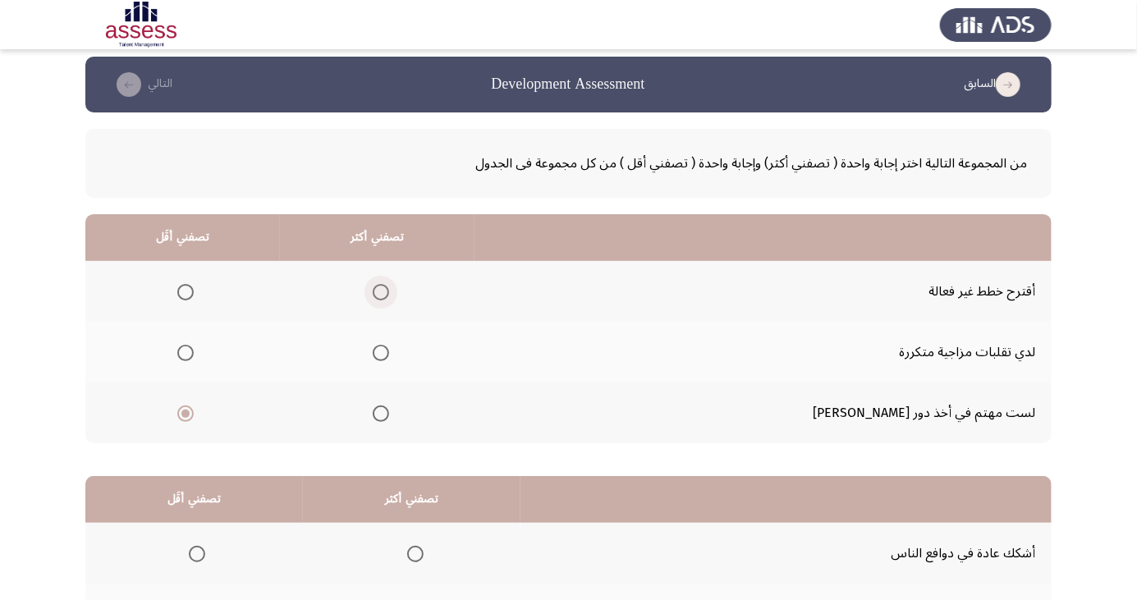
click at [389, 290] on span "Select an option" at bounding box center [381, 292] width 16 height 16
click at [389, 290] on input "Select an option" at bounding box center [381, 292] width 16 height 16
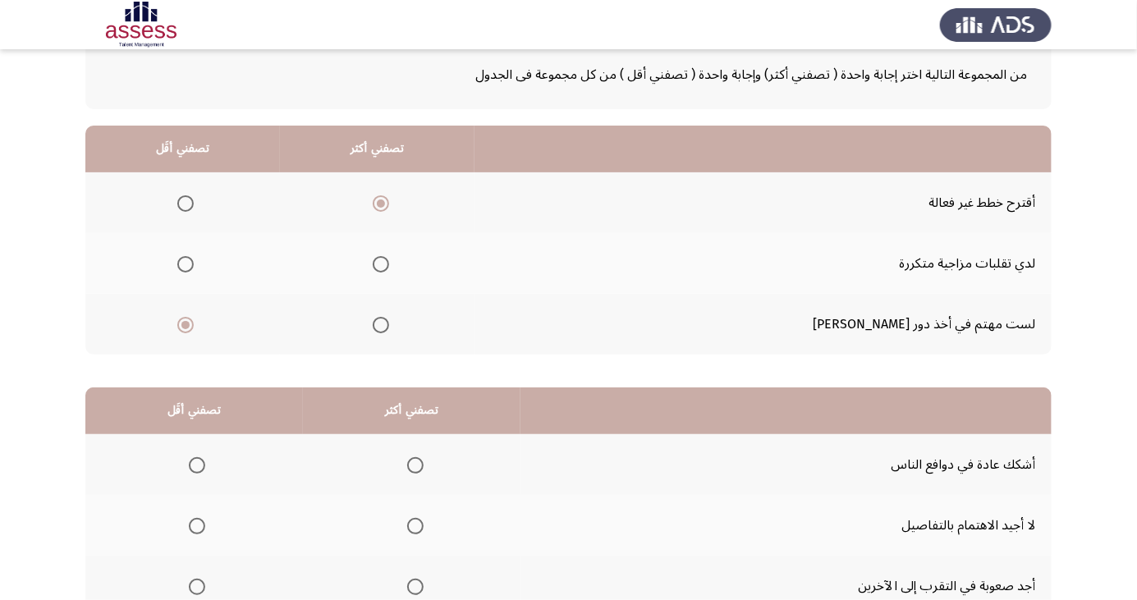
scroll to position [149, 0]
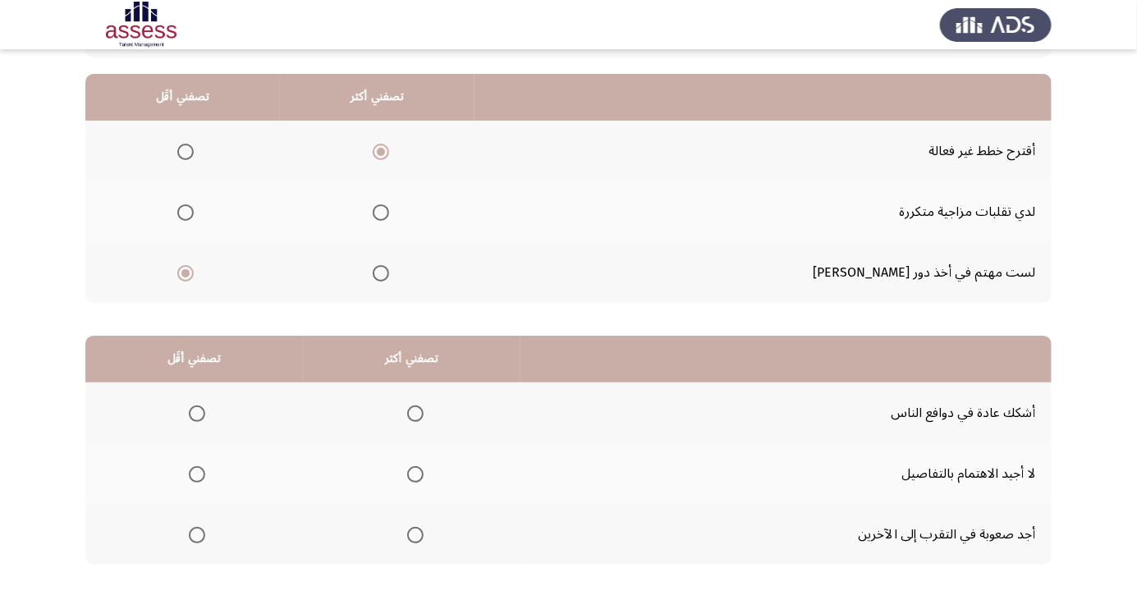
click at [197, 475] on span "Select an option" at bounding box center [197, 475] width 0 height 0
click at [196, 473] on input "Select an option" at bounding box center [197, 474] width 16 height 16
click at [415, 414] on span "Select an option" at bounding box center [415, 414] width 0 height 0
click at [412, 412] on input "Select an option" at bounding box center [415, 414] width 16 height 16
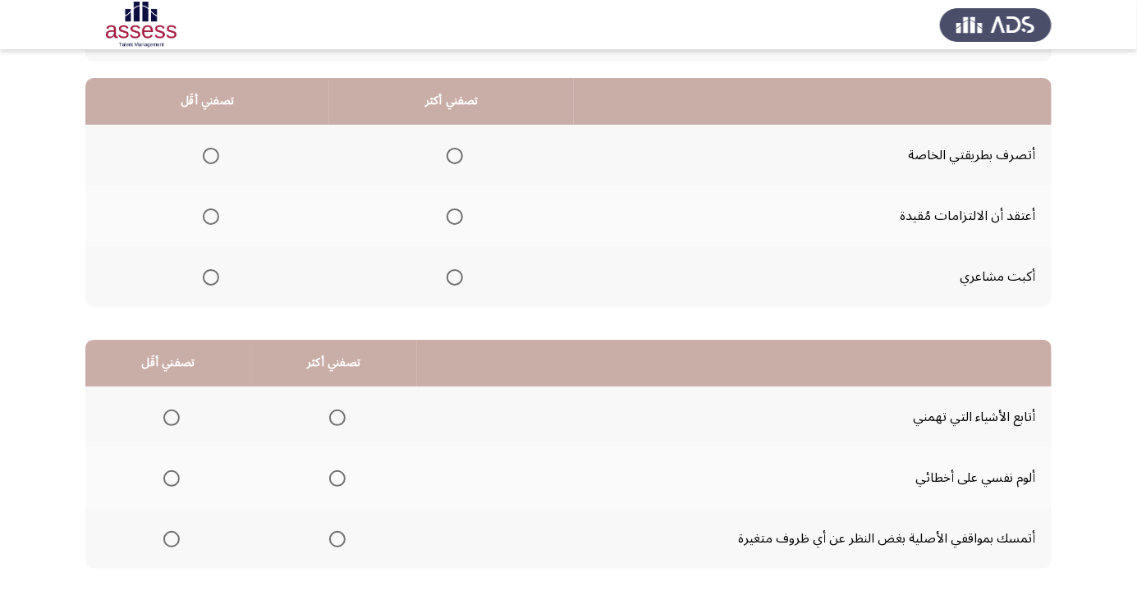
scroll to position [141, 0]
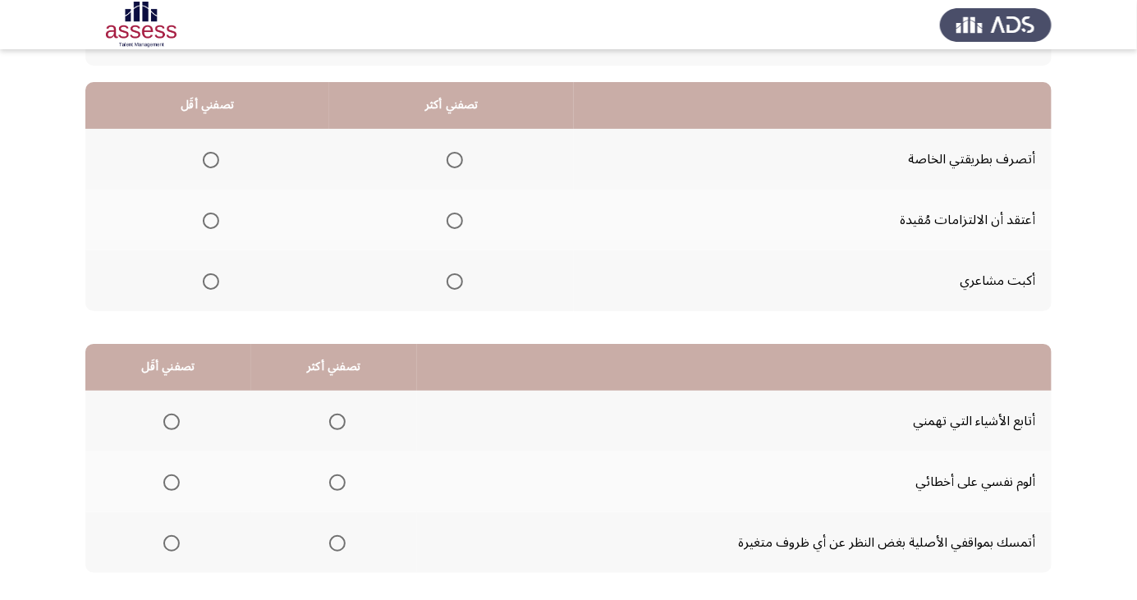
click at [455, 213] on span "Select an option" at bounding box center [455, 221] width 16 height 16
click at [455, 213] on input "Select an option" at bounding box center [455, 221] width 16 height 16
click at [210, 280] on span "Select an option" at bounding box center [211, 281] width 16 height 16
click at [210, 280] on input "Select an option" at bounding box center [211, 281] width 16 height 16
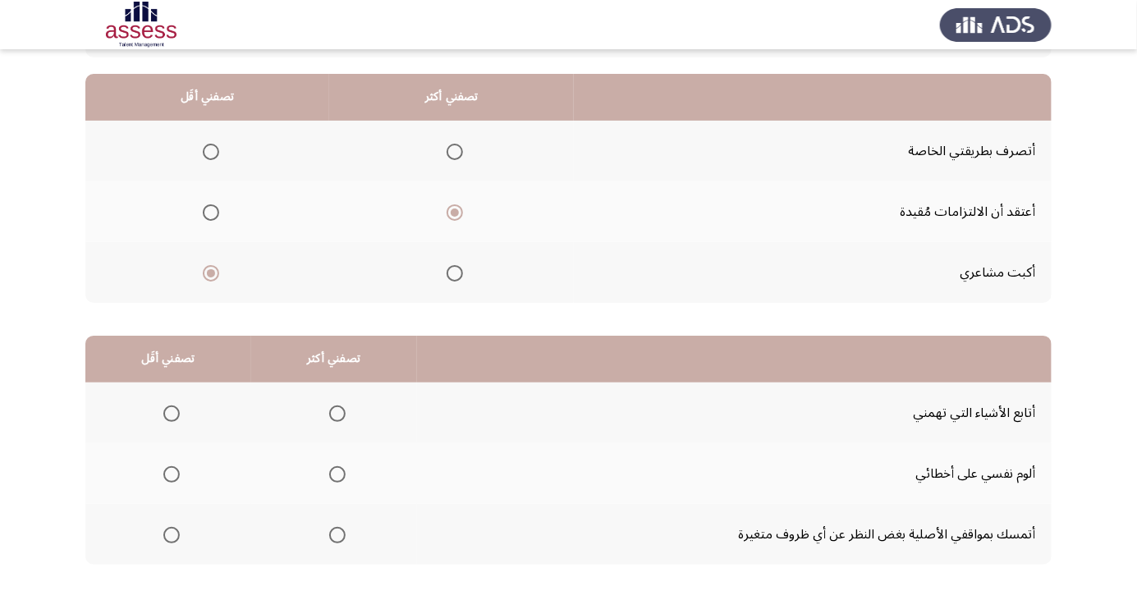
click at [339, 474] on span "Select an option" at bounding box center [337, 474] width 16 height 16
click at [339, 474] on input "Select an option" at bounding box center [337, 474] width 16 height 16
click at [172, 535] on span "Select an option" at bounding box center [172, 535] width 0 height 0
click at [171, 534] on input "Select an option" at bounding box center [171, 535] width 16 height 16
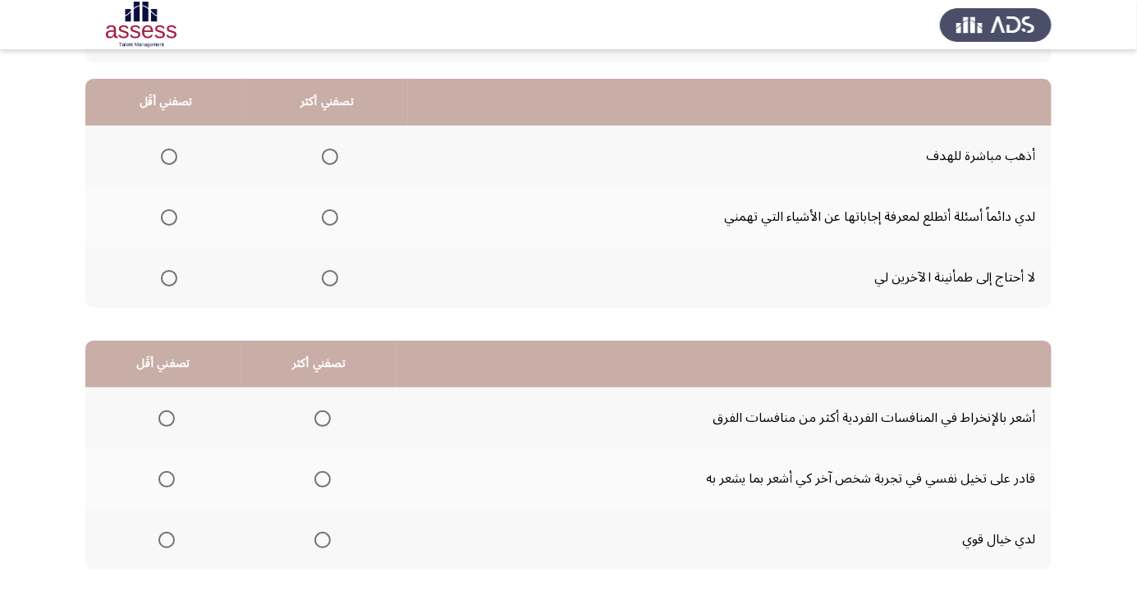
scroll to position [165, 0]
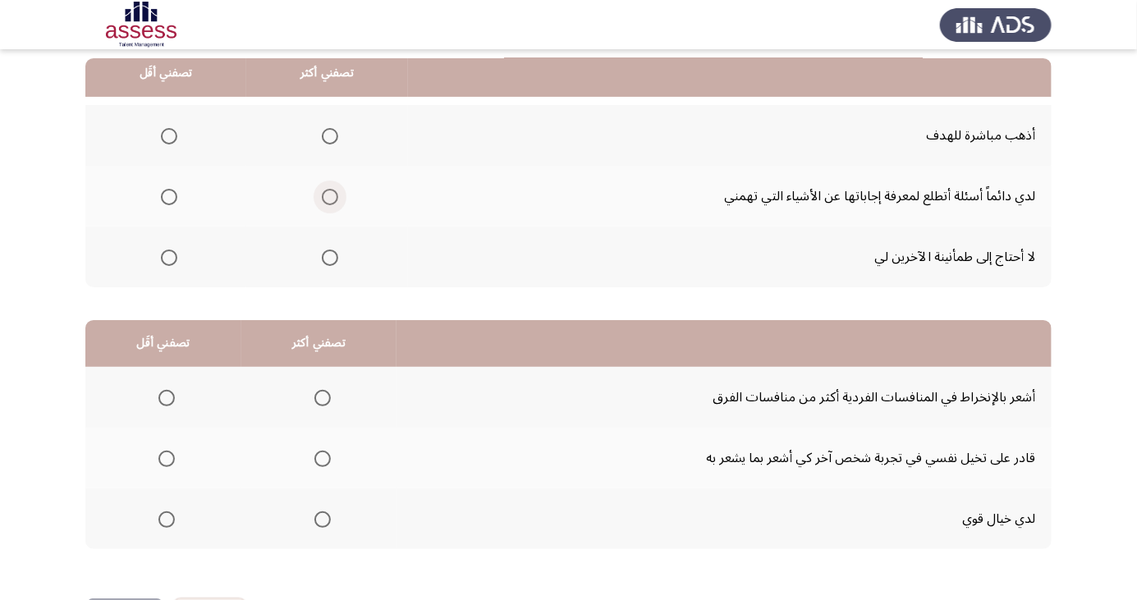
click at [324, 194] on span "Select an option" at bounding box center [330, 197] width 16 height 16
click at [324, 194] on input "Select an option" at bounding box center [330, 197] width 16 height 16
click at [169, 258] on span "Select an option" at bounding box center [169, 258] width 0 height 0
click at [168, 256] on input "Select an option" at bounding box center [169, 258] width 16 height 16
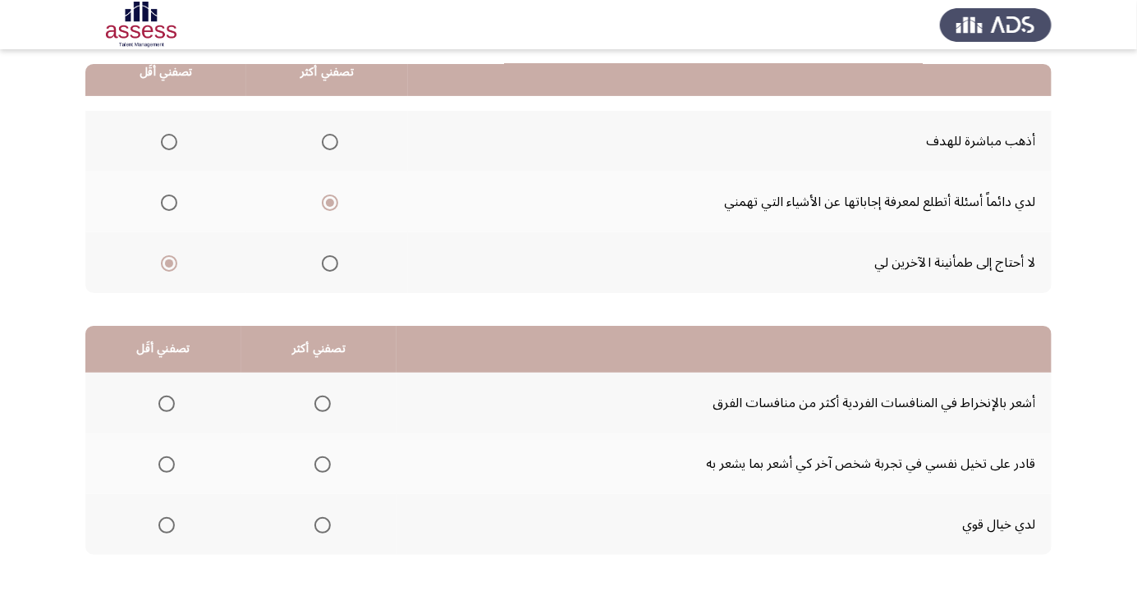
scroll to position [149, 0]
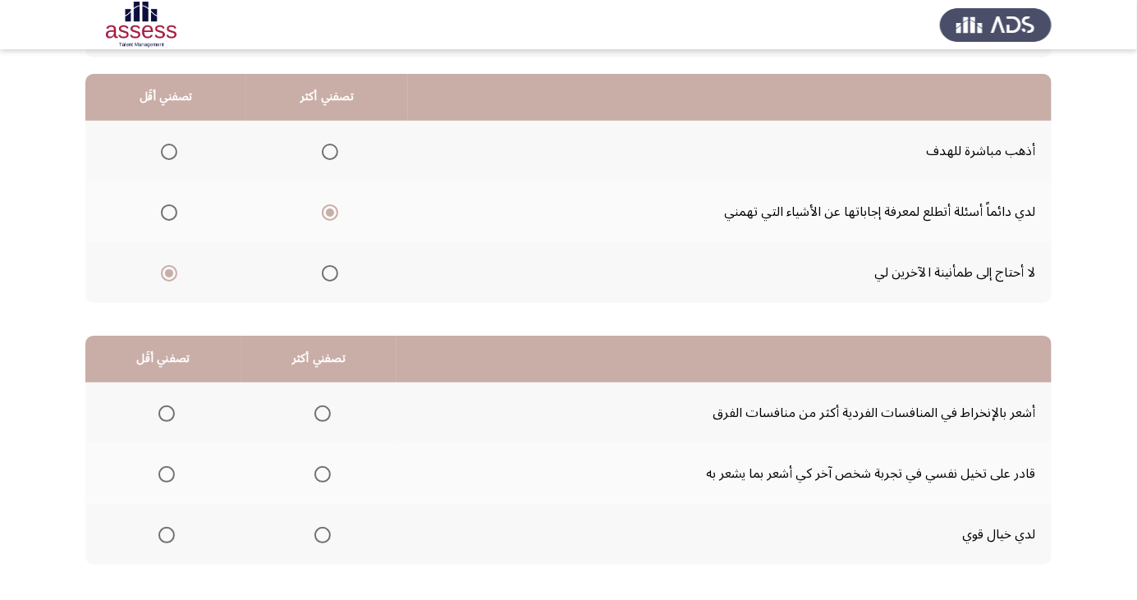
click at [322, 406] on span "Select an option" at bounding box center [323, 414] width 16 height 16
click at [322, 406] on input "Select an option" at bounding box center [323, 414] width 16 height 16
click at [167, 535] on span "Select an option" at bounding box center [167, 535] width 0 height 0
click at [165, 534] on input "Select an option" at bounding box center [166, 535] width 16 height 16
click at [322, 475] on span "Select an option" at bounding box center [322, 475] width 0 height 0
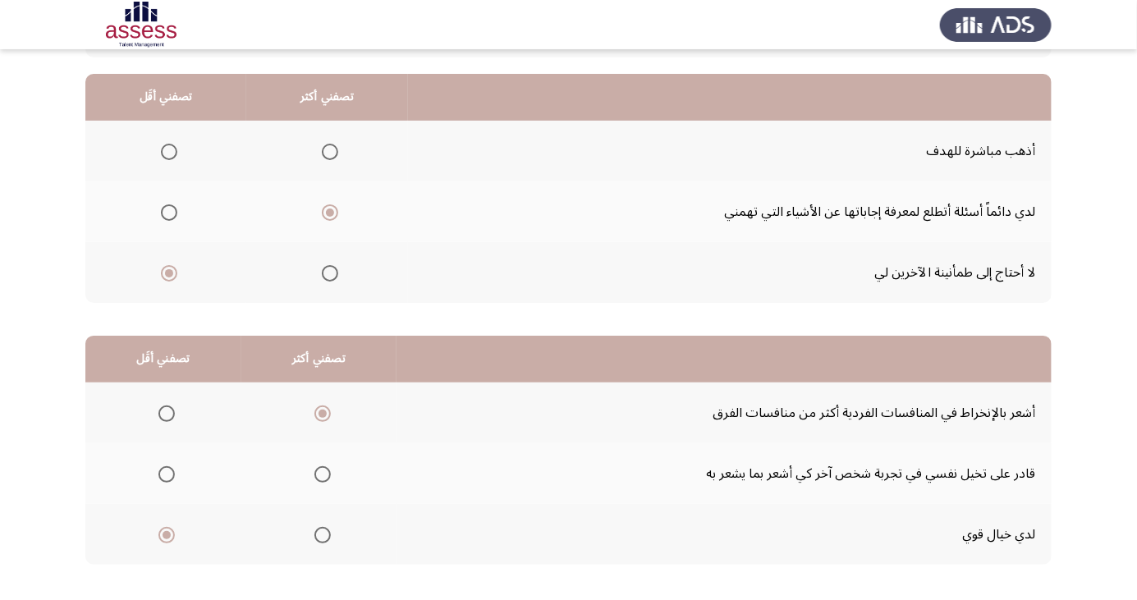
click at [319, 473] on input "Select an option" at bounding box center [323, 474] width 16 height 16
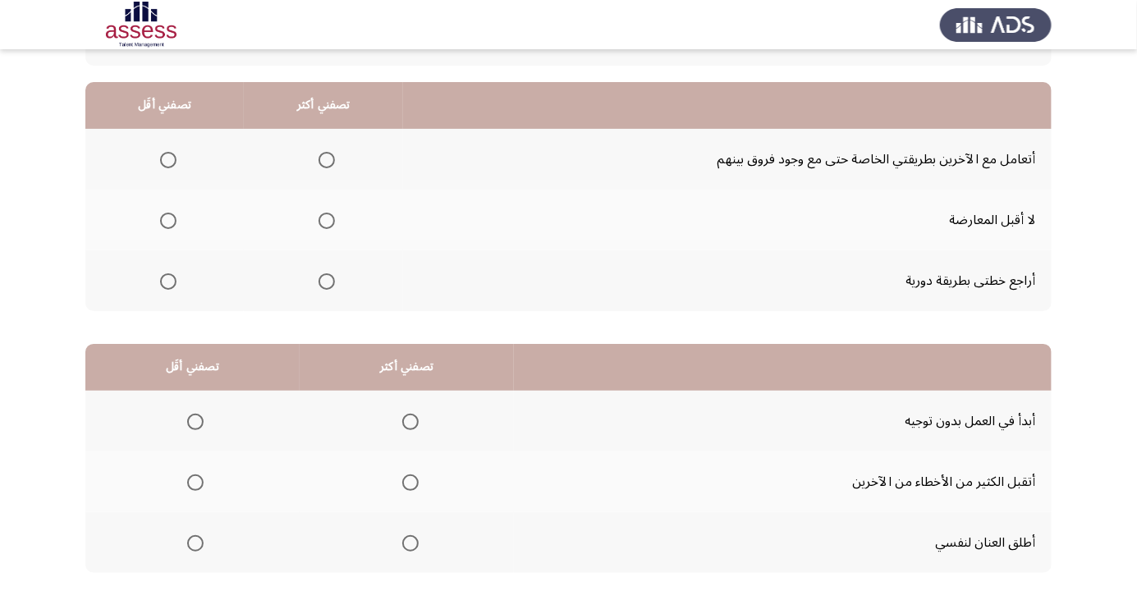
scroll to position [181, 0]
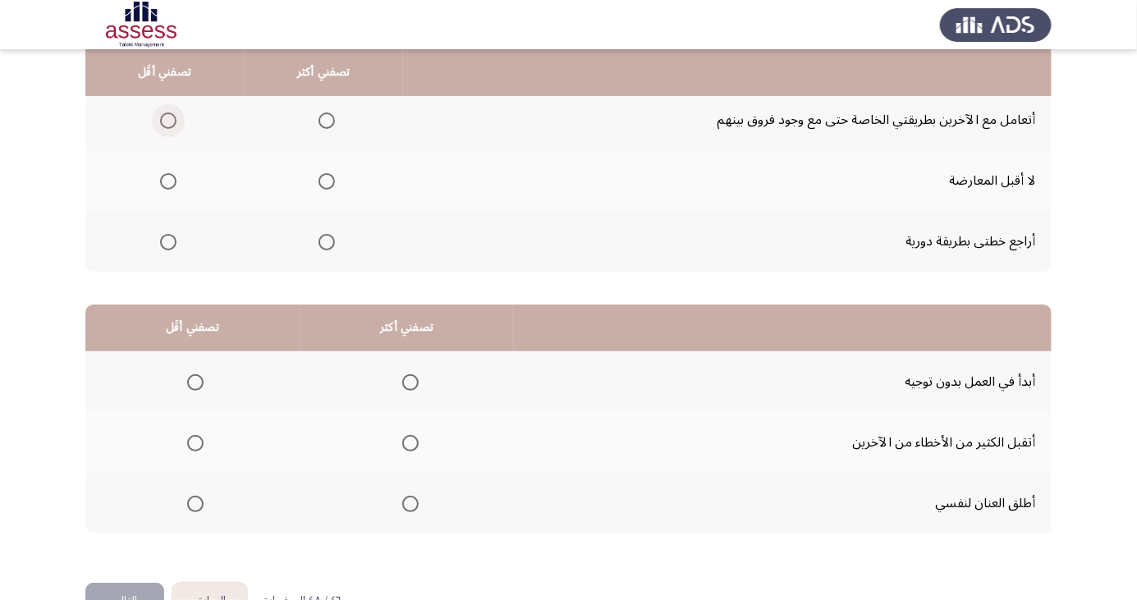
click at [168, 121] on span "Select an option" at bounding box center [168, 121] width 0 height 0
click at [168, 119] on input "Select an option" at bounding box center [168, 121] width 16 height 16
click at [168, 181] on span "Select an option" at bounding box center [168, 181] width 0 height 0
click at [168, 180] on input "Select an option" at bounding box center [168, 181] width 16 height 16
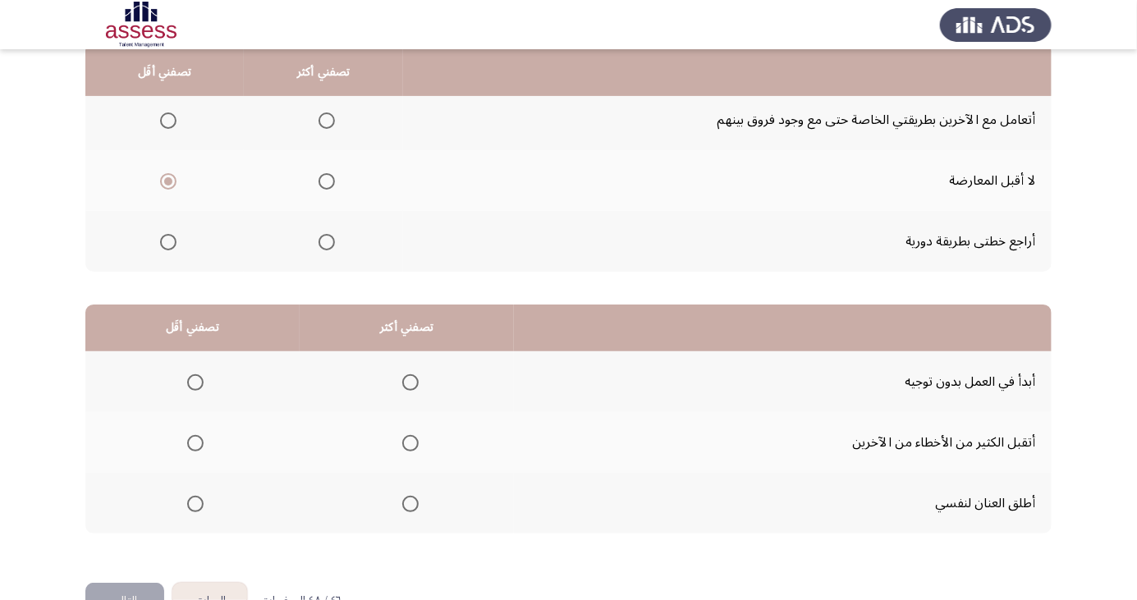
click at [321, 238] on span "Select an option" at bounding box center [327, 242] width 16 height 16
click at [321, 238] on input "Select an option" at bounding box center [327, 242] width 16 height 16
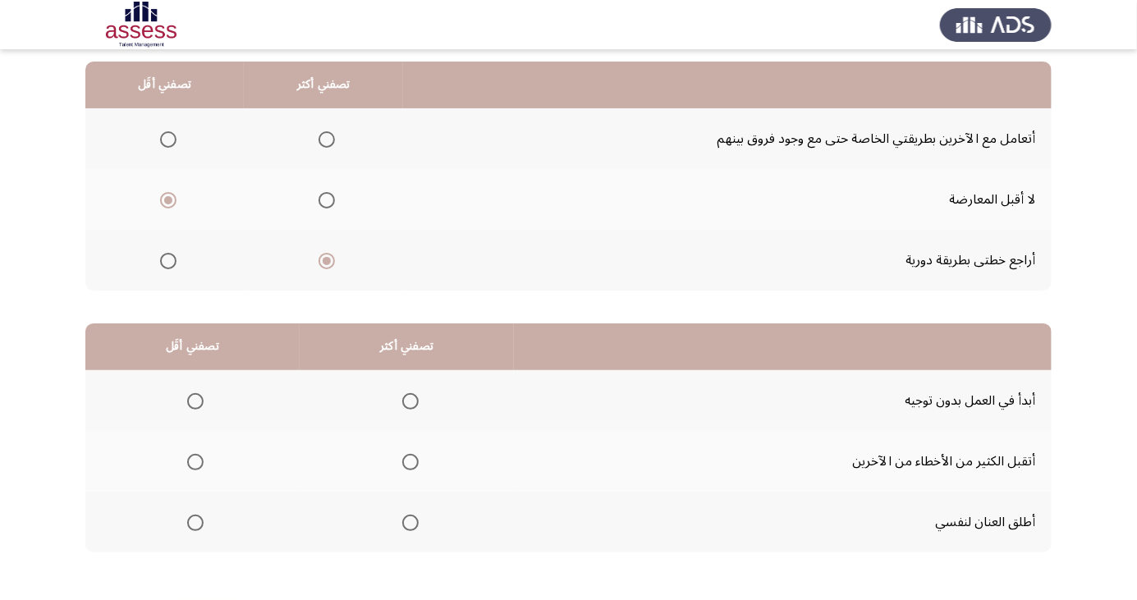
scroll to position [145, 0]
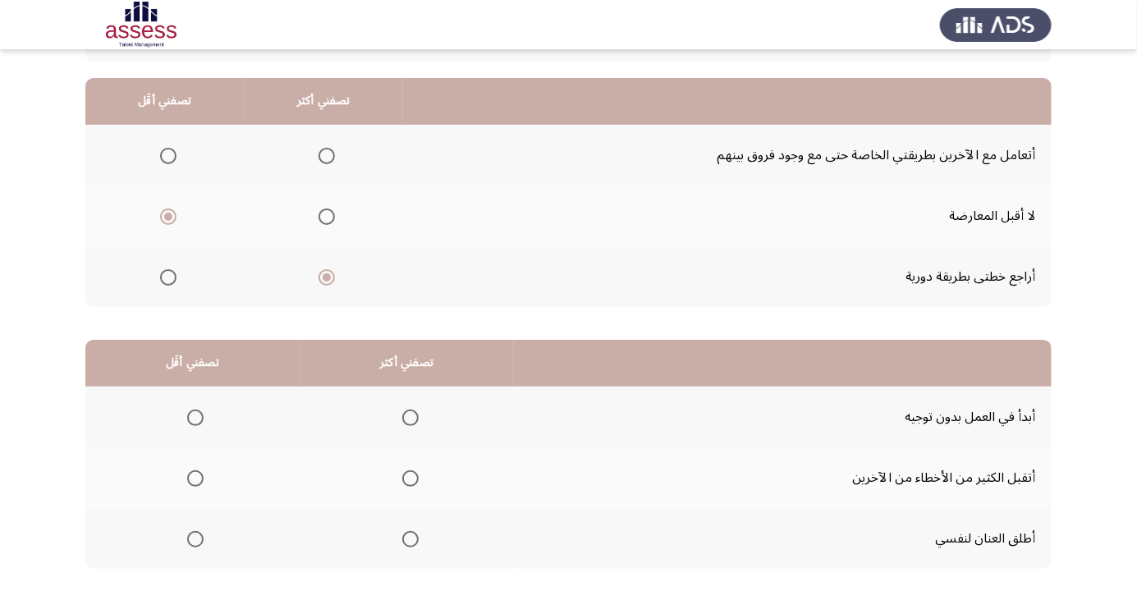
click at [195, 479] on span "Select an option" at bounding box center [195, 479] width 0 height 0
click at [195, 476] on input "Select an option" at bounding box center [195, 479] width 16 height 16
click at [409, 411] on span "Select an option" at bounding box center [410, 418] width 16 height 16
click at [409, 411] on input "Select an option" at bounding box center [410, 418] width 16 height 16
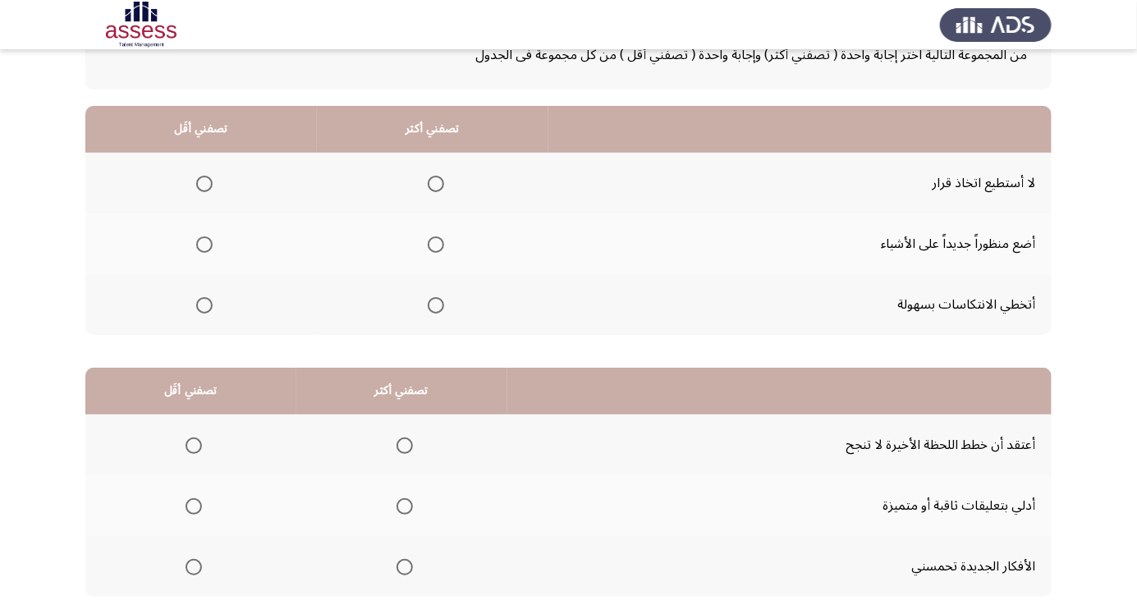
scroll to position [149, 0]
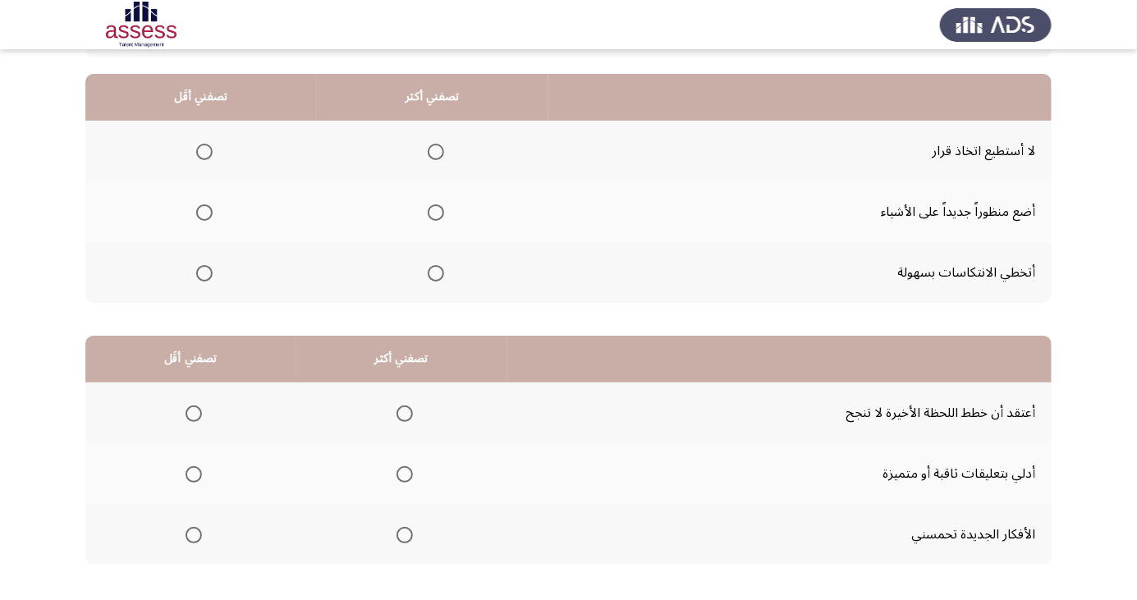
click at [436, 273] on span "Select an option" at bounding box center [436, 273] width 0 height 0
click at [432, 272] on input "Select an option" at bounding box center [436, 273] width 16 height 16
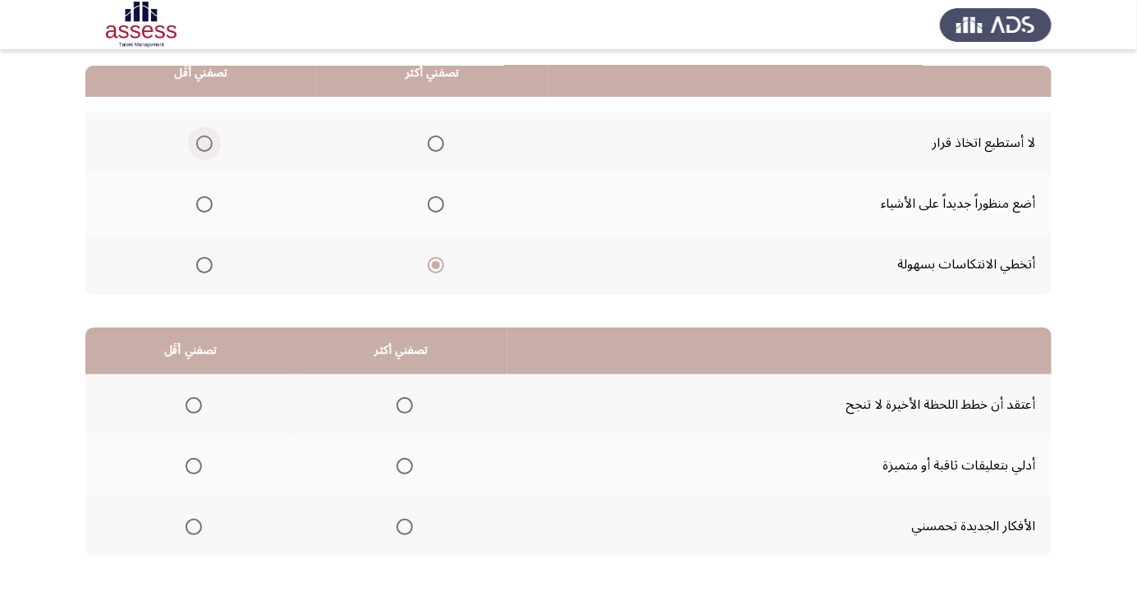
click at [204, 144] on span "Select an option" at bounding box center [204, 144] width 0 height 0
click at [203, 142] on input "Select an option" at bounding box center [204, 143] width 16 height 16
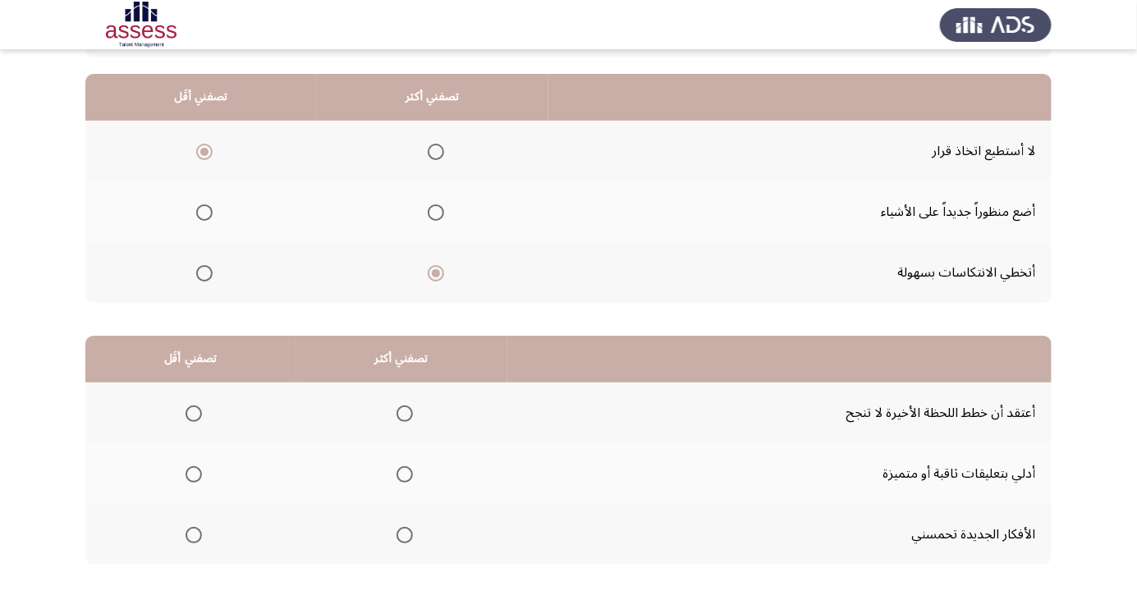
click at [179, 410] on label "Select an option" at bounding box center [190, 414] width 23 height 16
click at [186, 410] on input "Select an option" at bounding box center [194, 414] width 16 height 16
click at [405, 535] on span "Select an option" at bounding box center [405, 535] width 0 height 0
click at [401, 534] on input "Select an option" at bounding box center [405, 535] width 16 height 16
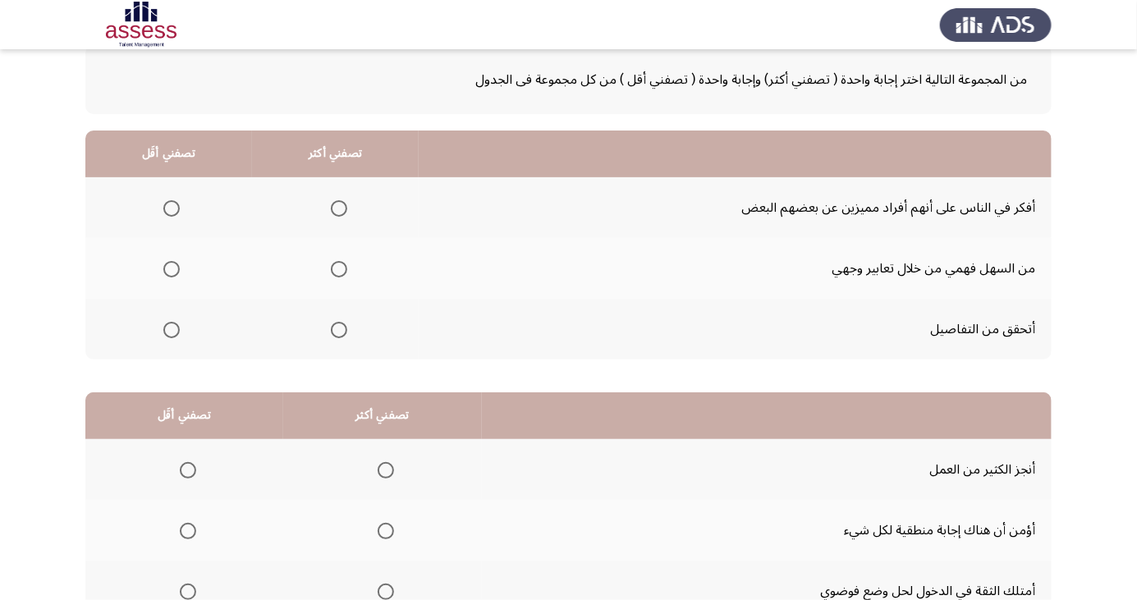
scroll to position [100, 0]
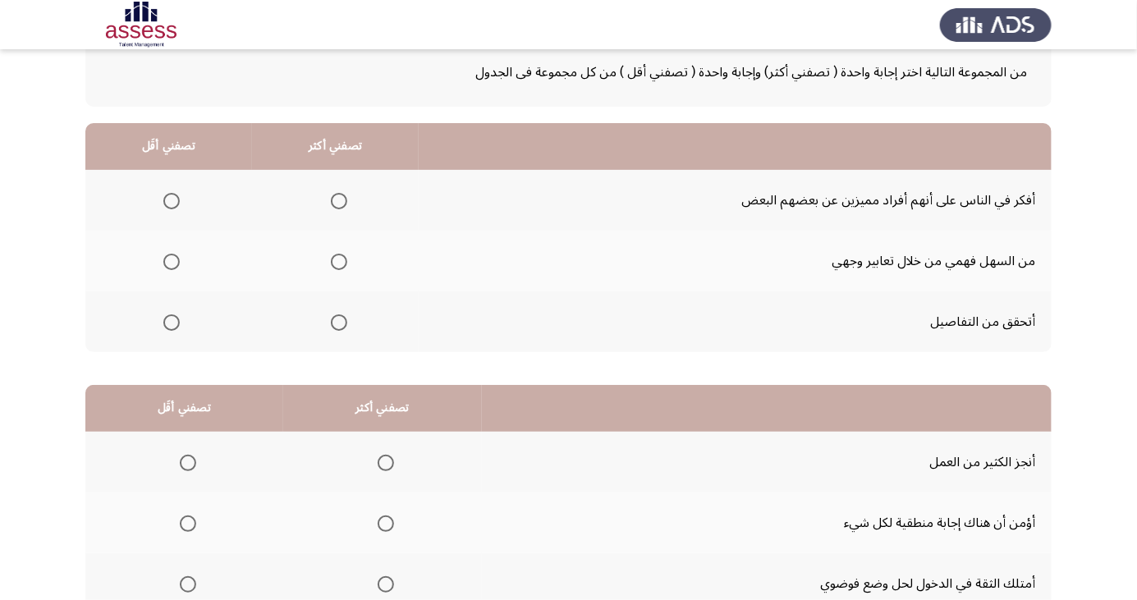
click at [339, 323] on span "Select an option" at bounding box center [339, 323] width 0 height 0
click at [338, 321] on input "Select an option" at bounding box center [339, 323] width 16 height 16
click at [164, 269] on span "Select an option" at bounding box center [171, 262] width 16 height 16
click at [164, 269] on input "Select an option" at bounding box center [171, 262] width 16 height 16
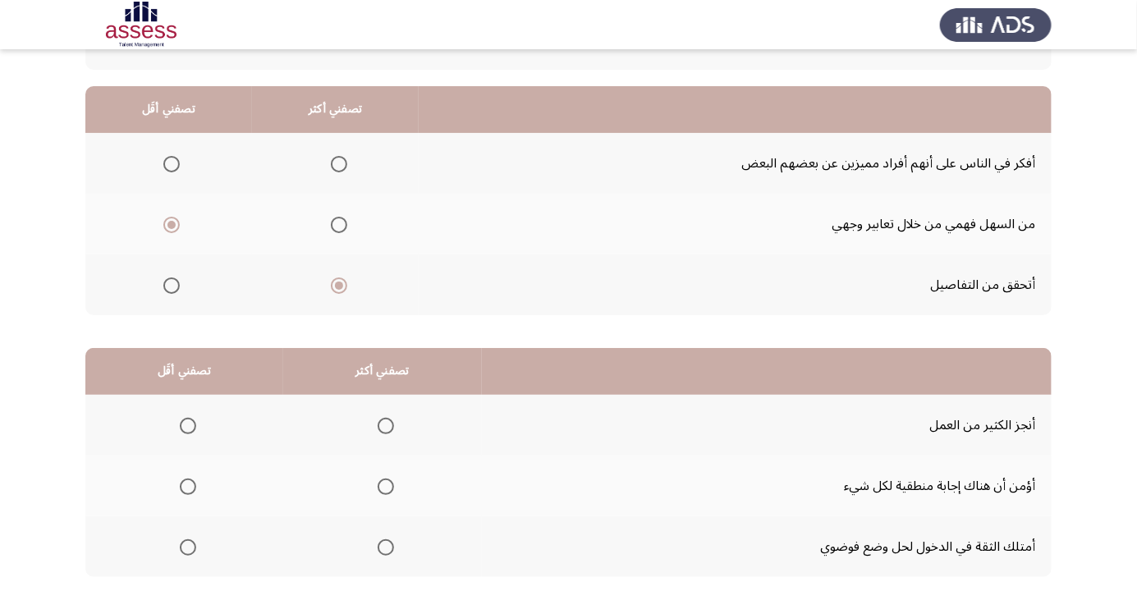
scroll to position [149, 0]
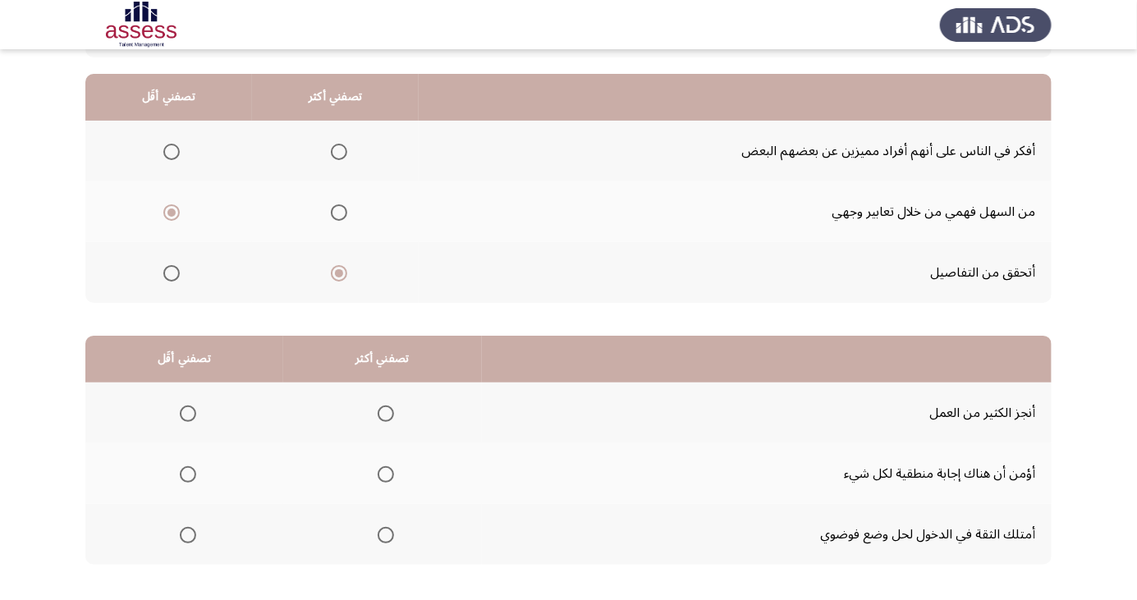
click at [188, 475] on span "Select an option" at bounding box center [188, 475] width 0 height 0
click at [186, 473] on input "Select an option" at bounding box center [188, 474] width 16 height 16
click at [386, 414] on span "Select an option" at bounding box center [386, 414] width 0 height 0
click at [383, 412] on input "Select an option" at bounding box center [386, 414] width 16 height 16
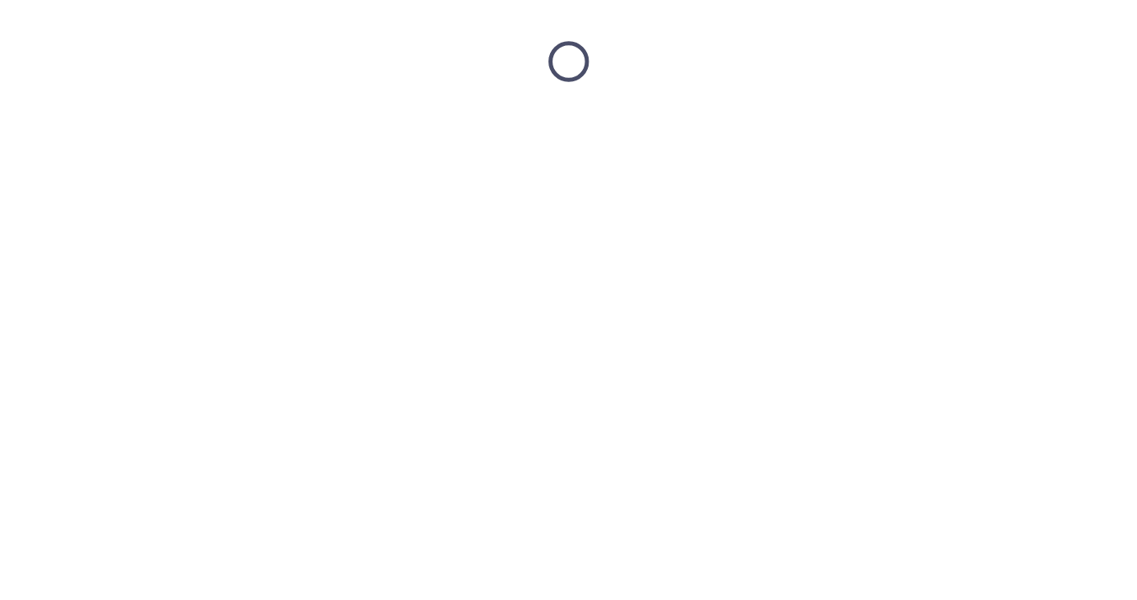
scroll to position [0, 0]
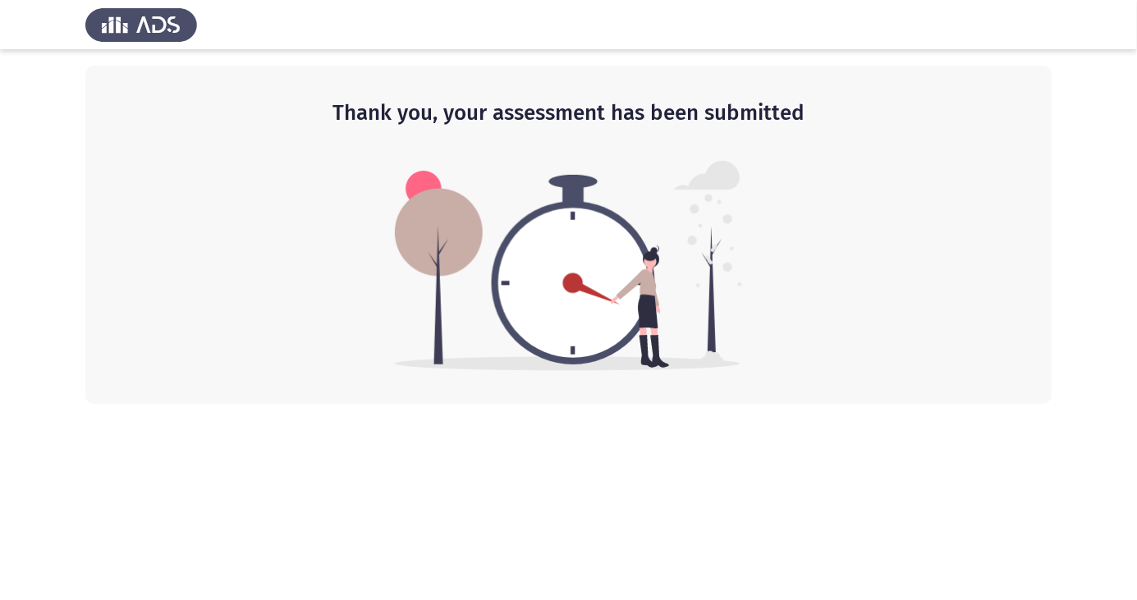
click at [1133, 369] on app-default-page "Thank you, your assessment has been submitted" at bounding box center [568, 202] width 1137 height 404
